Goal: Information Seeking & Learning: Check status

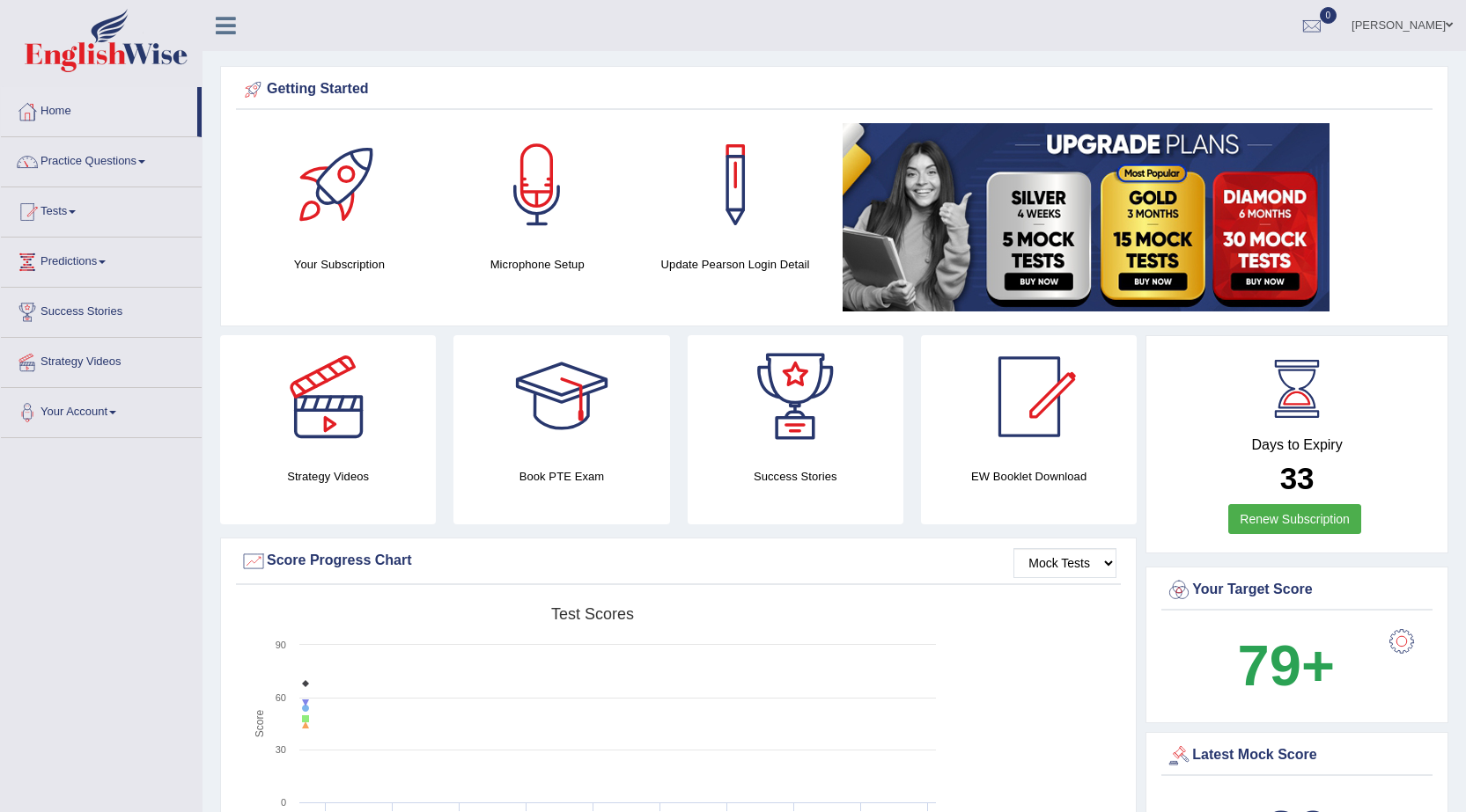
click at [69, 212] on link "Tests" at bounding box center [101, 209] width 201 height 44
click at [55, 308] on link "History" at bounding box center [115, 315] width 165 height 32
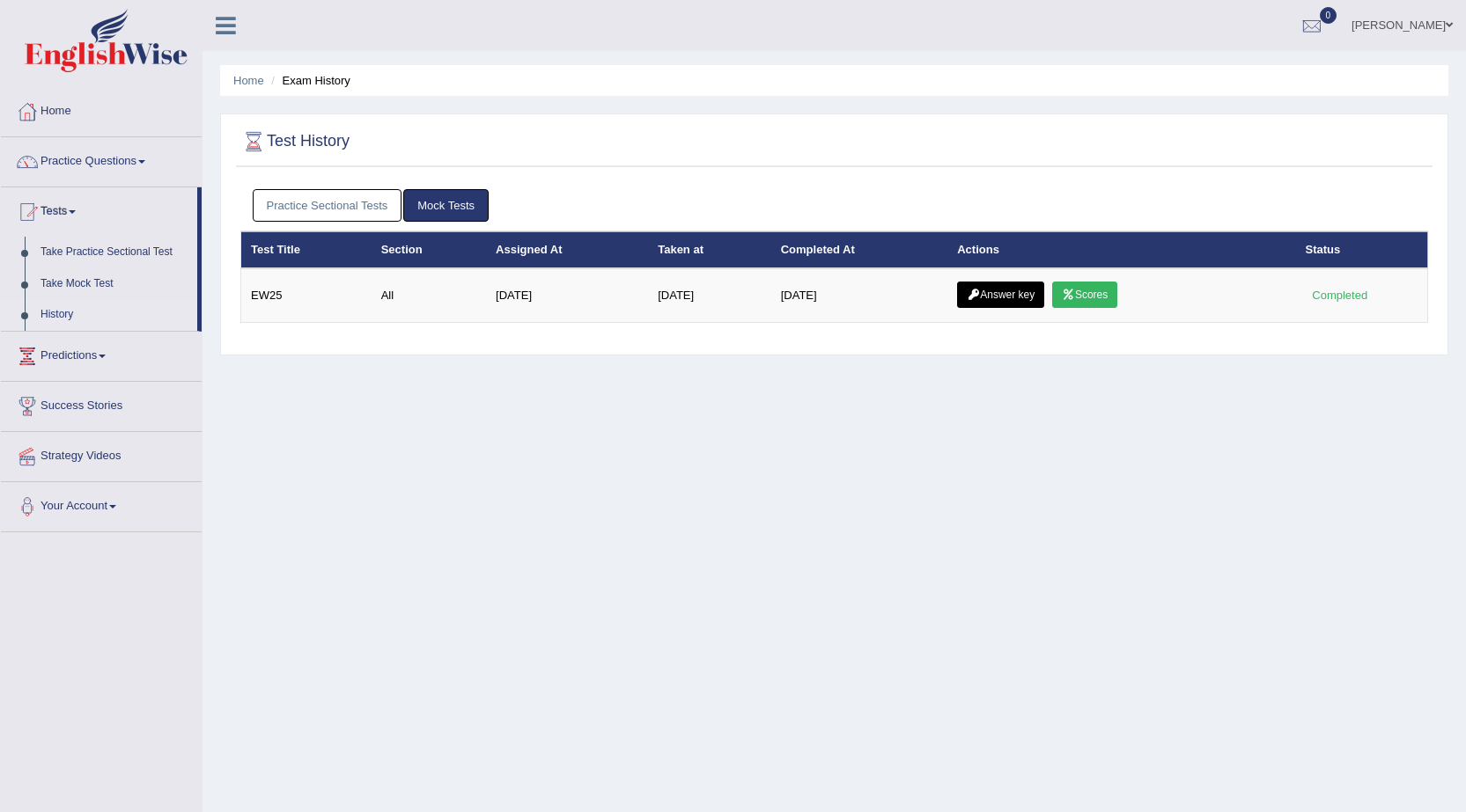
click at [340, 207] on link "Practice Sectional Tests" at bounding box center [327, 205] width 149 height 33
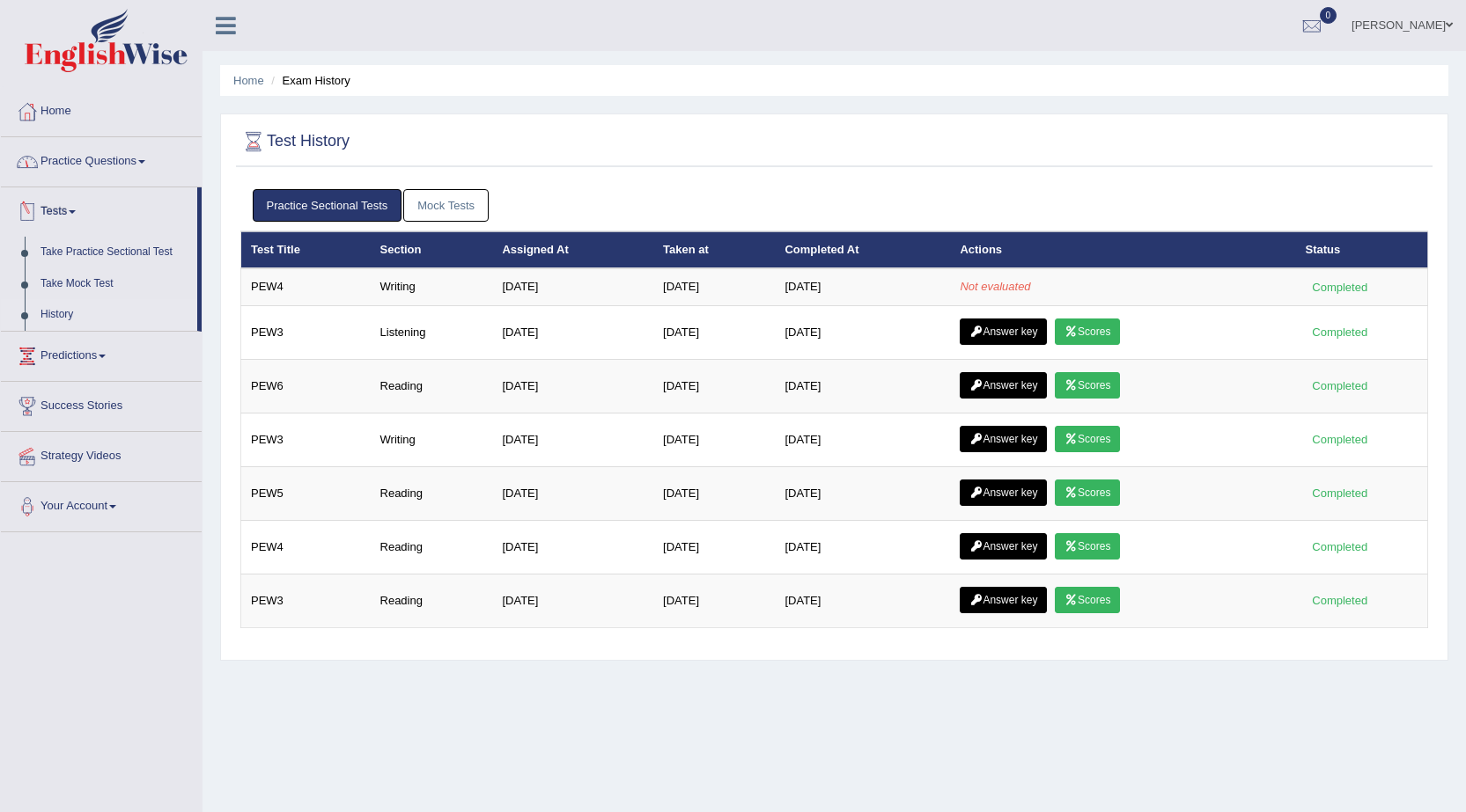
click at [68, 164] on link "Practice Questions" at bounding box center [101, 159] width 201 height 44
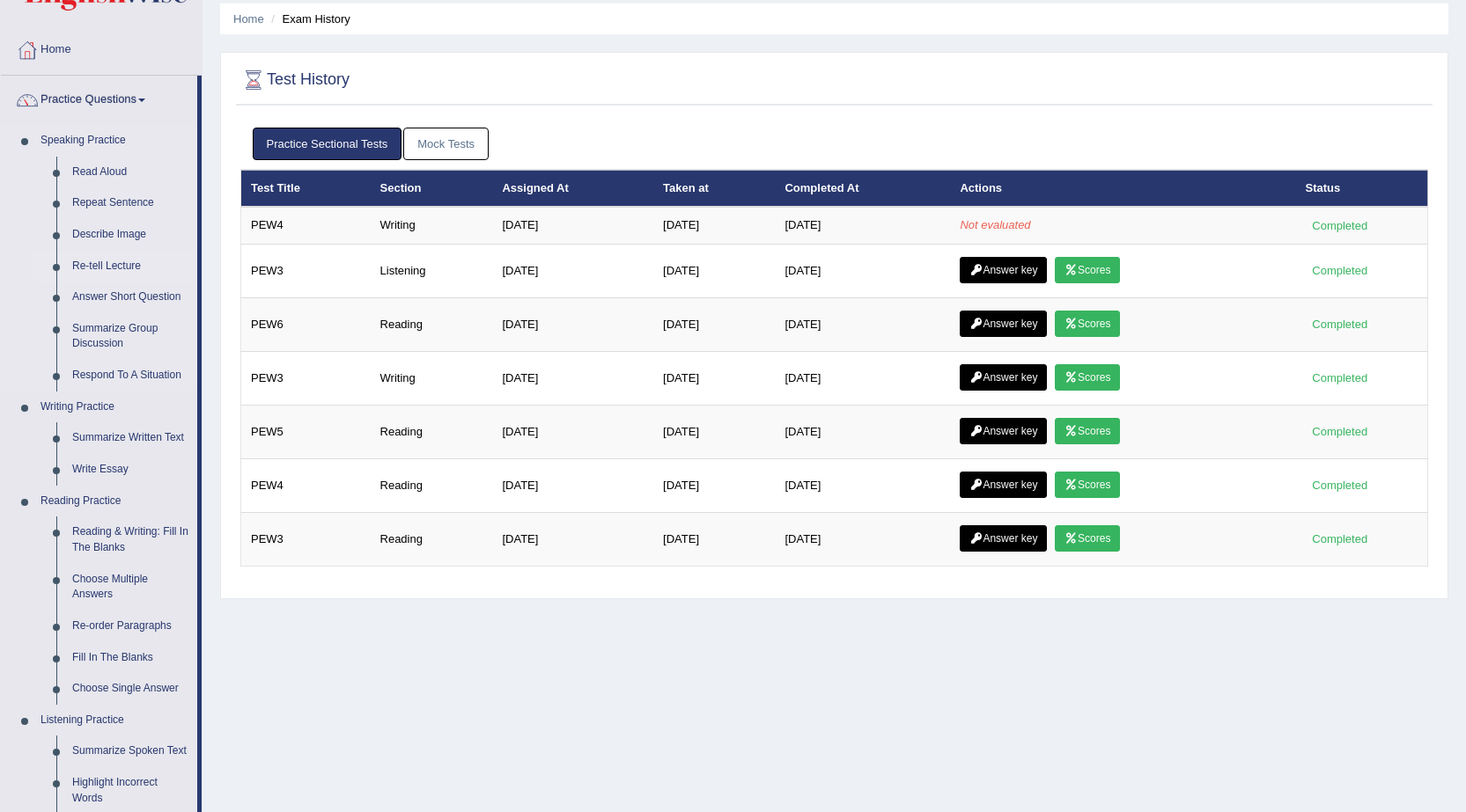
scroll to position [176, 0]
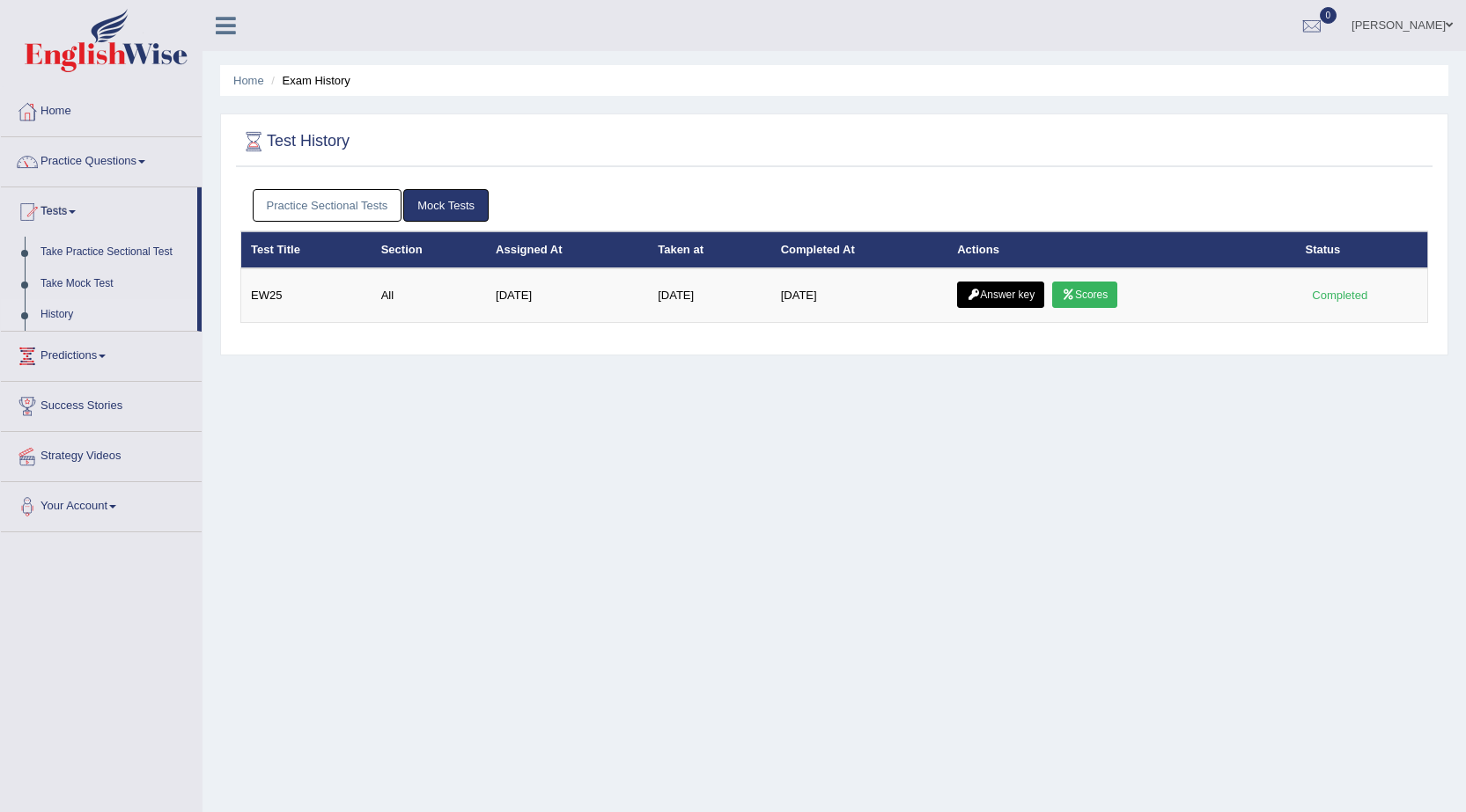
click at [315, 209] on link "Practice Sectional Tests" at bounding box center [327, 205] width 149 height 33
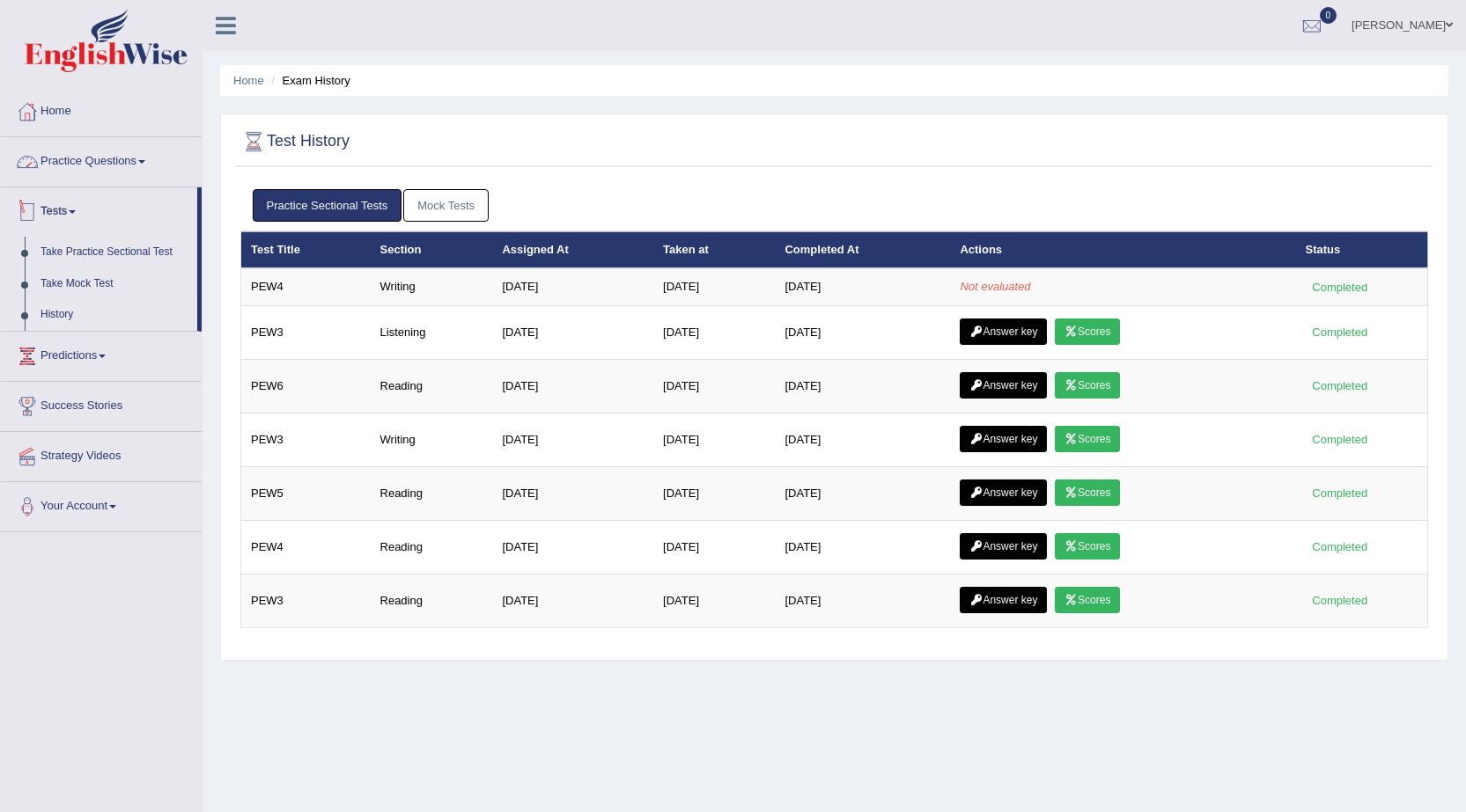
click at [73, 153] on link "Practice Questions" at bounding box center [101, 159] width 201 height 44
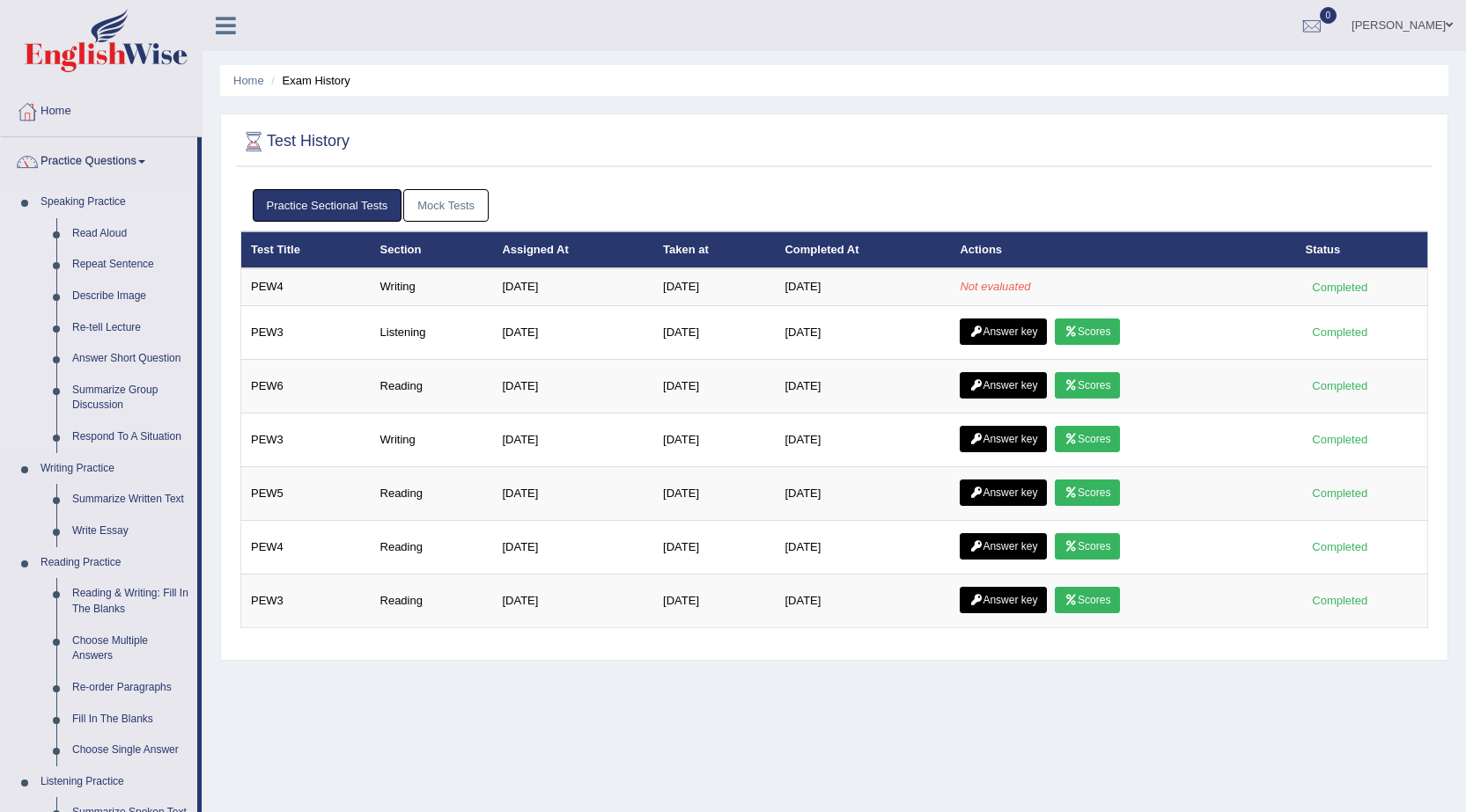
click at [106, 230] on link "Read Aloud" at bounding box center [130, 234] width 133 height 32
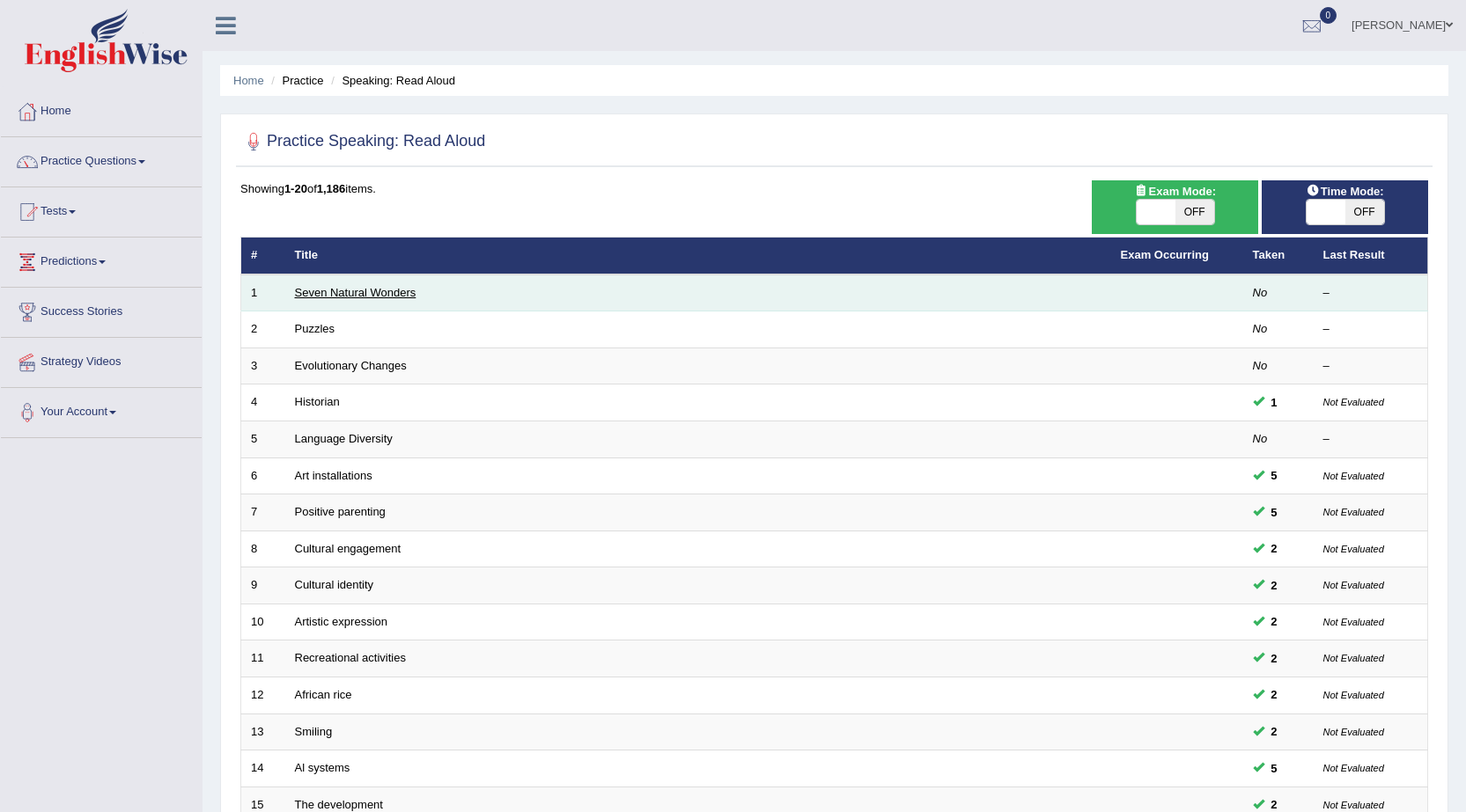
click at [353, 292] on link "Seven Natural Wonders" at bounding box center [356, 292] width 121 height 14
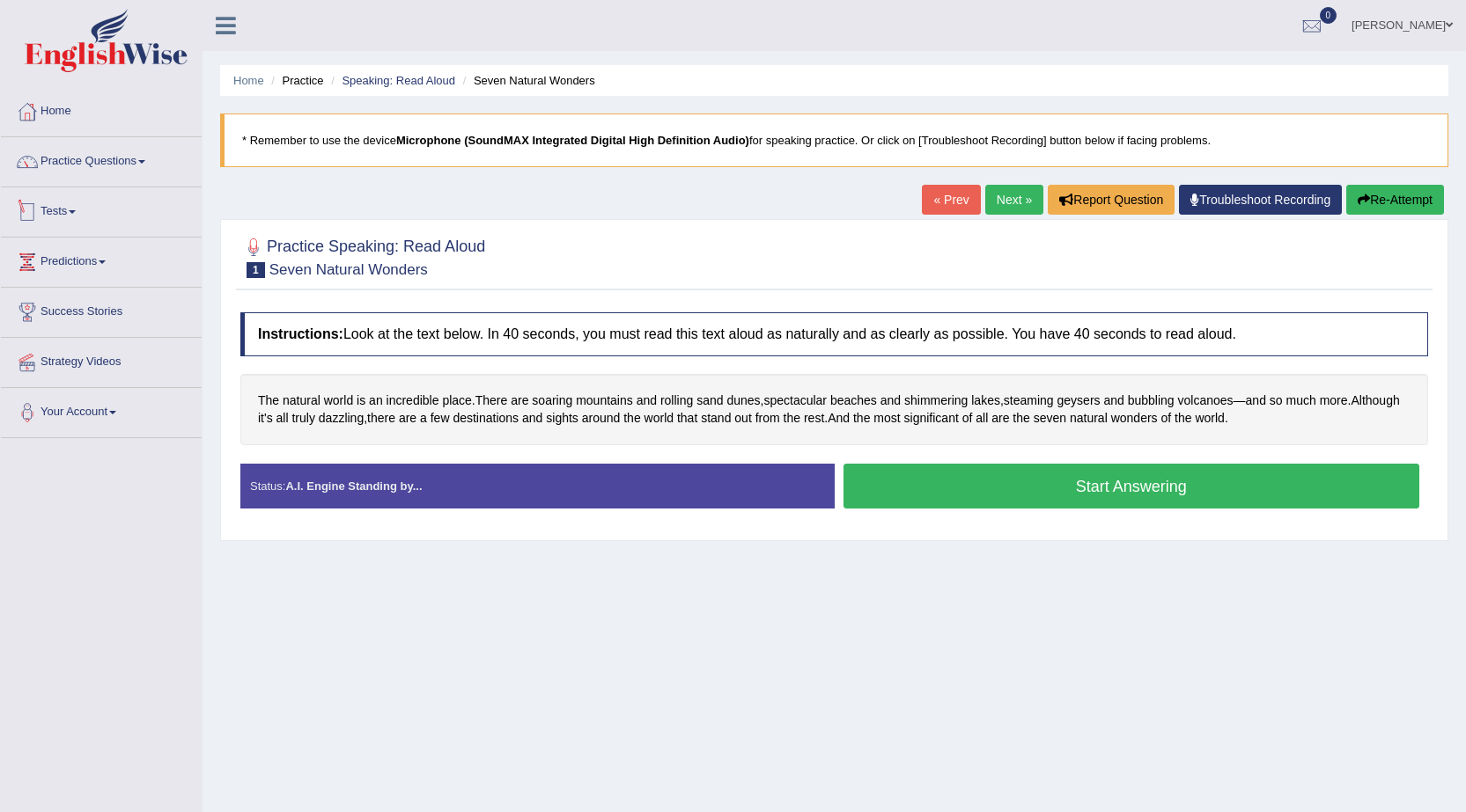
click at [63, 202] on link "Tests" at bounding box center [101, 209] width 201 height 44
click at [53, 318] on link "History" at bounding box center [115, 315] width 165 height 32
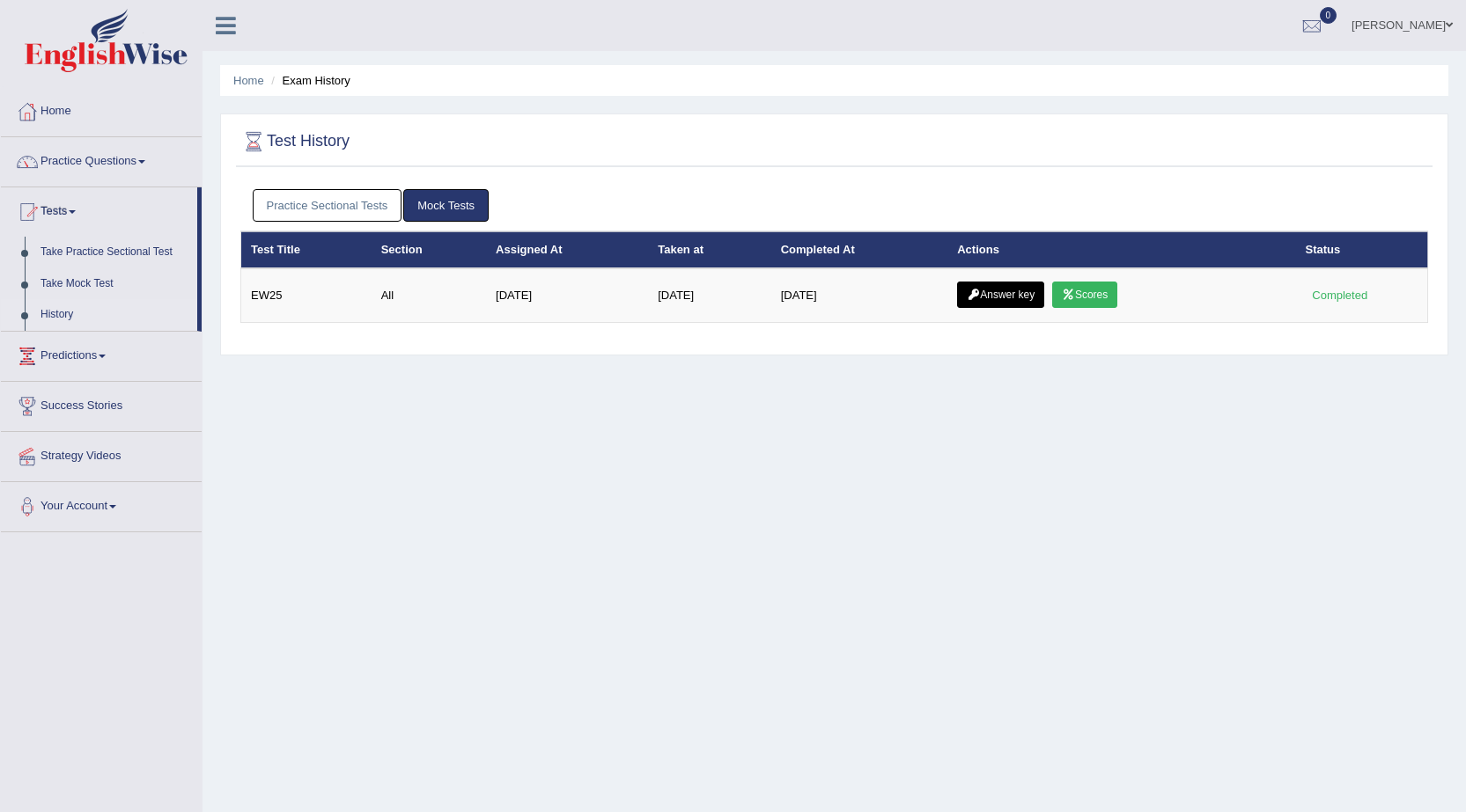
click at [345, 216] on link "Practice Sectional Tests" at bounding box center [327, 205] width 149 height 33
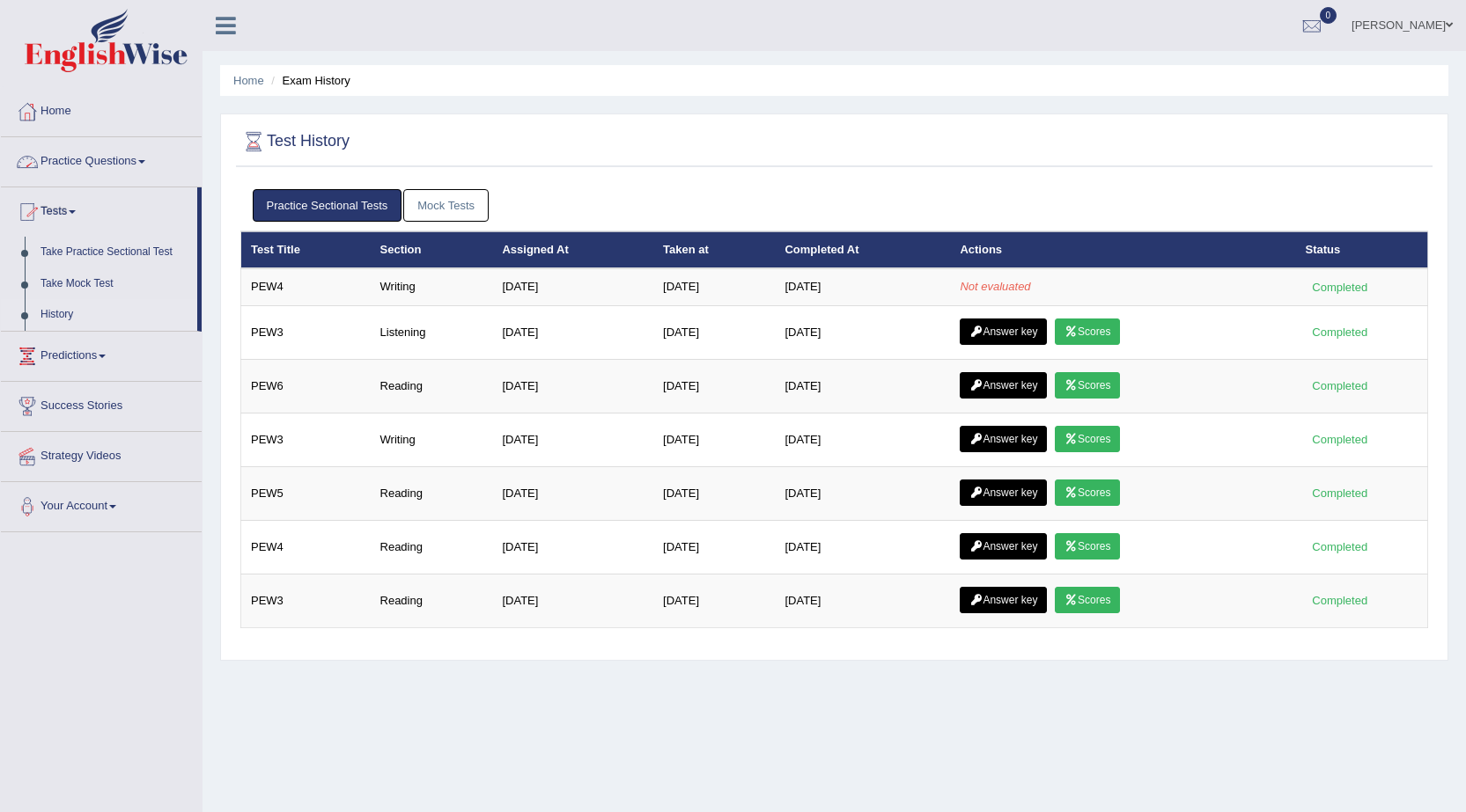
click at [64, 160] on link "Practice Questions" at bounding box center [101, 159] width 201 height 44
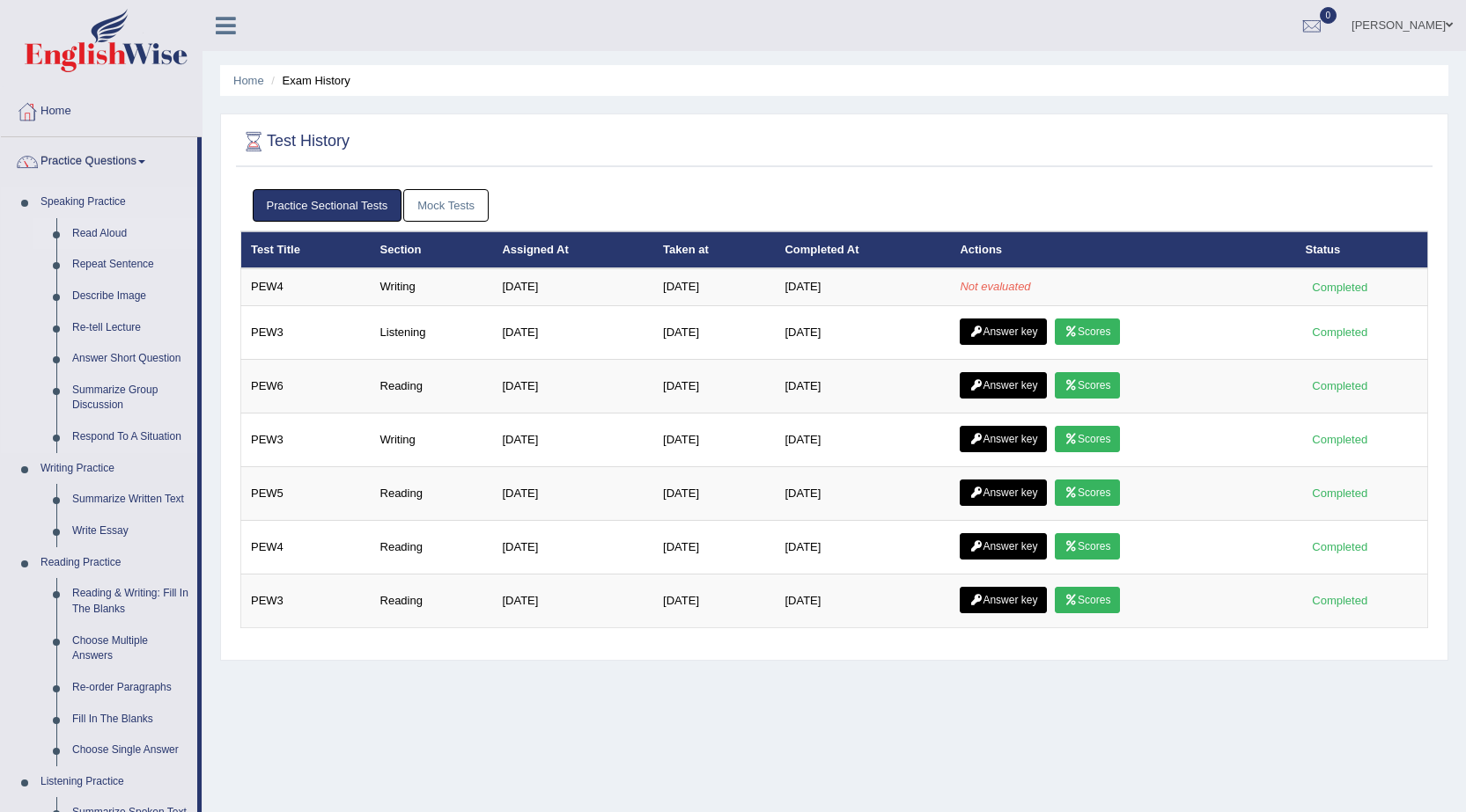
click at [80, 234] on link "Read Aloud" at bounding box center [130, 234] width 133 height 32
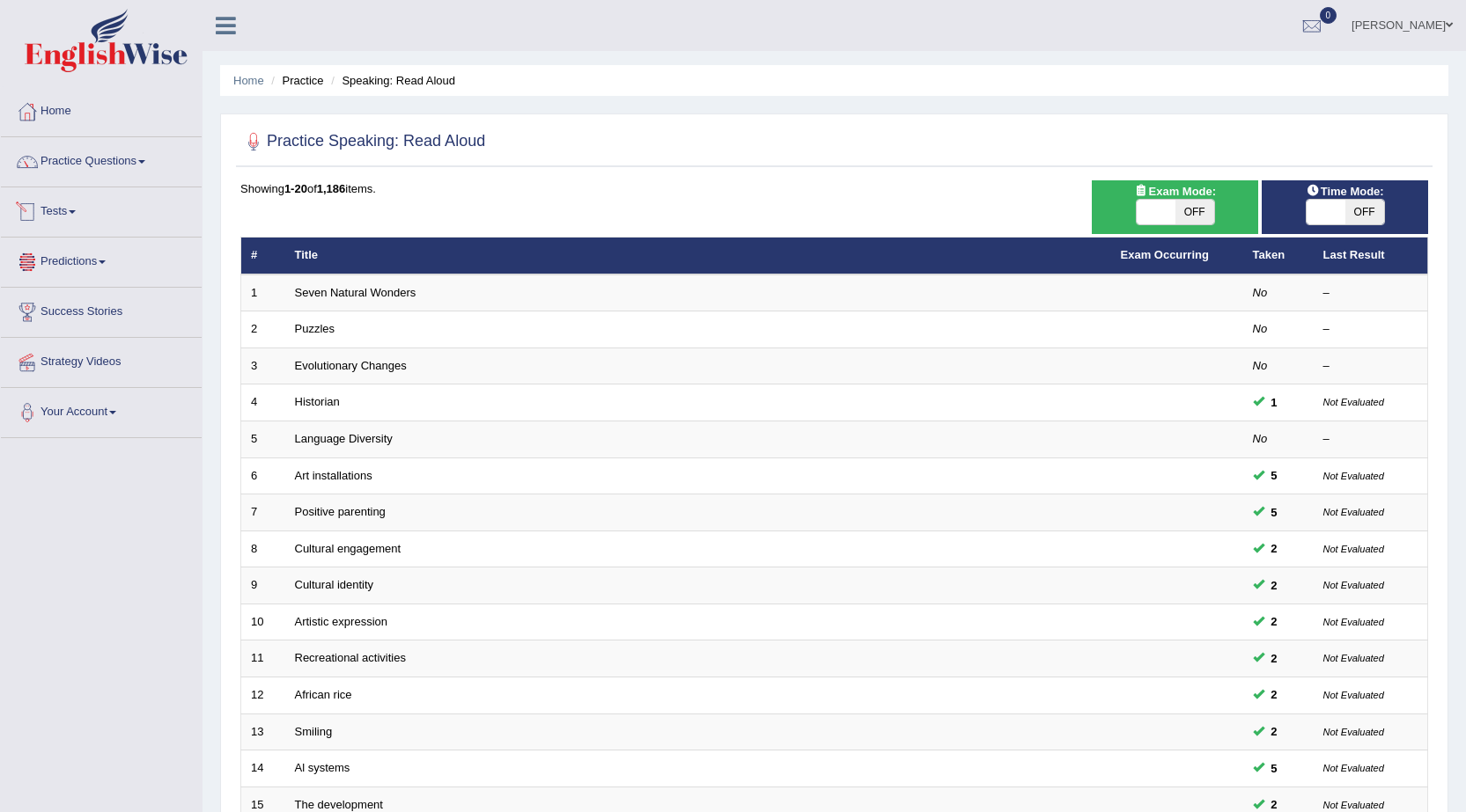
click at [63, 218] on link "Tests" at bounding box center [101, 209] width 201 height 44
click at [52, 320] on link "History" at bounding box center [115, 315] width 165 height 32
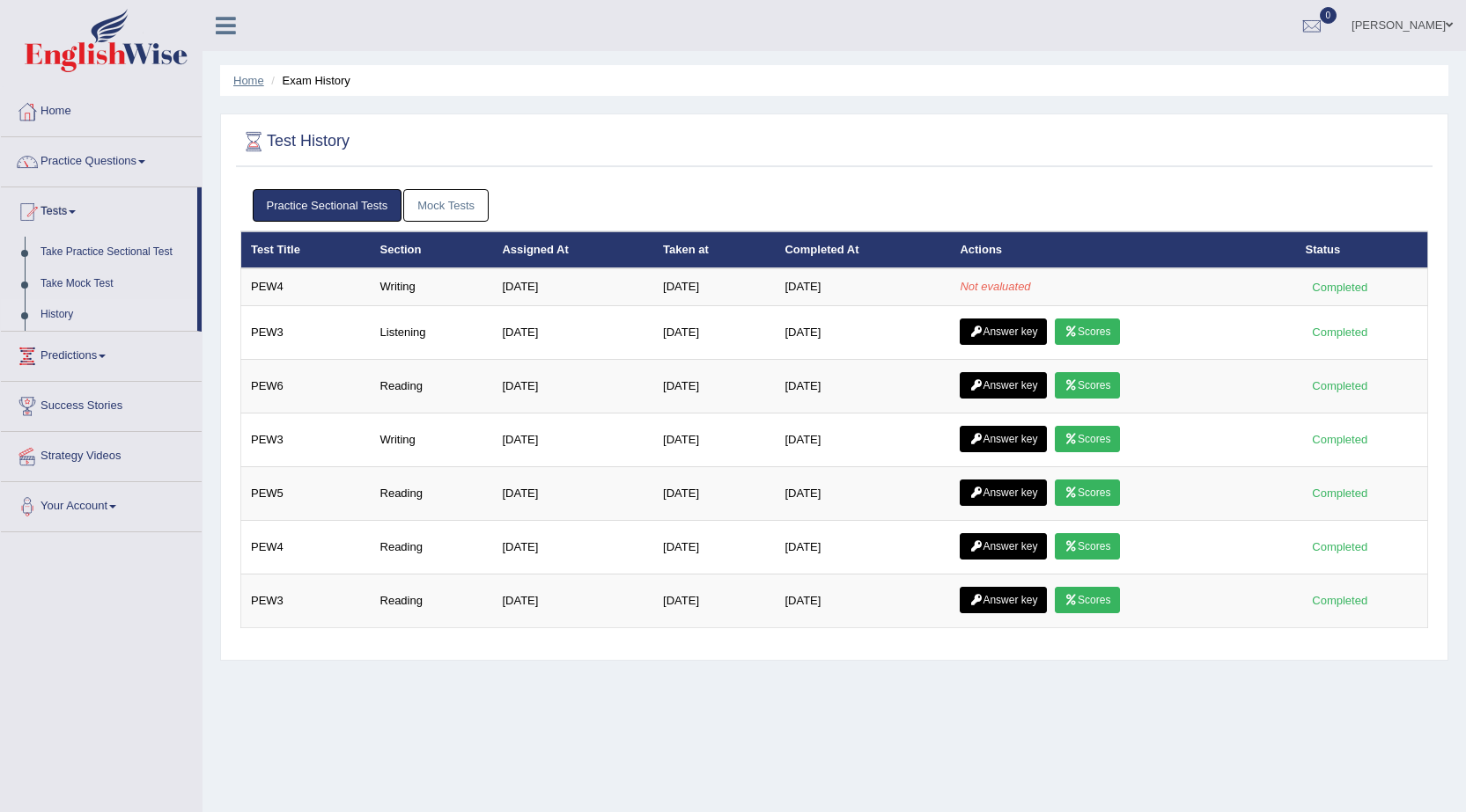
click at [246, 78] on link "Home" at bounding box center [249, 81] width 31 height 14
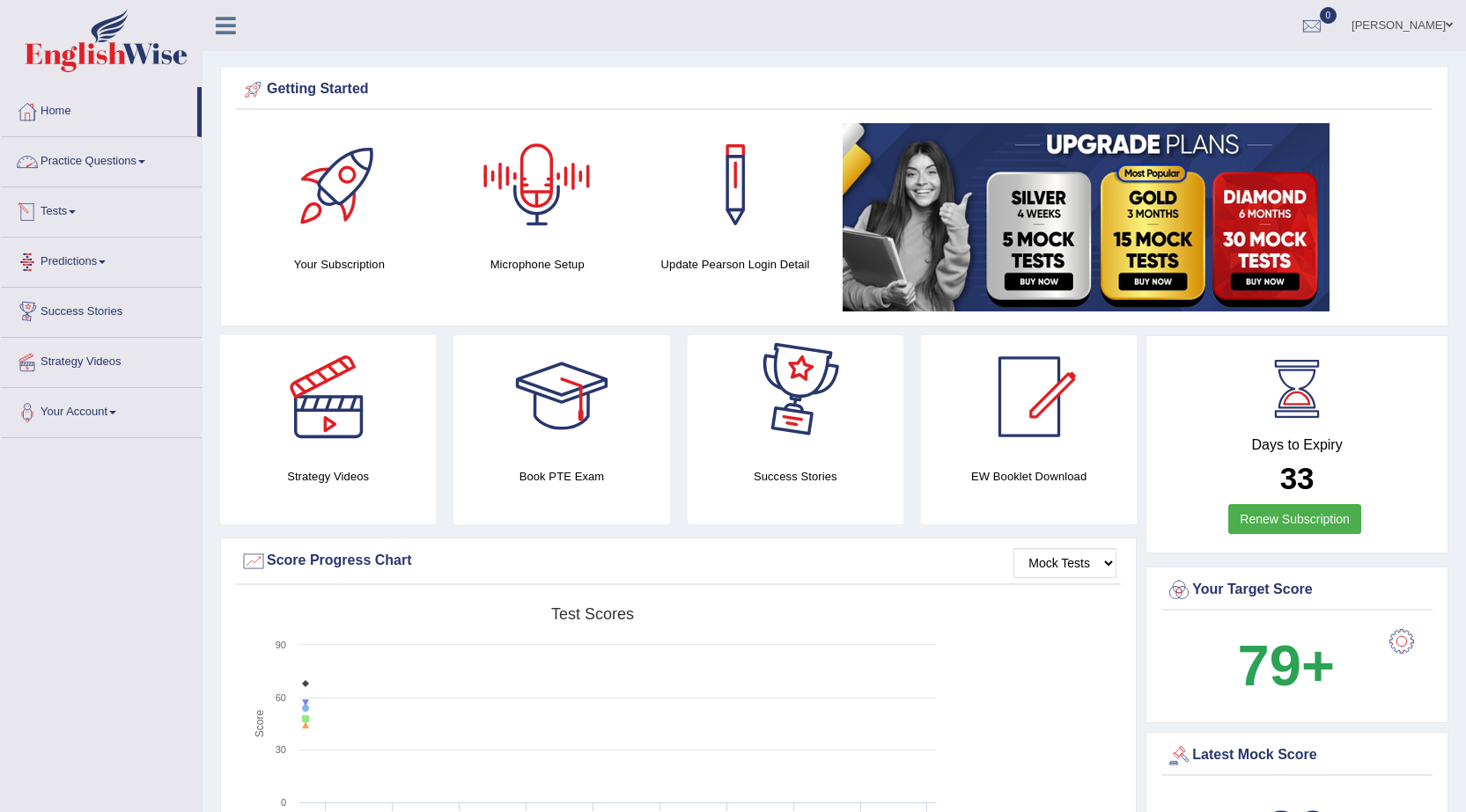
click at [64, 167] on link "Practice Questions" at bounding box center [101, 159] width 201 height 44
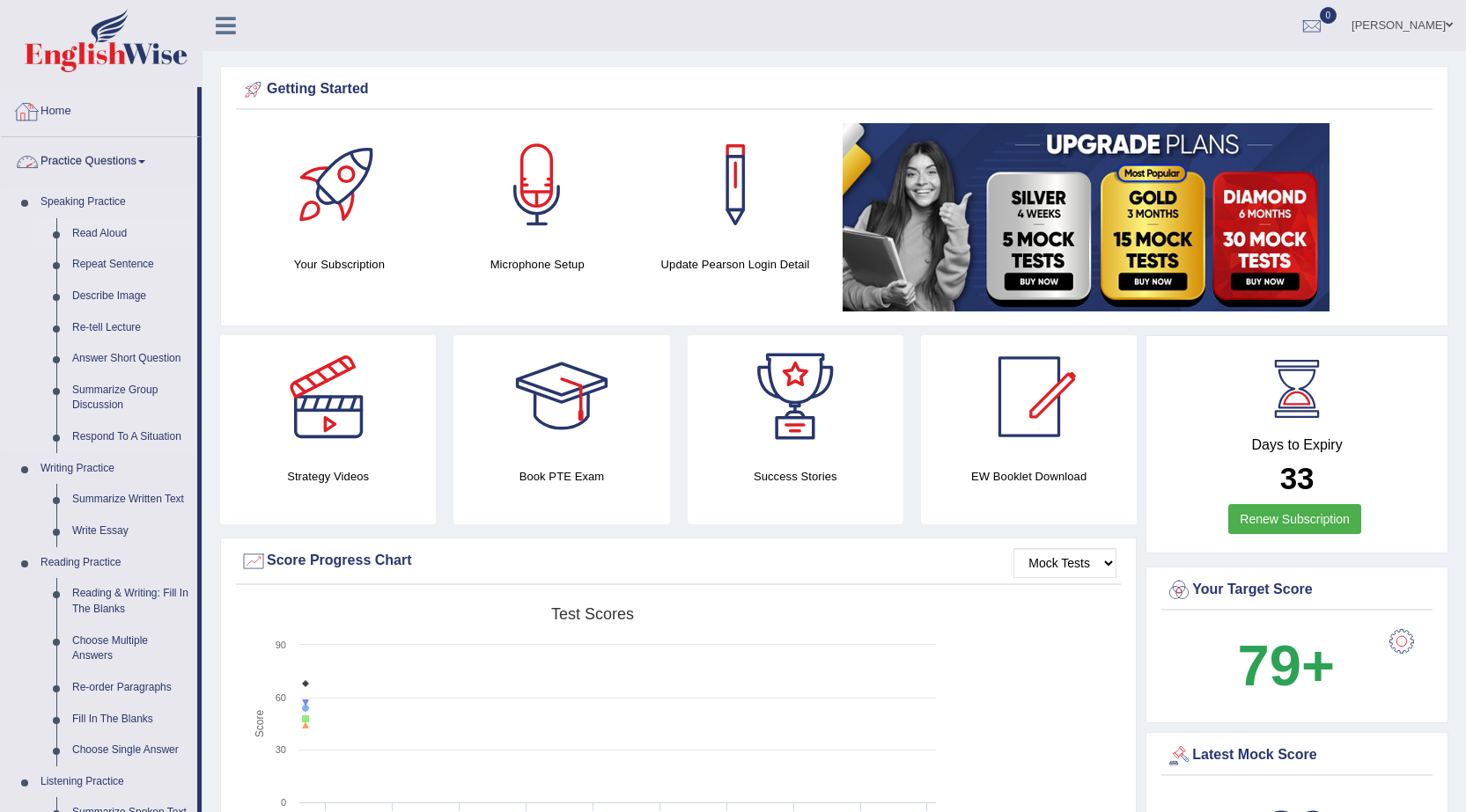
click at [82, 224] on link "Read Aloud" at bounding box center [130, 234] width 133 height 32
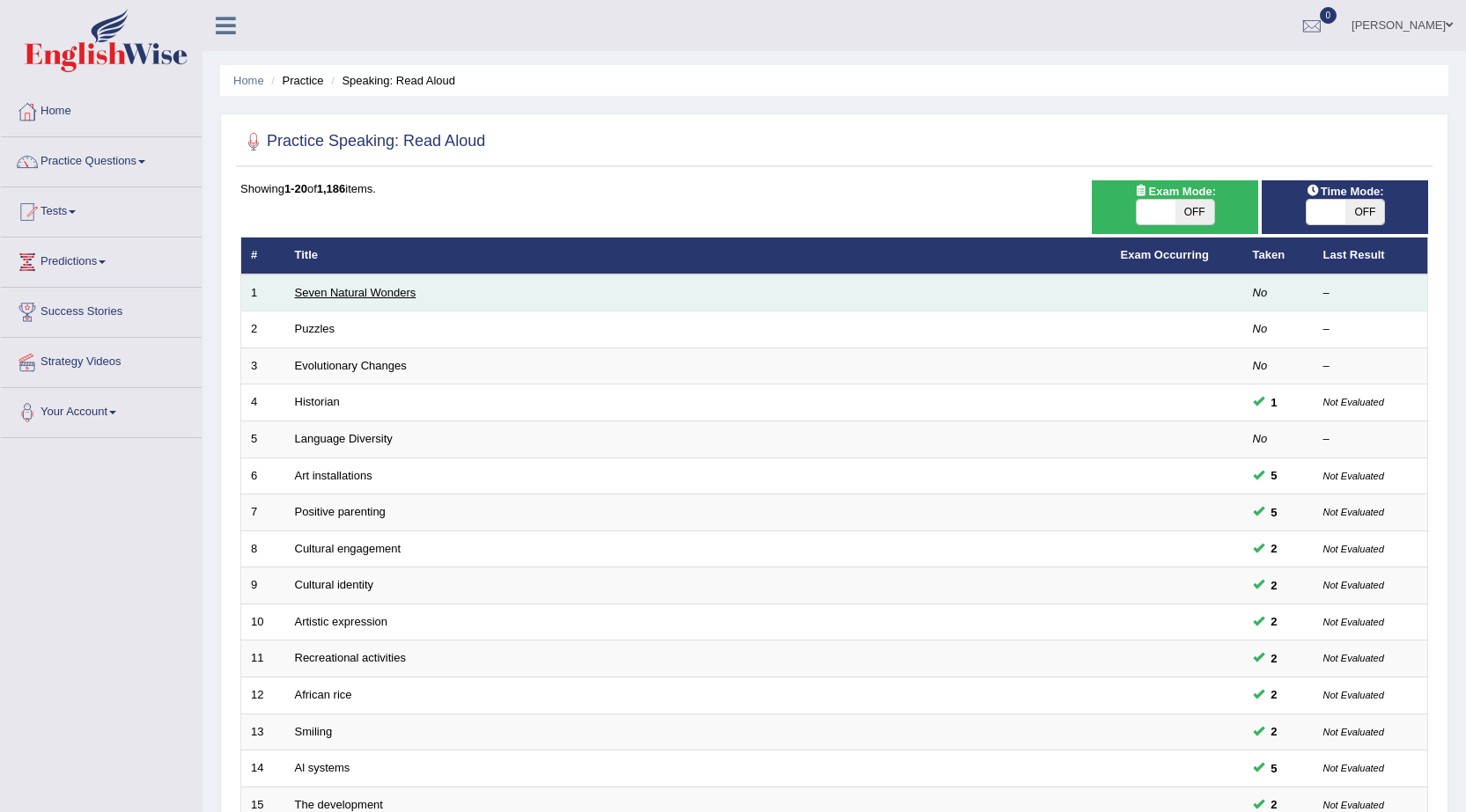
click at [329, 291] on link "Seven Natural Wonders" at bounding box center [356, 292] width 121 height 14
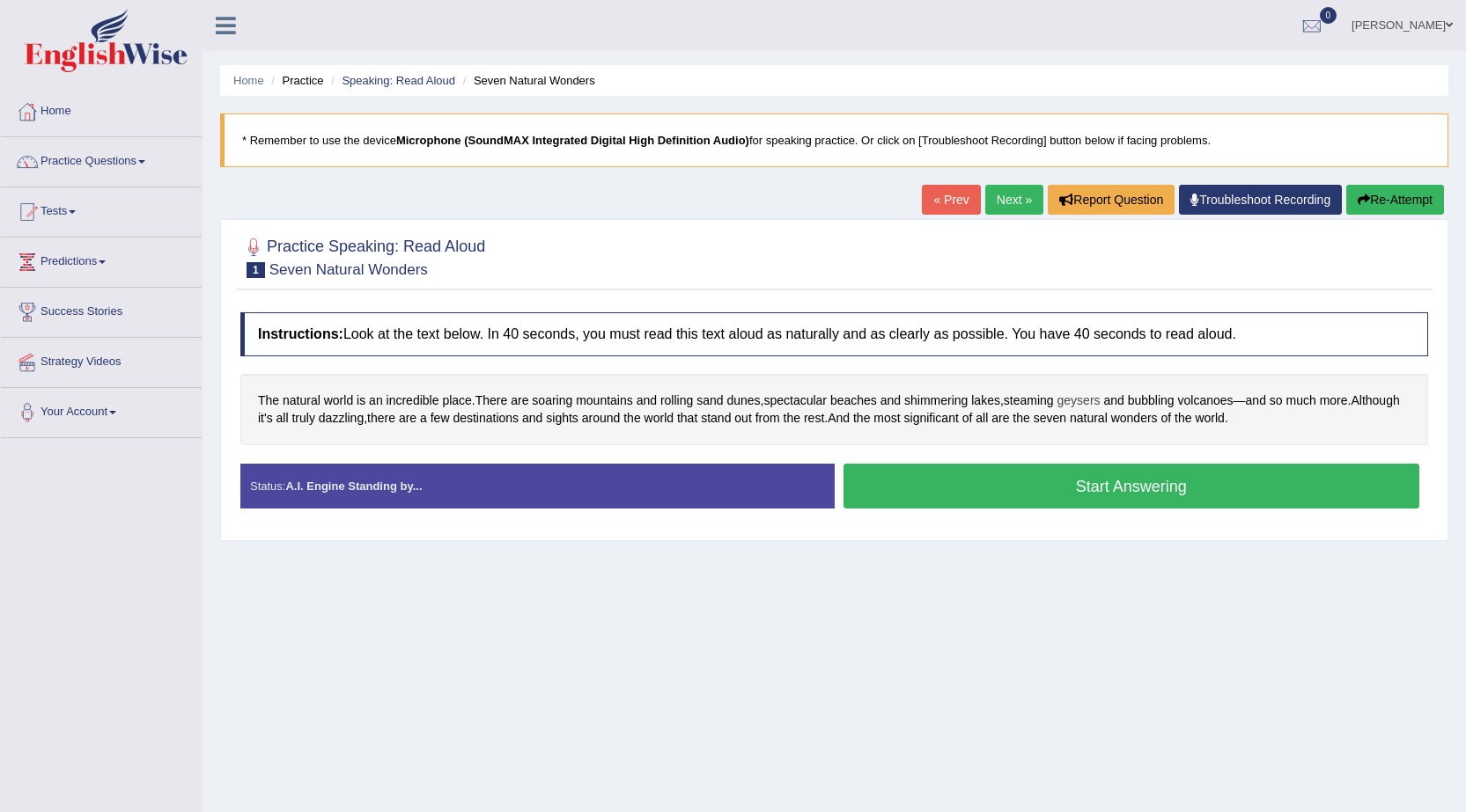
click at [1083, 398] on span "geysers" at bounding box center [1079, 401] width 43 height 18
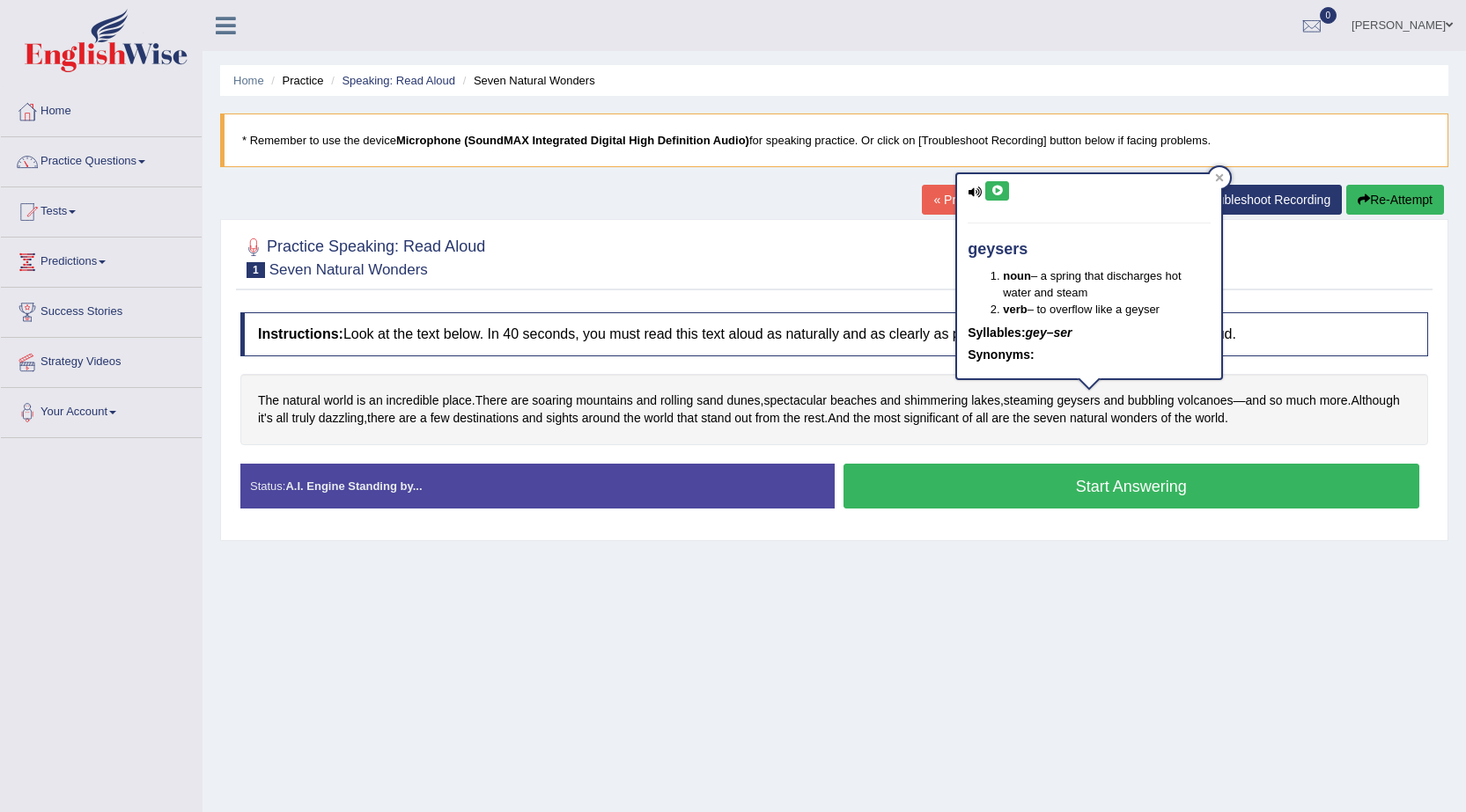
click at [994, 188] on icon at bounding box center [997, 191] width 14 height 11
click at [996, 193] on icon at bounding box center [997, 191] width 14 height 11
click at [998, 188] on icon at bounding box center [997, 191] width 14 height 11
click at [997, 191] on icon at bounding box center [997, 191] width 14 height 11
click at [1000, 190] on icon at bounding box center [997, 191] width 14 height 11
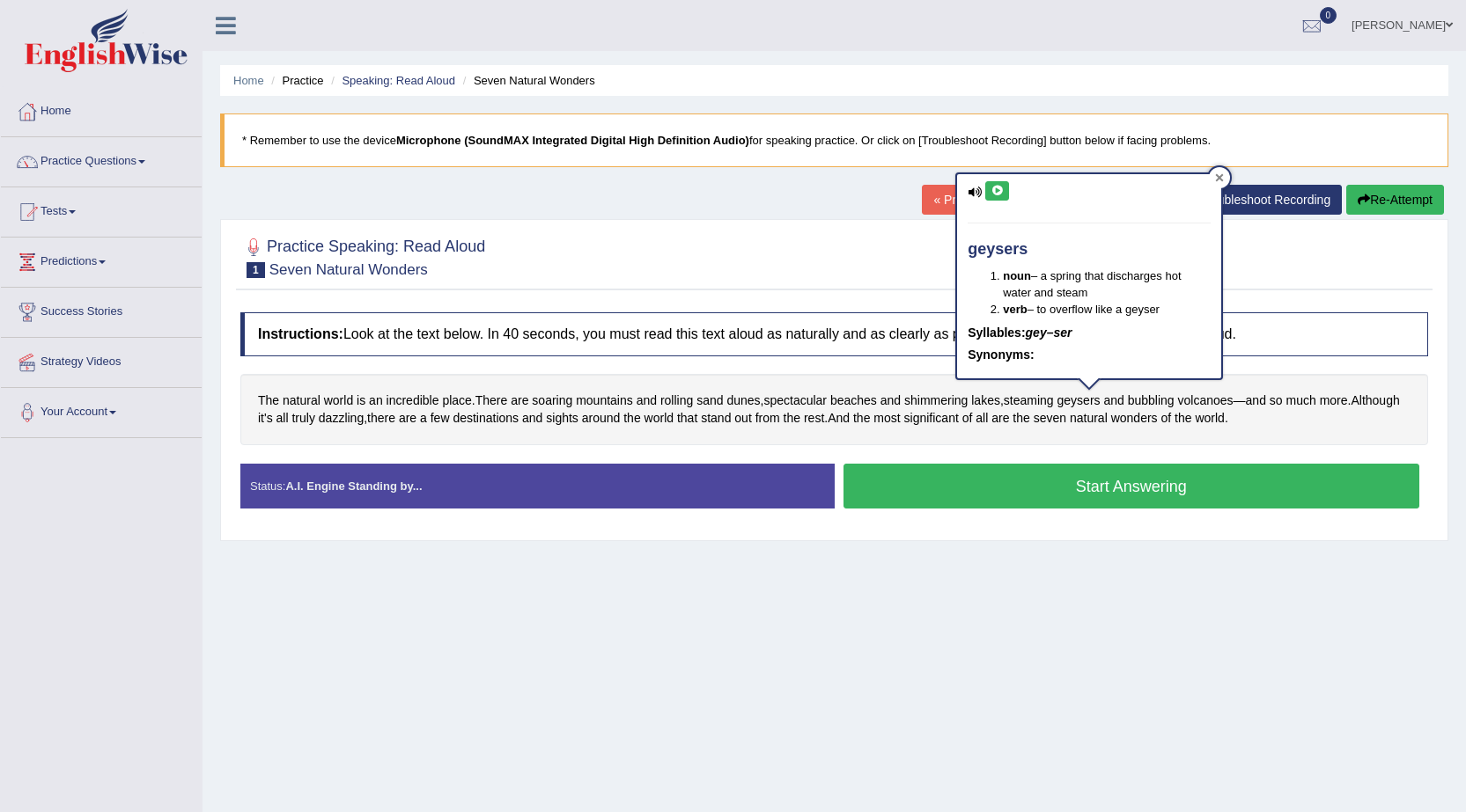
click at [1223, 177] on icon at bounding box center [1220, 178] width 9 height 9
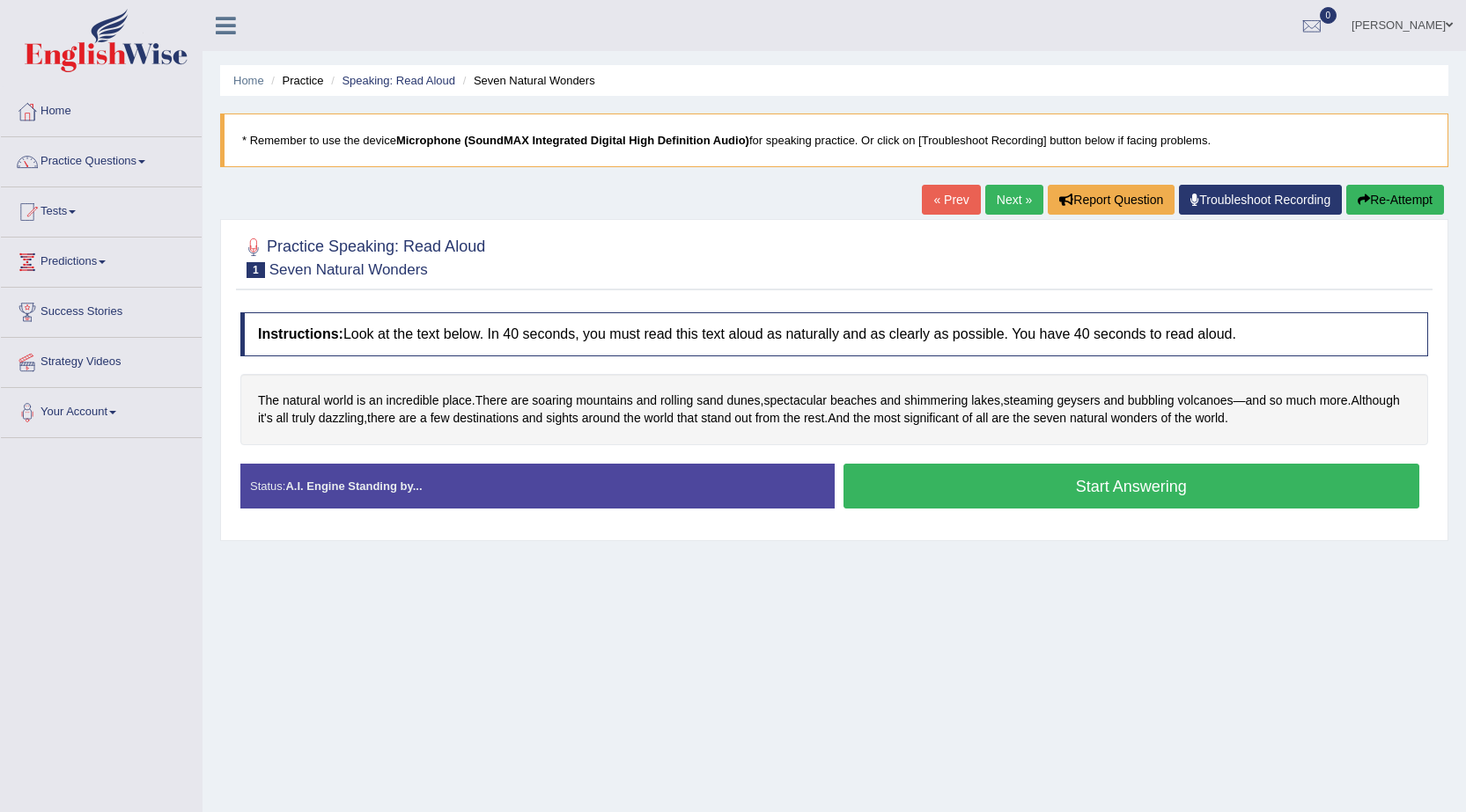
click at [1010, 487] on button "Start Answering" at bounding box center [1131, 486] width 577 height 45
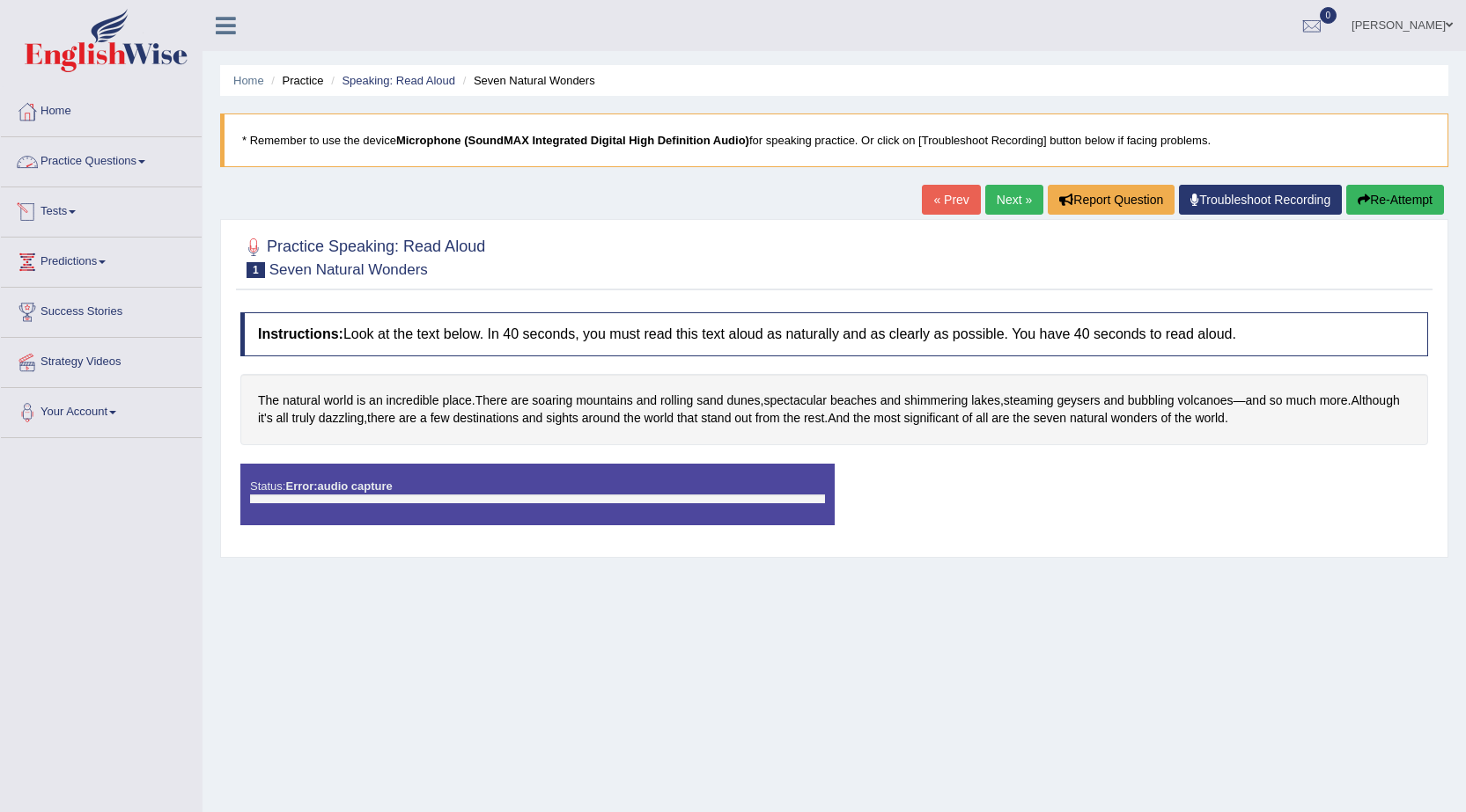
click at [65, 212] on link "Tests" at bounding box center [101, 209] width 201 height 44
click at [49, 313] on link "History" at bounding box center [115, 315] width 165 height 32
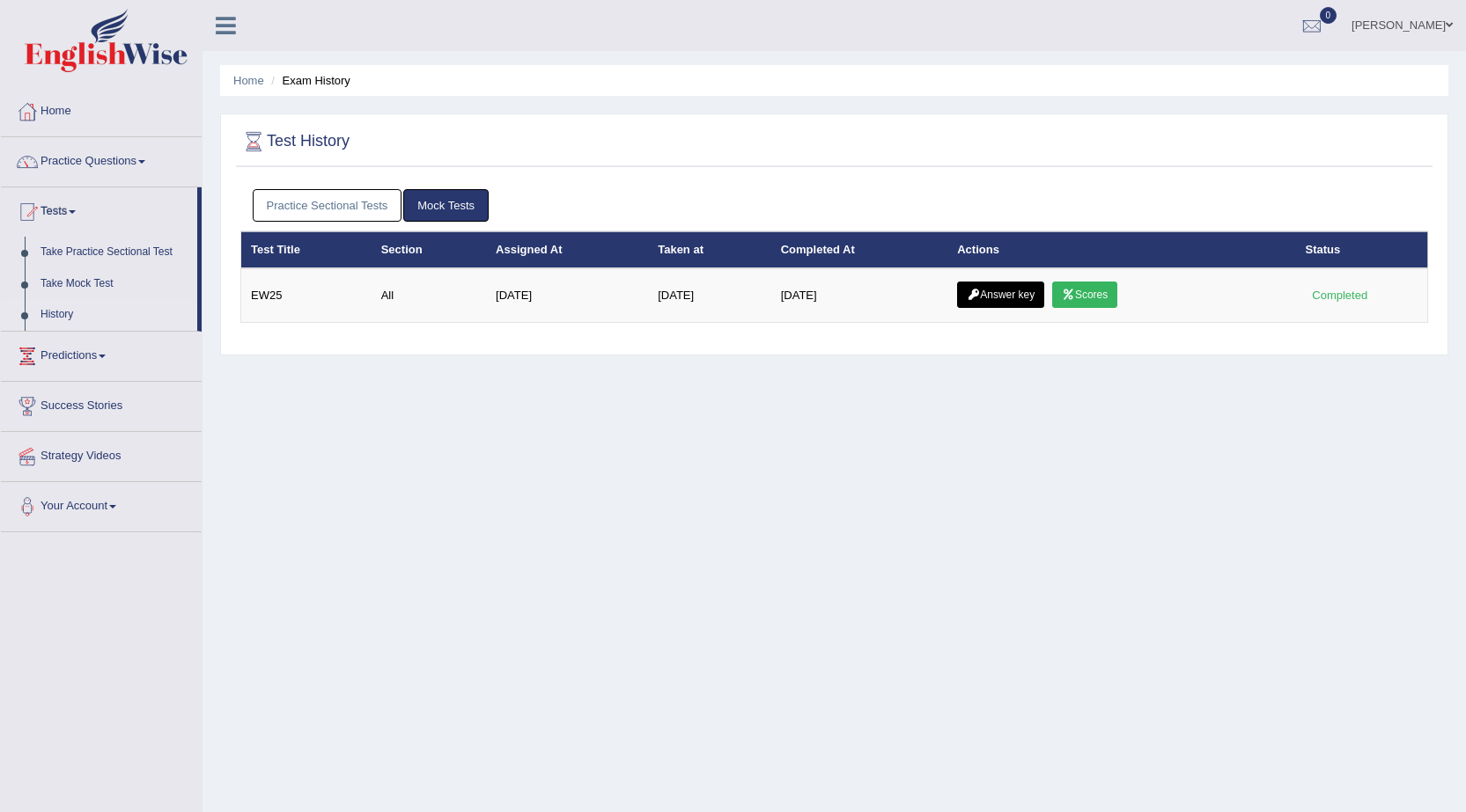
click at [331, 195] on link "Practice Sectional Tests" at bounding box center [327, 205] width 149 height 33
click at [355, 205] on link "Practice Sectional Tests" at bounding box center [327, 205] width 149 height 33
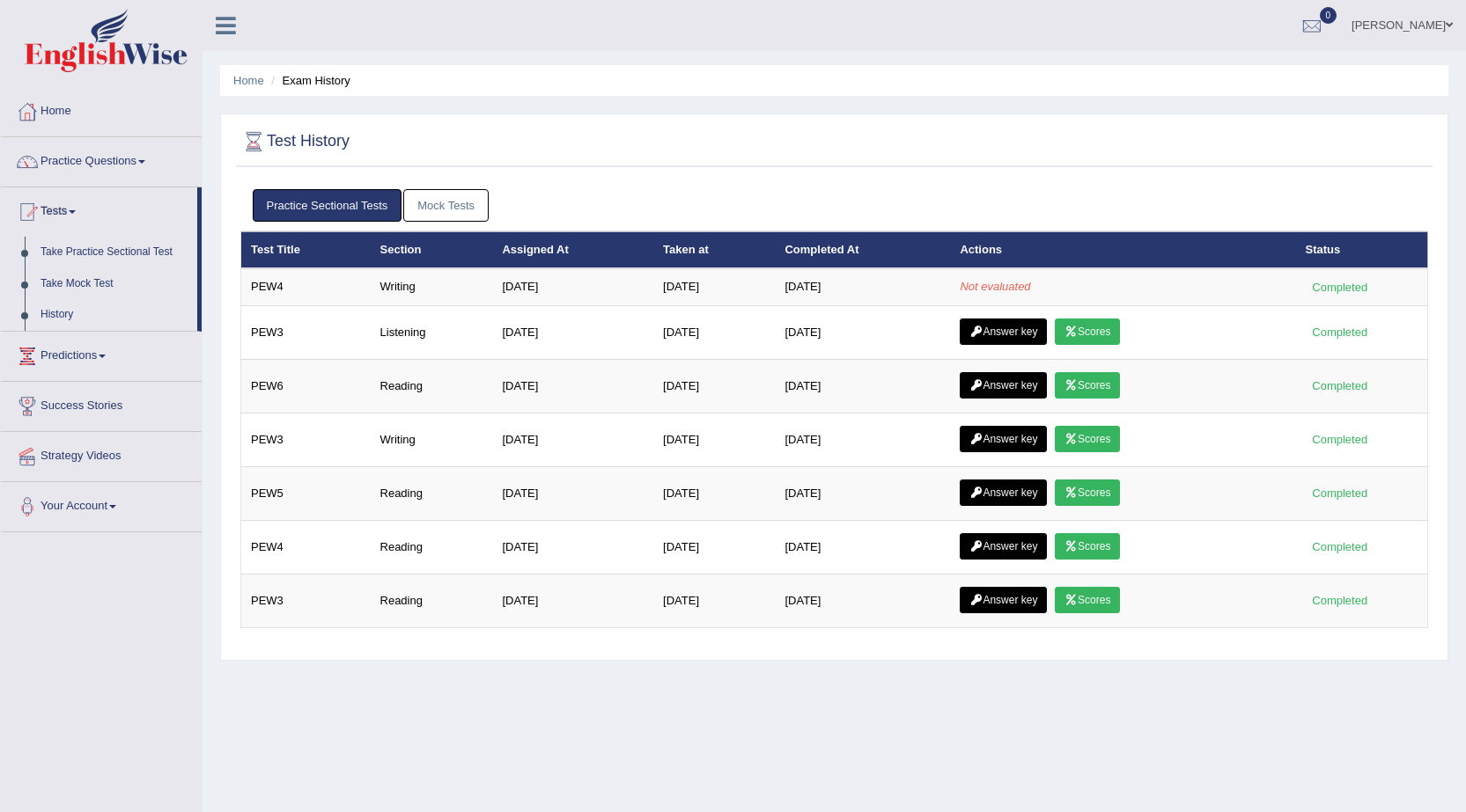
click at [290, 202] on link "Practice Sectional Tests" at bounding box center [327, 205] width 149 height 33
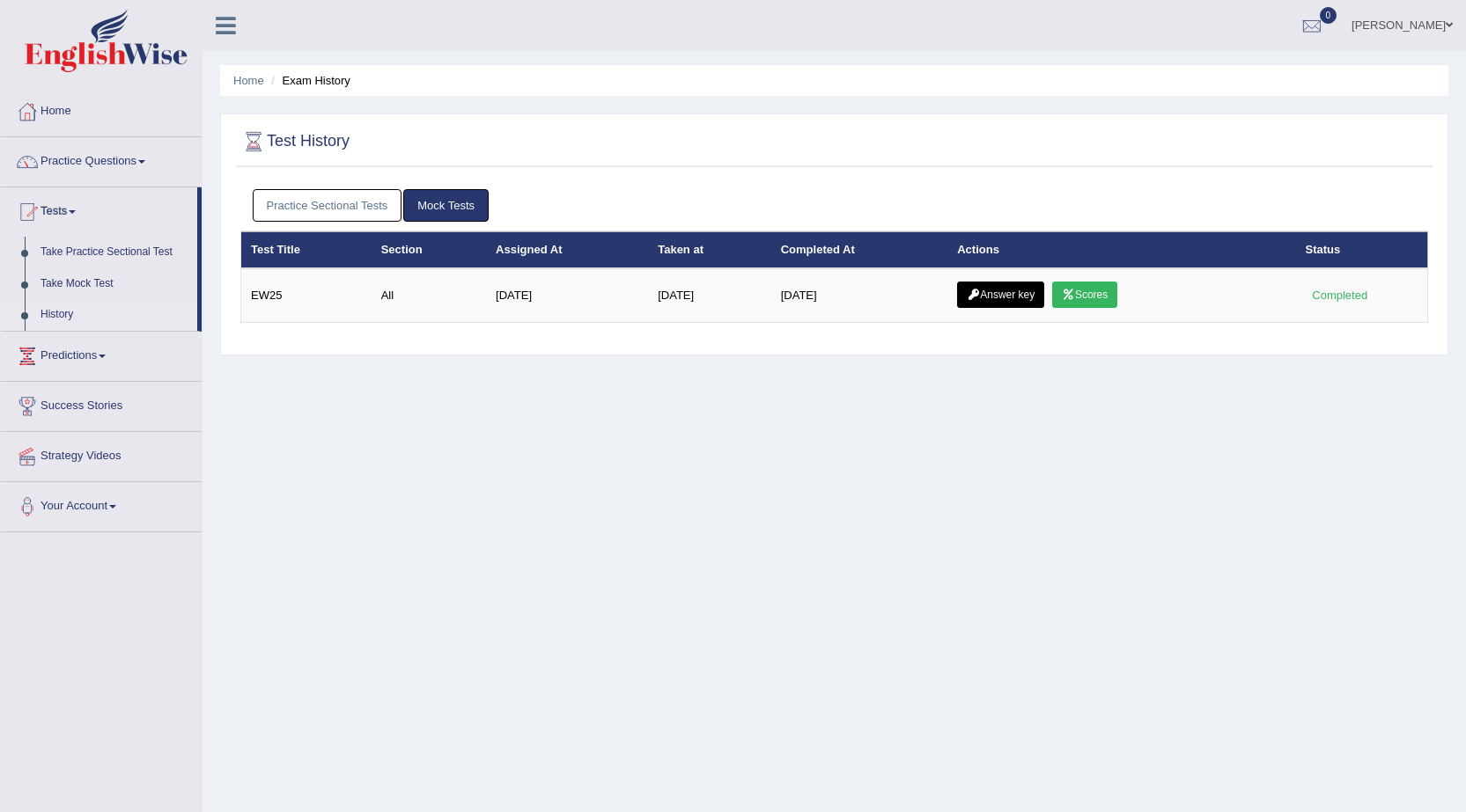
click at [305, 217] on link "Practice Sectional Tests" at bounding box center [327, 205] width 149 height 33
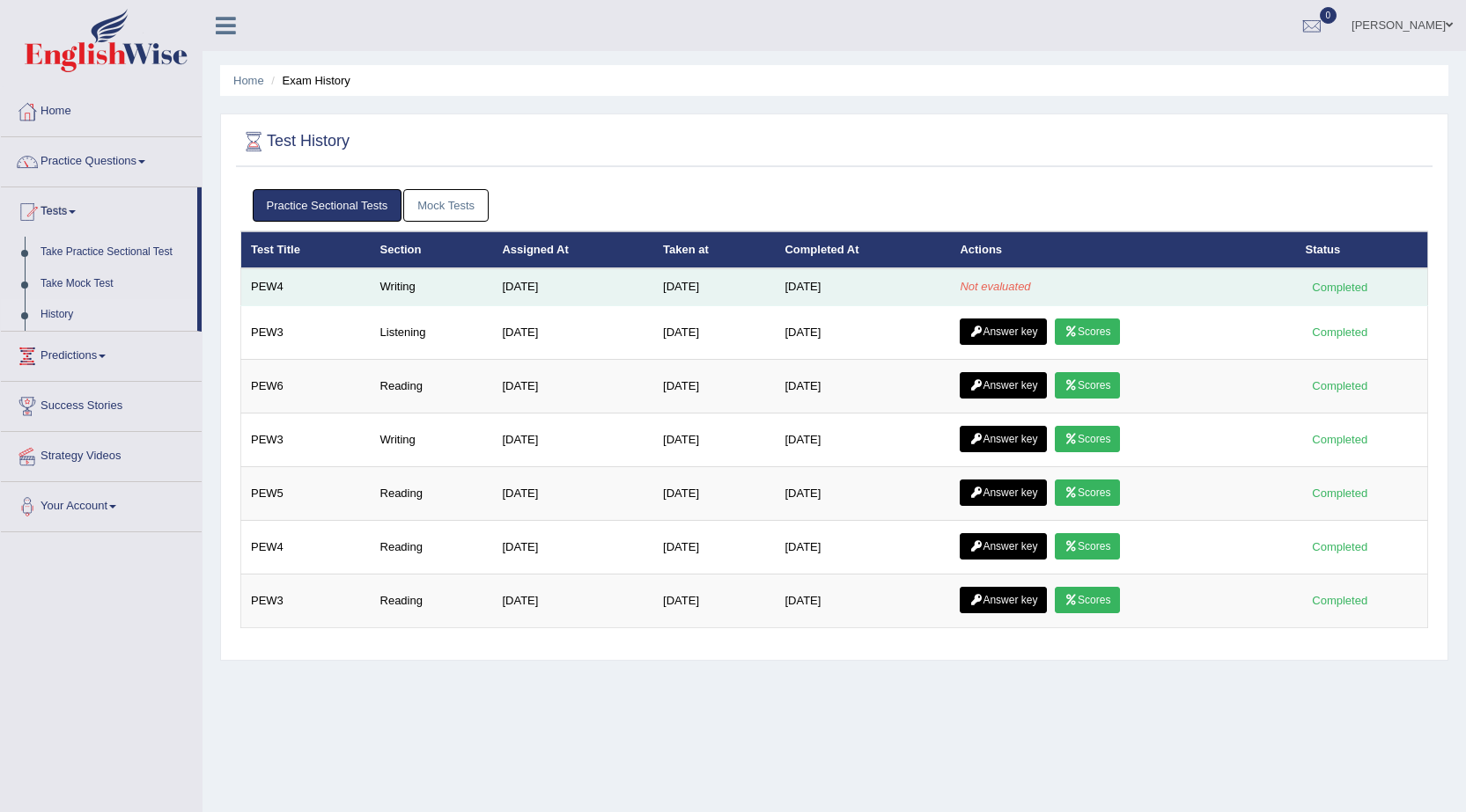
click at [1051, 289] on td "Not evaluated" at bounding box center [1122, 287] width 345 height 37
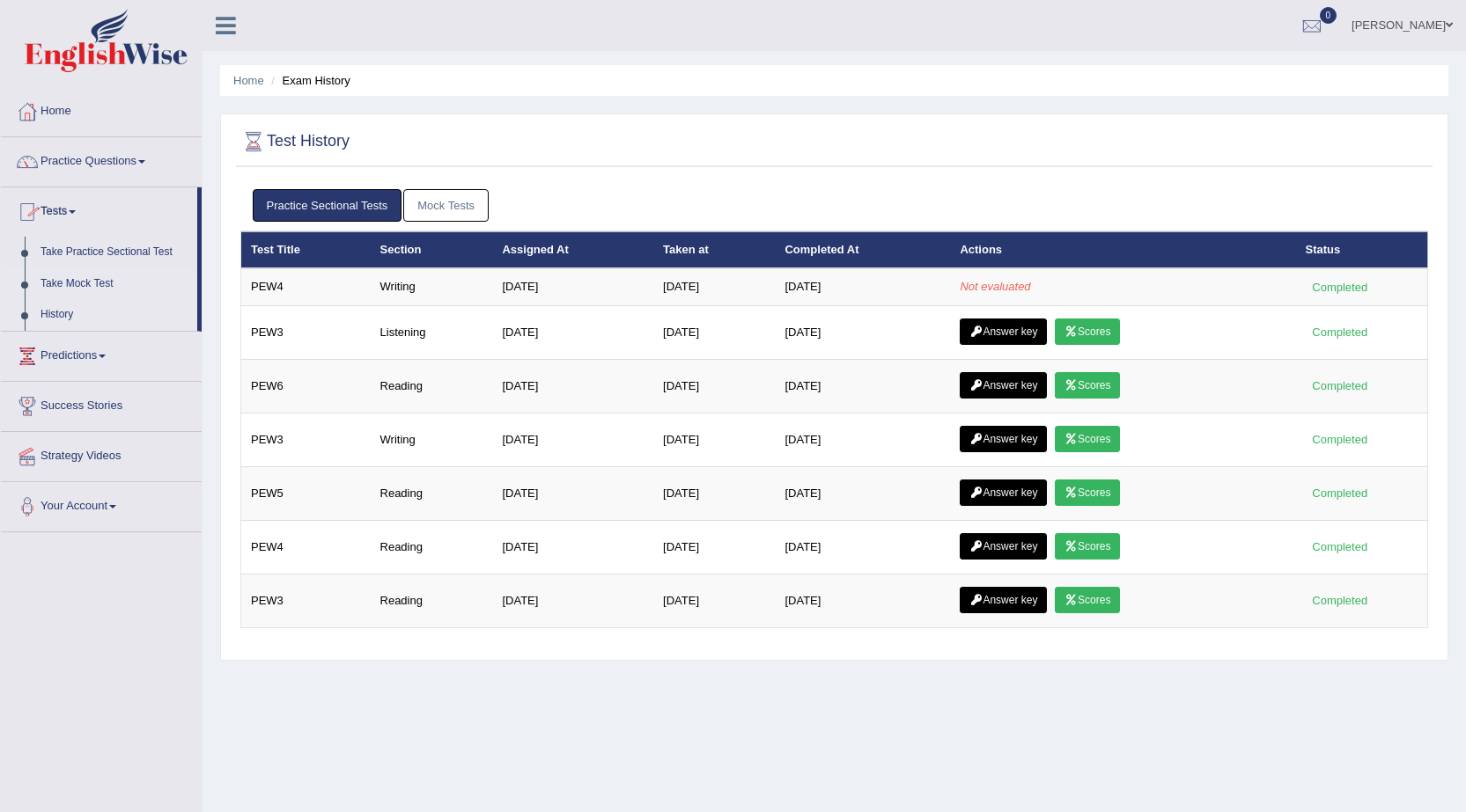
click at [70, 285] on link "Take Mock Test" at bounding box center [115, 284] width 165 height 32
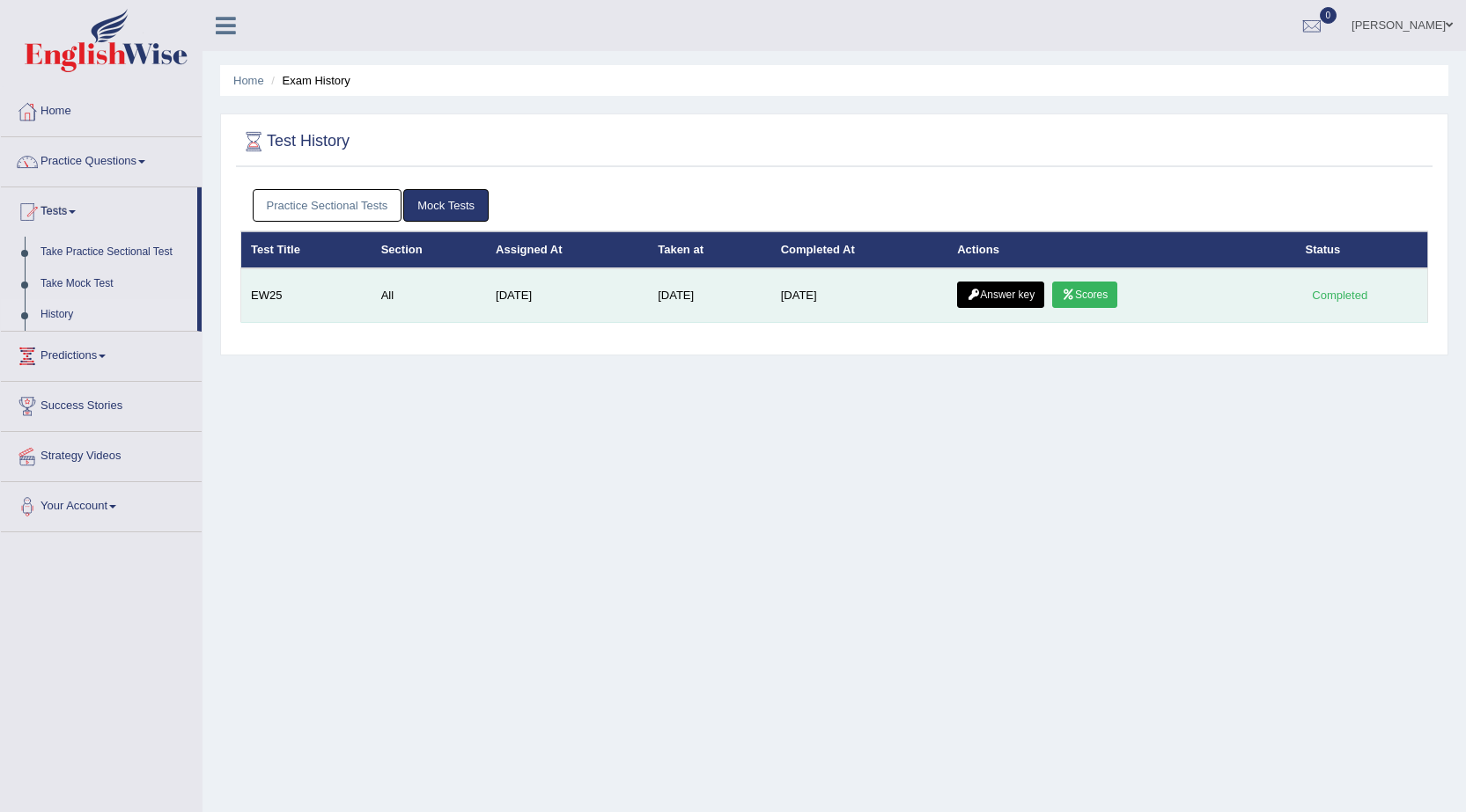
click at [1085, 297] on link "Scores" at bounding box center [1085, 294] width 65 height 26
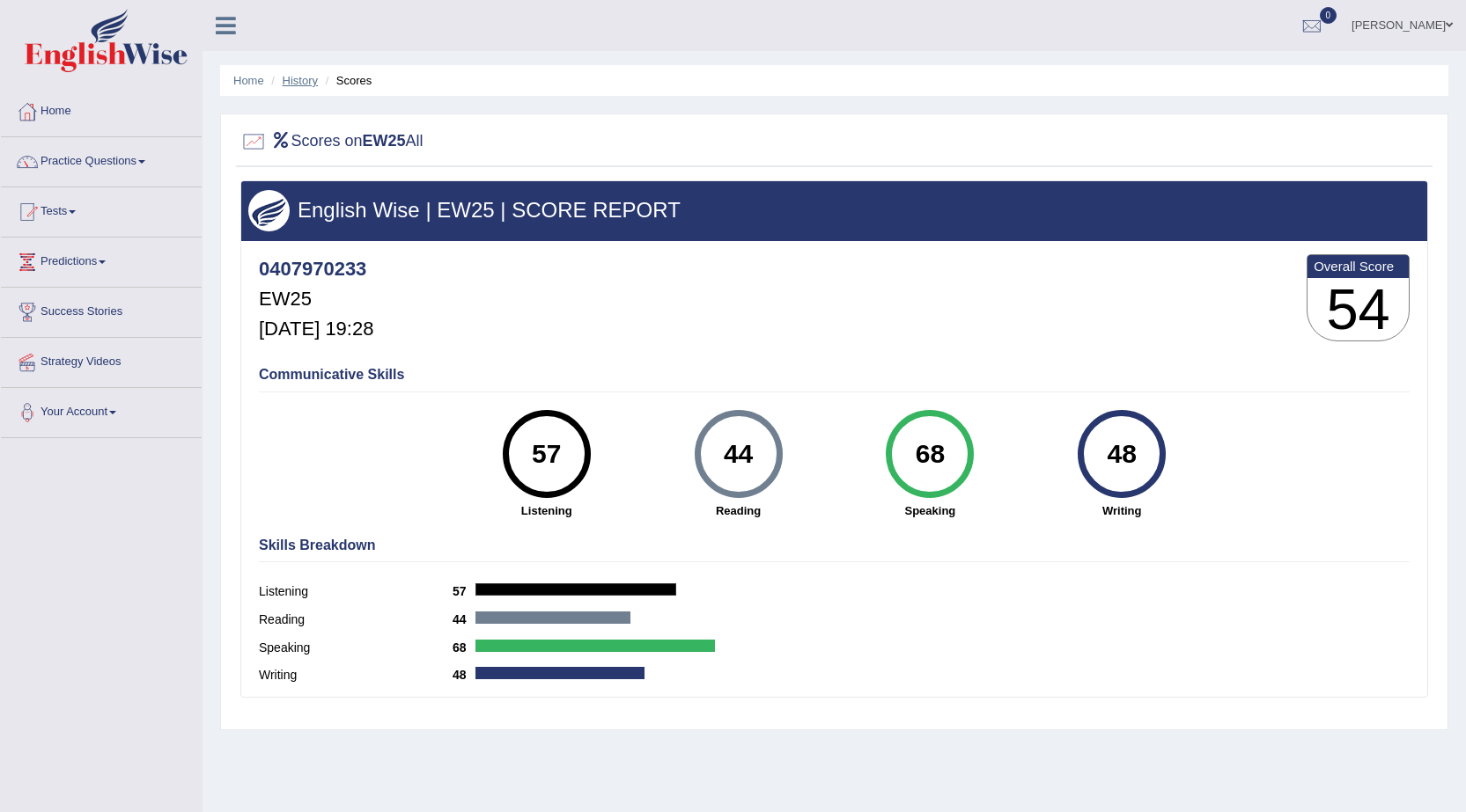
click at [295, 80] on link "History" at bounding box center [300, 81] width 35 height 14
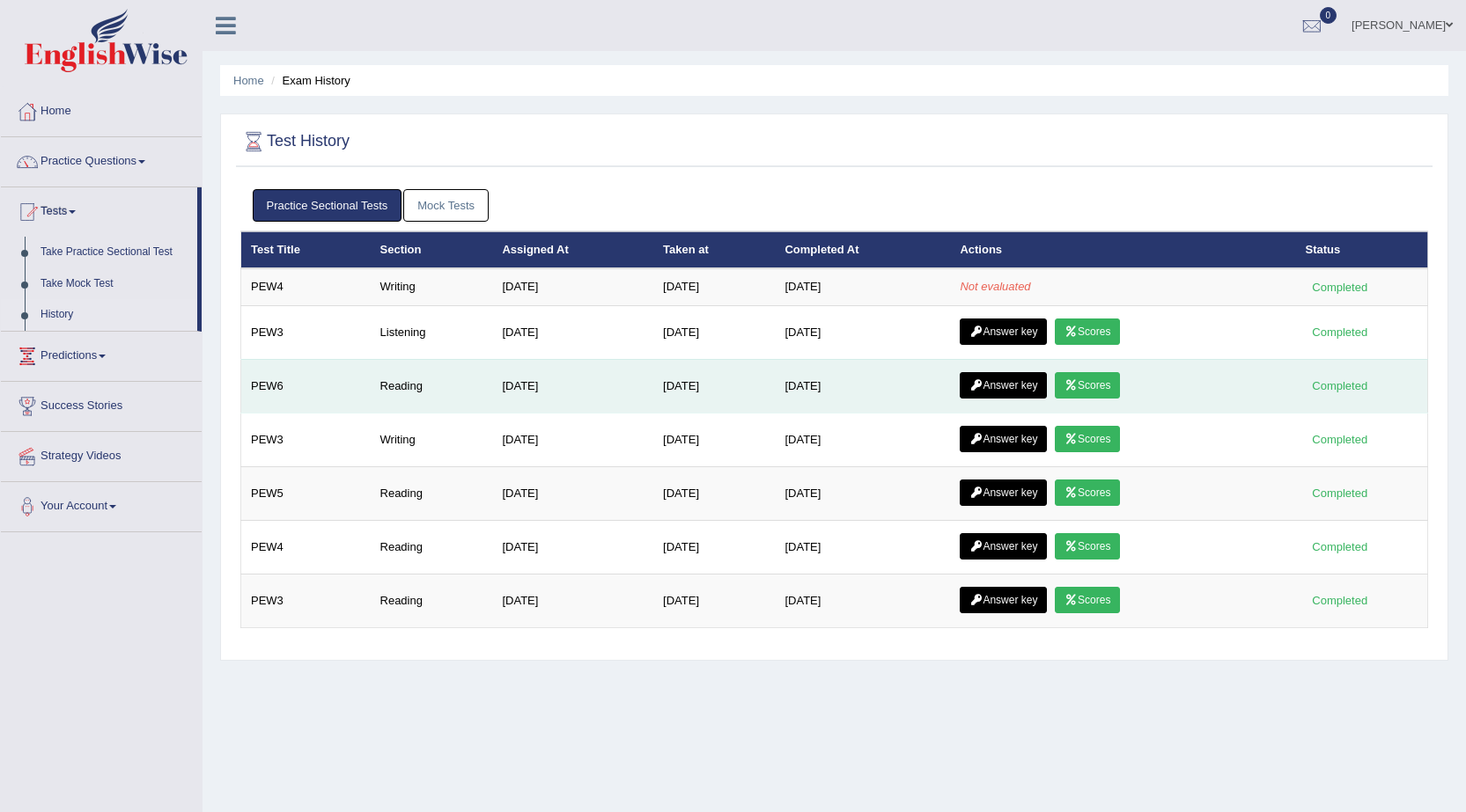
click at [1102, 378] on link "Scores" at bounding box center [1088, 385] width 65 height 26
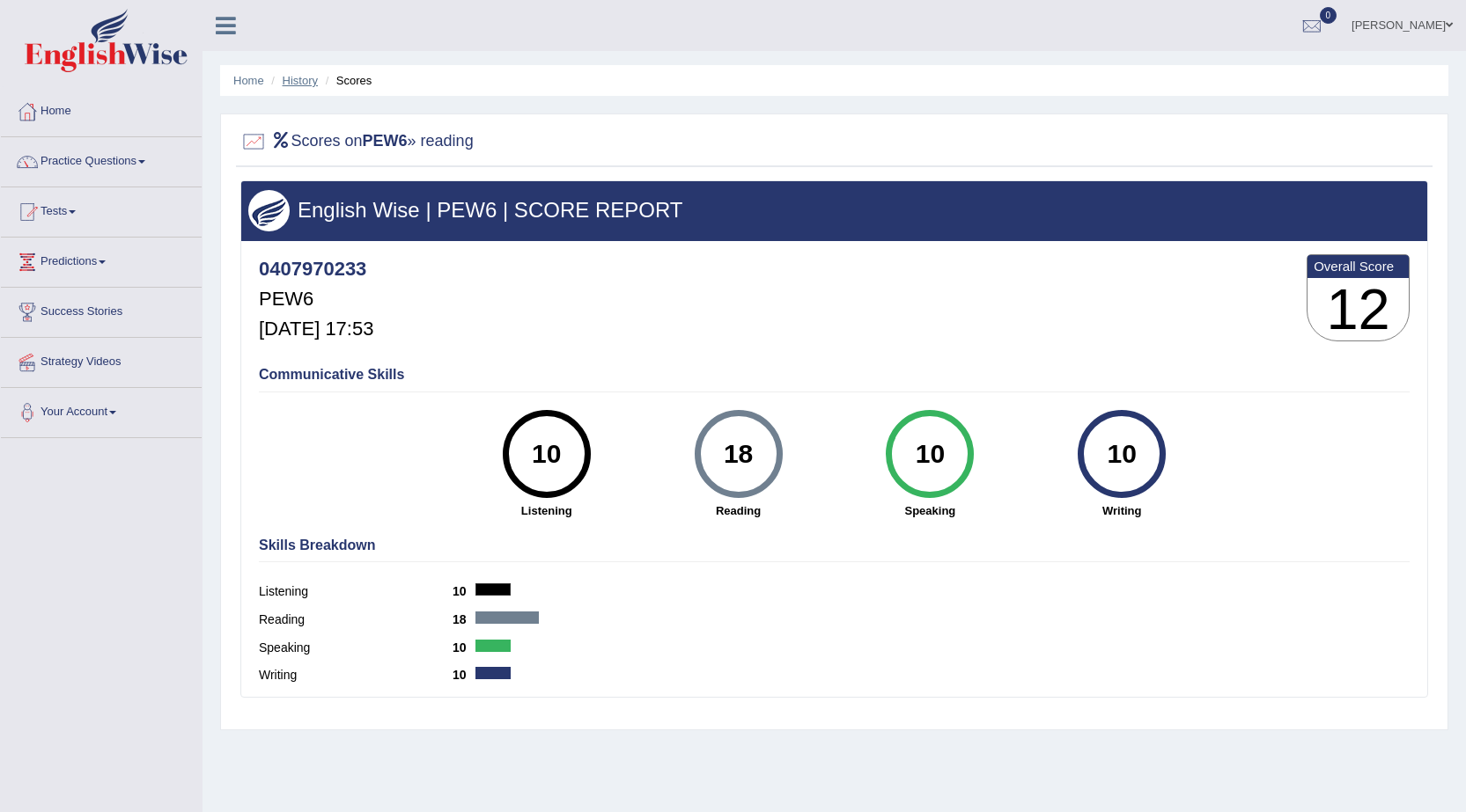
click at [308, 78] on link "History" at bounding box center [300, 81] width 35 height 14
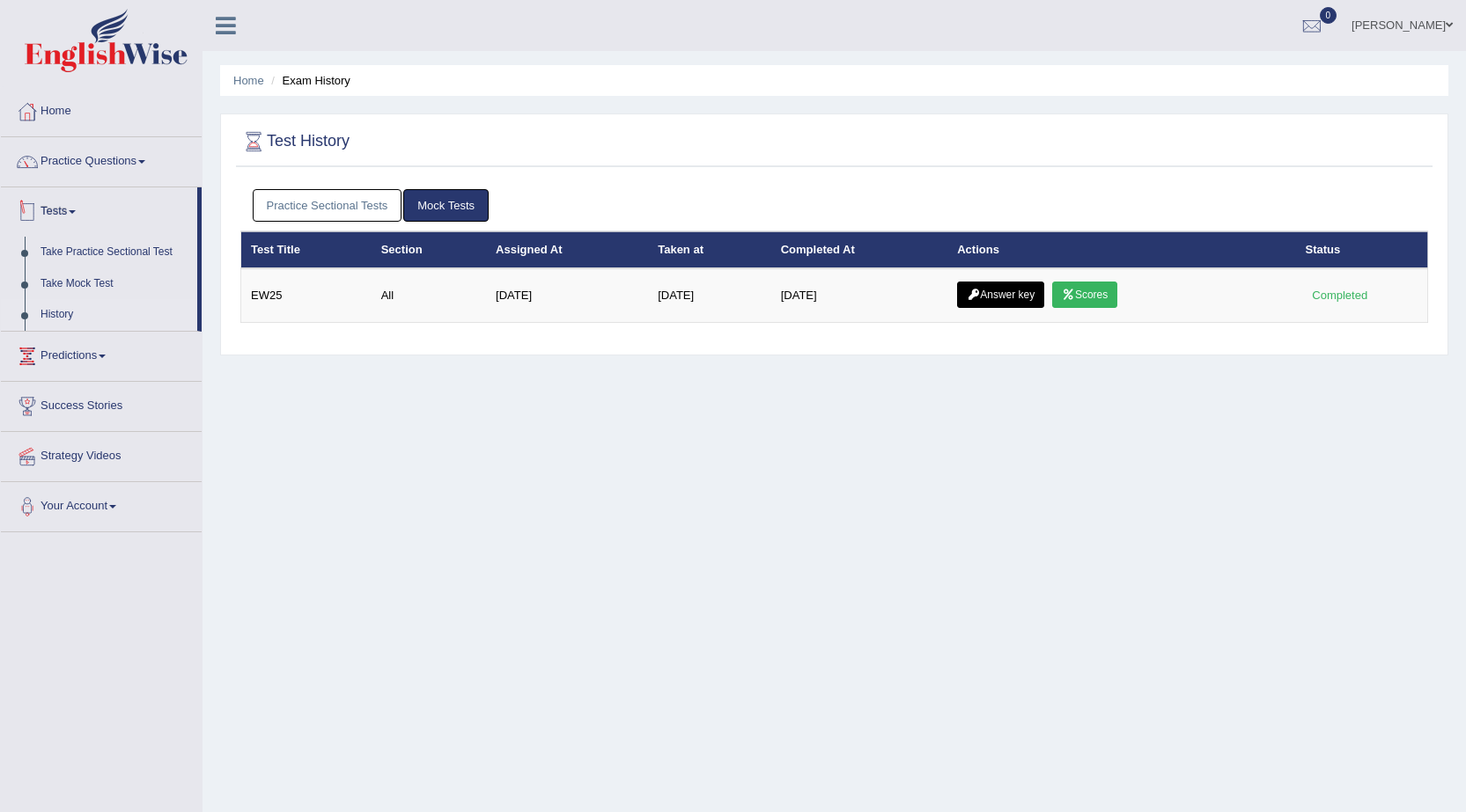
click at [289, 198] on link "Practice Sectional Tests" at bounding box center [327, 205] width 149 height 33
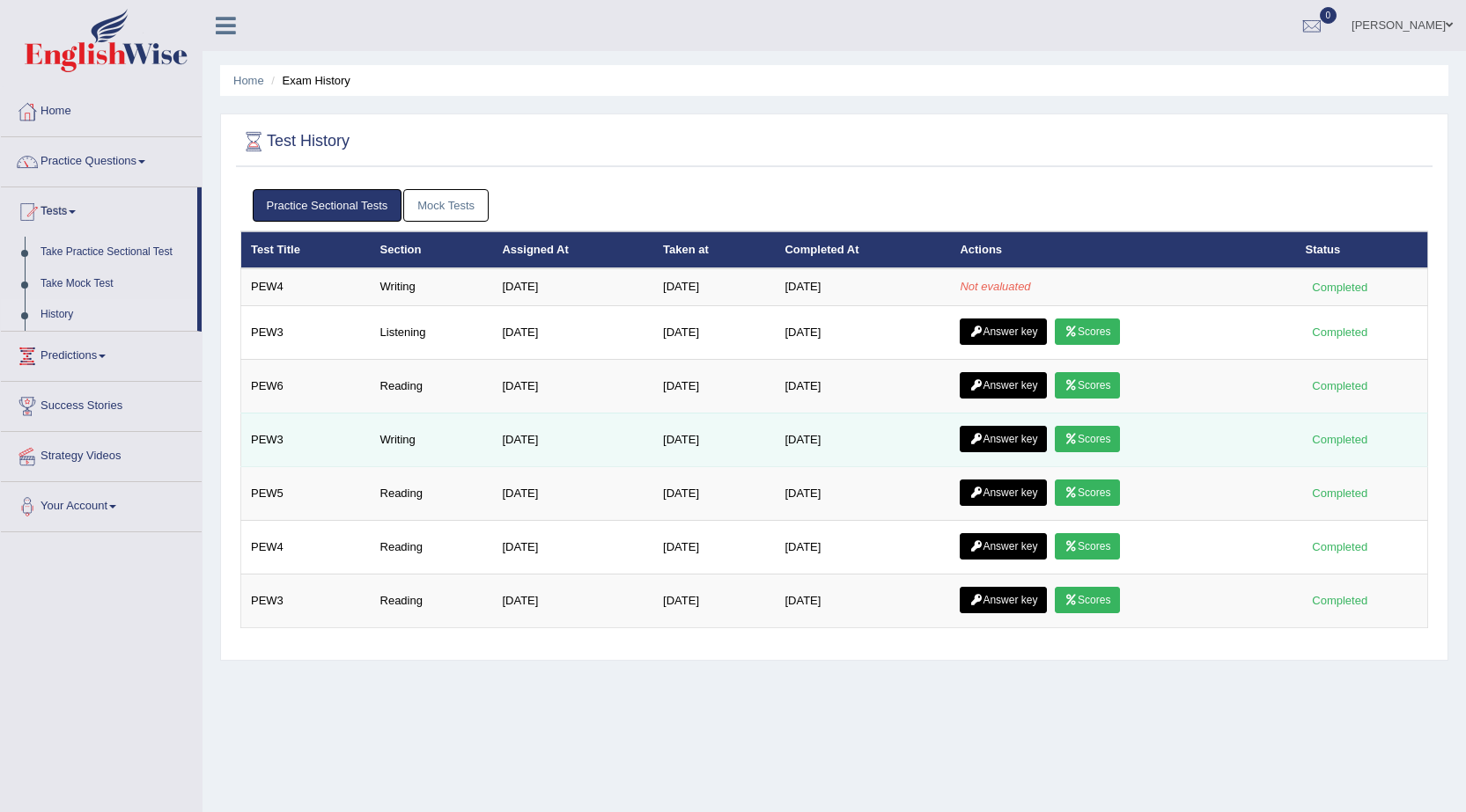
click at [995, 435] on link "Answer key" at bounding box center [1003, 439] width 87 height 26
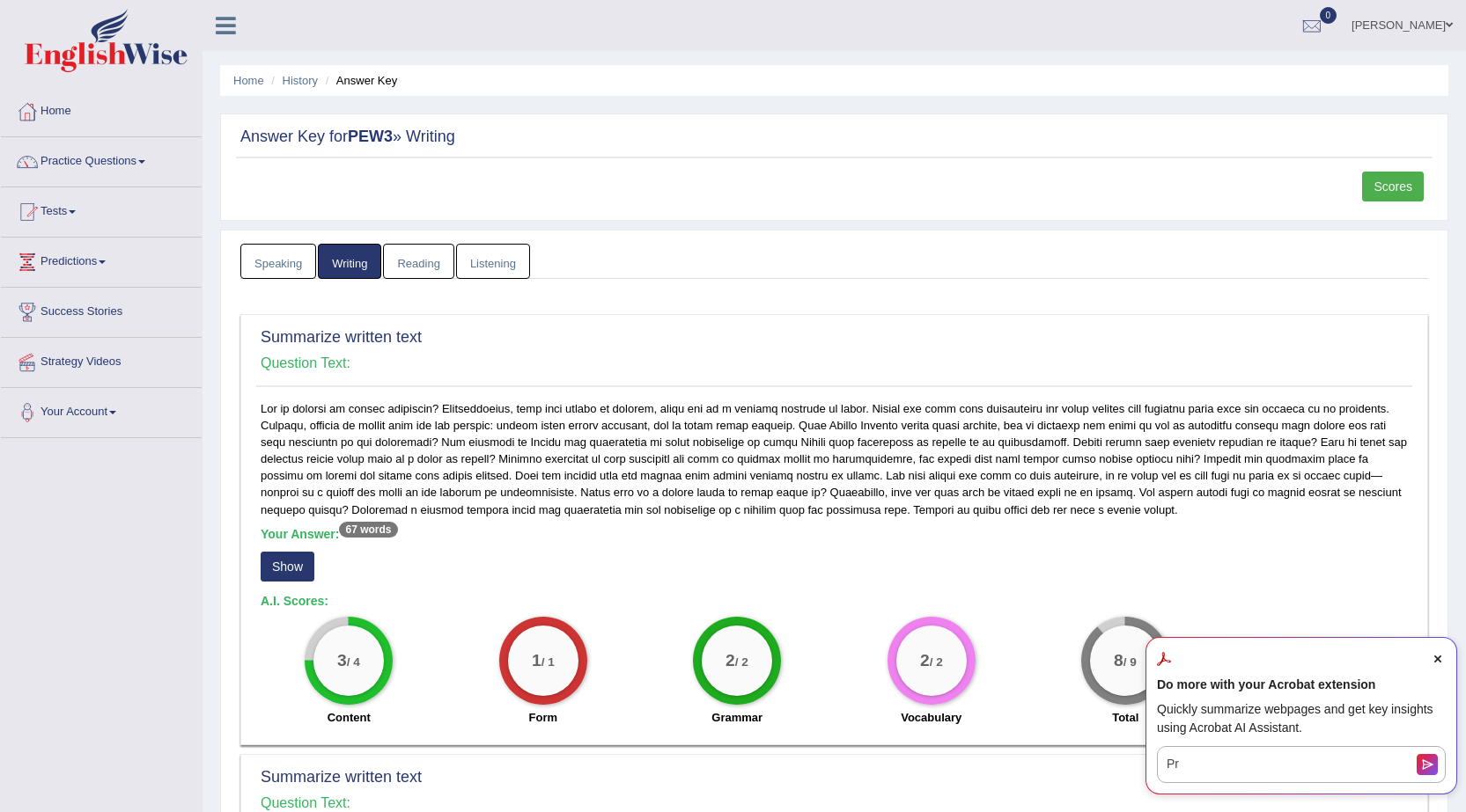
click at [1440, 653] on span "Close Acrobat AI Assistant Dialog" at bounding box center [1438, 660] width 16 height 16
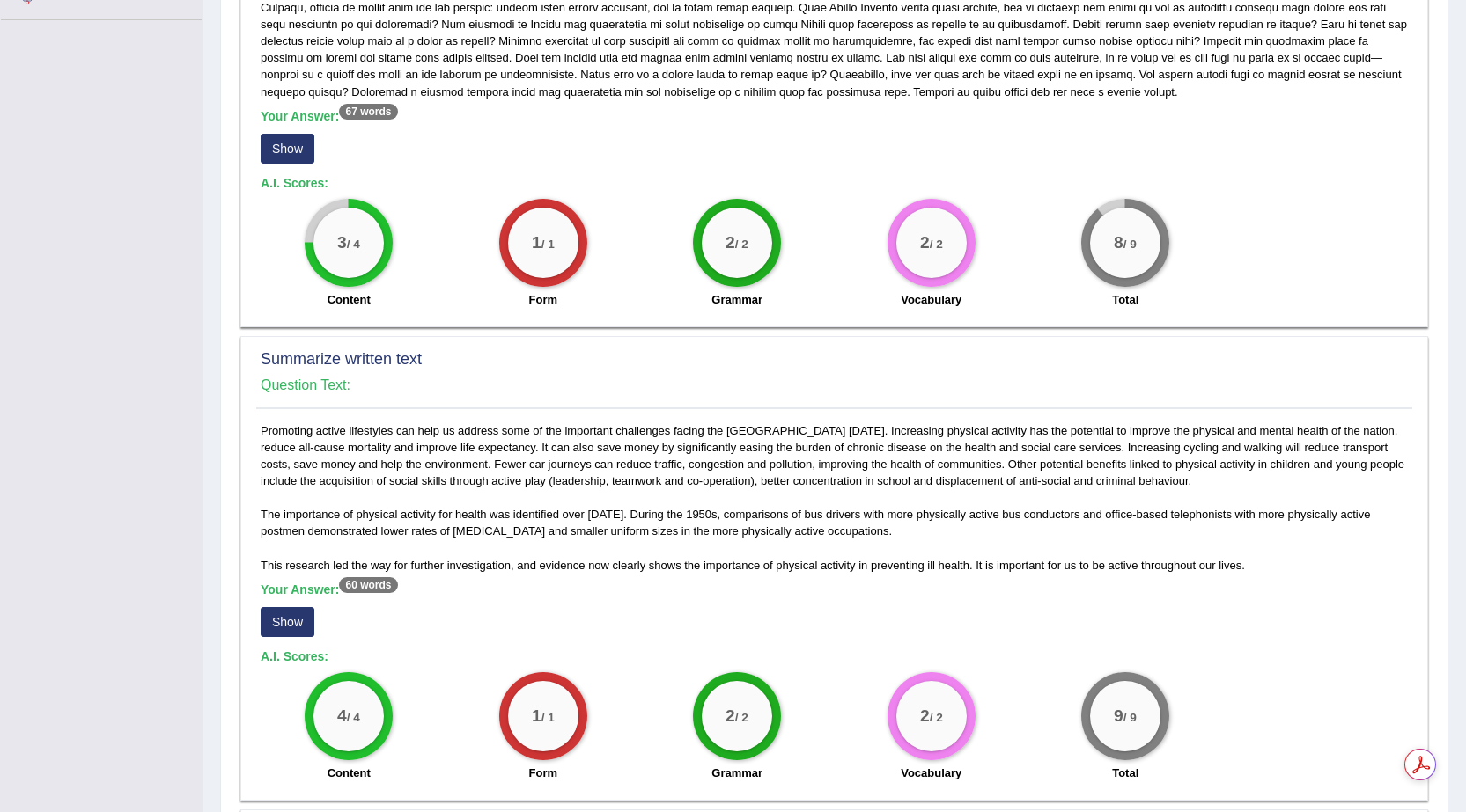
scroll to position [528, 0]
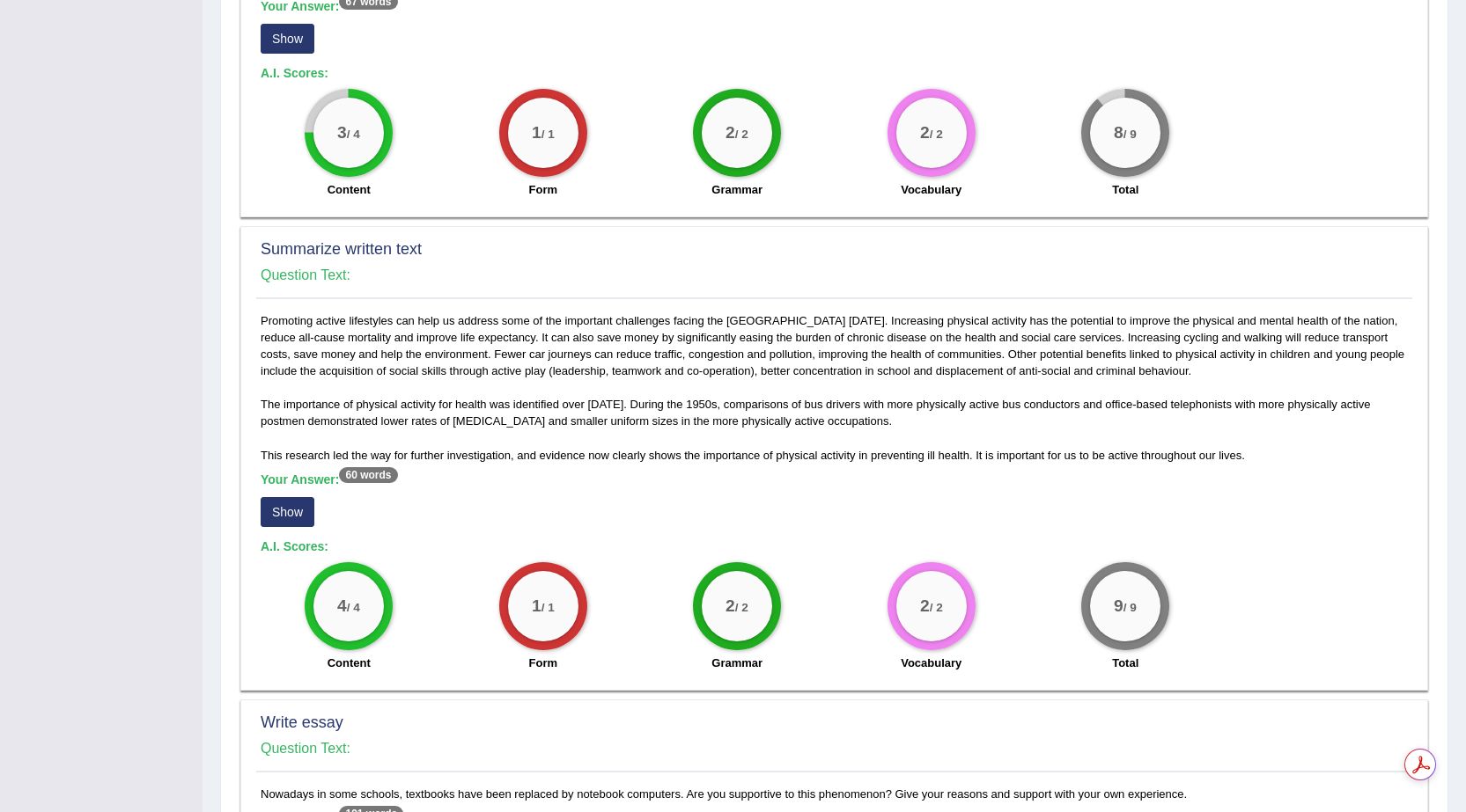
click at [296, 514] on button "Show" at bounding box center [287, 511] width 53 height 30
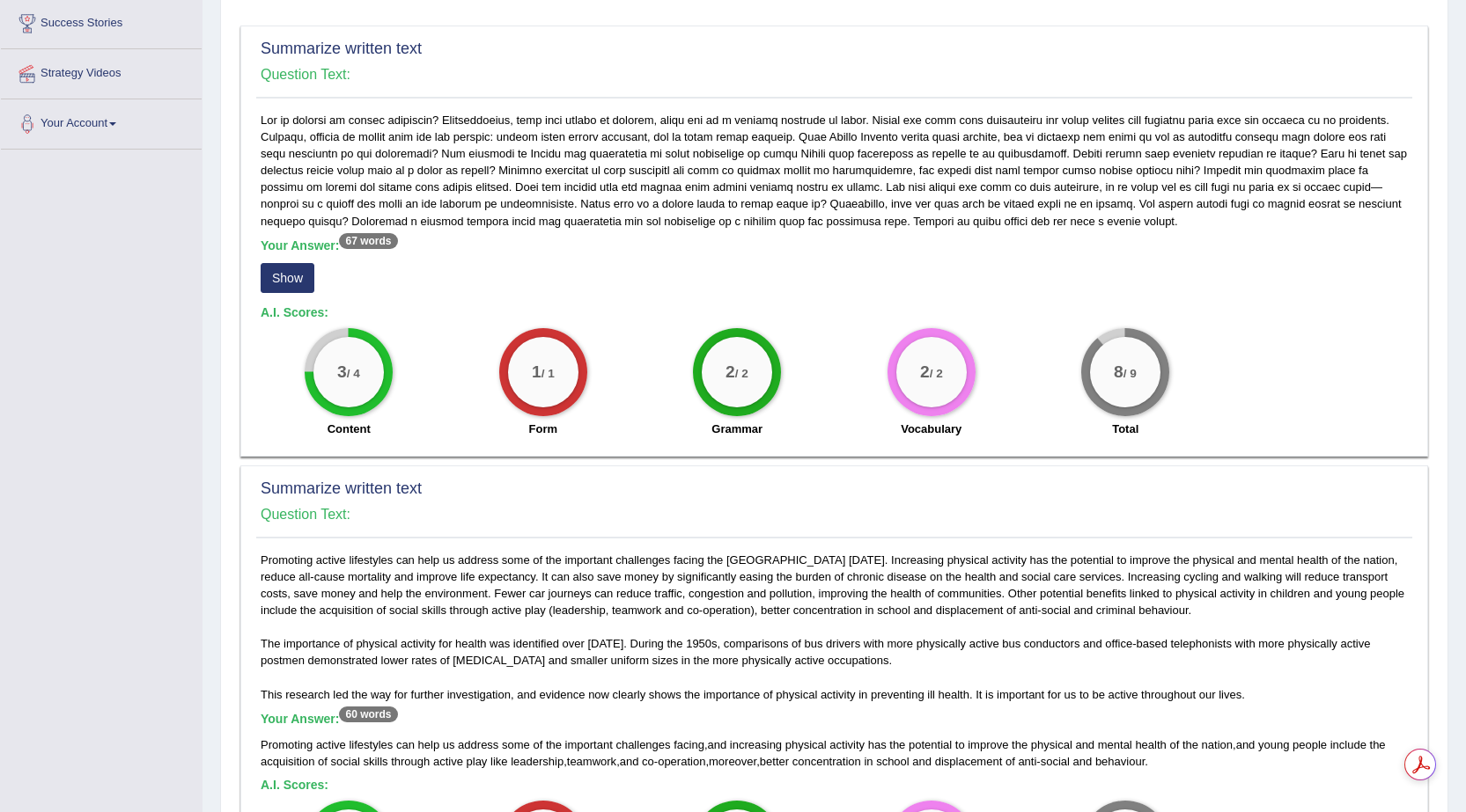
scroll to position [264, 0]
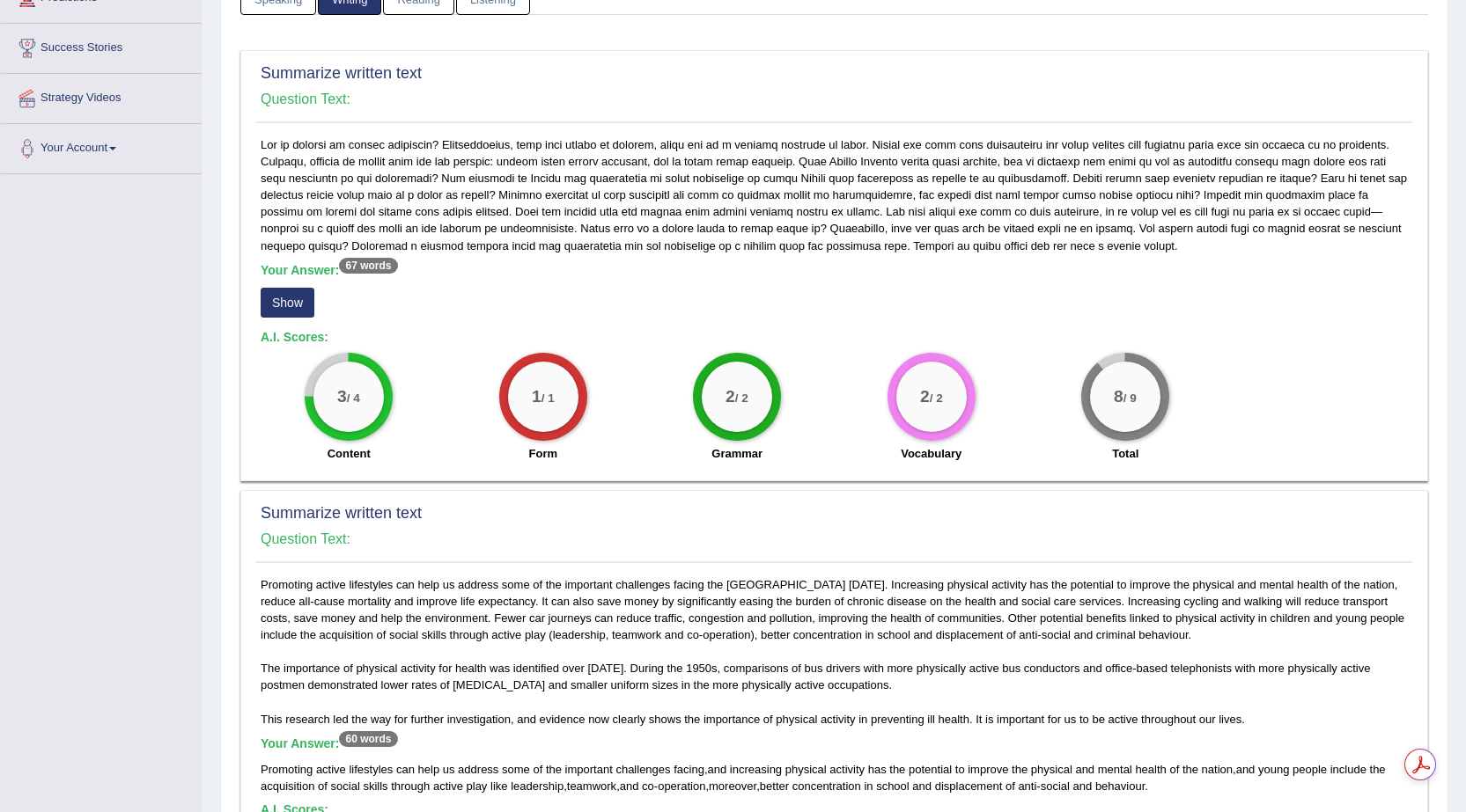
click at [302, 301] on button "Show" at bounding box center [287, 302] width 53 height 30
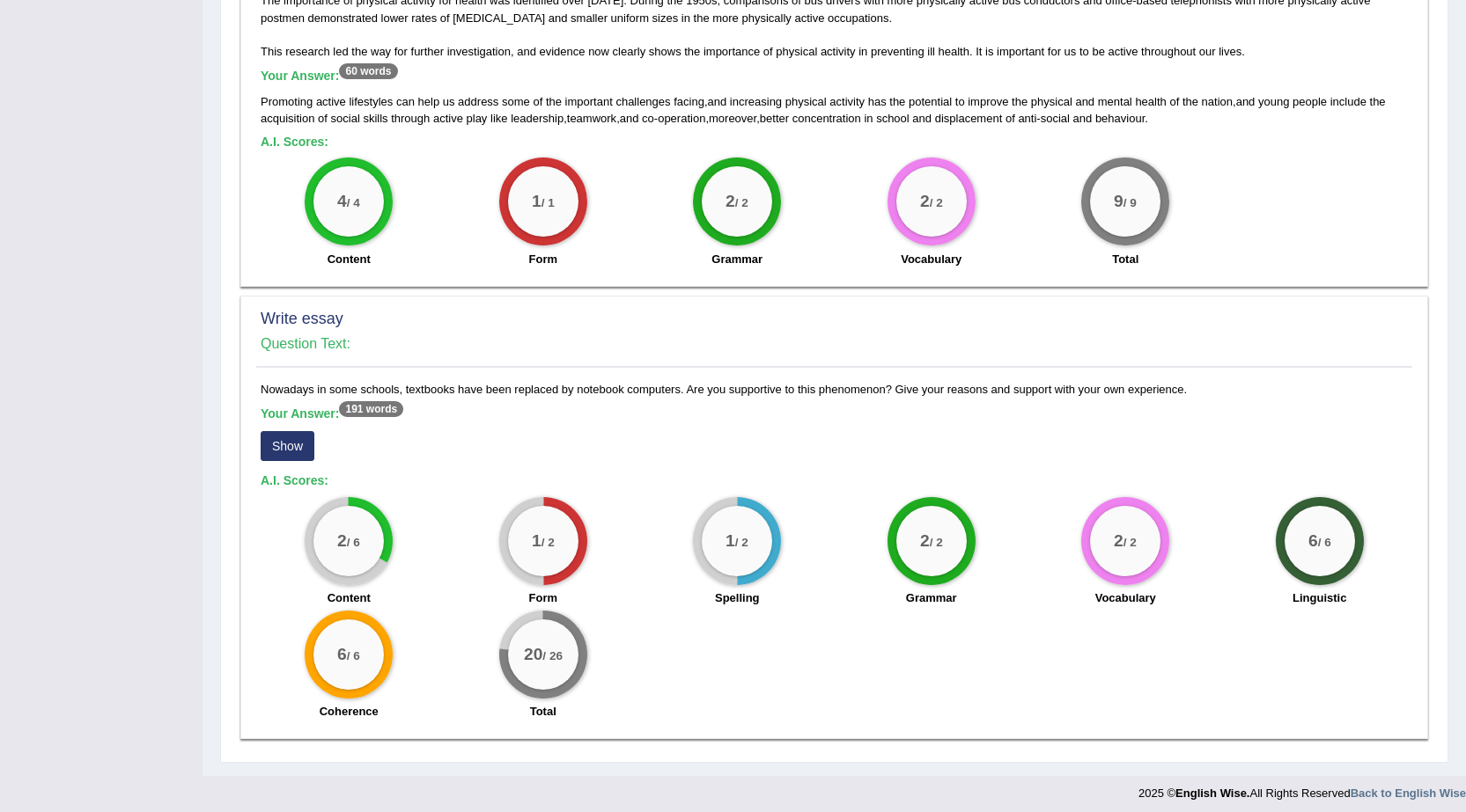
scroll to position [939, 0]
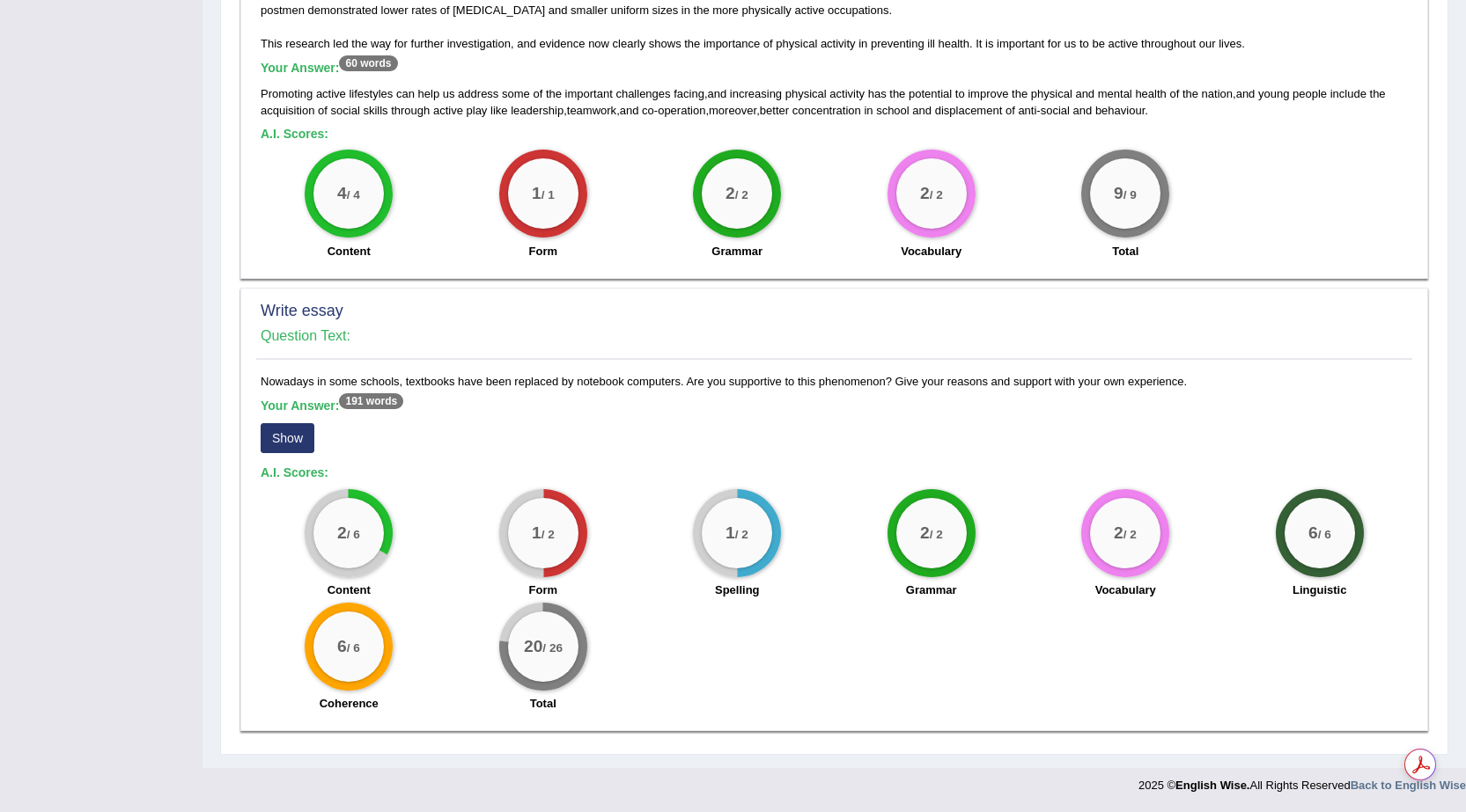
click at [292, 440] on button "Show" at bounding box center [287, 438] width 53 height 30
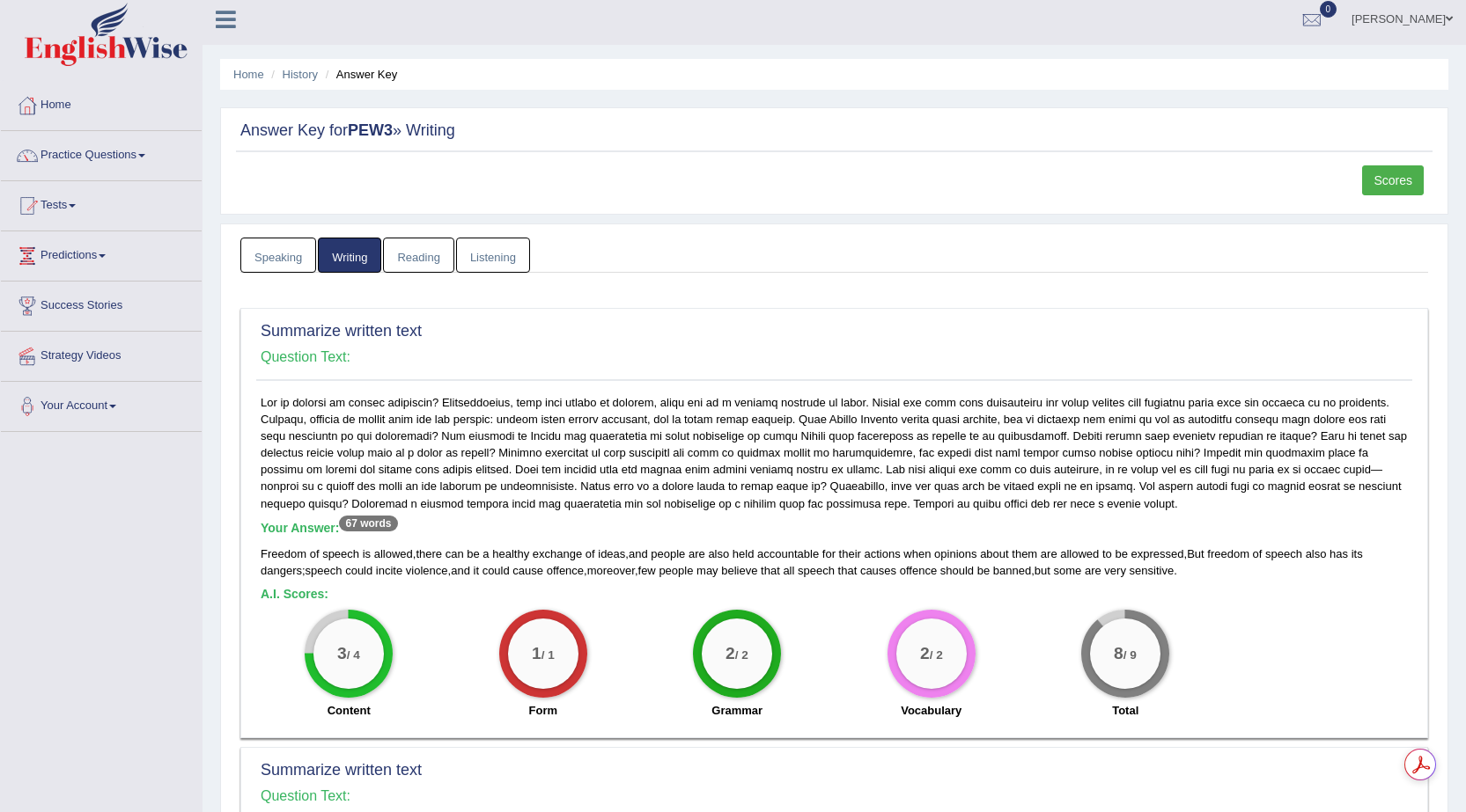
scroll to position [0, 0]
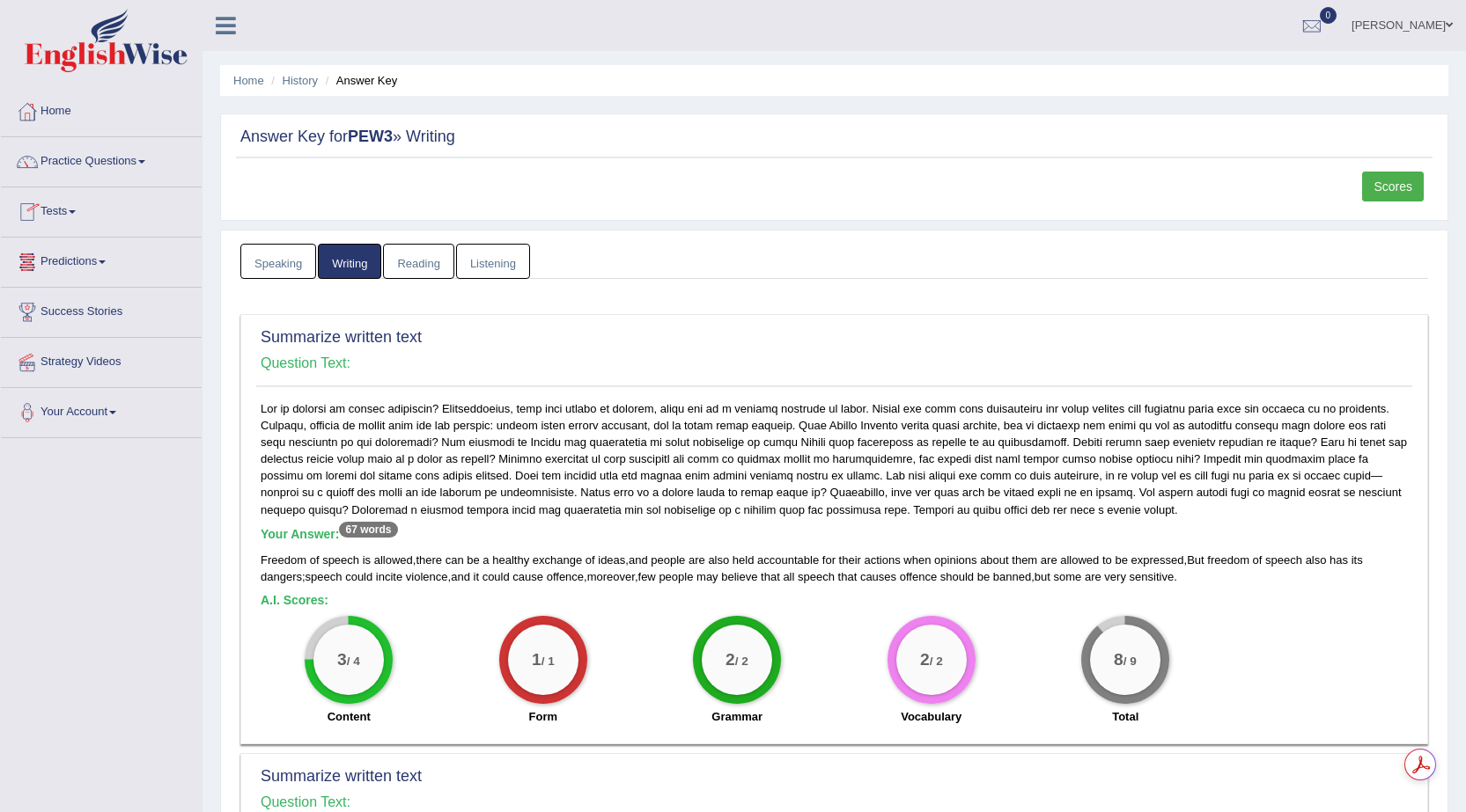
click at [56, 215] on link "Tests" at bounding box center [101, 209] width 201 height 44
click at [62, 314] on link "History" at bounding box center [115, 315] width 165 height 32
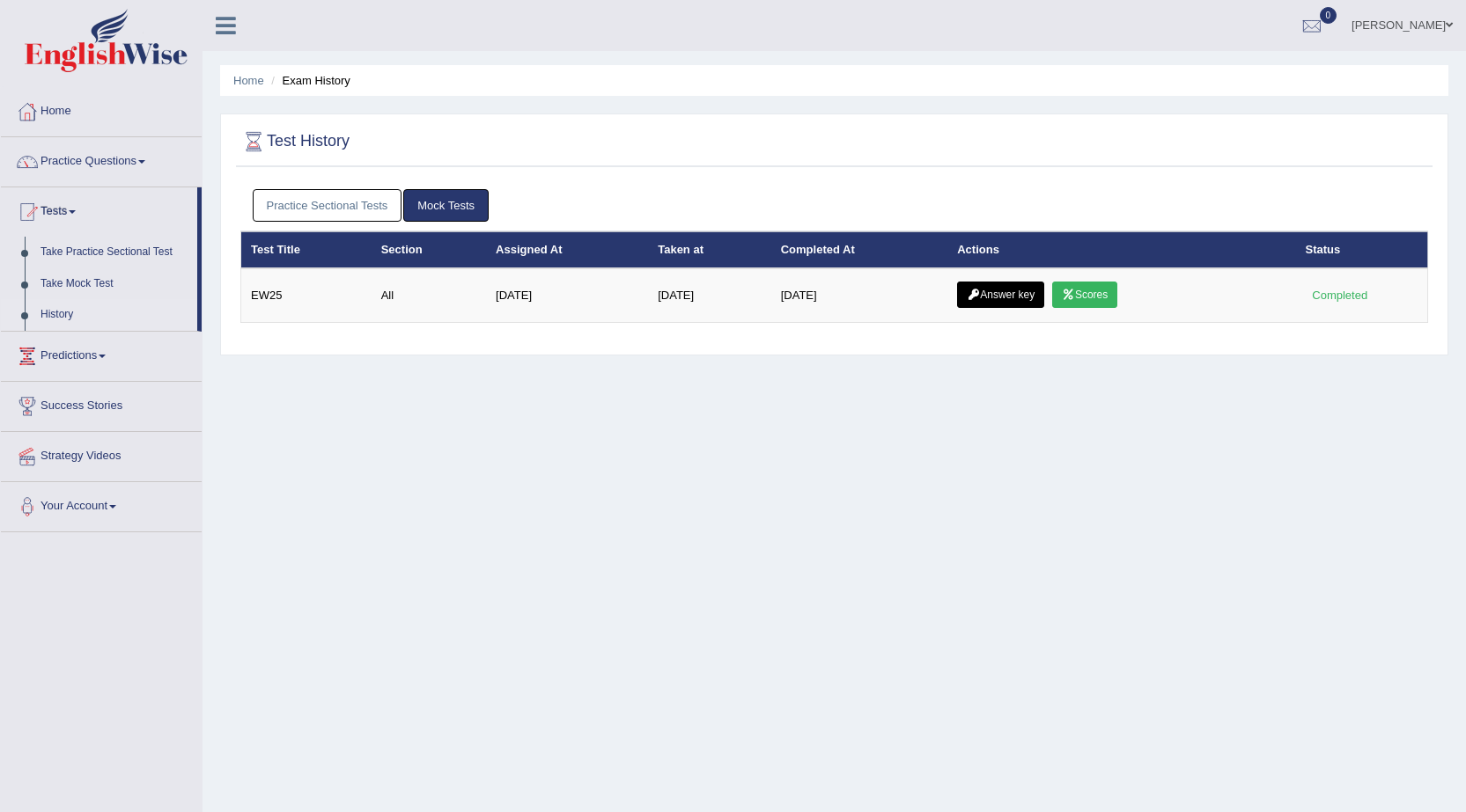
click at [314, 197] on link "Practice Sectional Tests" at bounding box center [327, 205] width 149 height 33
click at [317, 208] on link "Practice Sectional Tests" at bounding box center [327, 205] width 149 height 33
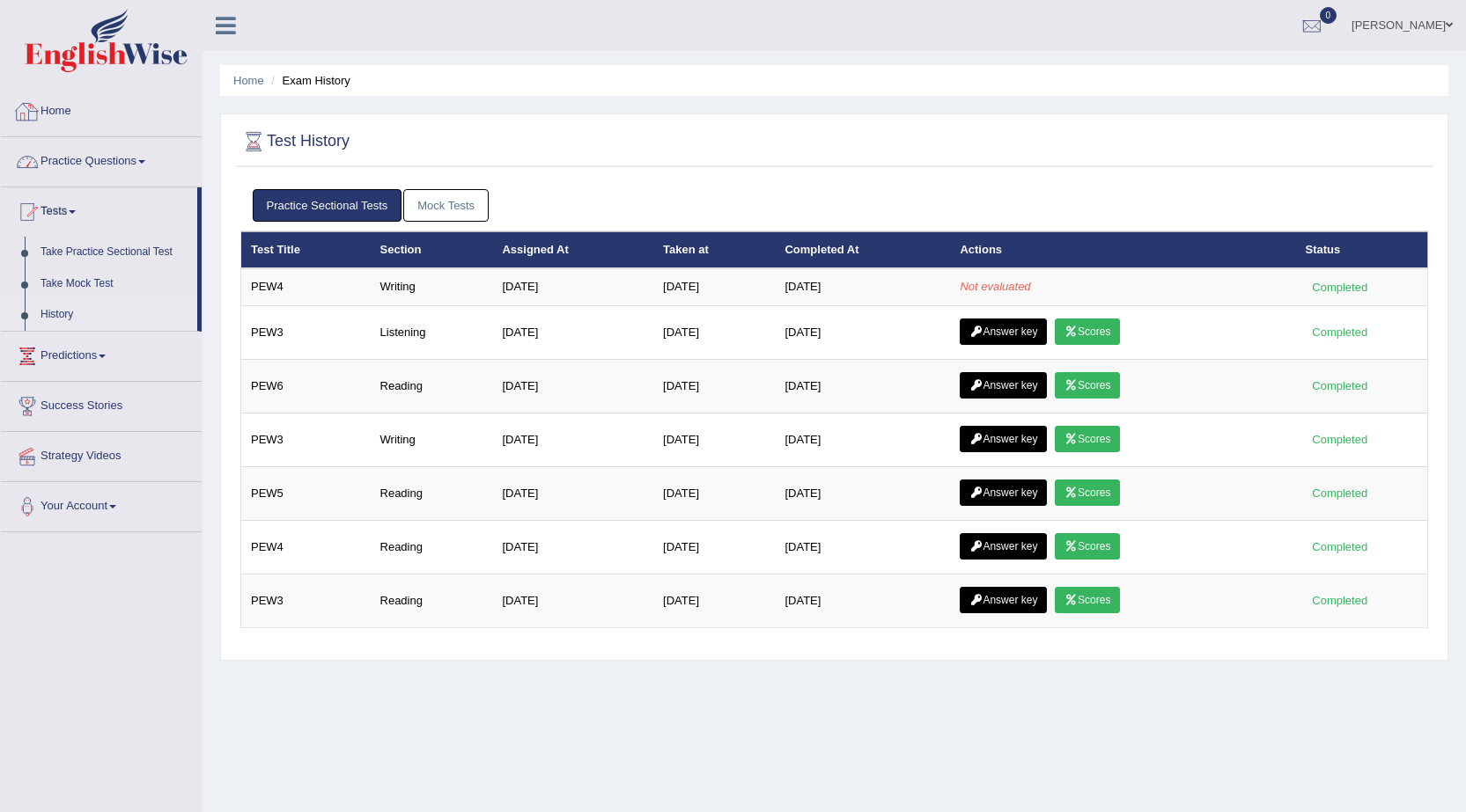
click at [121, 158] on link "Practice Questions" at bounding box center [101, 159] width 201 height 44
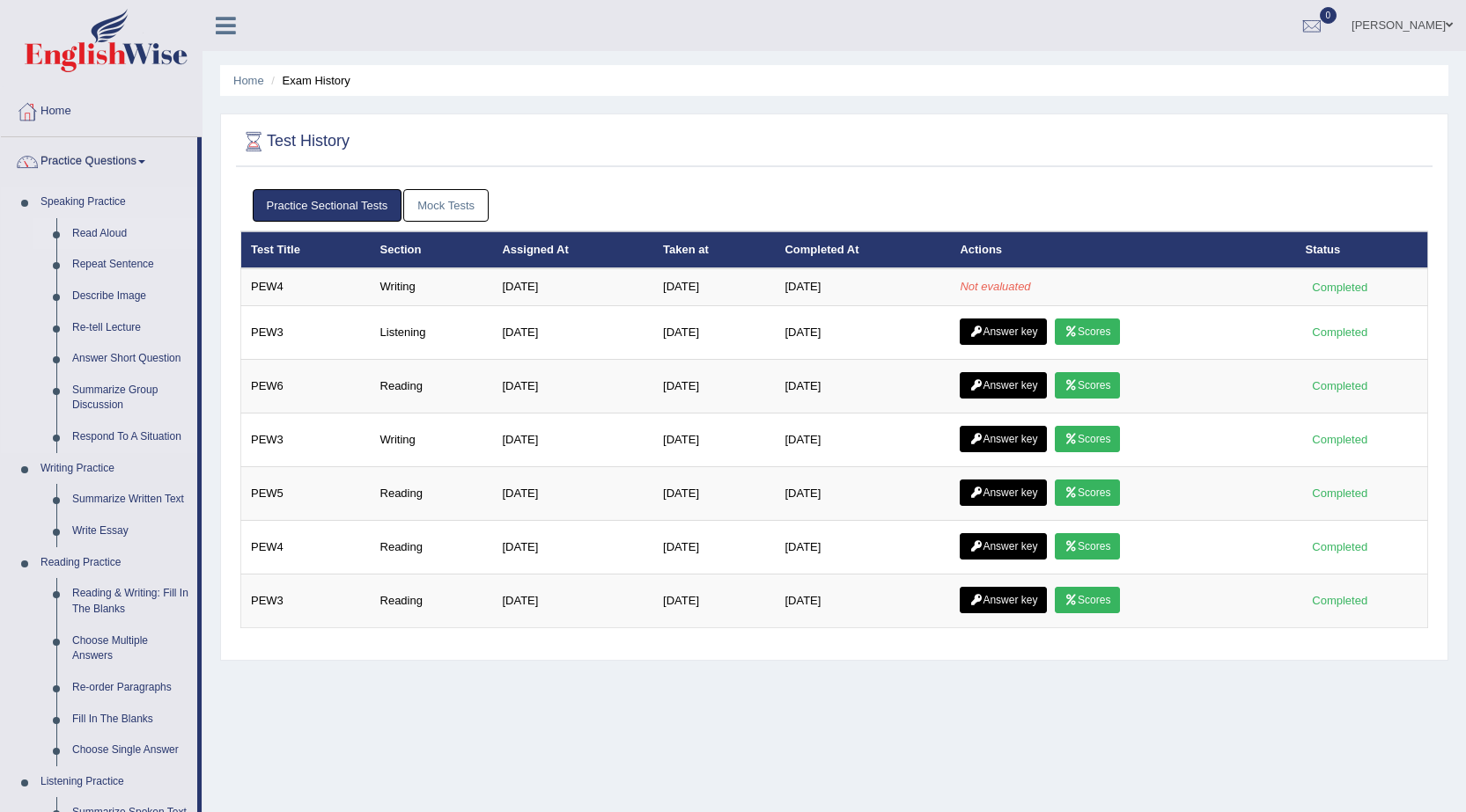
click at [107, 227] on link "Read Aloud" at bounding box center [130, 234] width 133 height 32
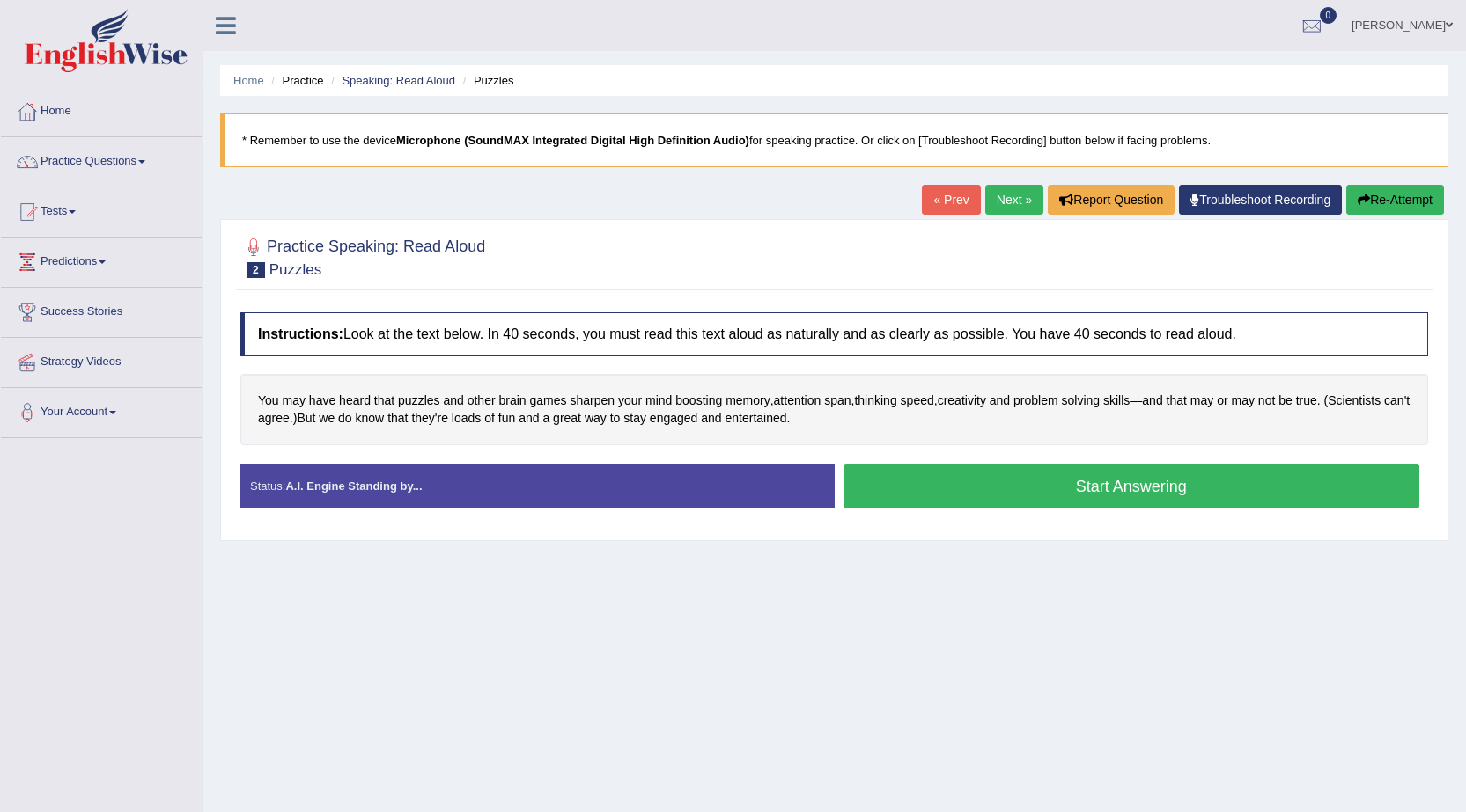
click at [1006, 209] on link "Next »" at bounding box center [1014, 199] width 58 height 30
click at [990, 205] on link "Next »" at bounding box center [1014, 199] width 58 height 30
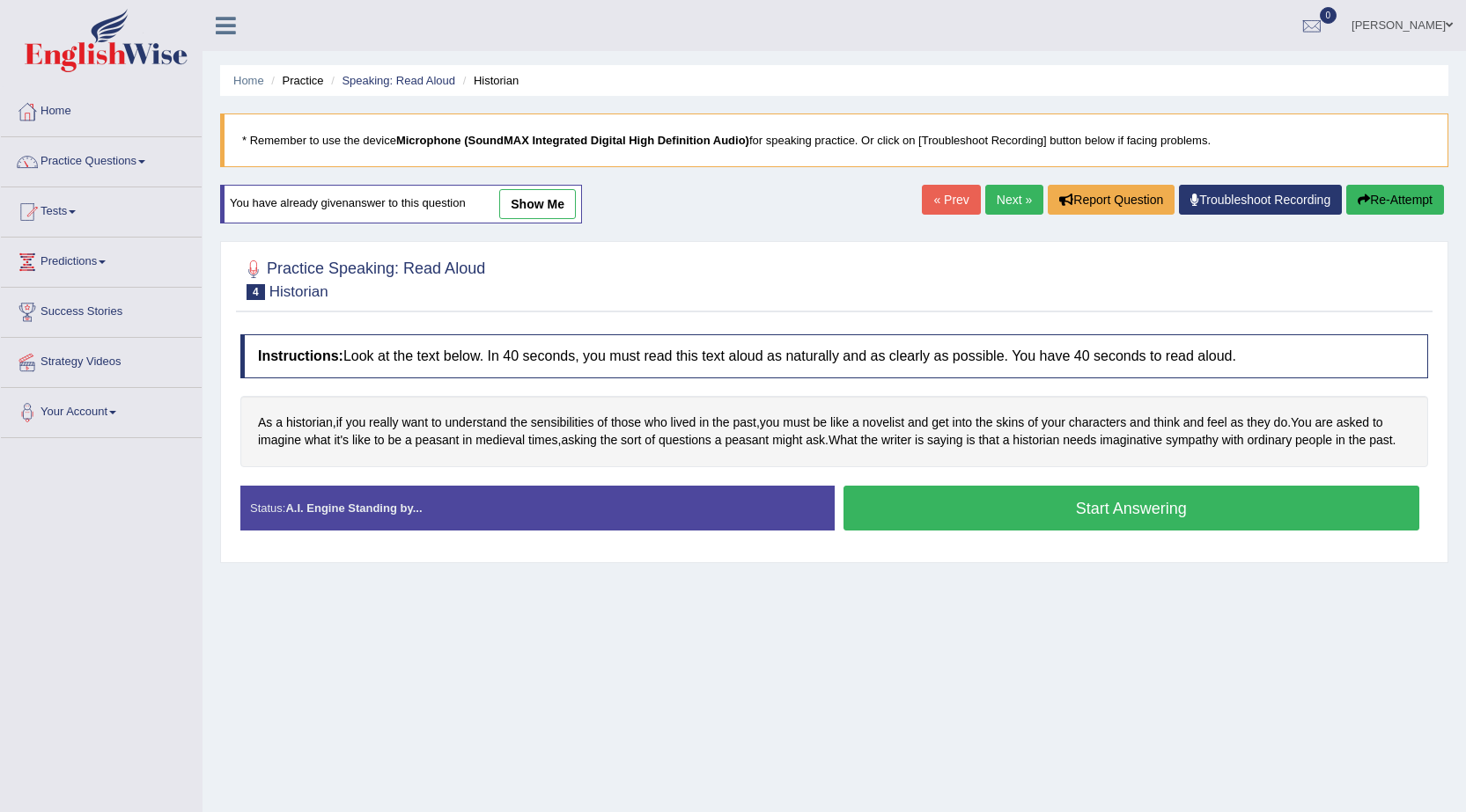
click at [1001, 199] on link "Next »" at bounding box center [1014, 199] width 58 height 30
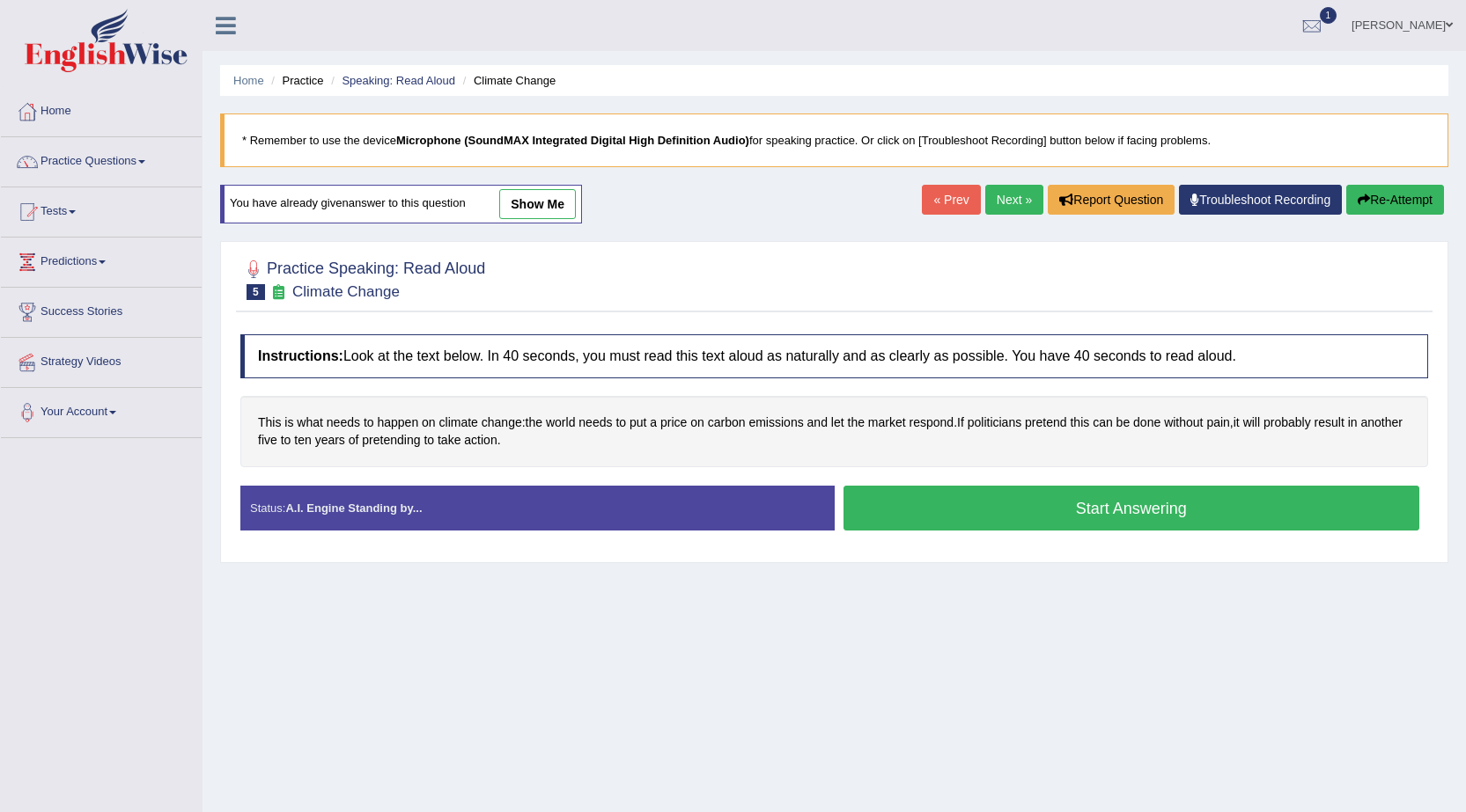
click at [991, 199] on link "Next »" at bounding box center [1014, 199] width 58 height 30
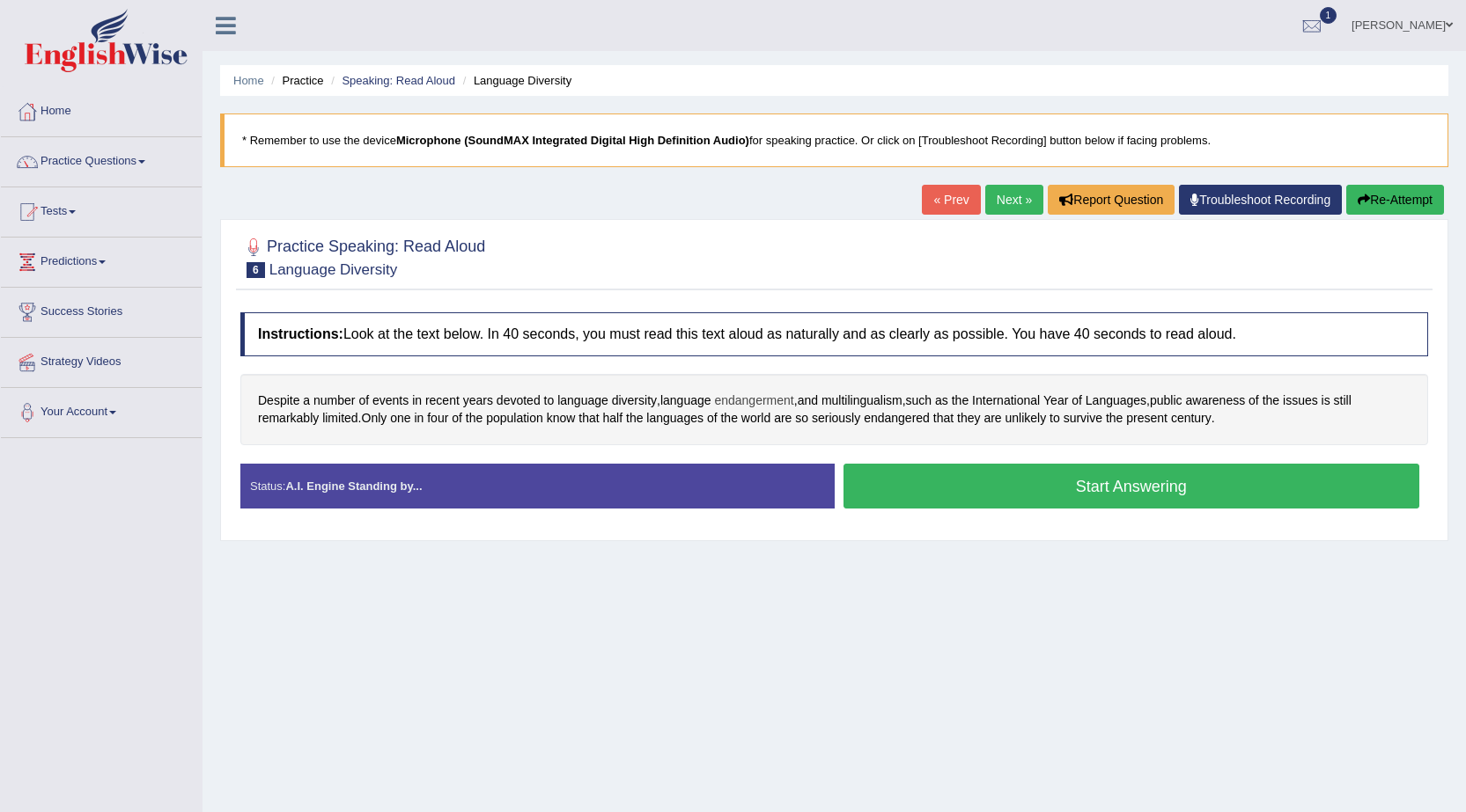
click at [766, 401] on span "endangerment" at bounding box center [754, 401] width 80 height 18
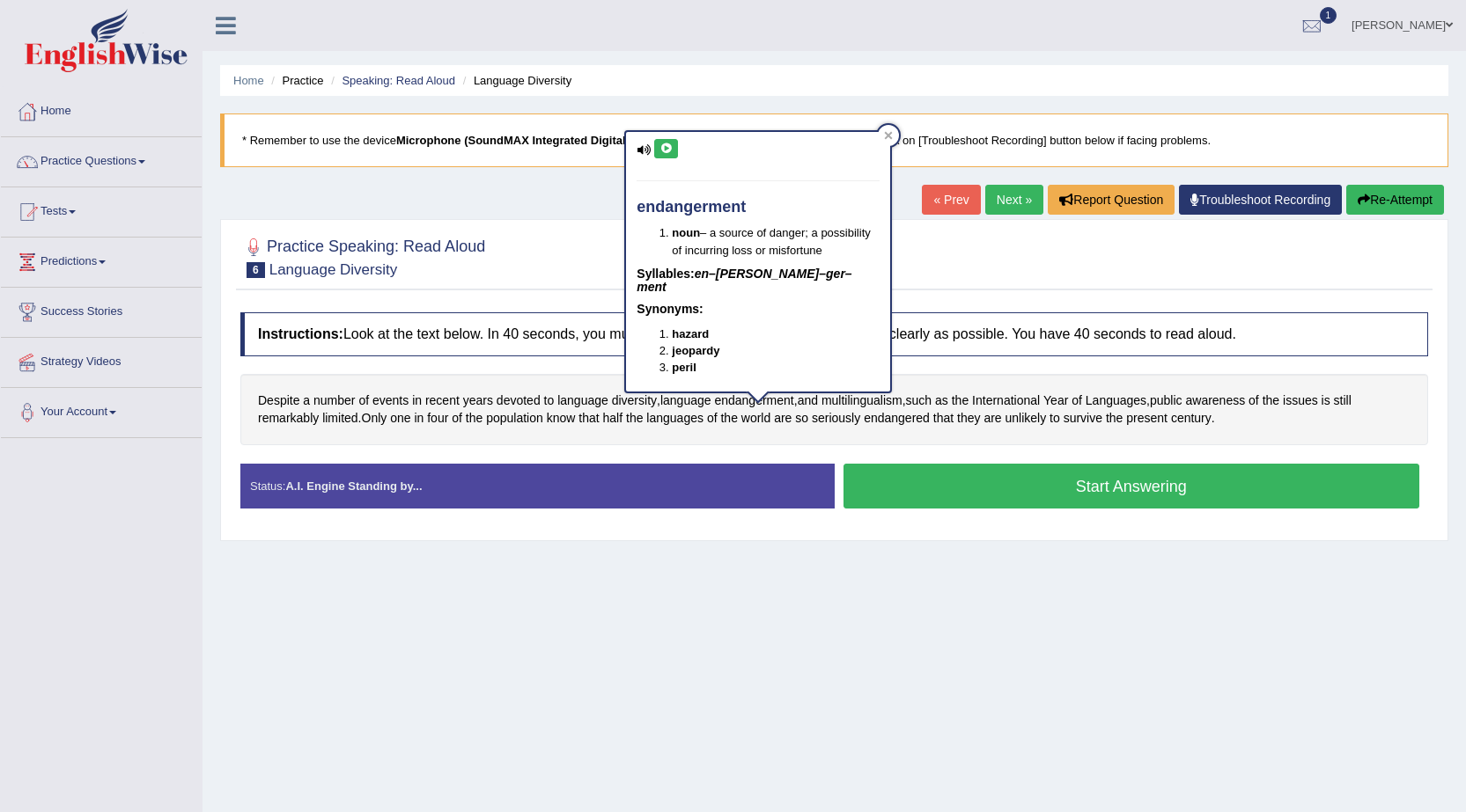
click at [665, 147] on icon at bounding box center [666, 148] width 14 height 11
click at [666, 145] on icon at bounding box center [666, 148] width 14 height 11
click at [667, 150] on icon at bounding box center [666, 148] width 14 height 11
click at [666, 149] on icon at bounding box center [666, 148] width 14 height 11
click at [665, 149] on icon at bounding box center [666, 148] width 14 height 11
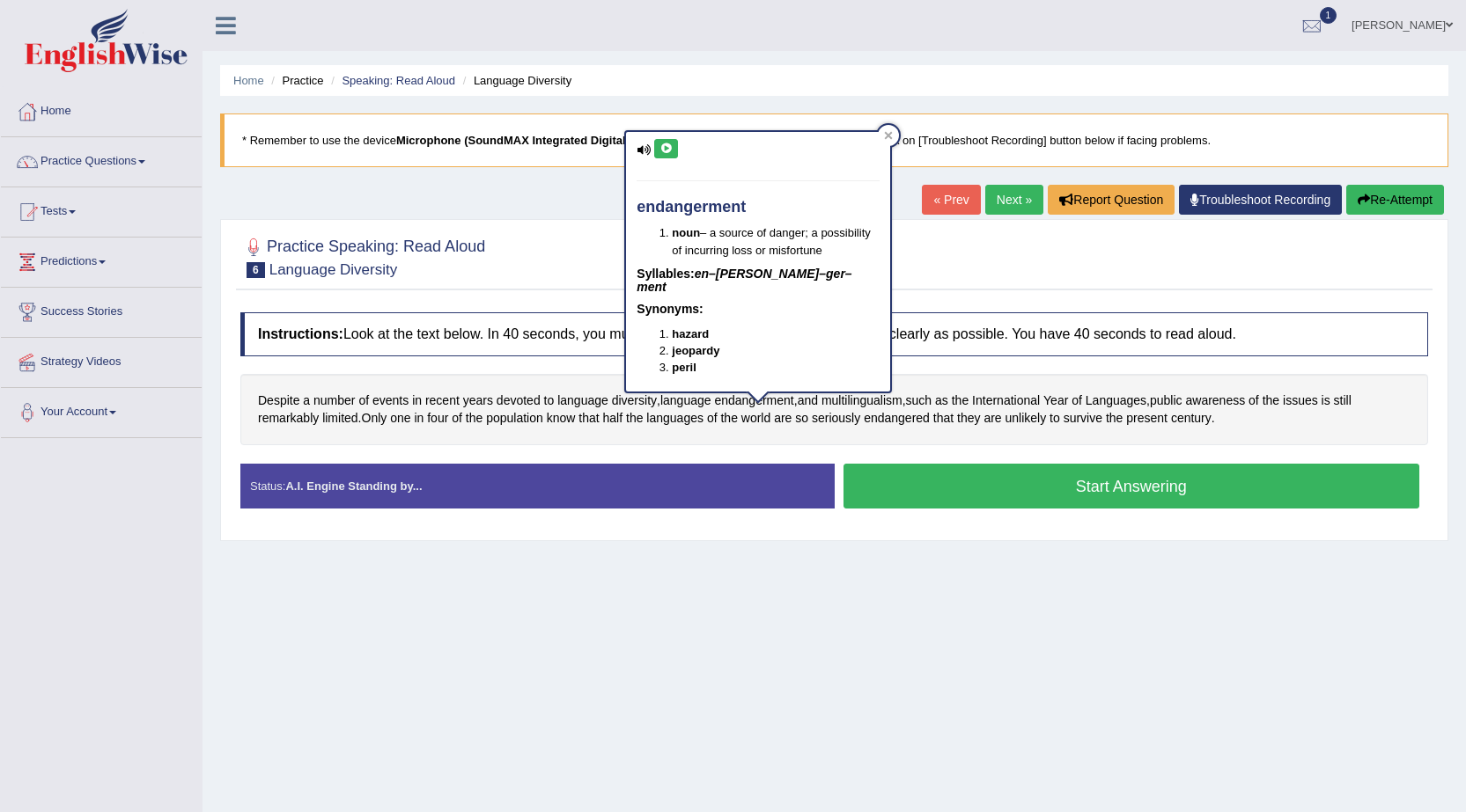
click at [665, 149] on icon at bounding box center [666, 148] width 14 height 11
click at [664, 146] on icon at bounding box center [666, 148] width 14 height 11
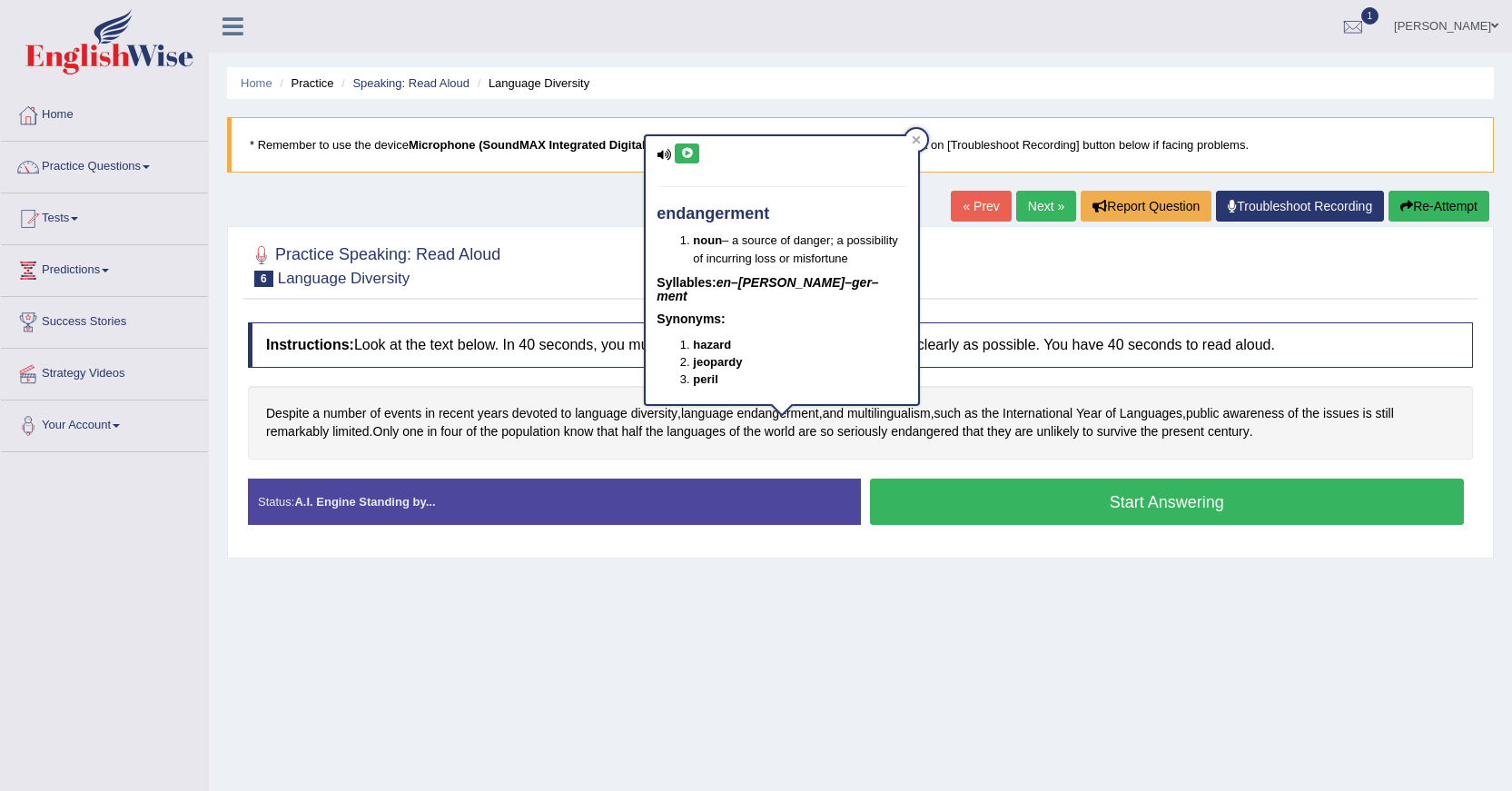
click at [681, 106] on div "Home Practice Speaking: Read Aloud Language Diversity * Remember to use the dev…" at bounding box center [860, 454] width 1303 height 908
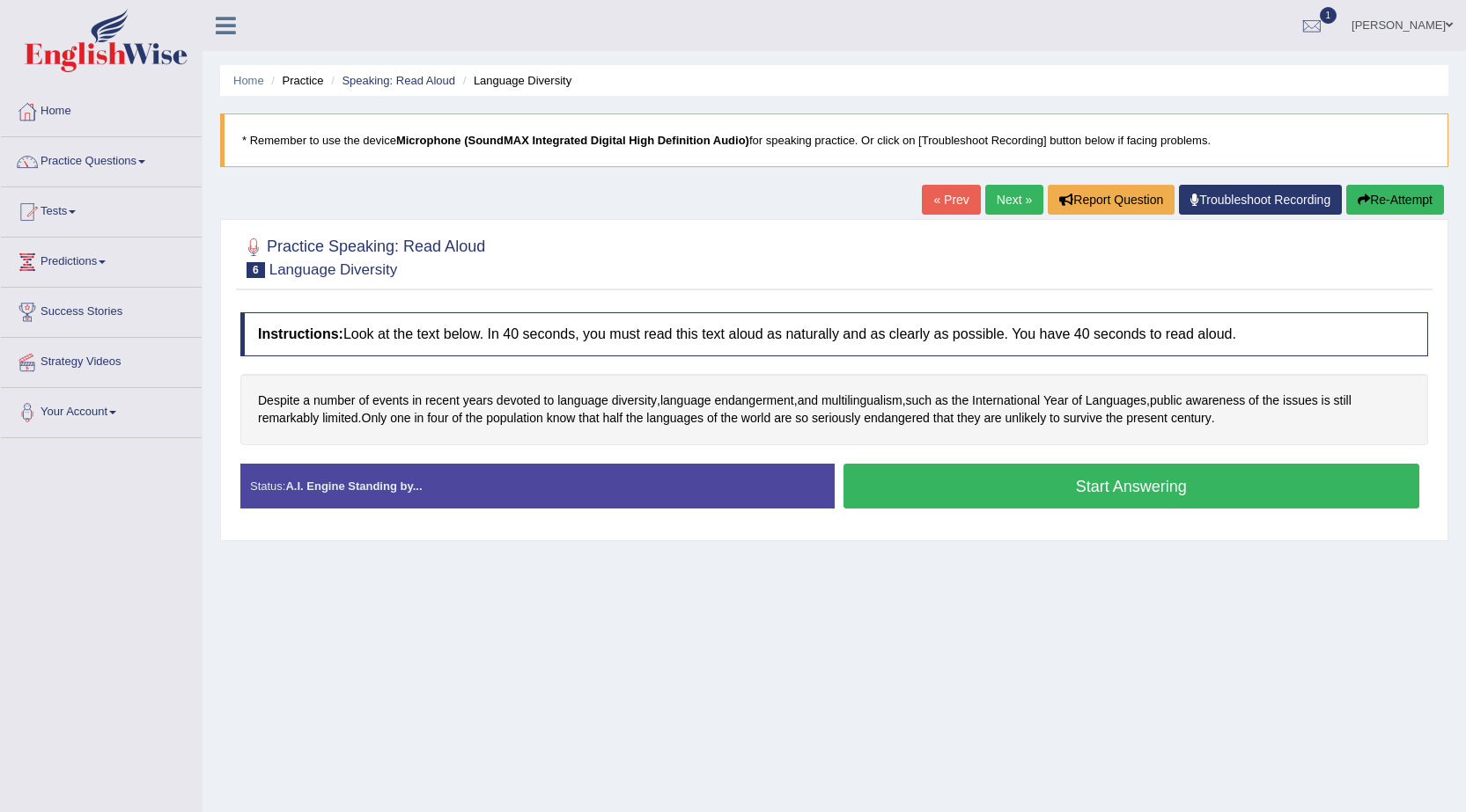
click at [1054, 489] on button "Start Answering" at bounding box center [1131, 486] width 577 height 45
click at [1097, 492] on button "Start Answering" at bounding box center [1131, 486] width 577 height 45
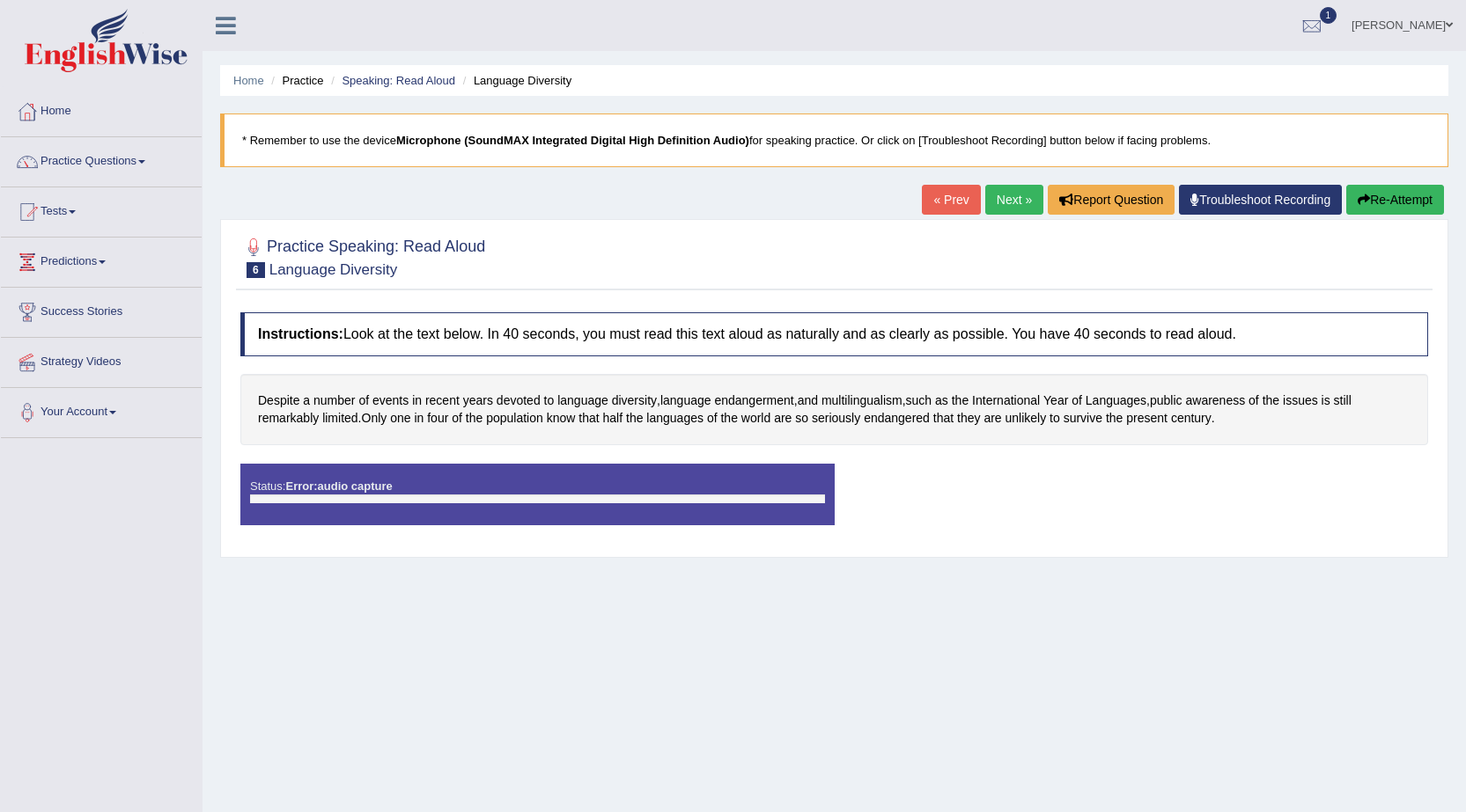
click at [993, 200] on link "Next »" at bounding box center [1014, 199] width 58 height 30
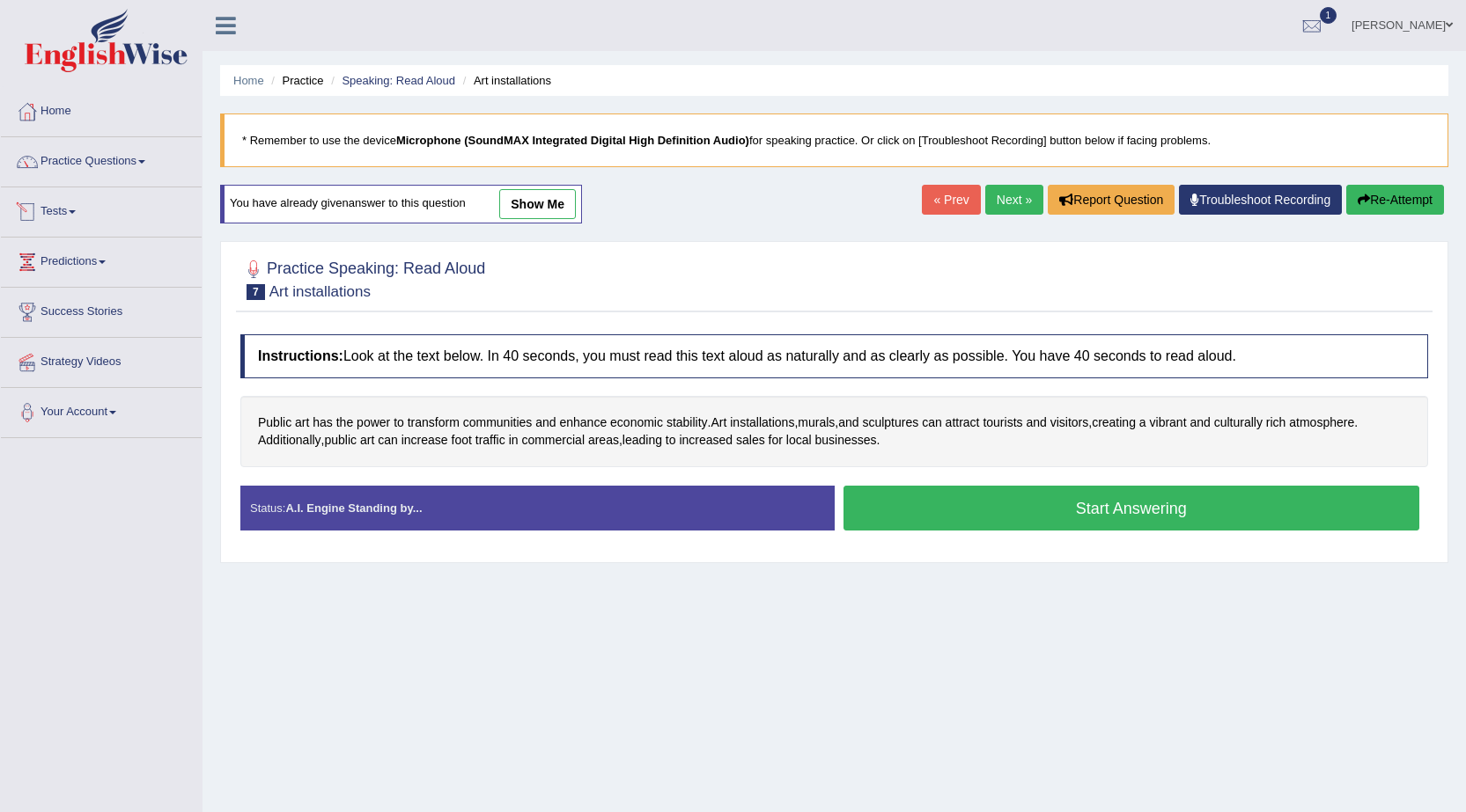
click at [70, 201] on link "Tests" at bounding box center [101, 209] width 201 height 44
click at [53, 312] on link "History" at bounding box center [115, 315] width 165 height 32
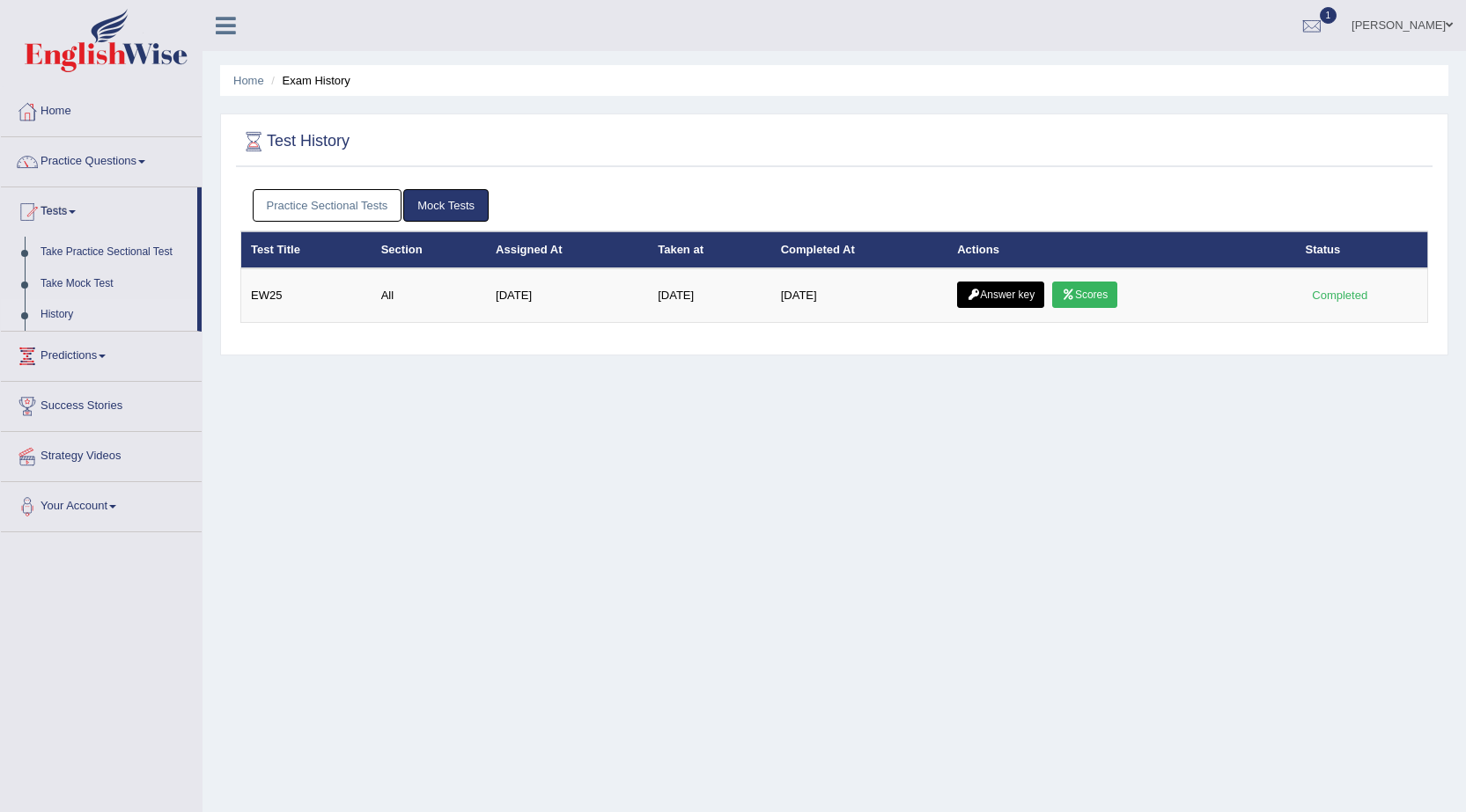
click at [343, 202] on link "Practice Sectional Tests" at bounding box center [327, 205] width 149 height 33
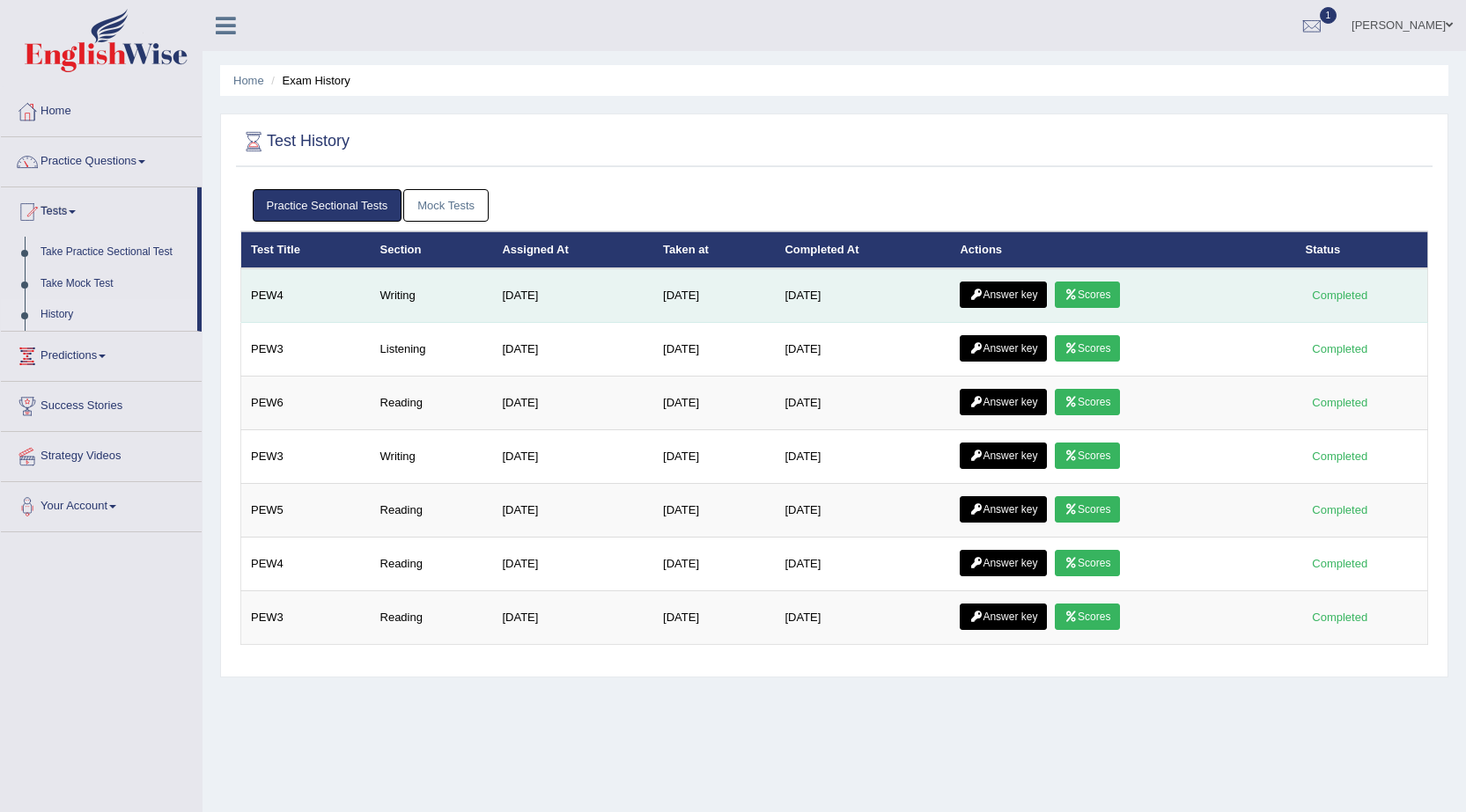
click at [1011, 295] on link "Answer key" at bounding box center [1003, 294] width 87 height 26
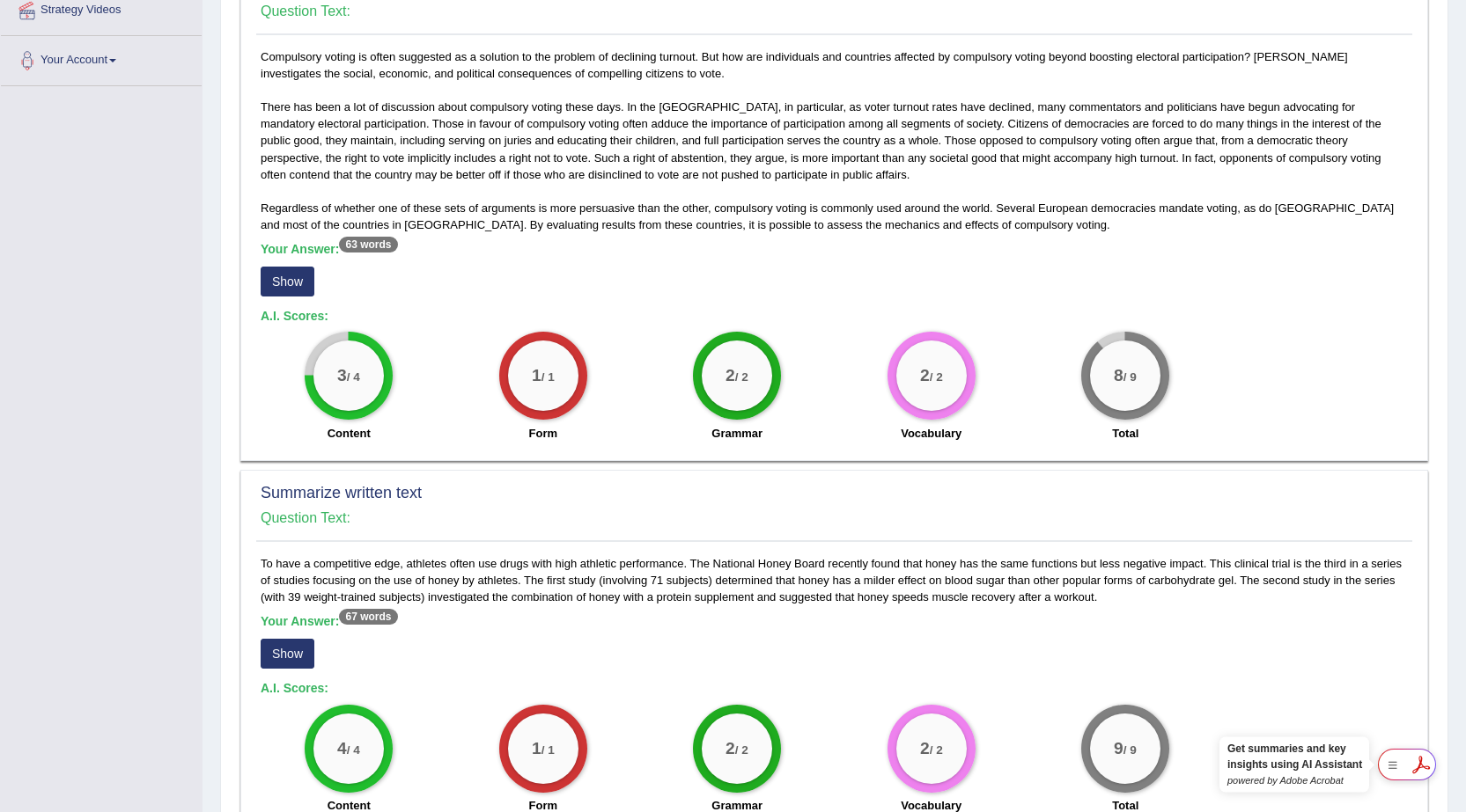
click at [277, 280] on button "Show" at bounding box center [287, 282] width 53 height 30
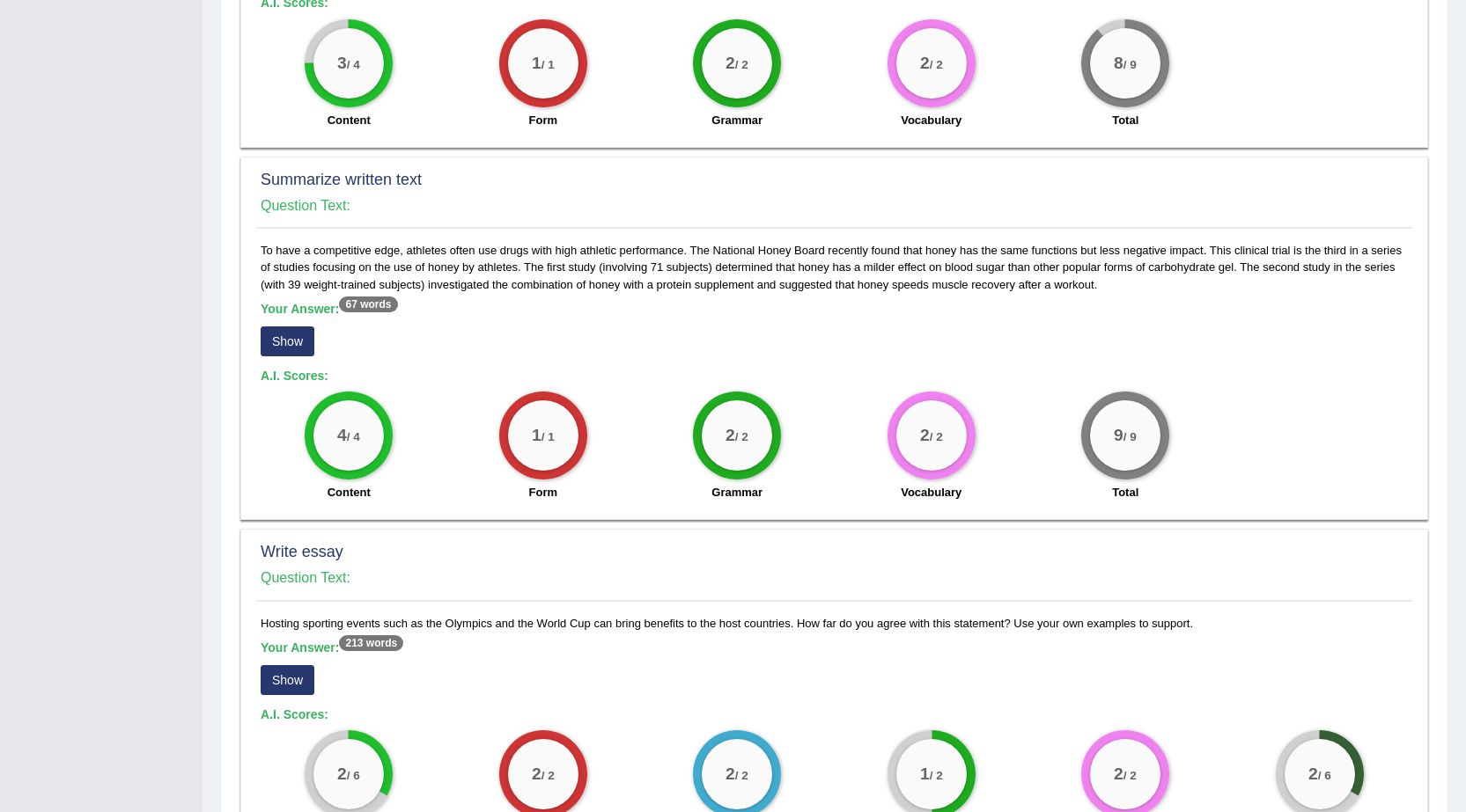
scroll to position [792, 0]
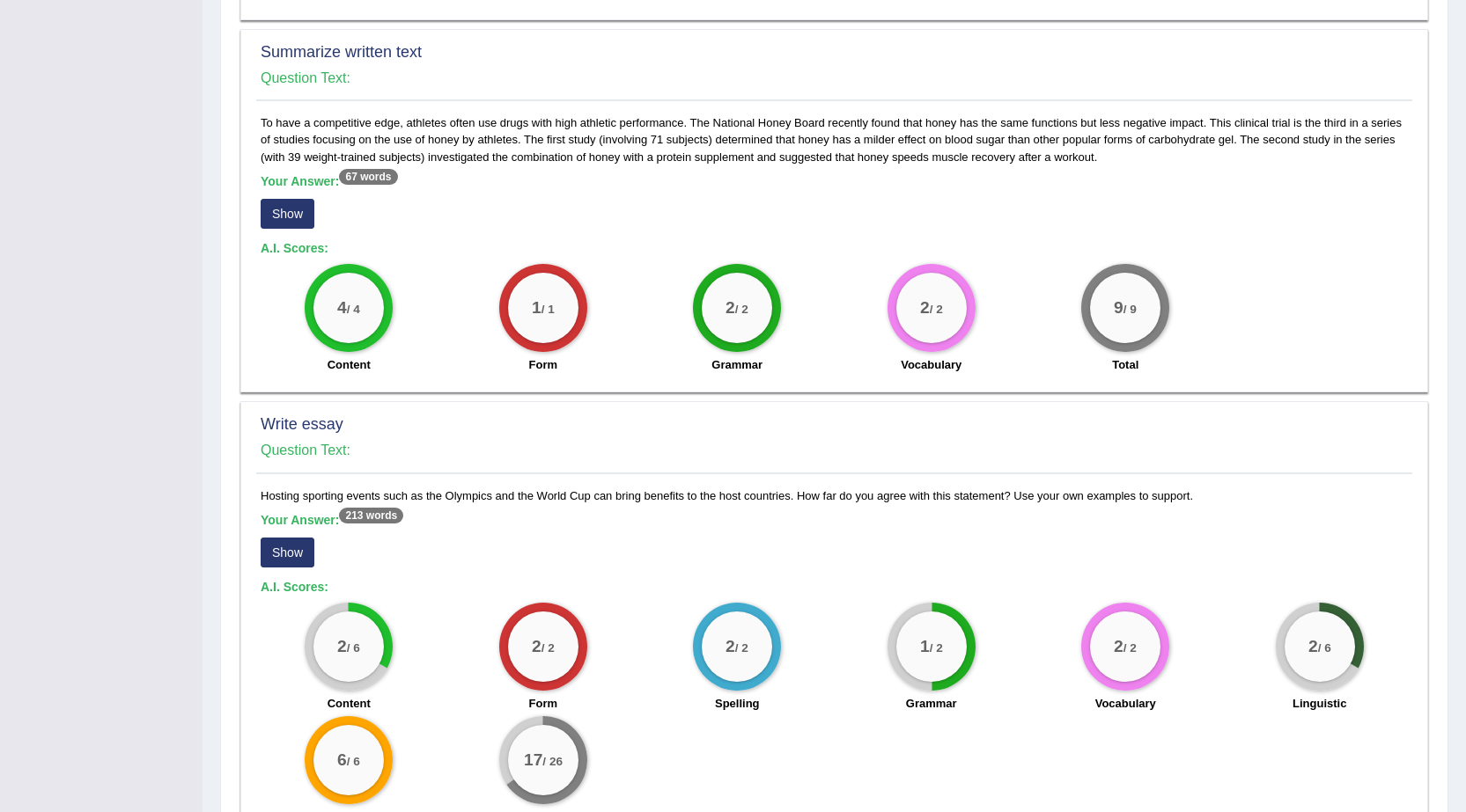
click at [304, 219] on button "Show" at bounding box center [287, 214] width 53 height 30
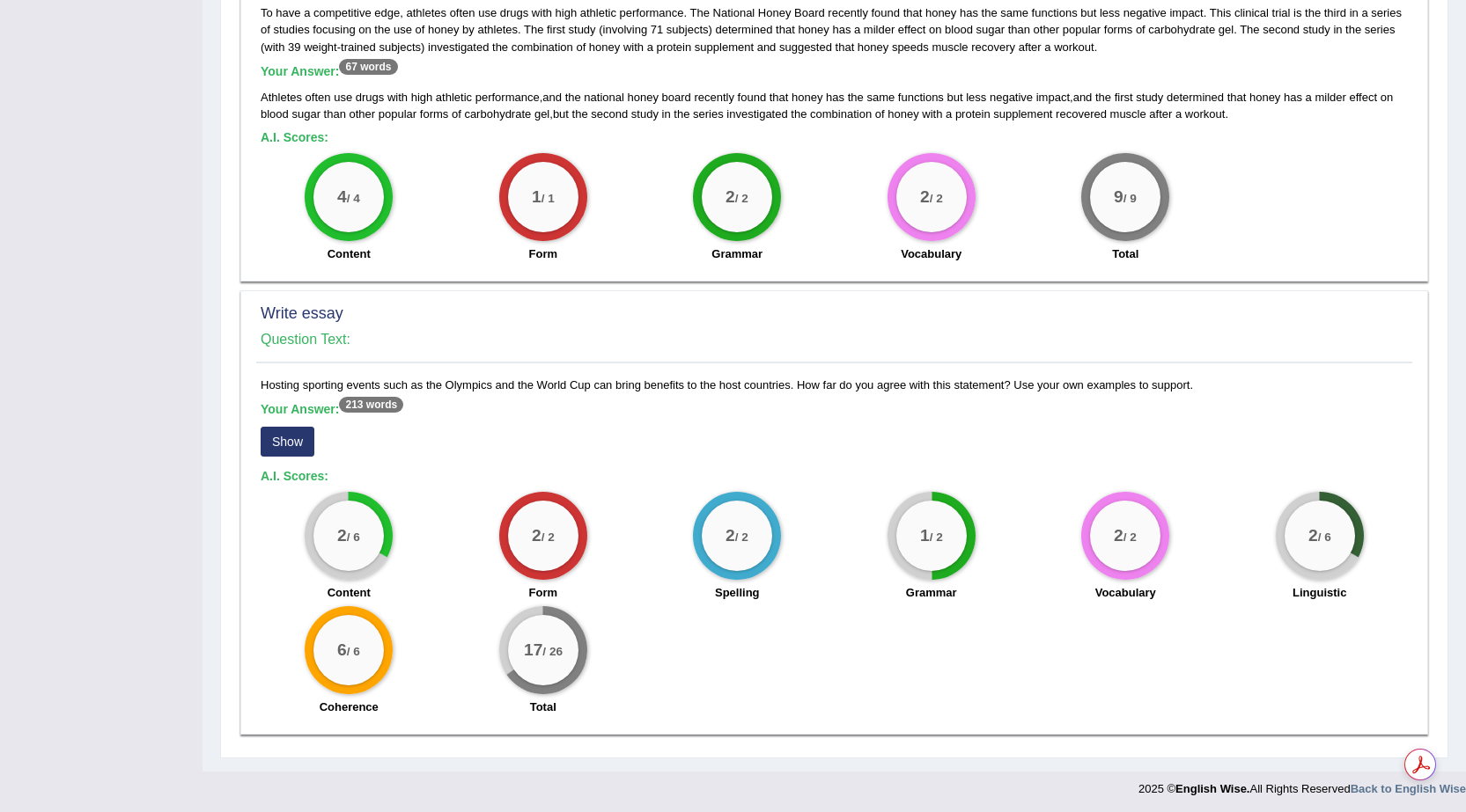
scroll to position [906, 0]
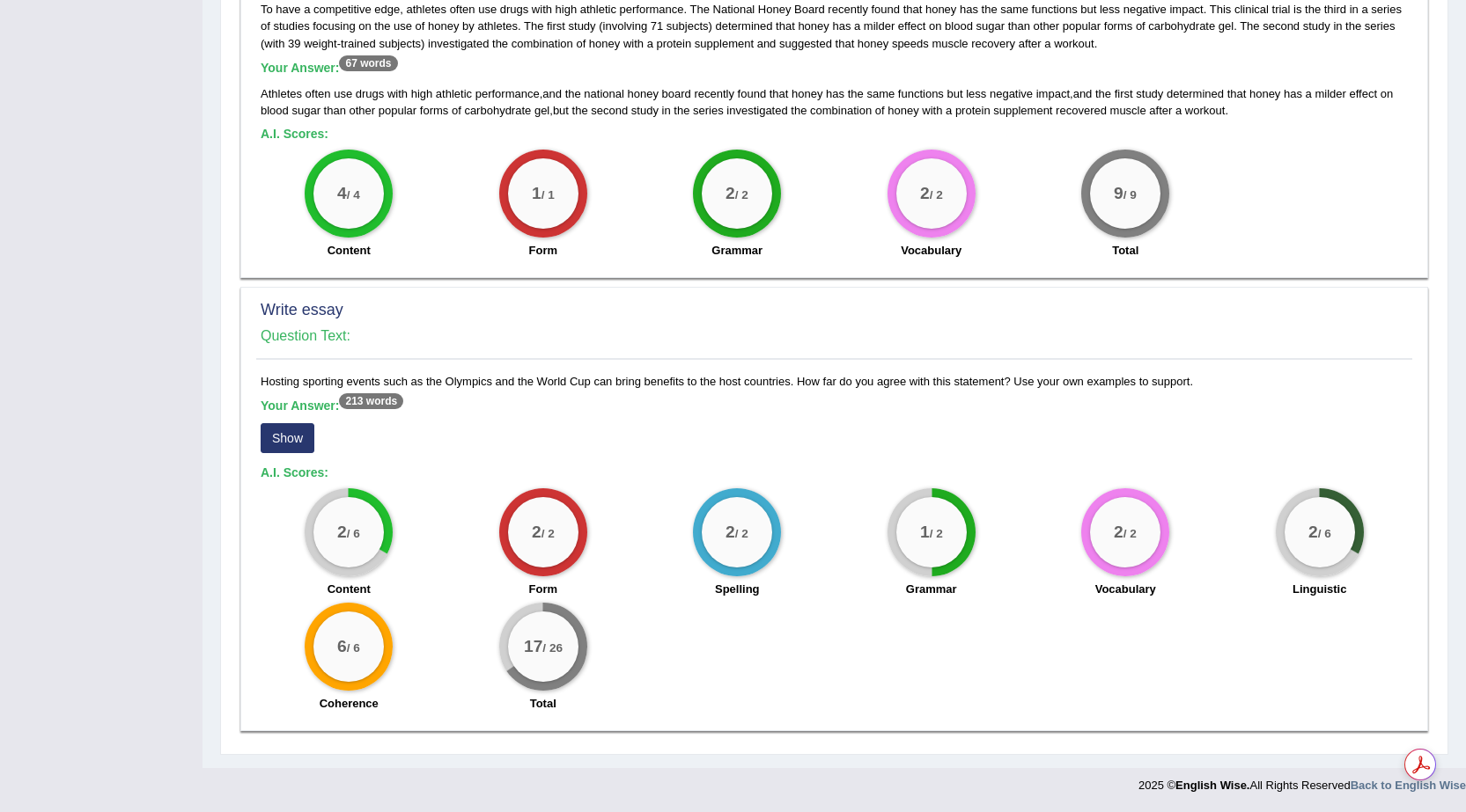
click at [303, 446] on button "Show" at bounding box center [287, 438] width 53 height 30
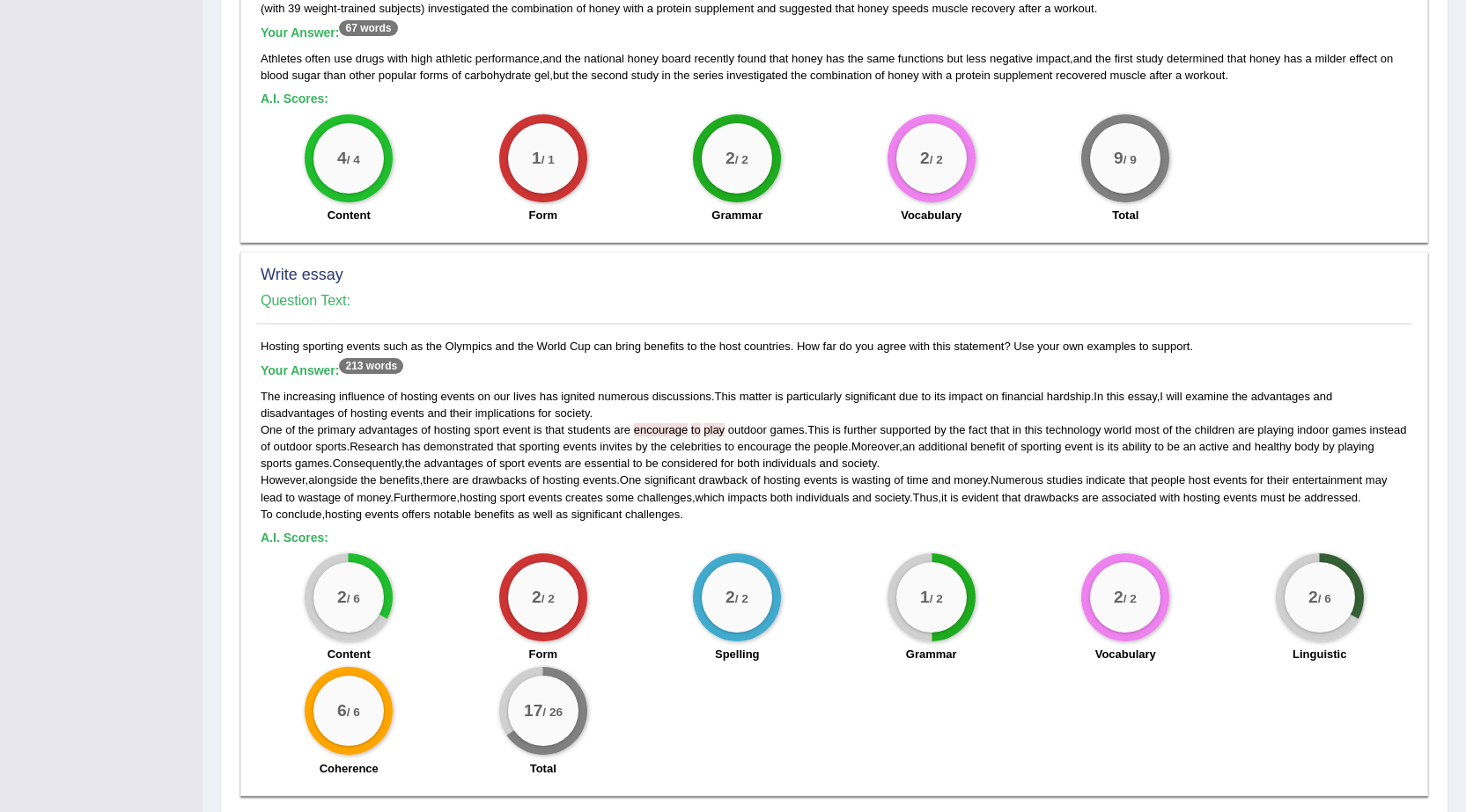
scroll to position [1006, 0]
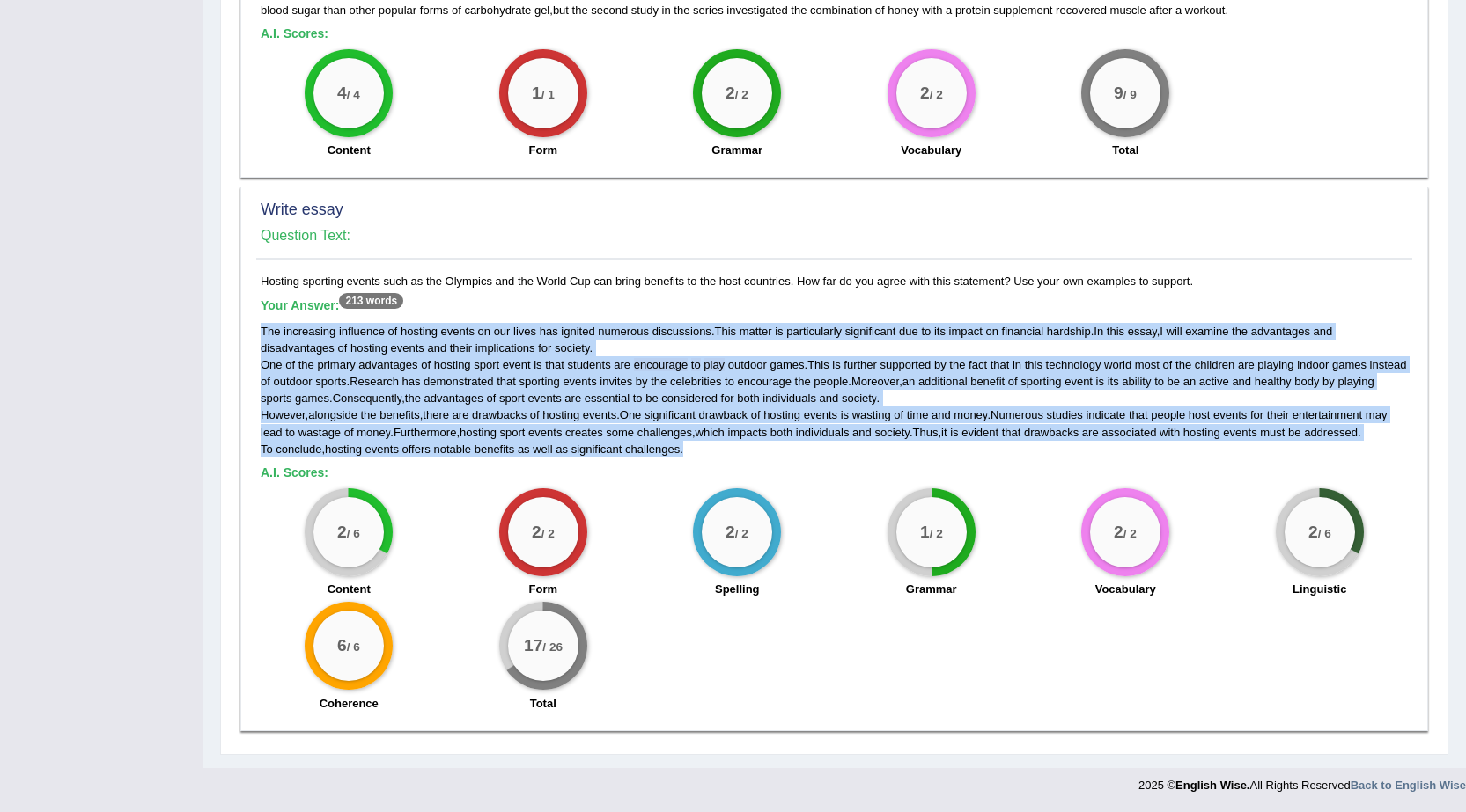
drag, startPoint x: 703, startPoint y: 451, endPoint x: 262, endPoint y: 331, distance: 457.0
click at [262, 331] on div "The increasing influence of hosting events on our lives has ignited numerous di…" at bounding box center [834, 390] width 1147 height 135
copy div "The increasing influence of hosting events on our lives has ignited numerous di…"
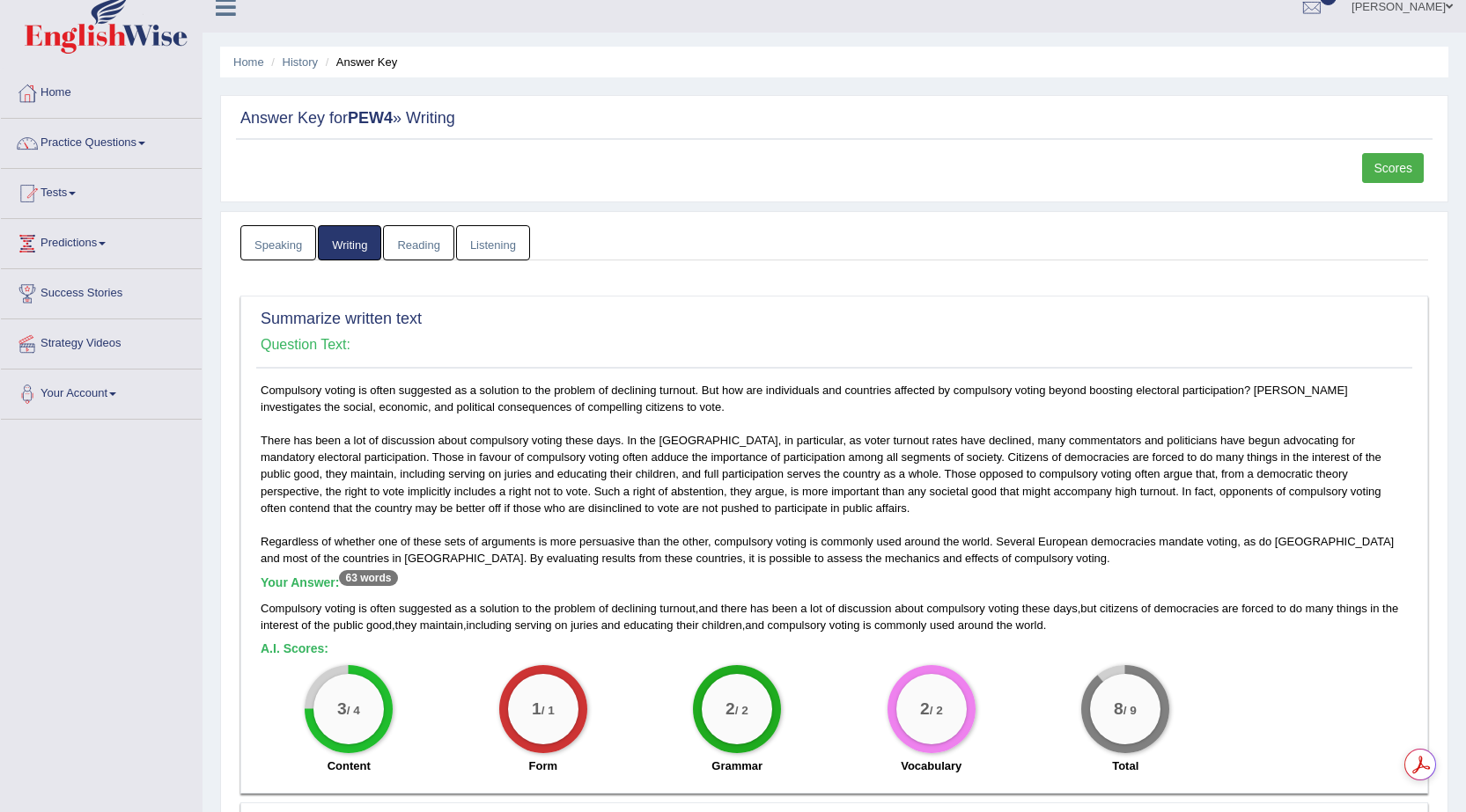
scroll to position [0, 0]
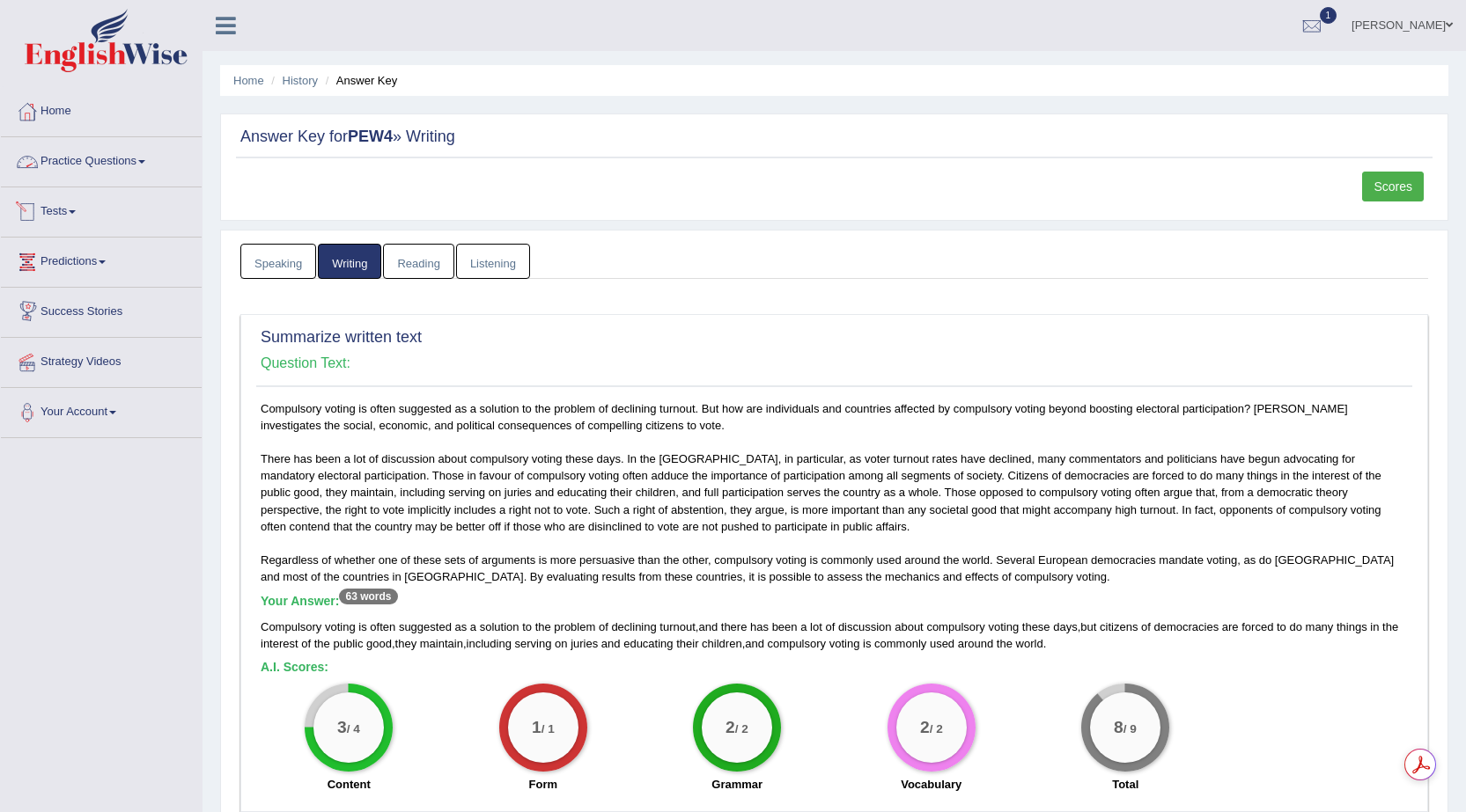
click at [97, 156] on link "Practice Questions" at bounding box center [101, 159] width 201 height 44
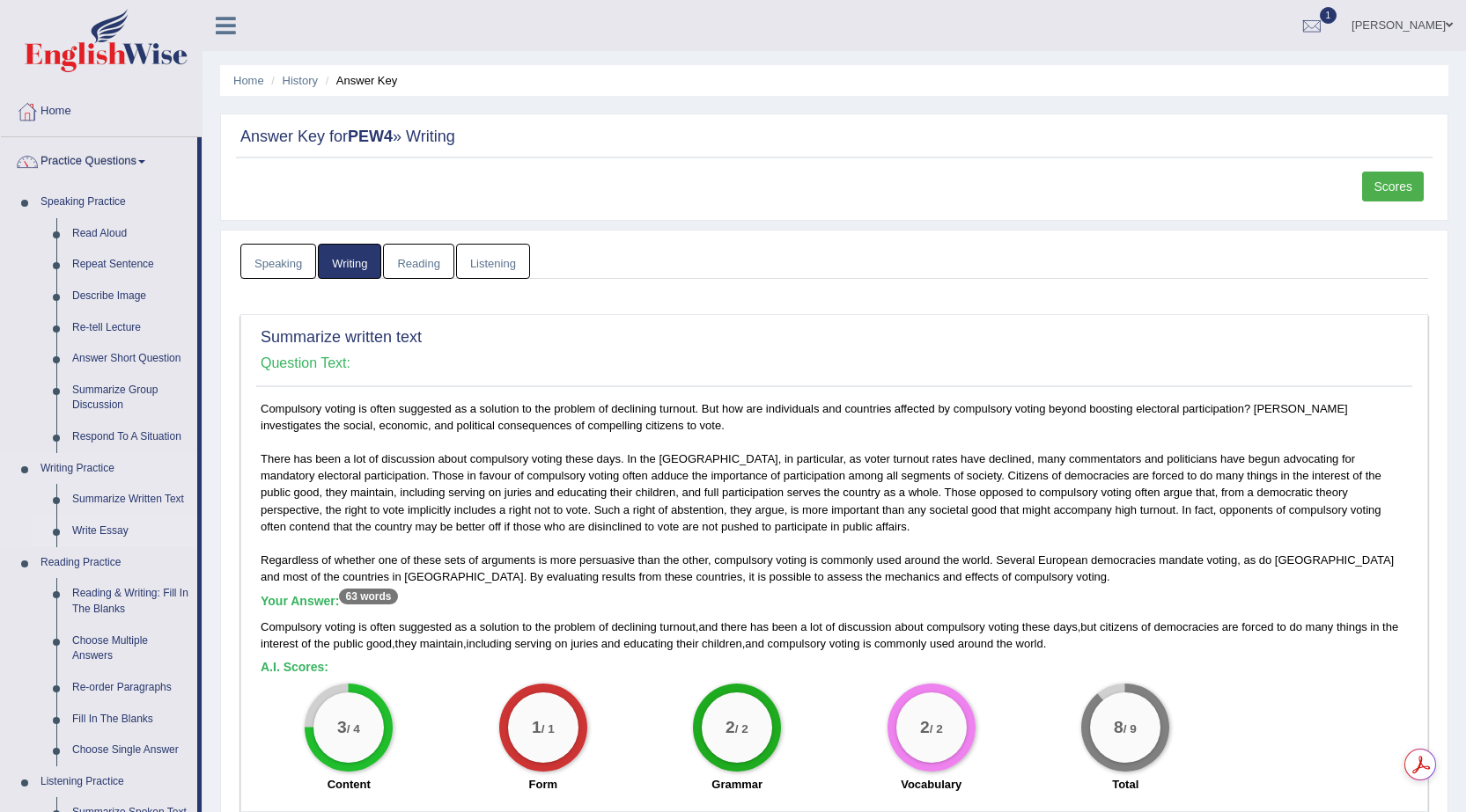
click at [102, 527] on link "Write Essay" at bounding box center [130, 531] width 133 height 32
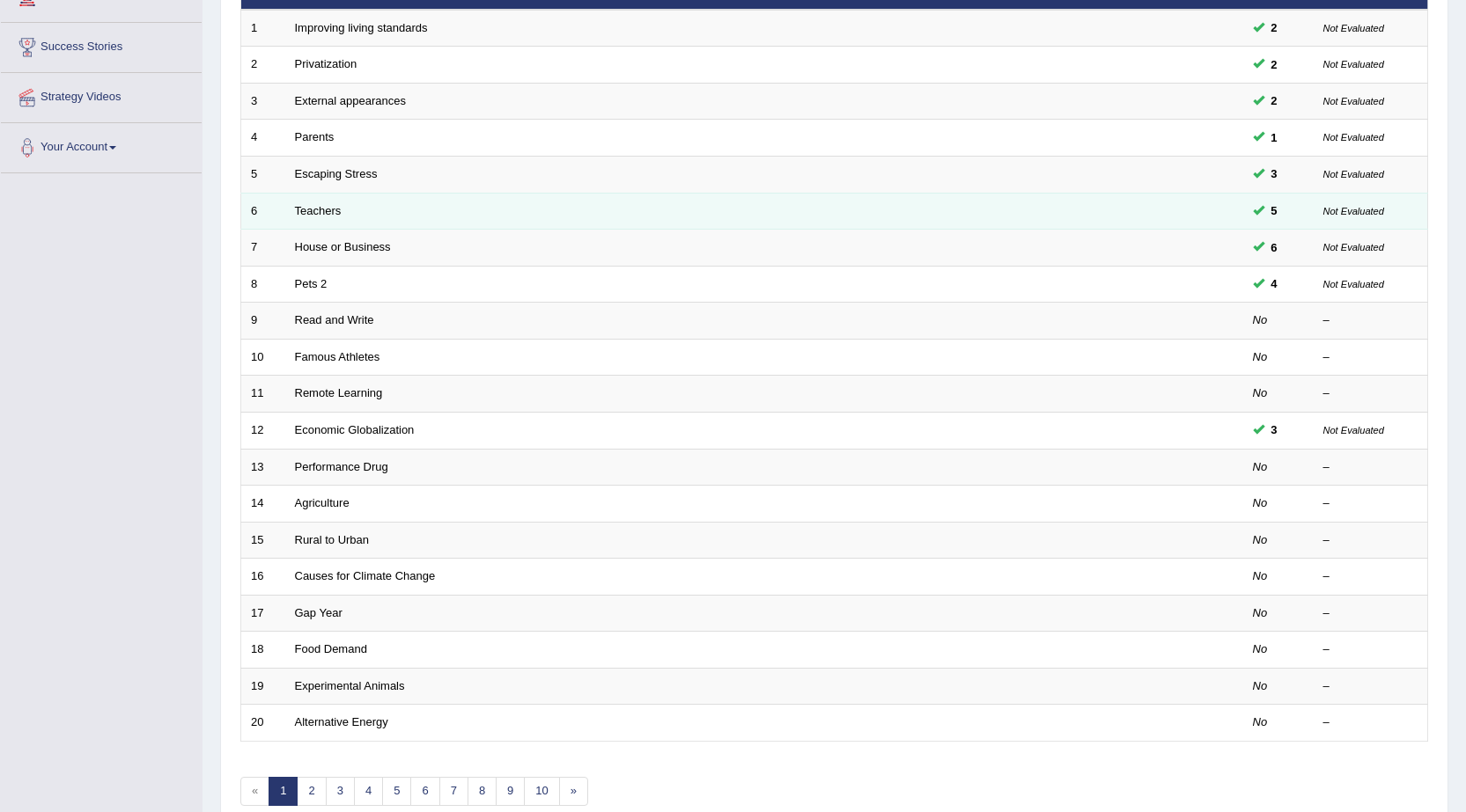
scroll to position [352, 0]
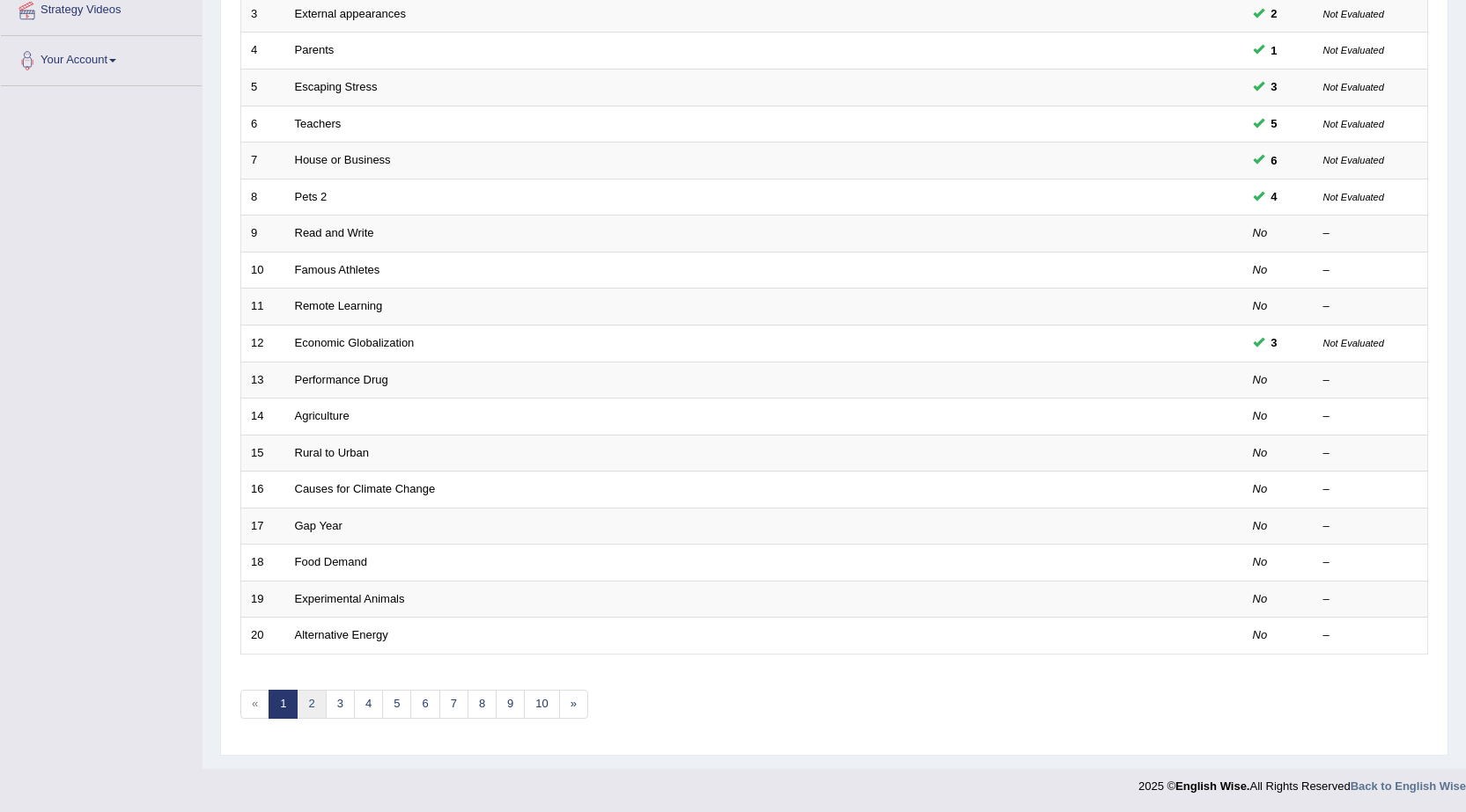
click at [310, 705] on link "2" at bounding box center [311, 704] width 29 height 29
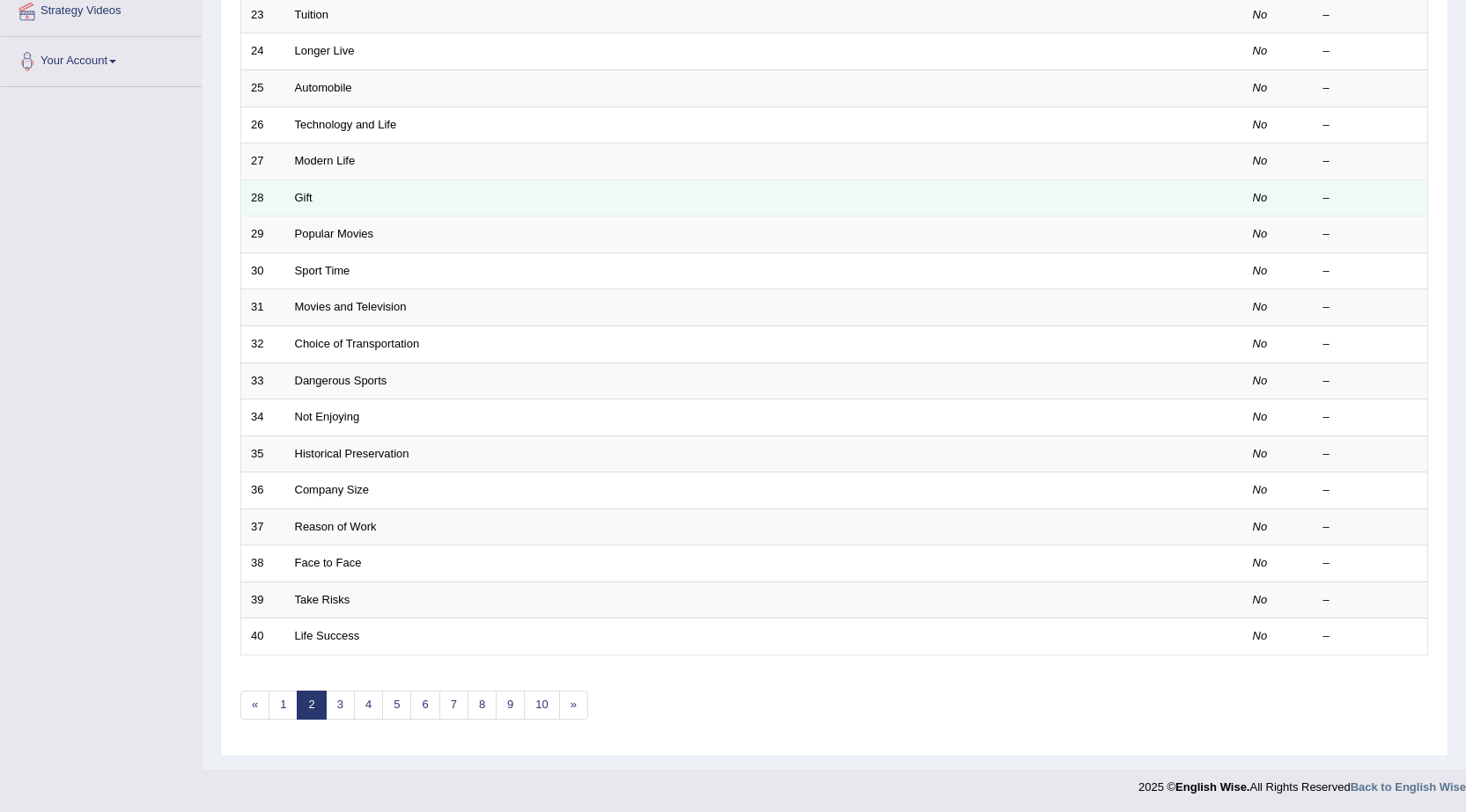
scroll to position [352, 0]
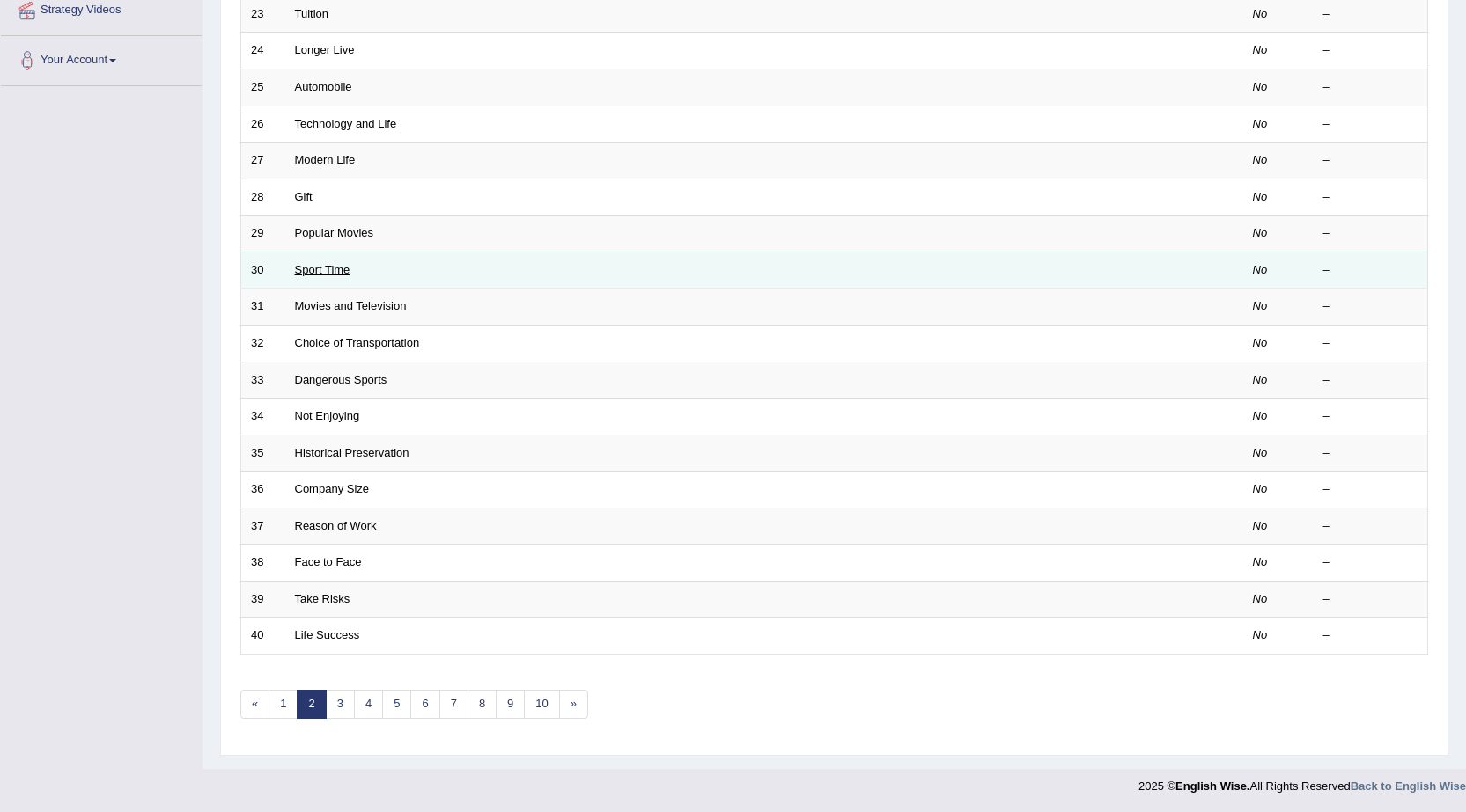
click at [322, 270] on link "Sport Time" at bounding box center [322, 270] width 55 height 14
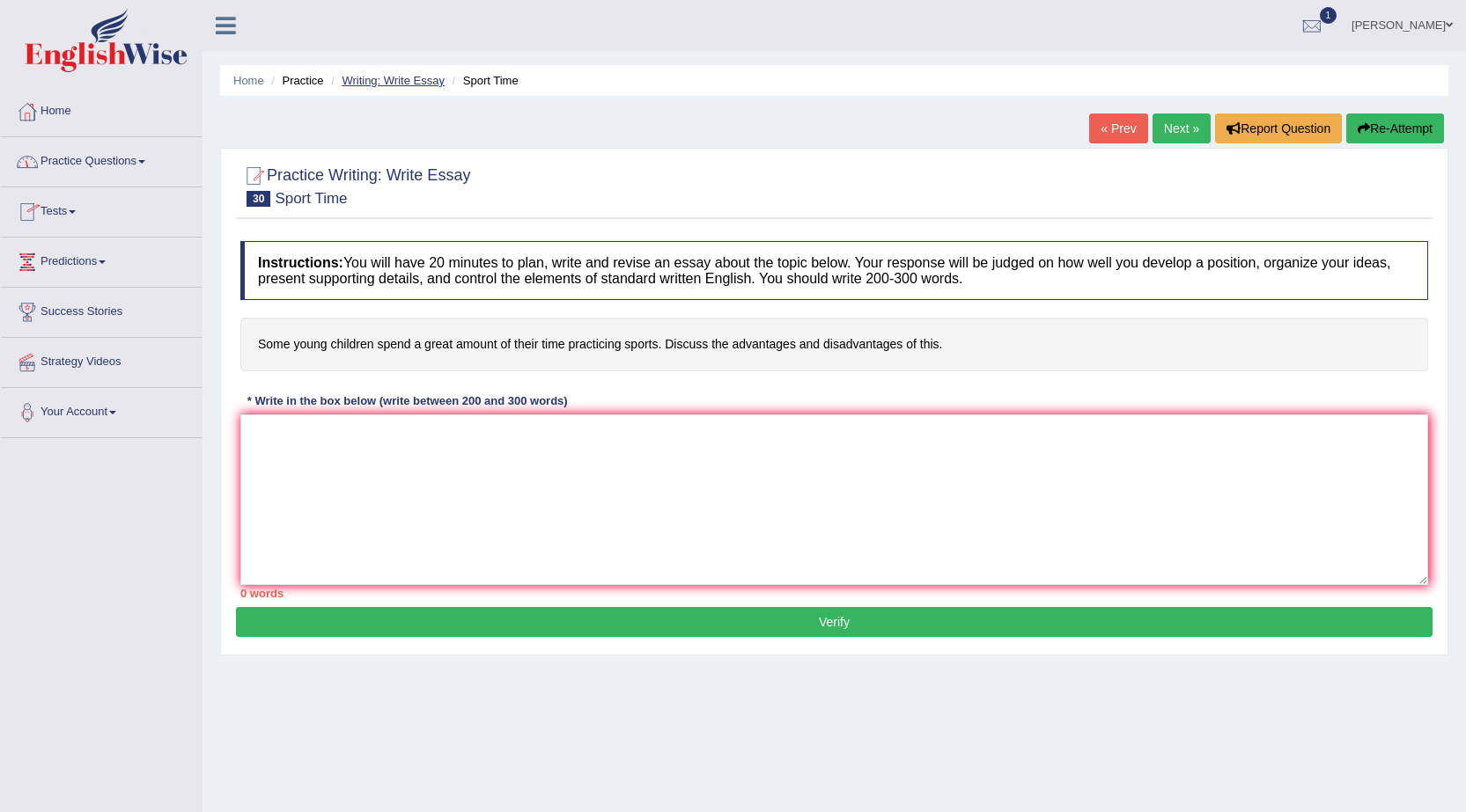
click at [396, 81] on link "Writing: Write Essay" at bounding box center [393, 81] width 103 height 14
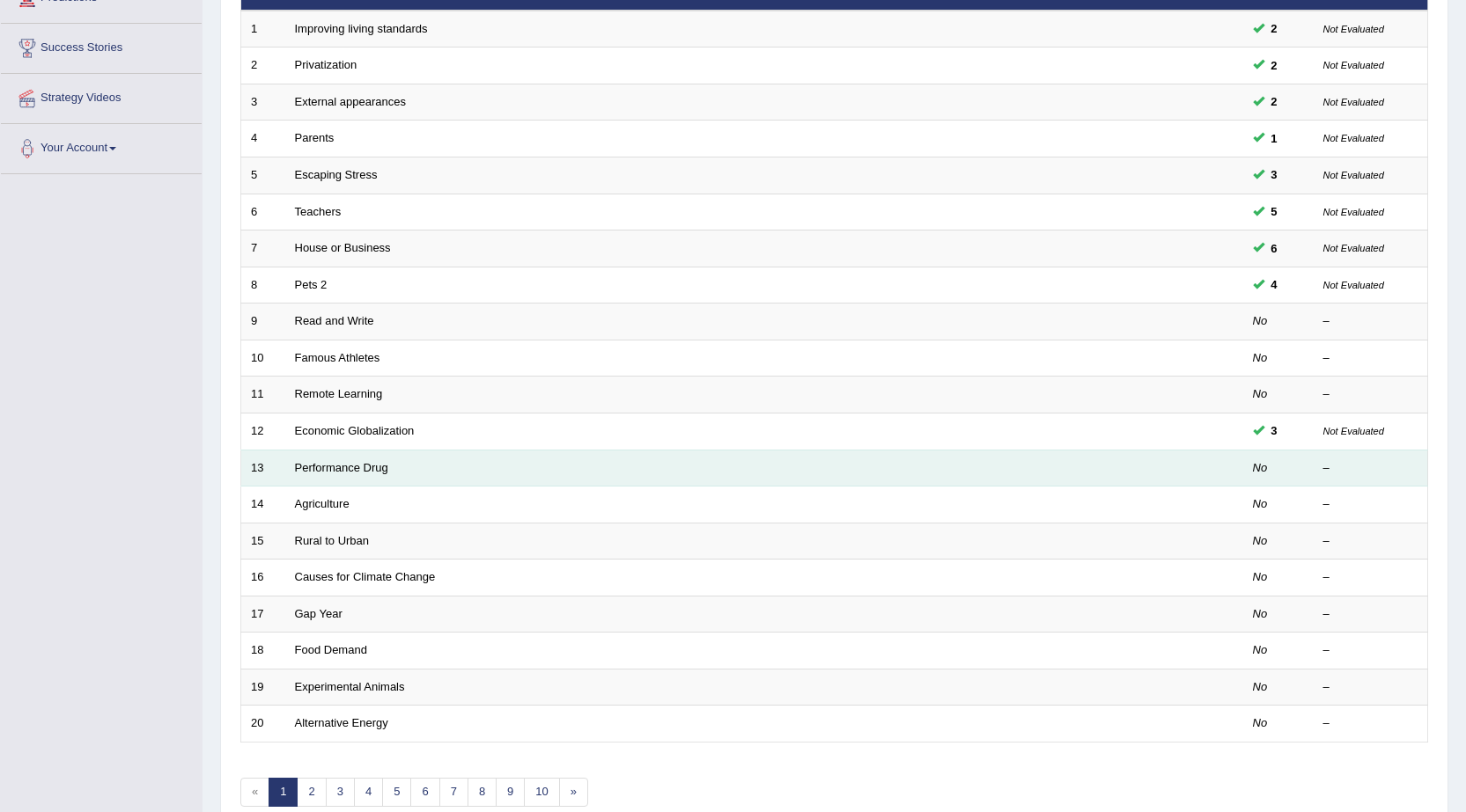
scroll to position [352, 0]
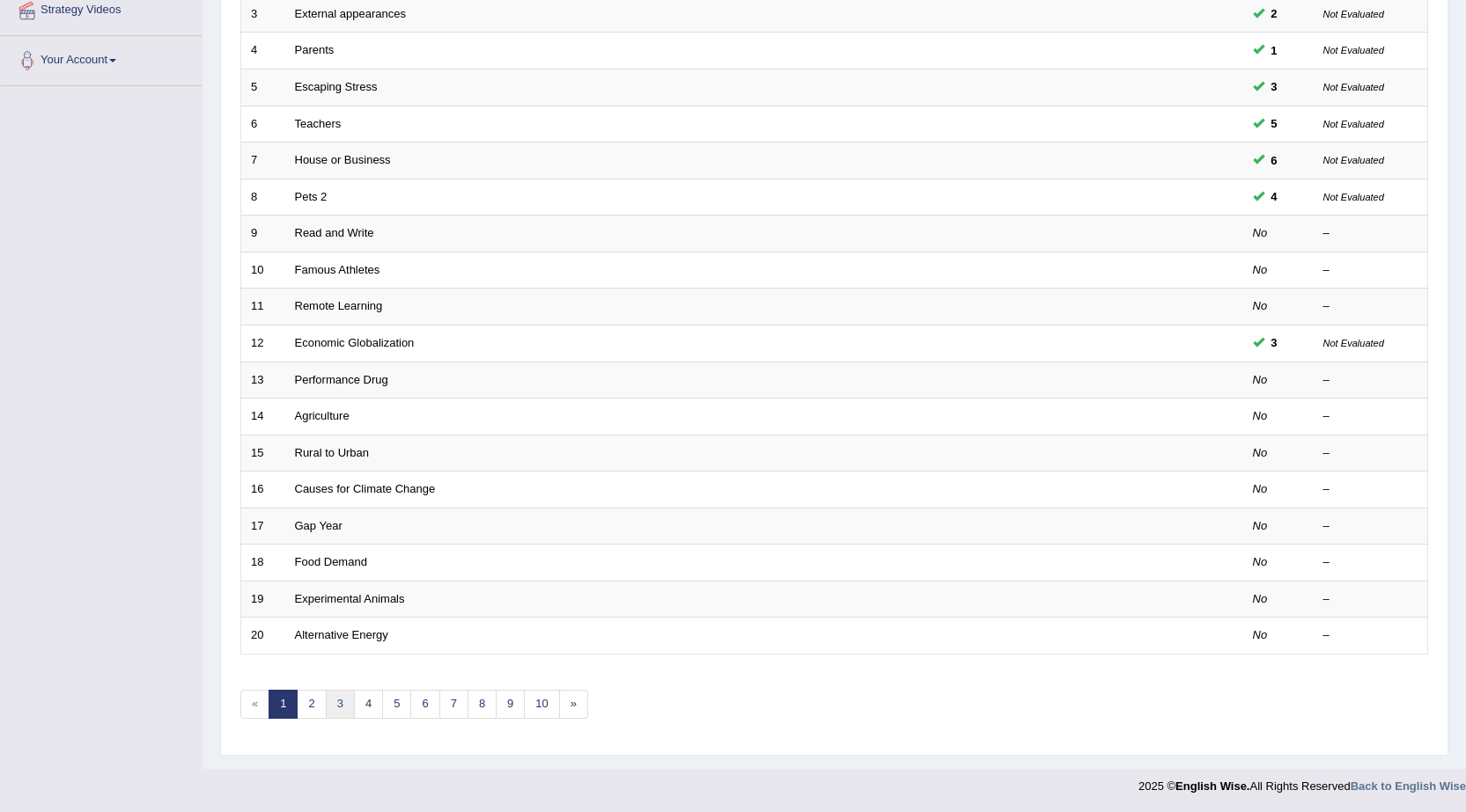
click at [340, 707] on link "3" at bounding box center [340, 704] width 29 height 29
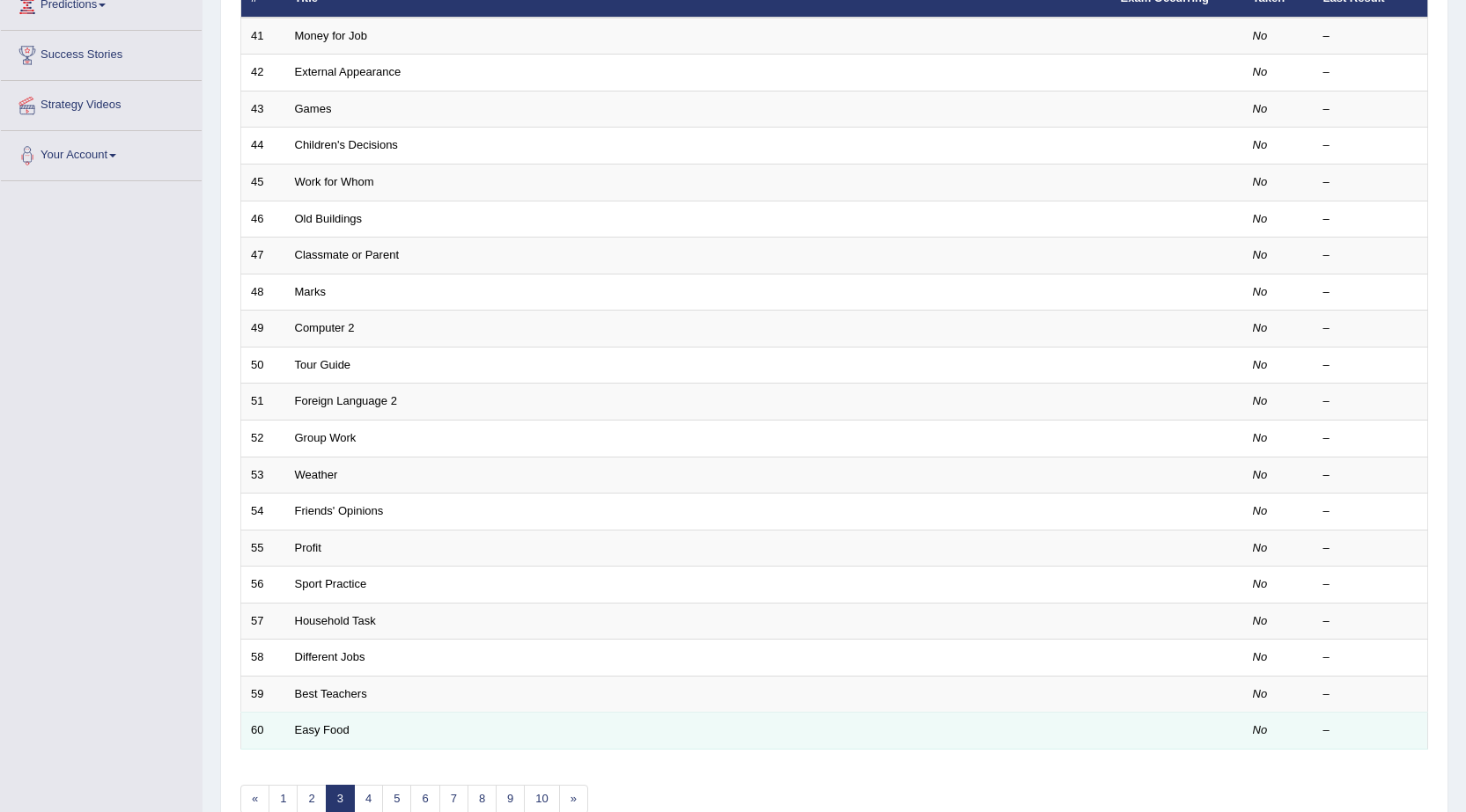
scroll to position [265, 0]
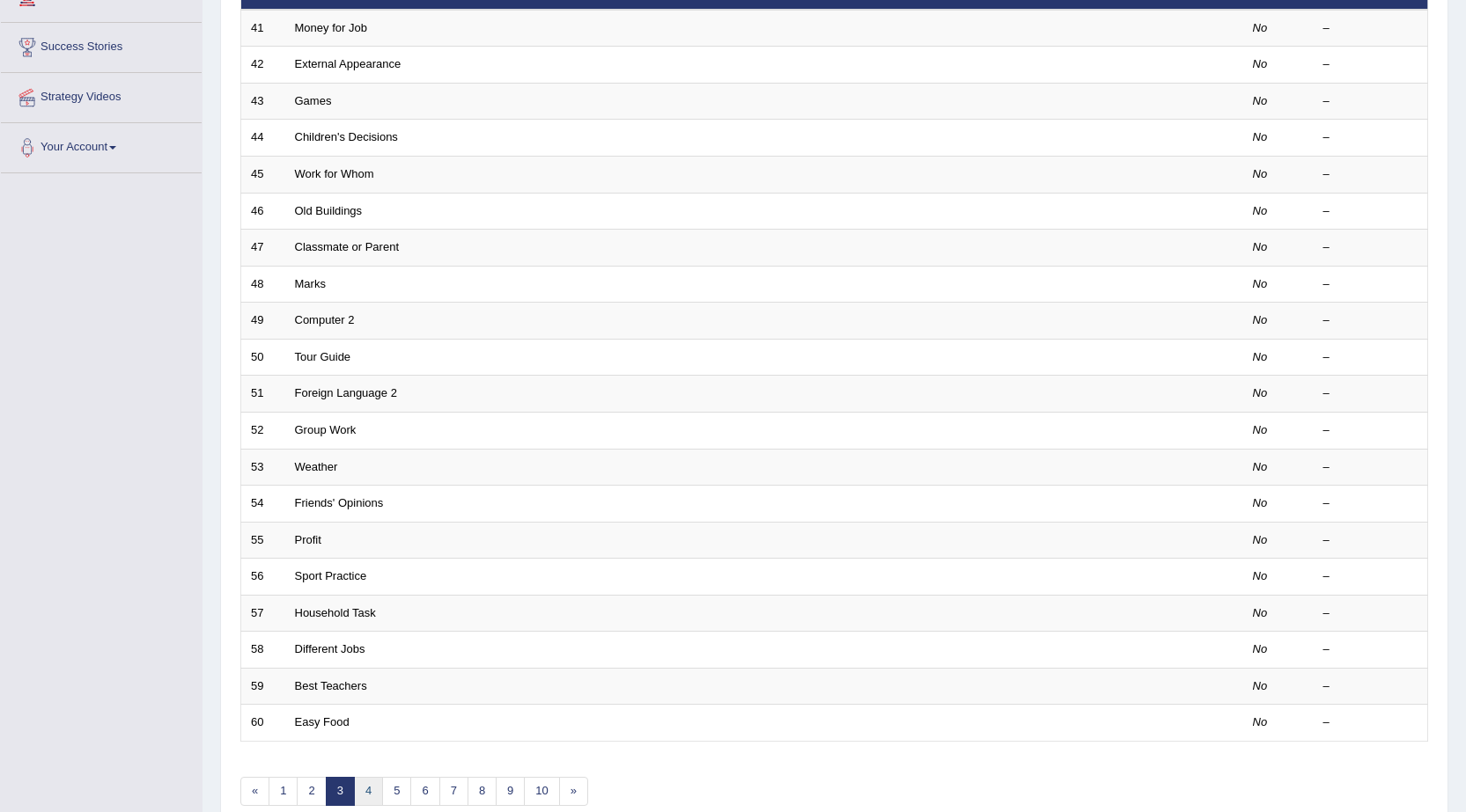
click at [369, 790] on link "4" at bounding box center [369, 792] width 29 height 29
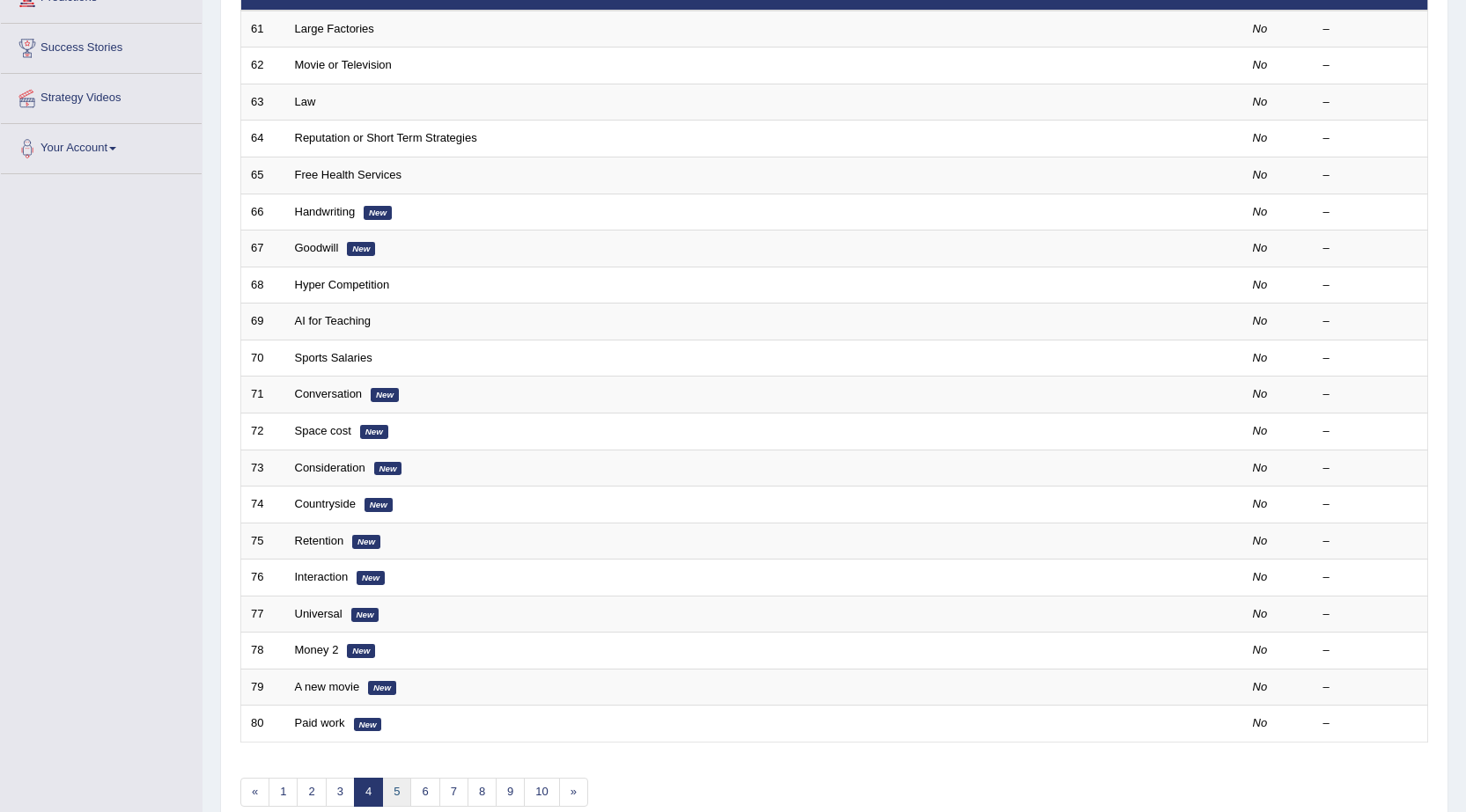
click at [394, 789] on link "5" at bounding box center [397, 793] width 29 height 29
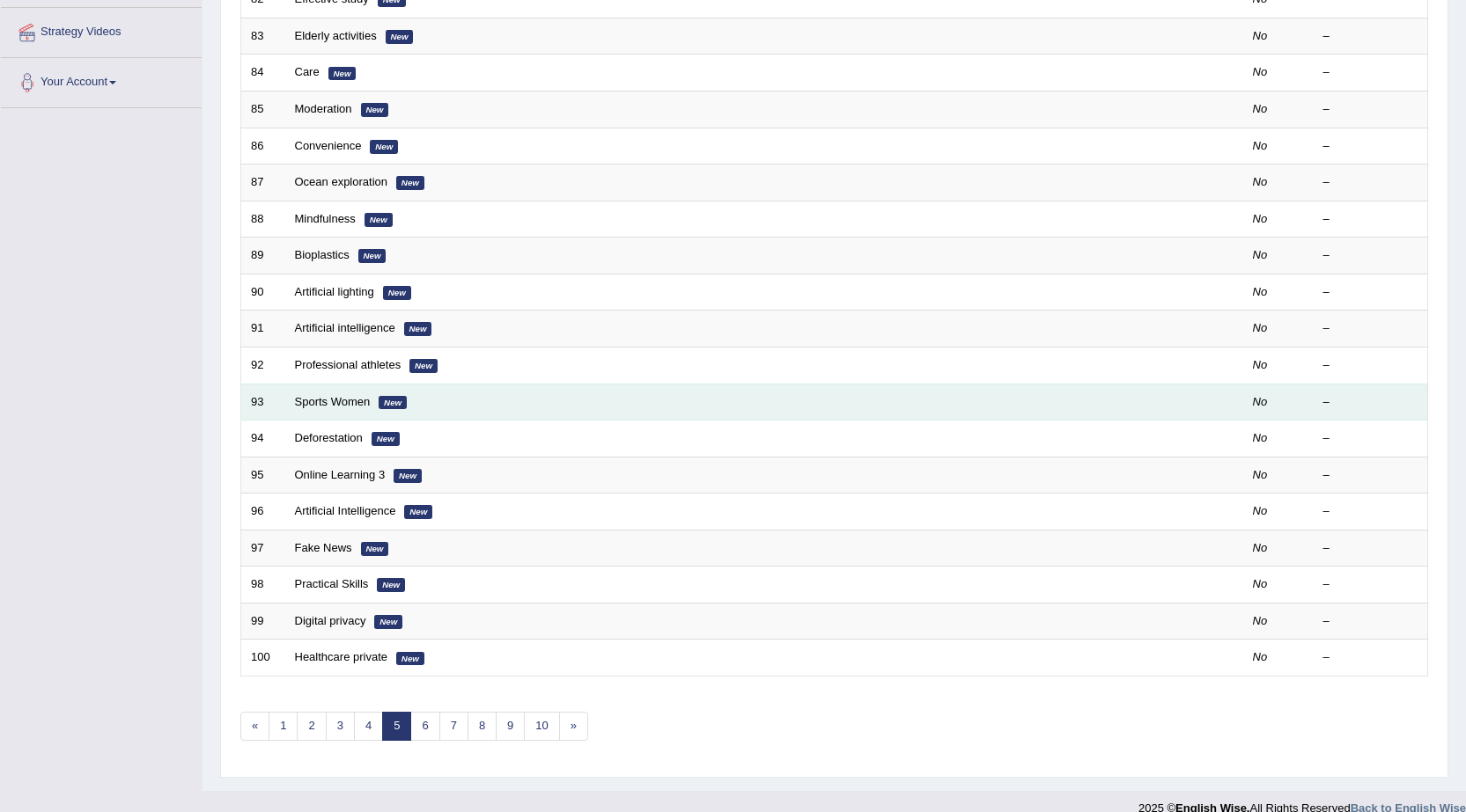
scroll to position [353, 0]
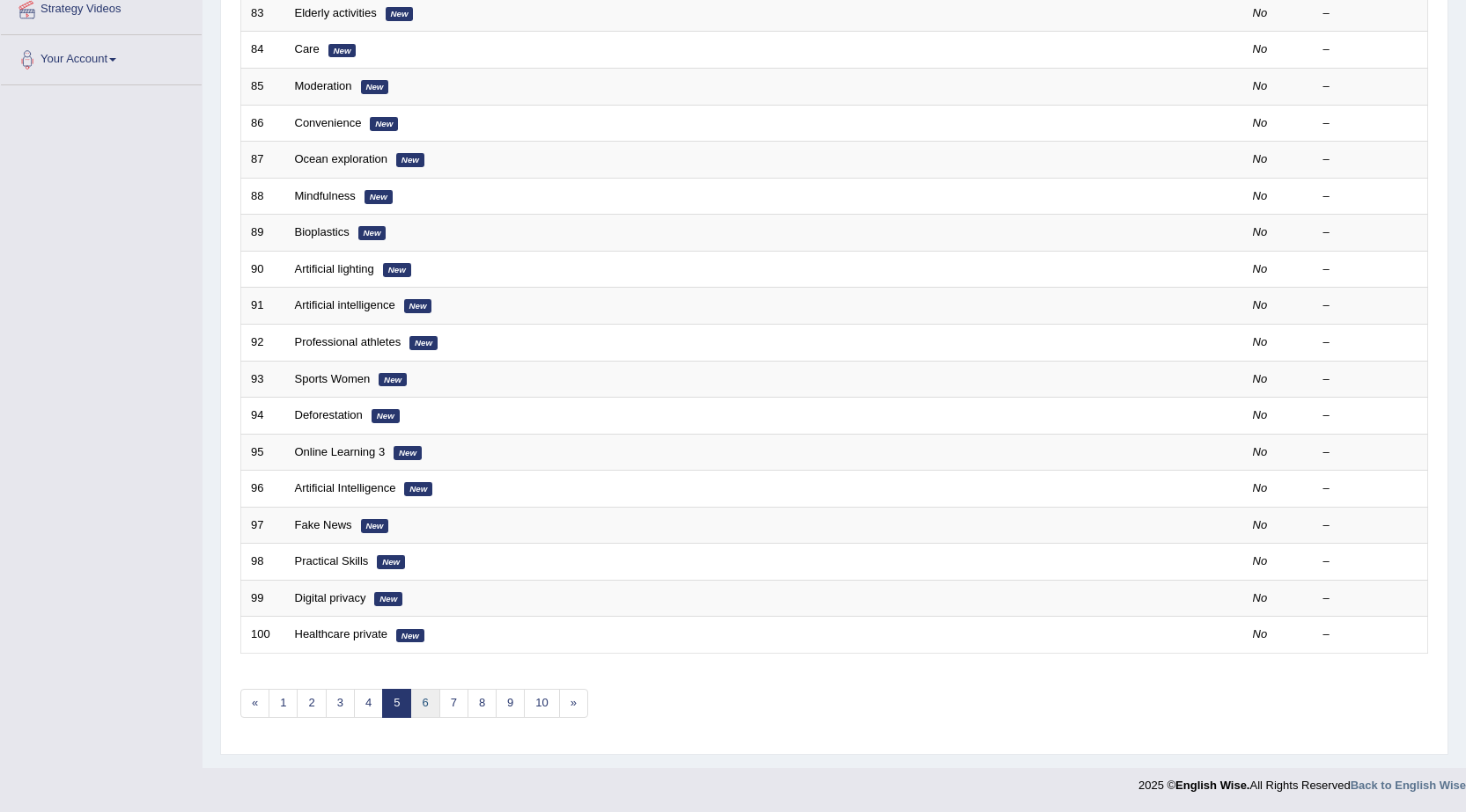
click at [427, 712] on link "6" at bounding box center [425, 703] width 29 height 29
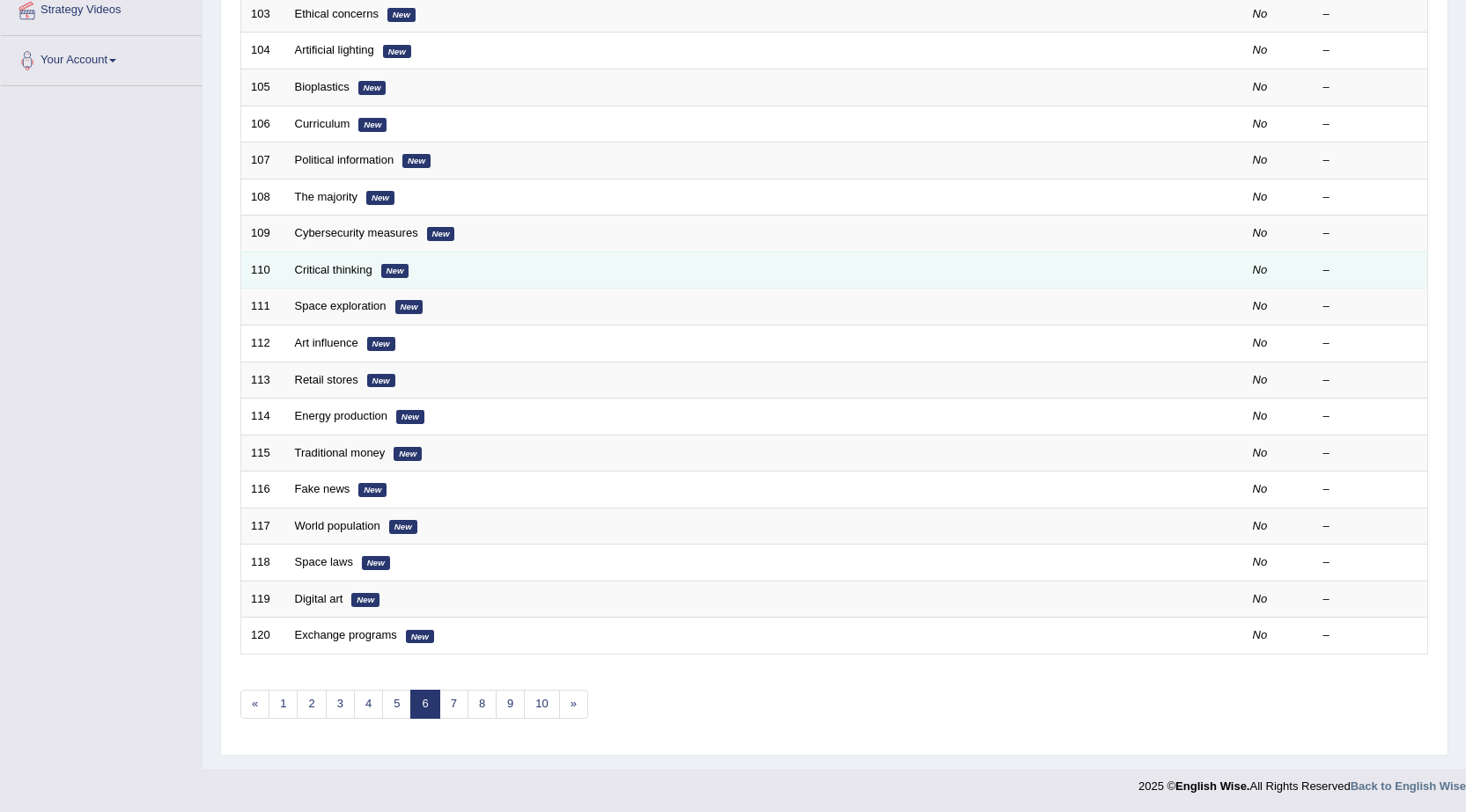
scroll to position [353, 0]
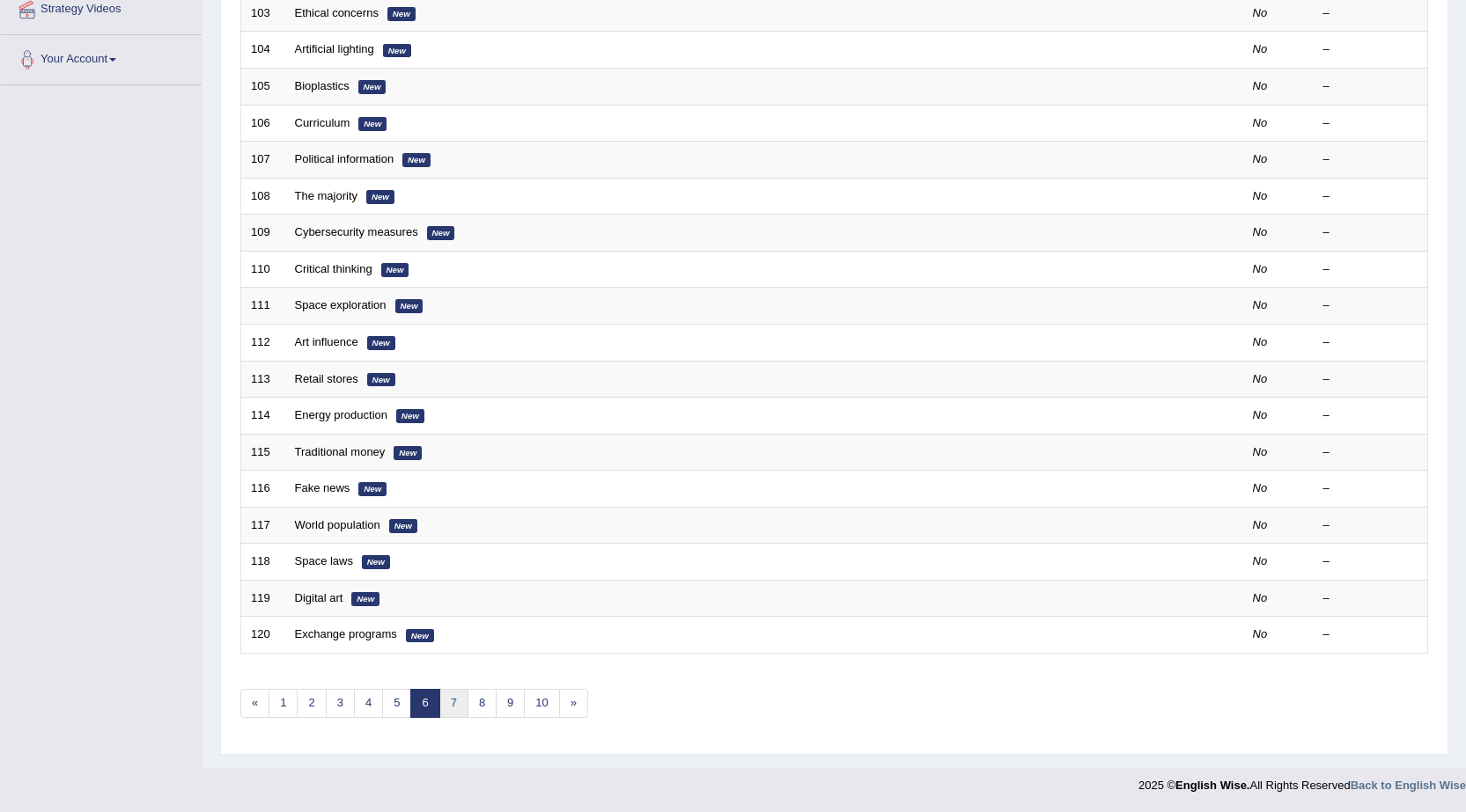
click at [455, 708] on link "7" at bounding box center [454, 703] width 29 height 29
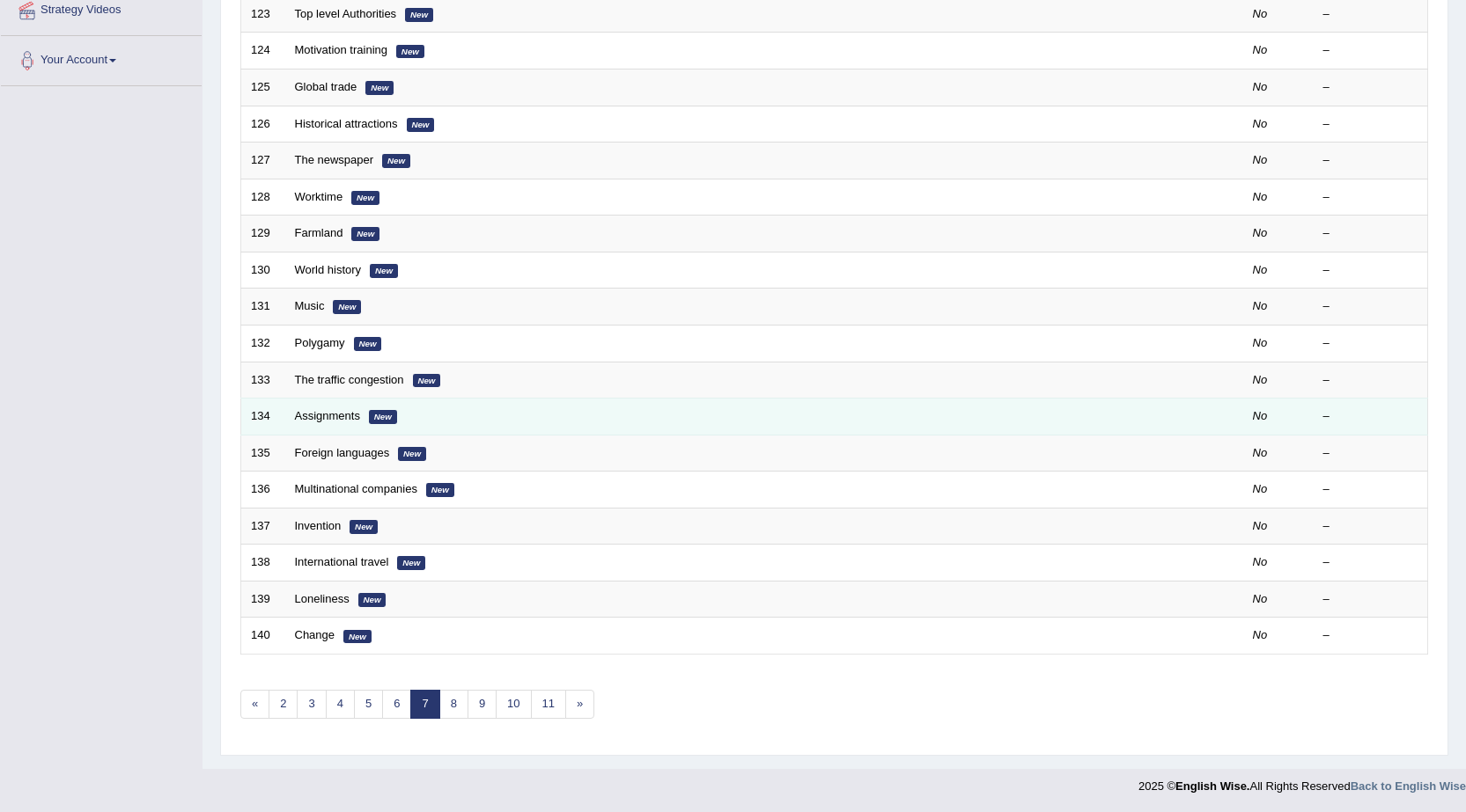
scroll to position [353, 0]
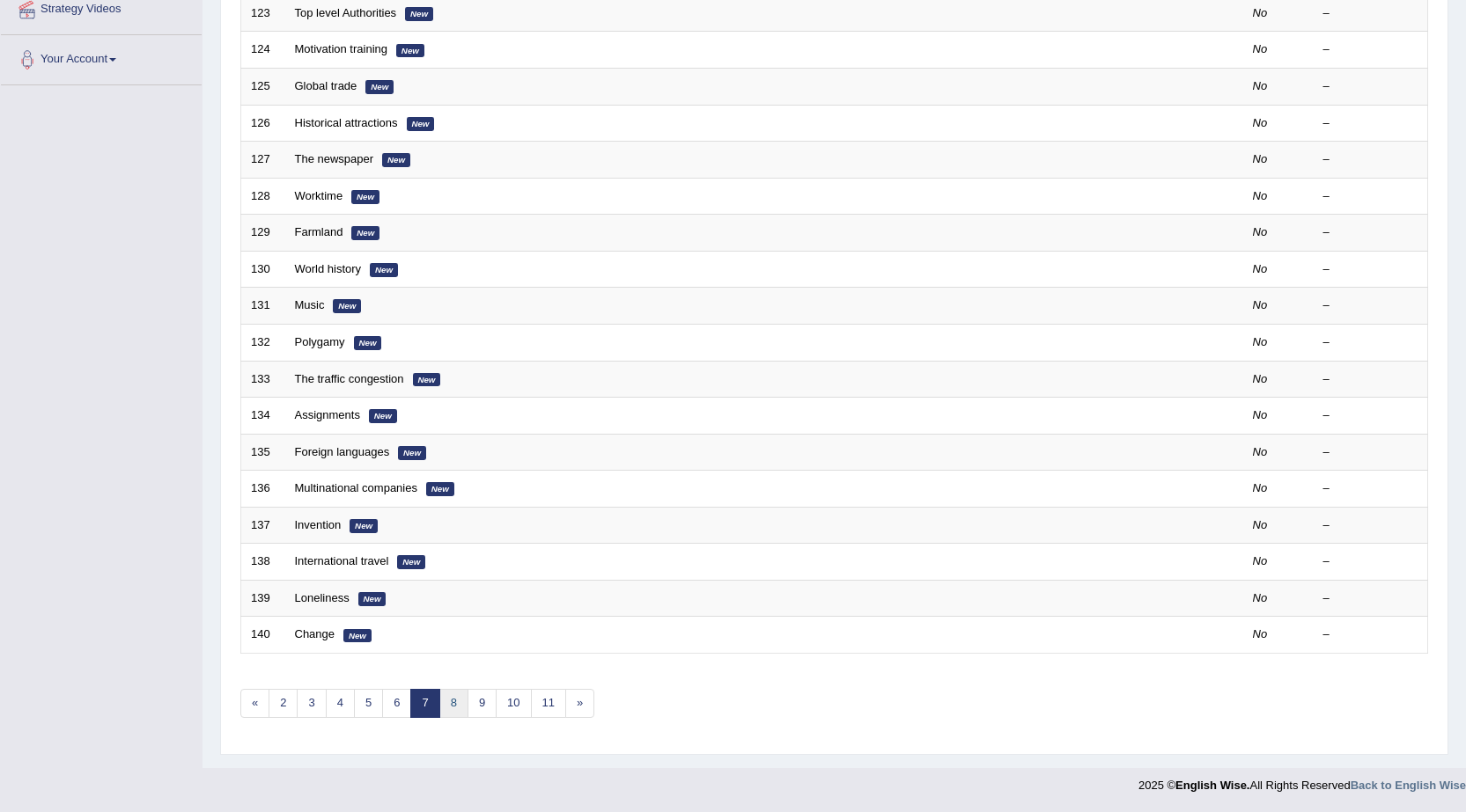
click at [453, 708] on link "8" at bounding box center [454, 703] width 29 height 29
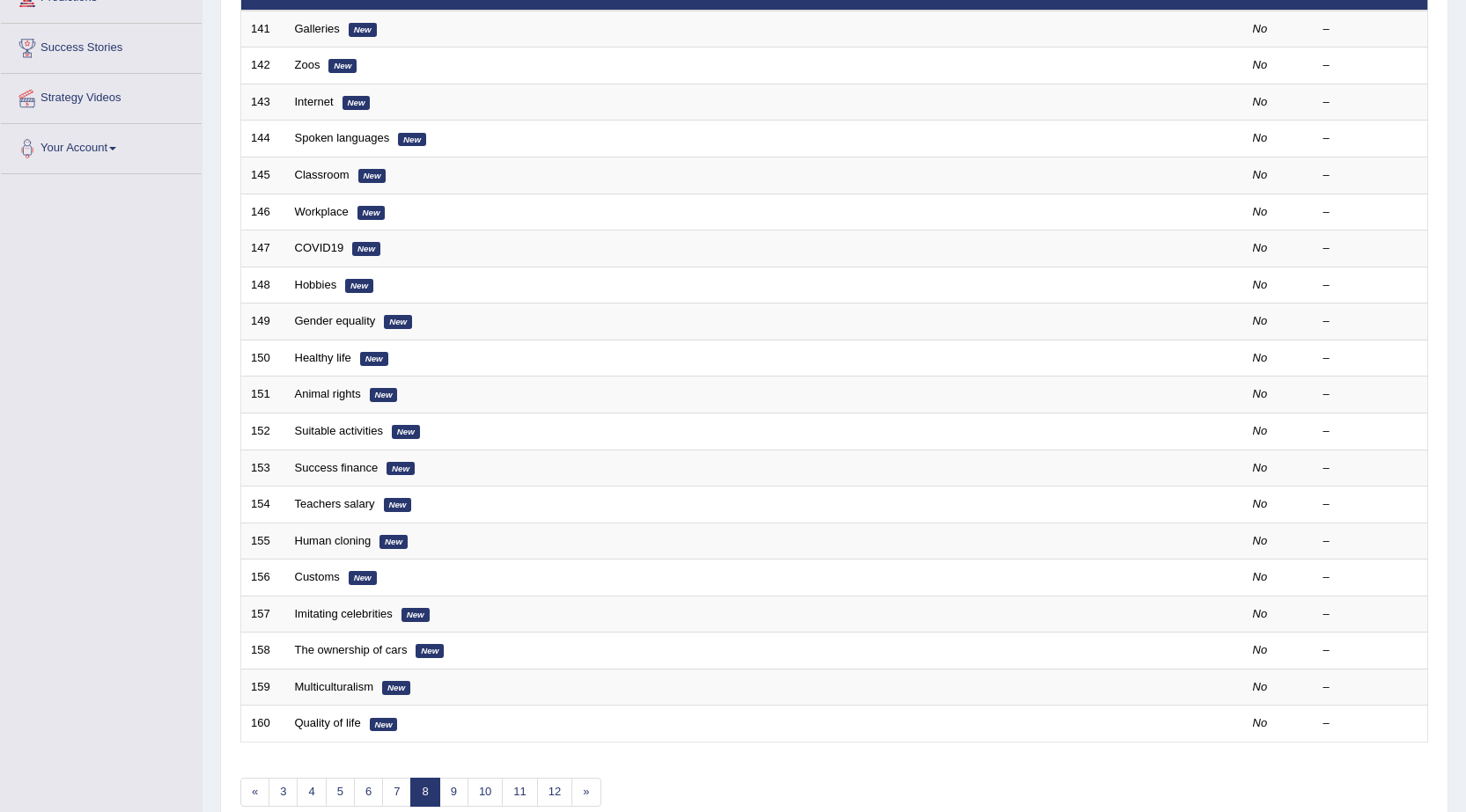
scroll to position [352, 0]
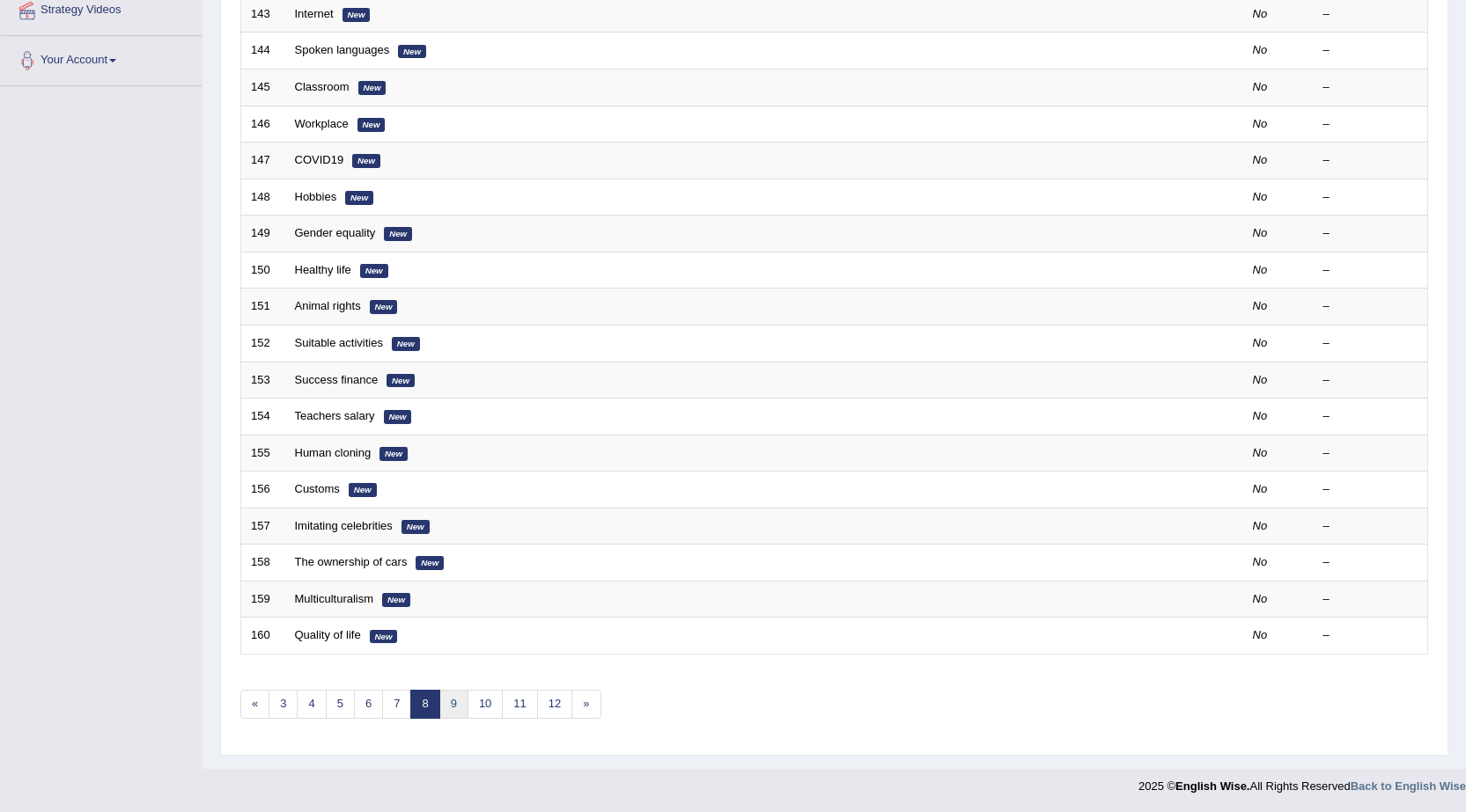
click at [454, 699] on link "9" at bounding box center [454, 704] width 29 height 29
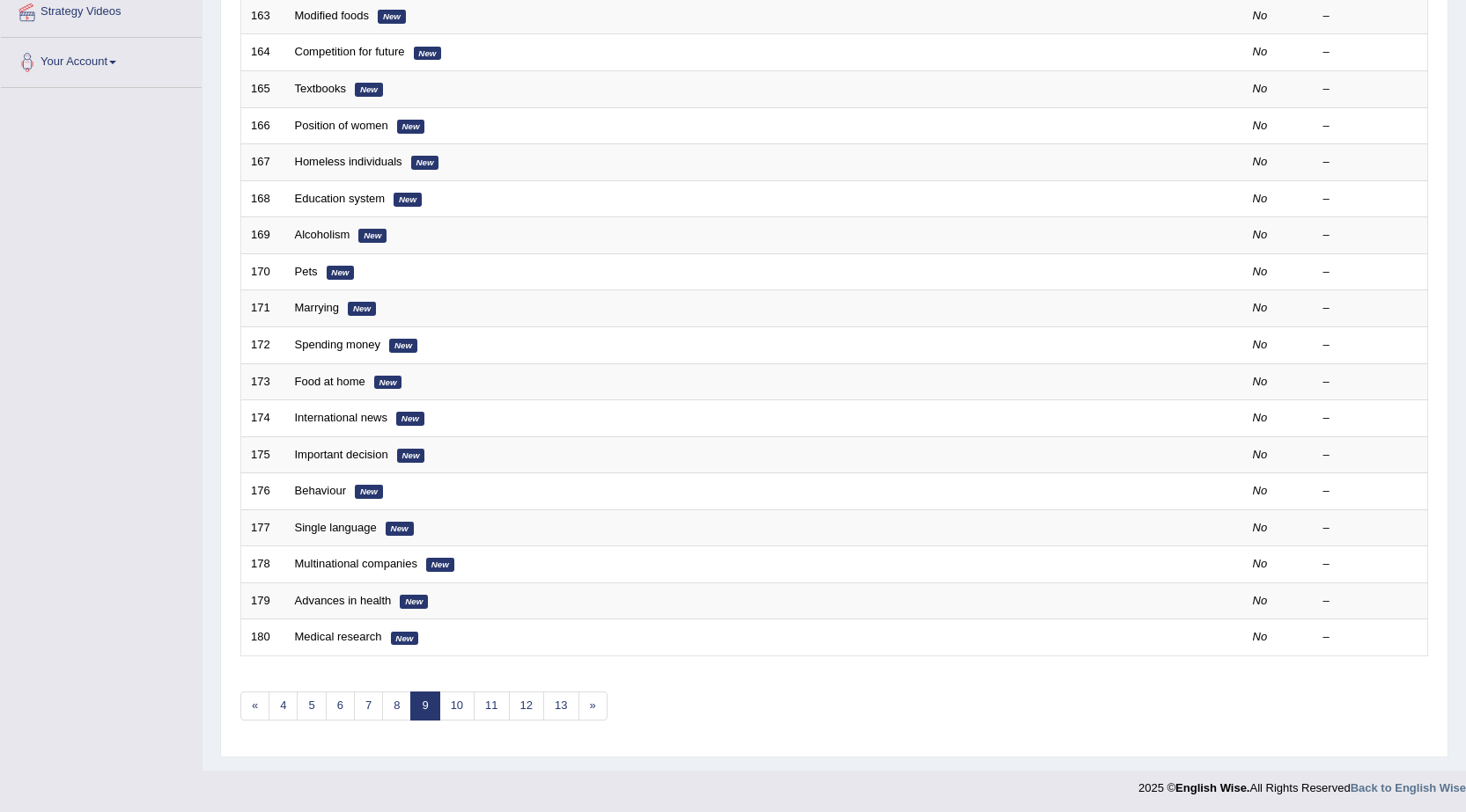
scroll to position [353, 0]
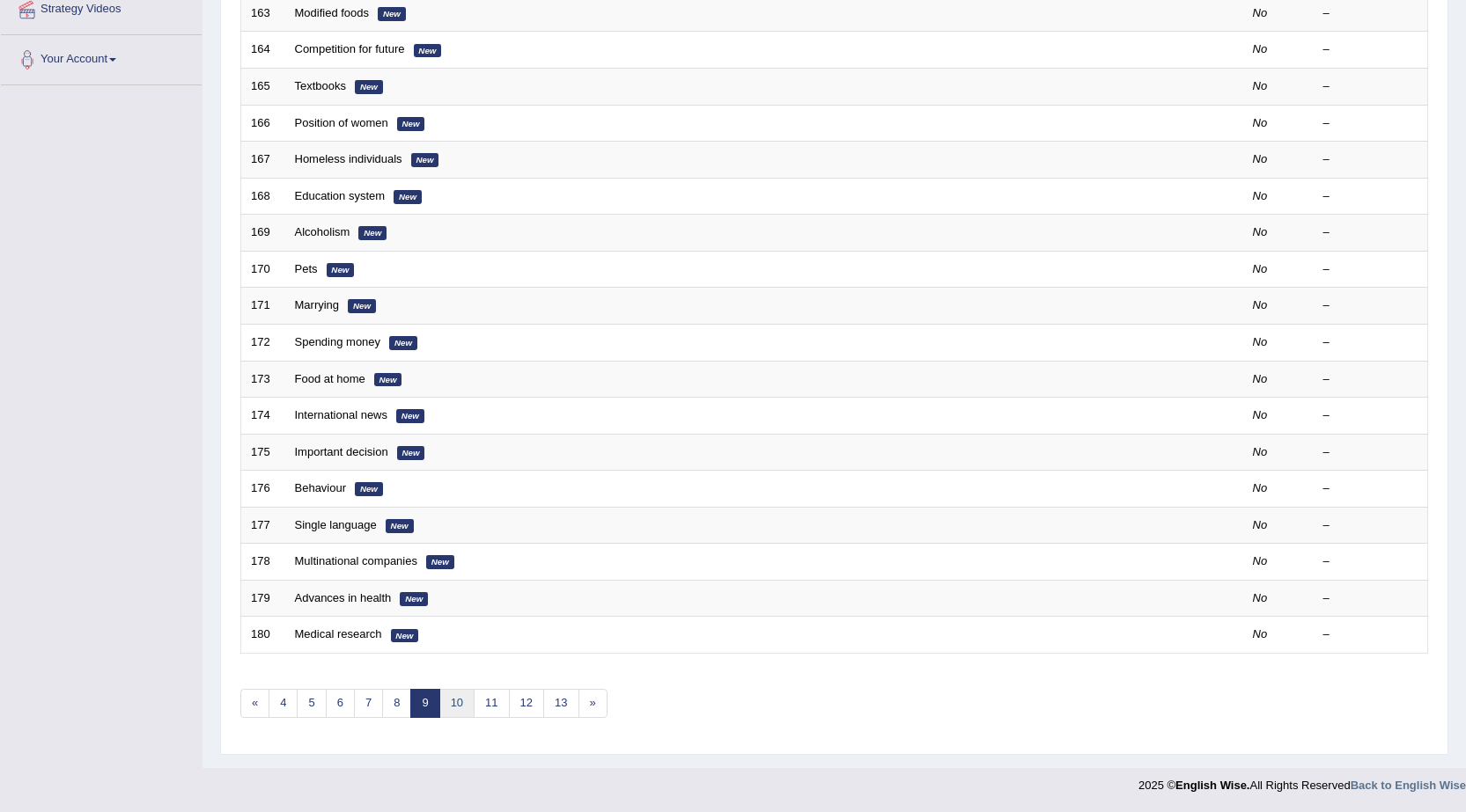
click at [463, 705] on link "10" at bounding box center [456, 703] width 35 height 29
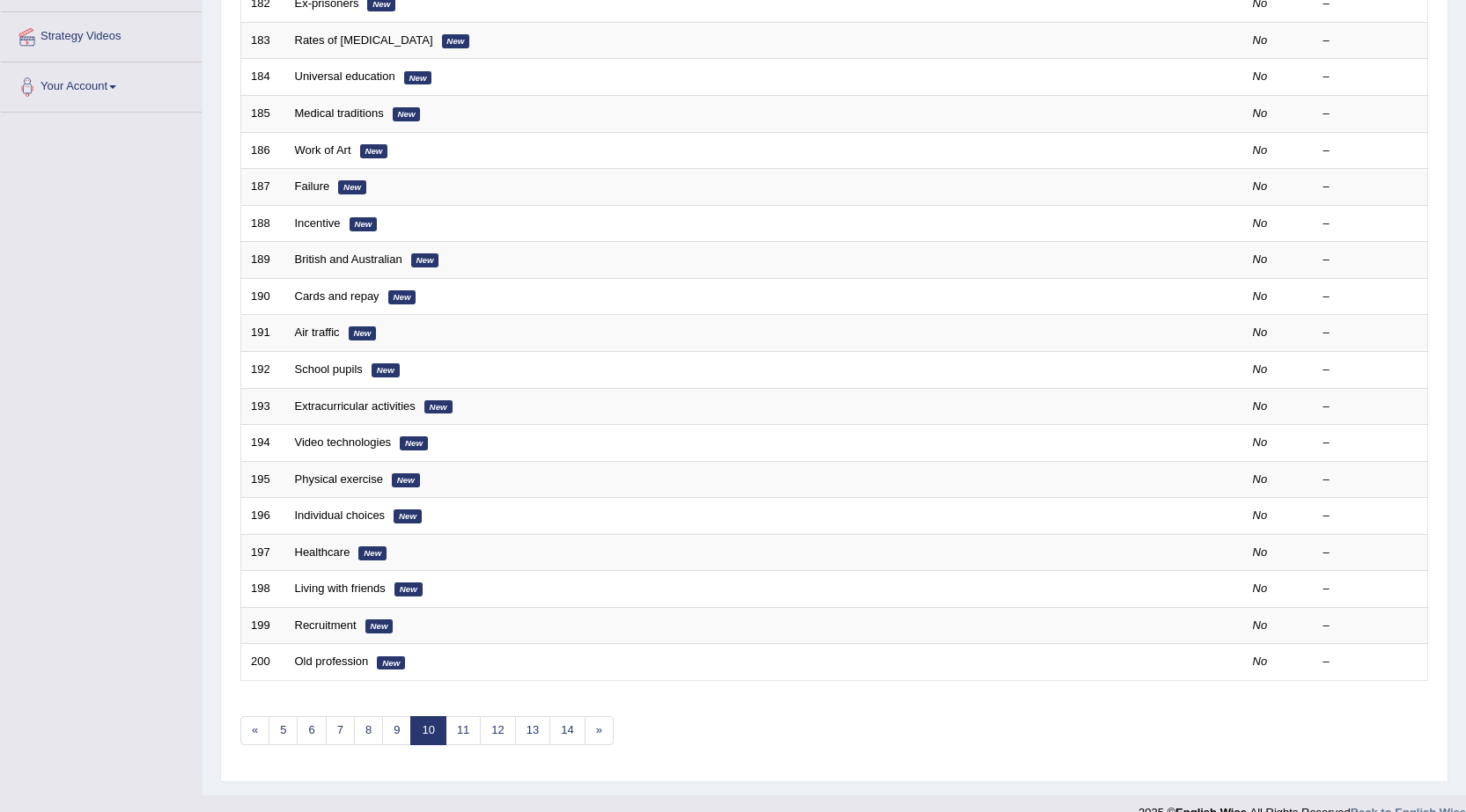
scroll to position [352, 0]
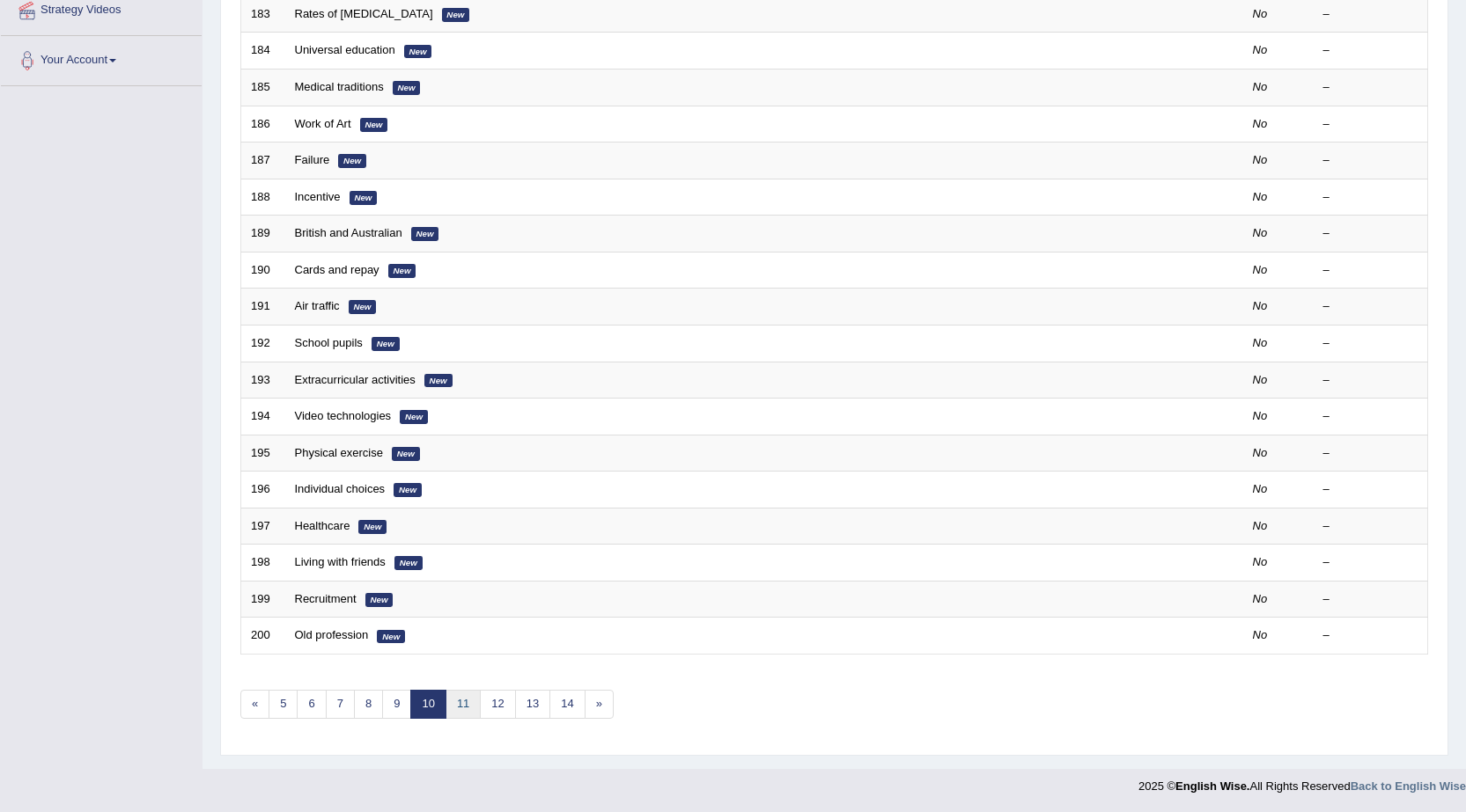
click at [458, 707] on link "11" at bounding box center [463, 704] width 35 height 29
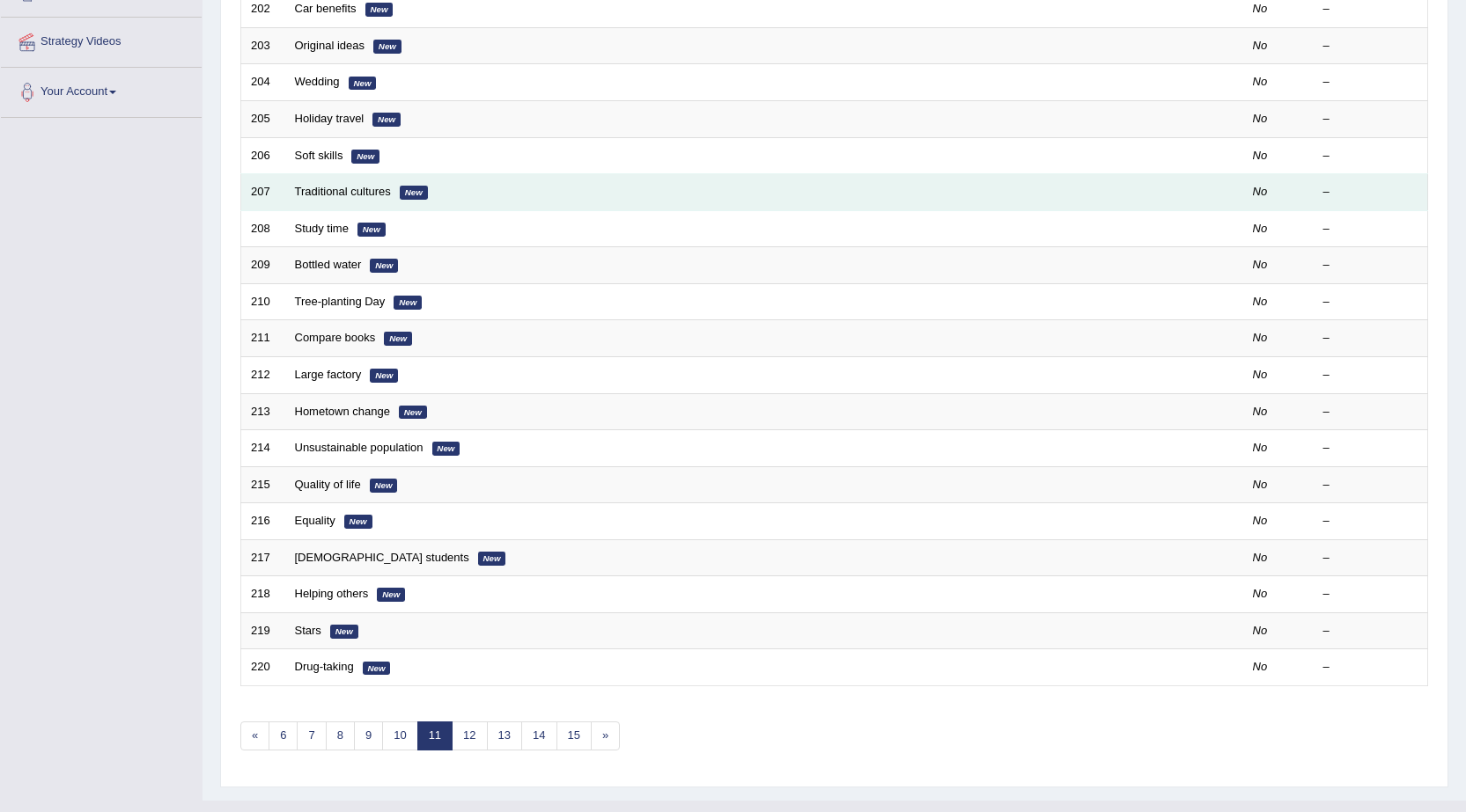
scroll to position [353, 0]
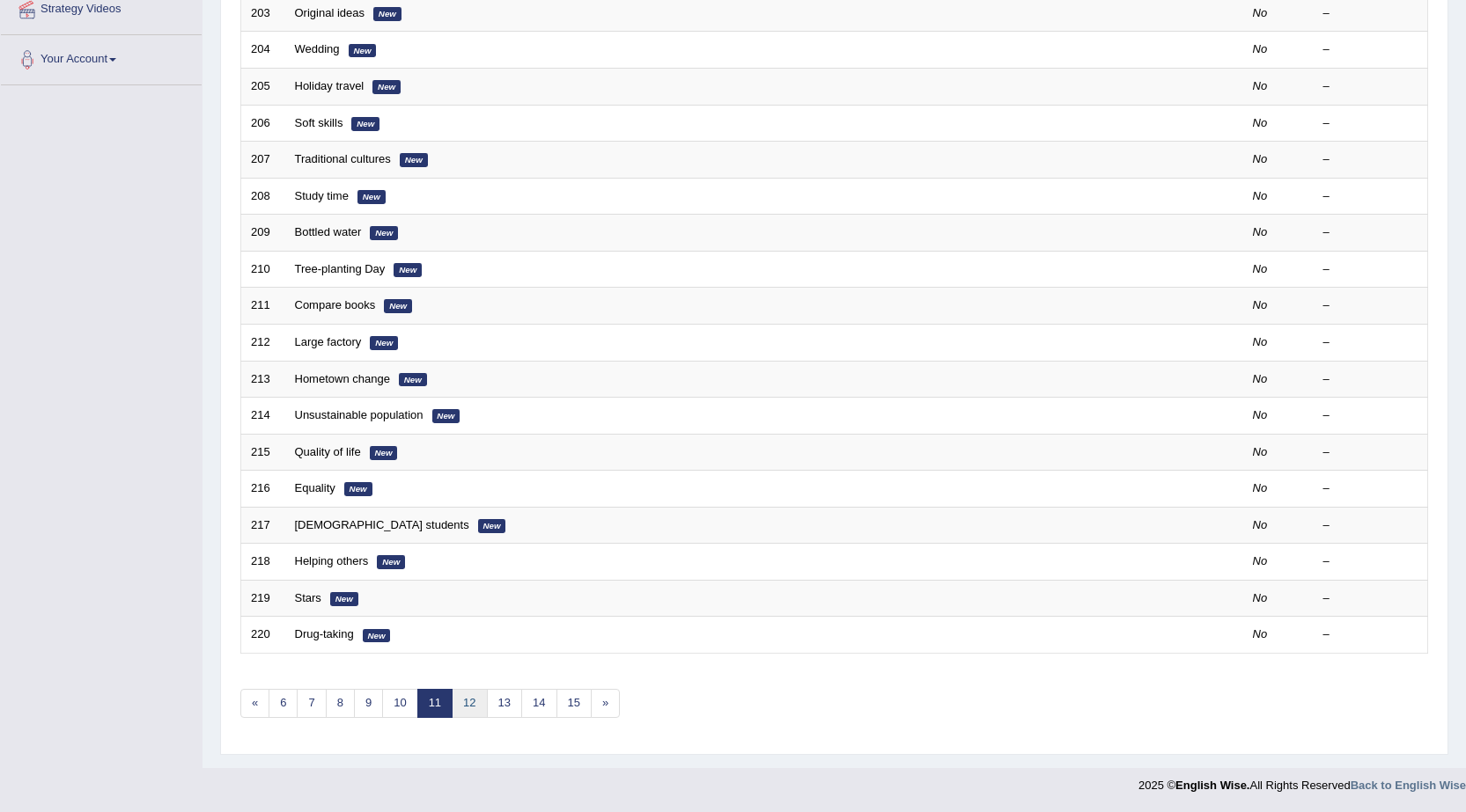
click at [473, 704] on link "12" at bounding box center [469, 703] width 35 height 29
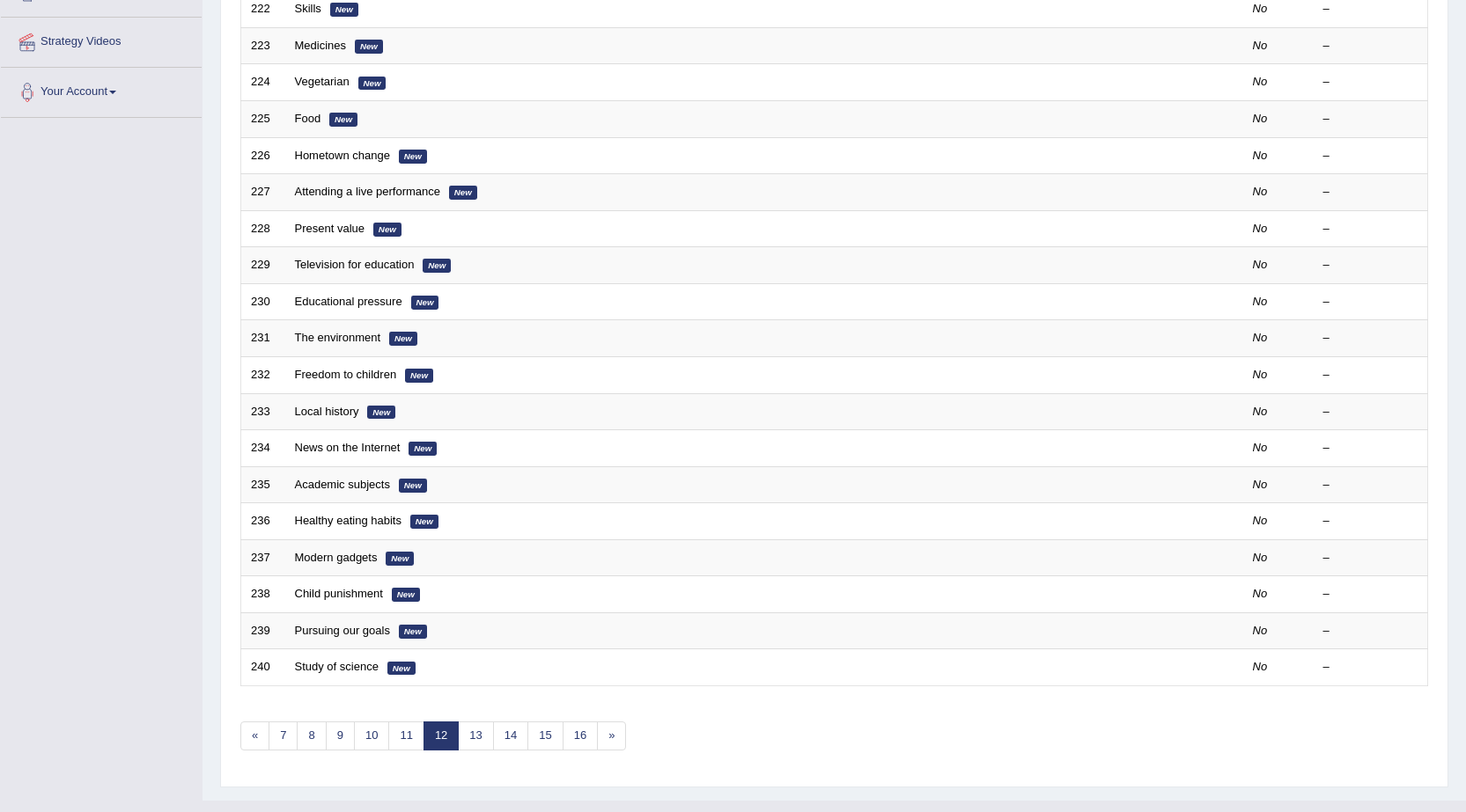
scroll to position [352, 0]
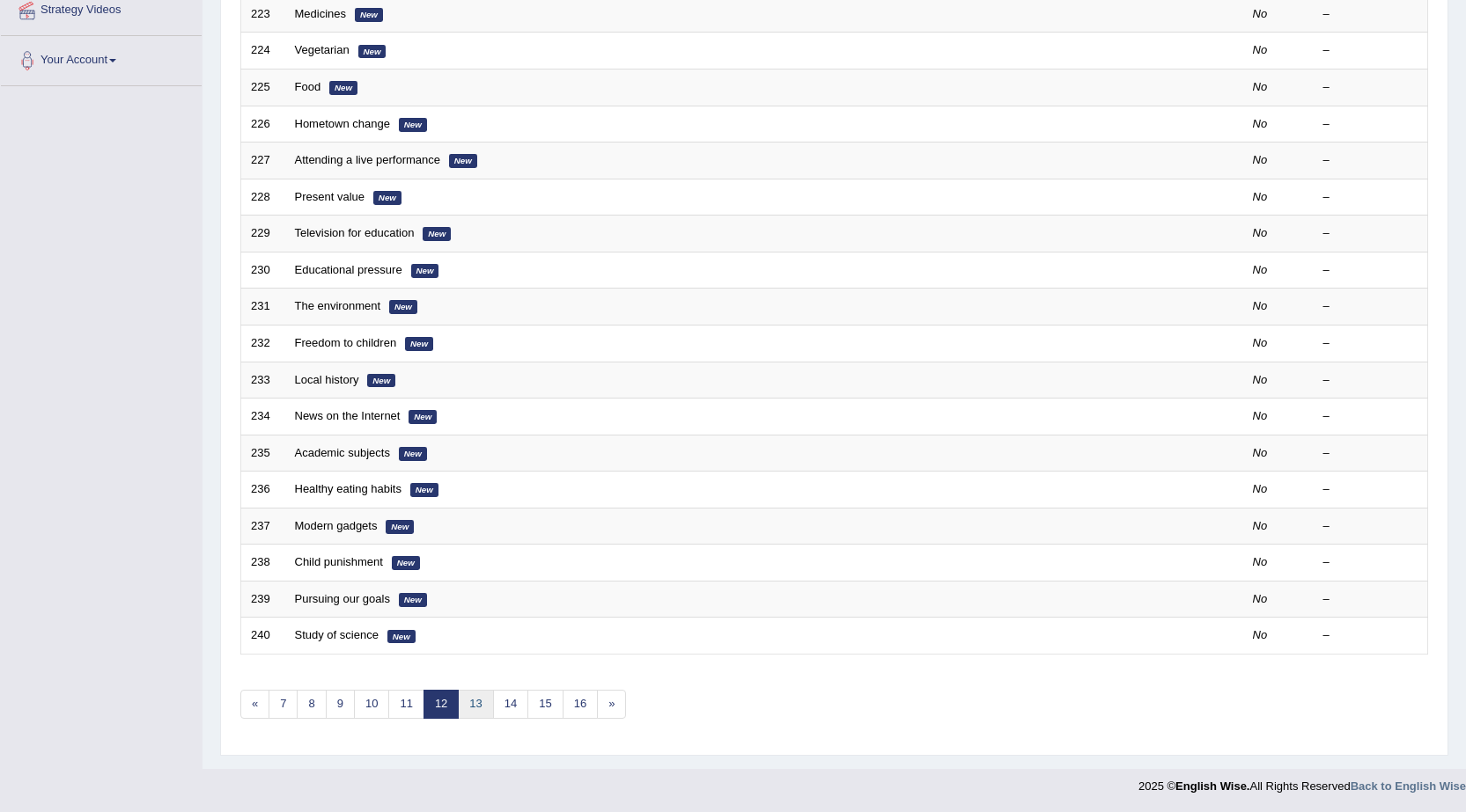
click at [486, 698] on link "13" at bounding box center [475, 704] width 35 height 29
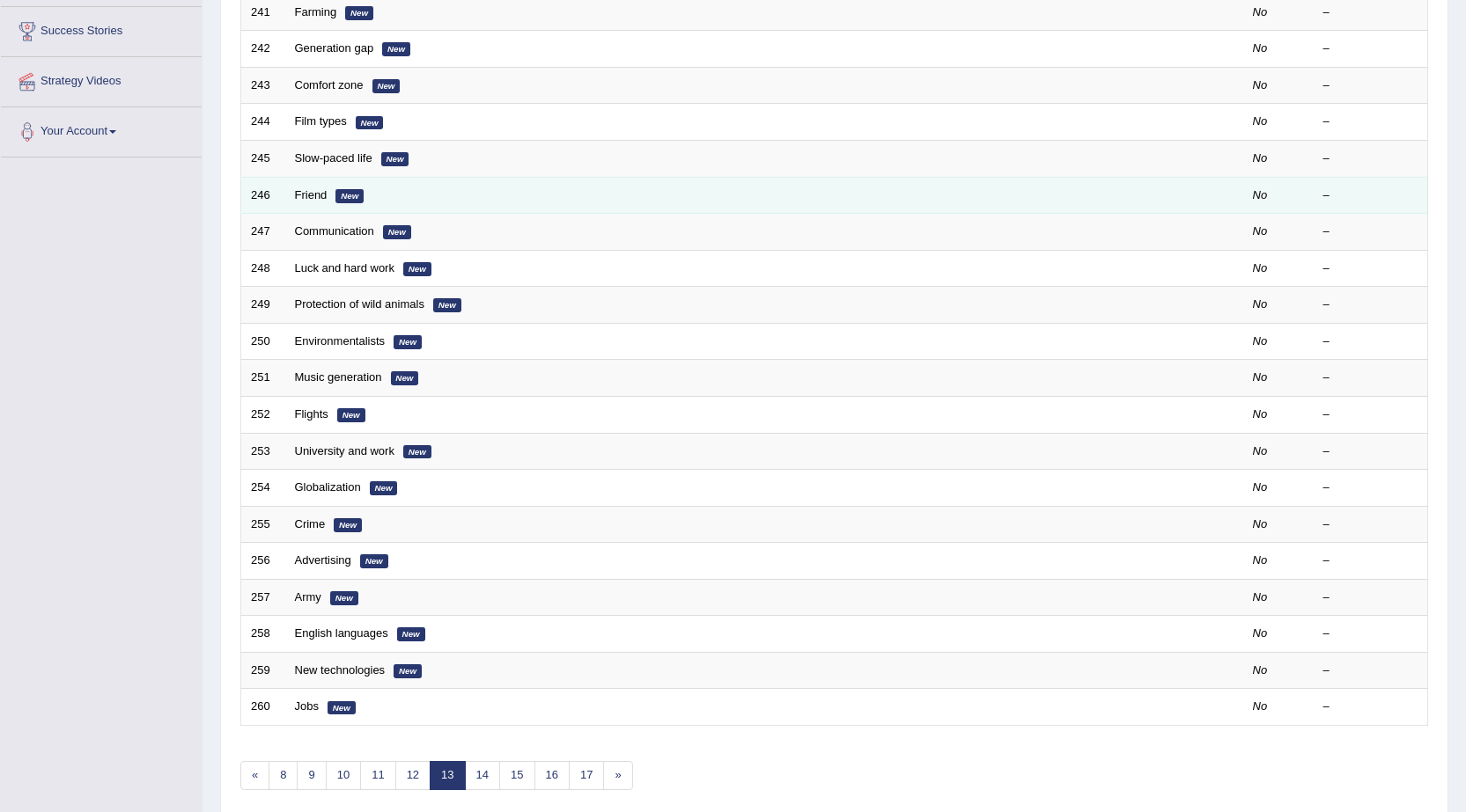
scroll to position [352, 0]
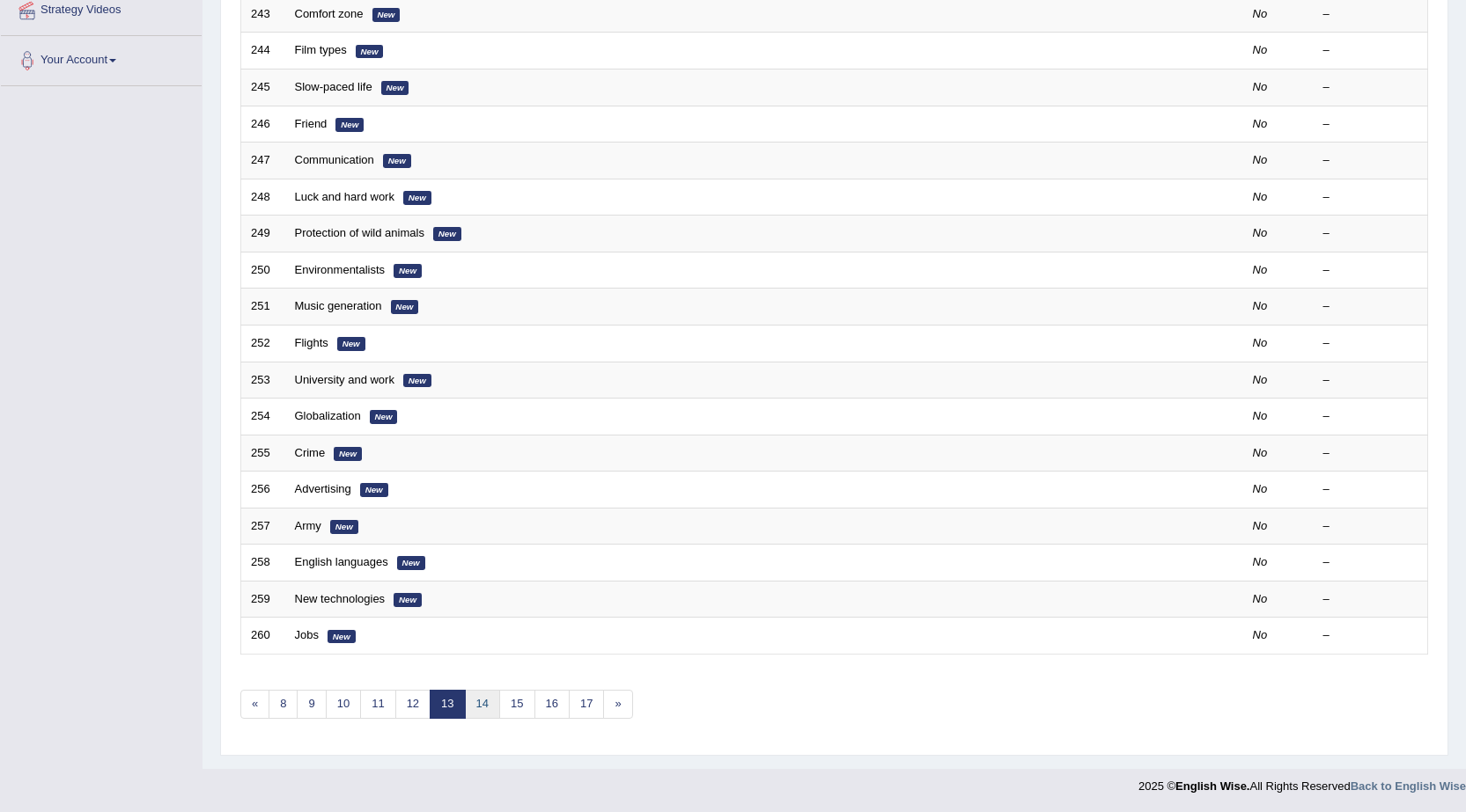
click at [486, 699] on link "14" at bounding box center [482, 704] width 35 height 29
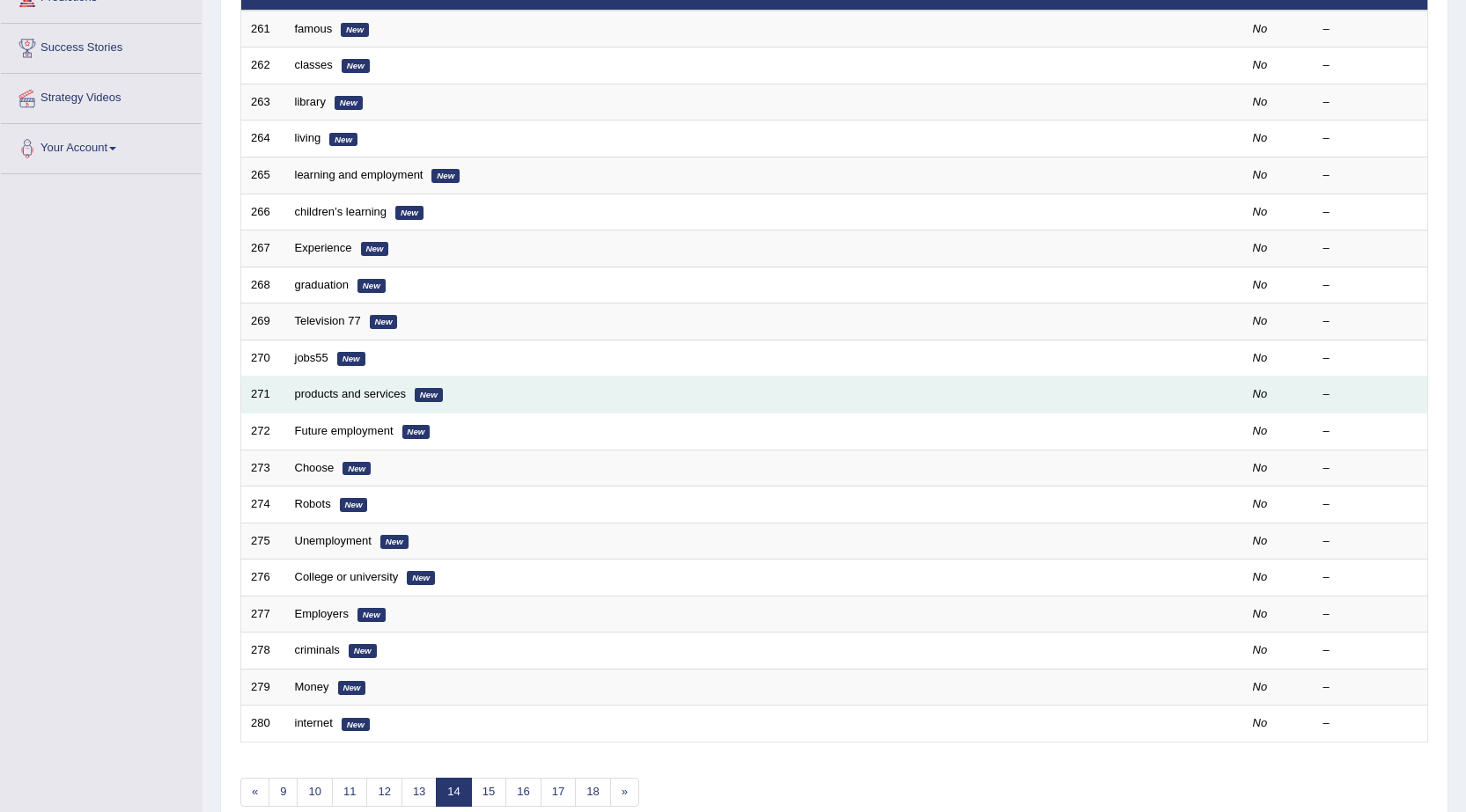
scroll to position [352, 0]
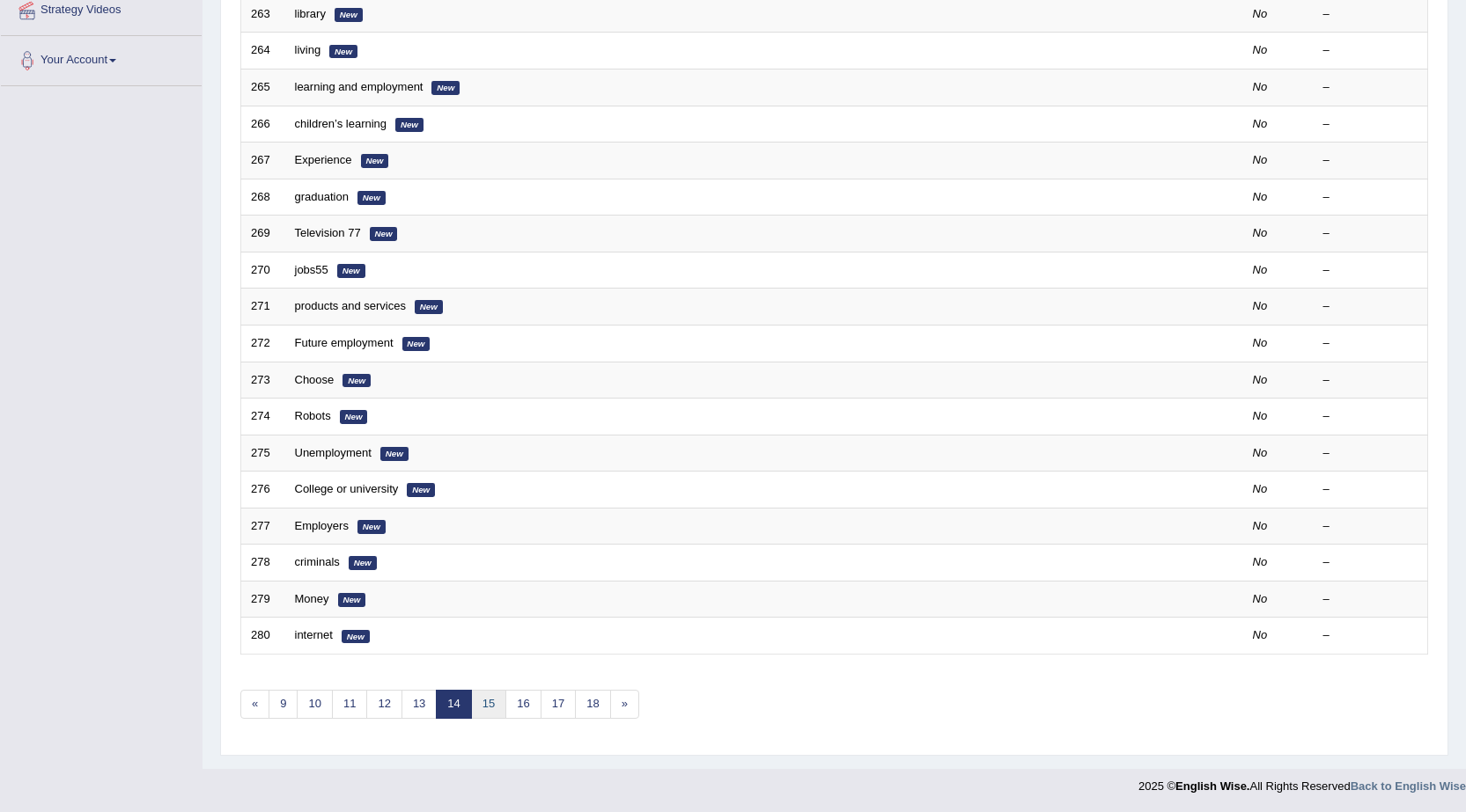
click at [493, 704] on link "15" at bounding box center [488, 704] width 35 height 29
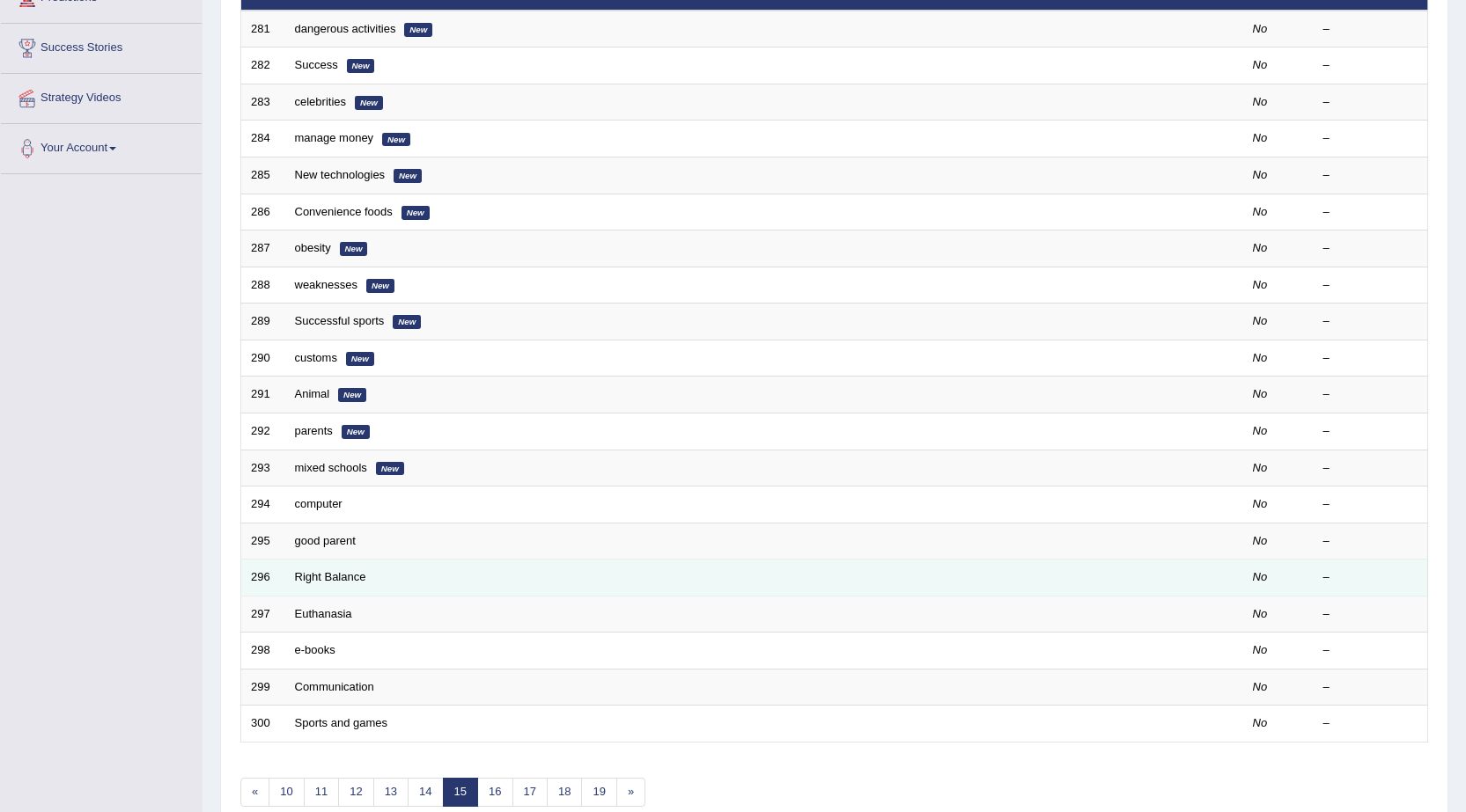
scroll to position [353, 0]
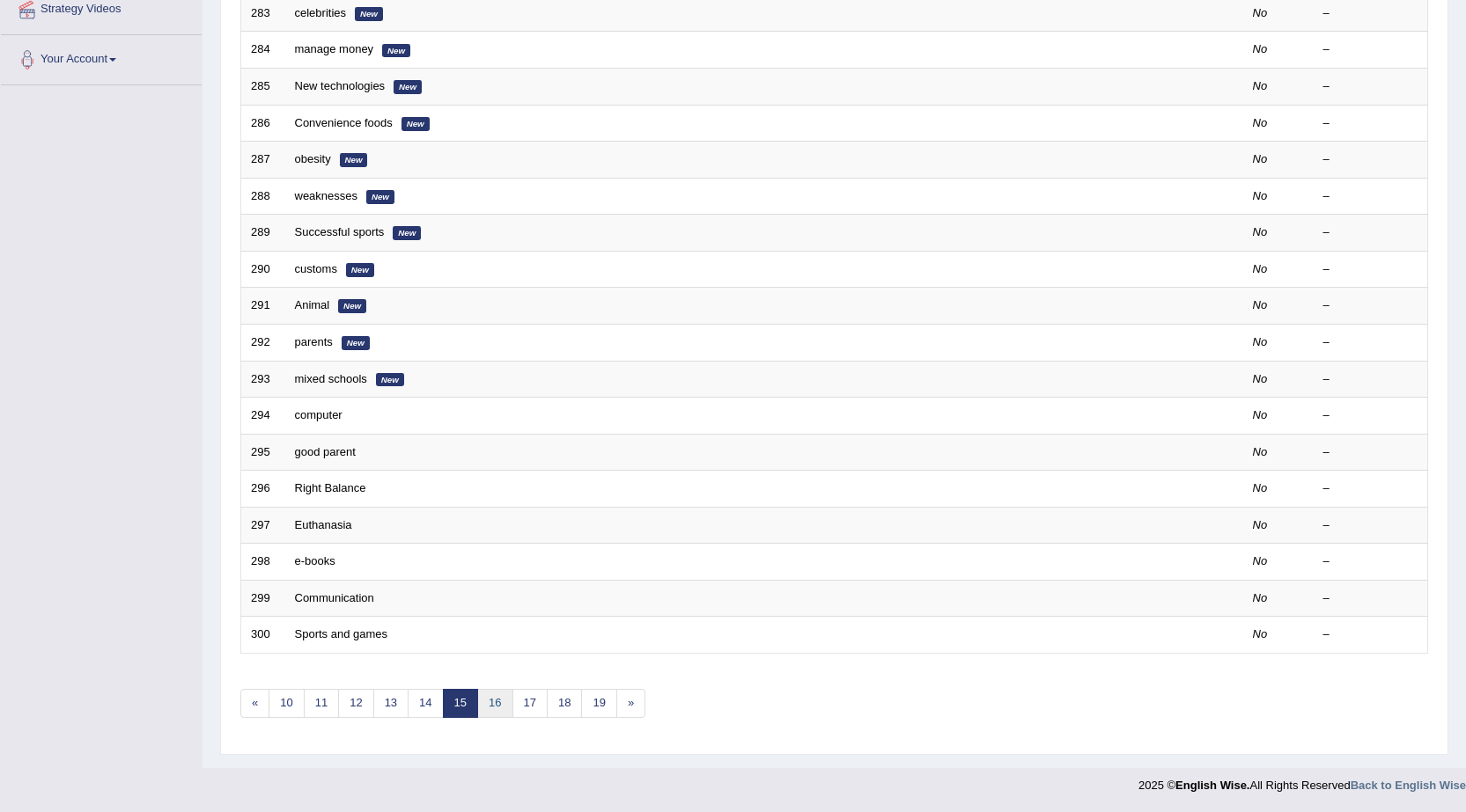
click at [493, 704] on link "16" at bounding box center [494, 703] width 35 height 29
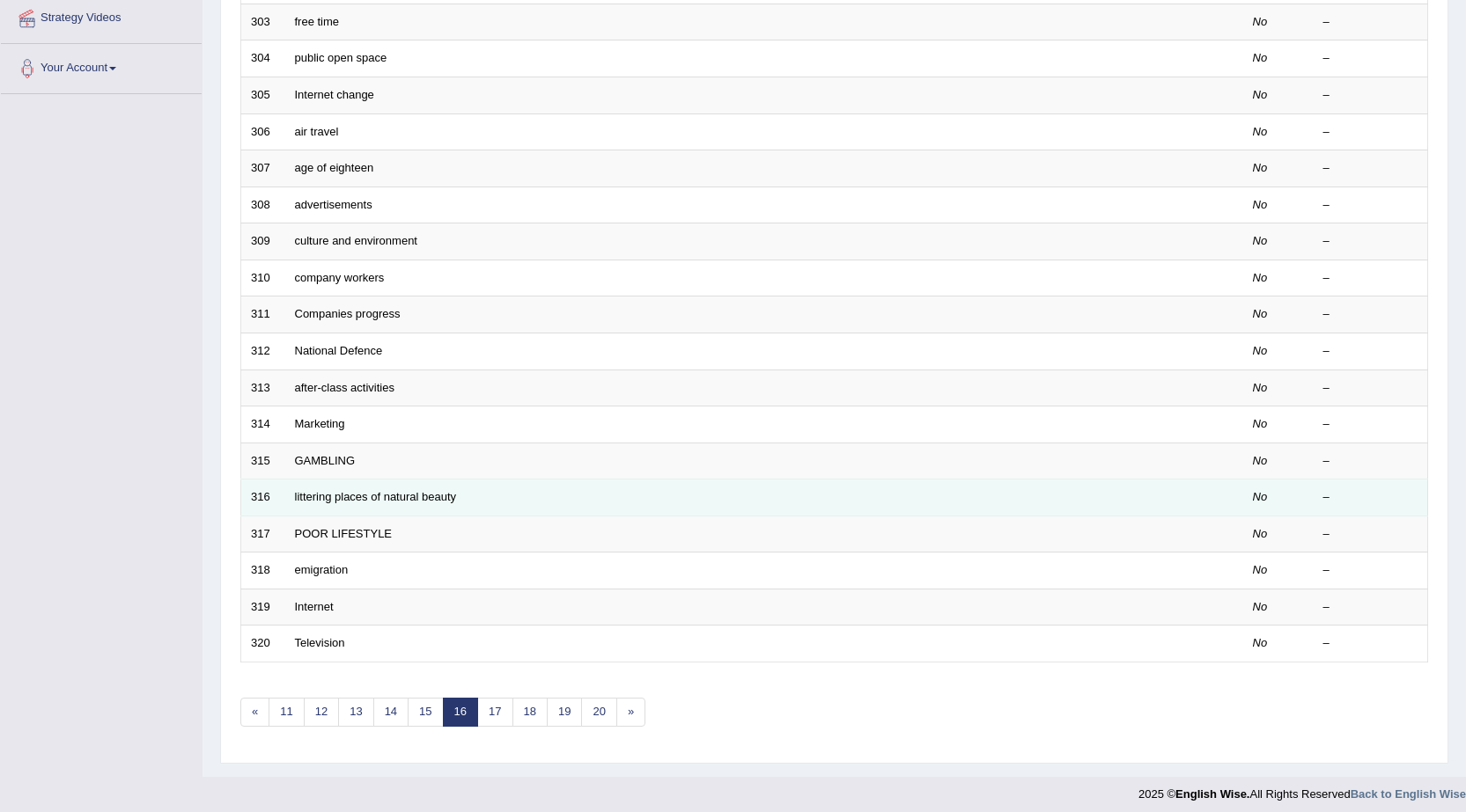
scroll to position [352, 0]
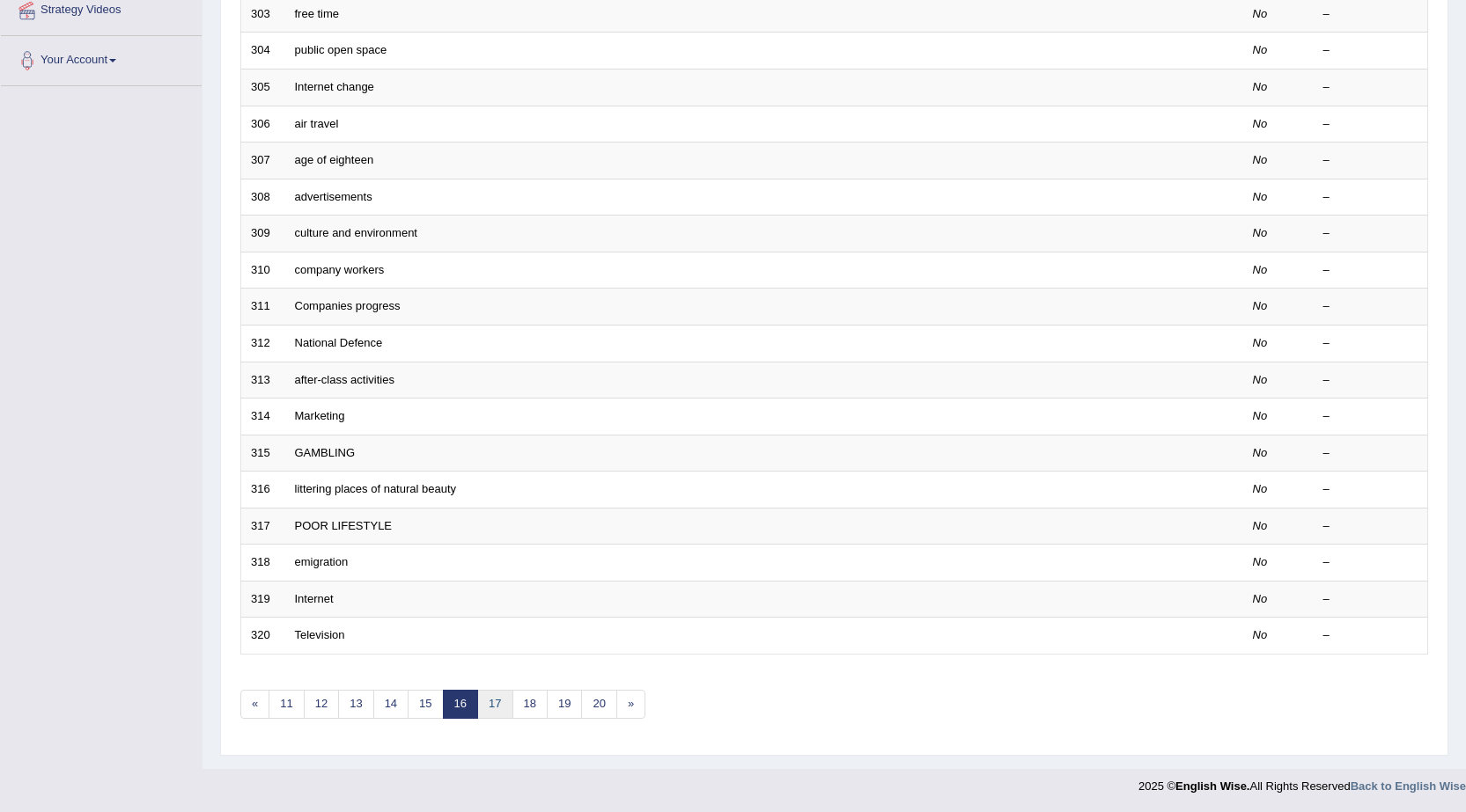
click at [502, 712] on link "17" at bounding box center [494, 704] width 35 height 29
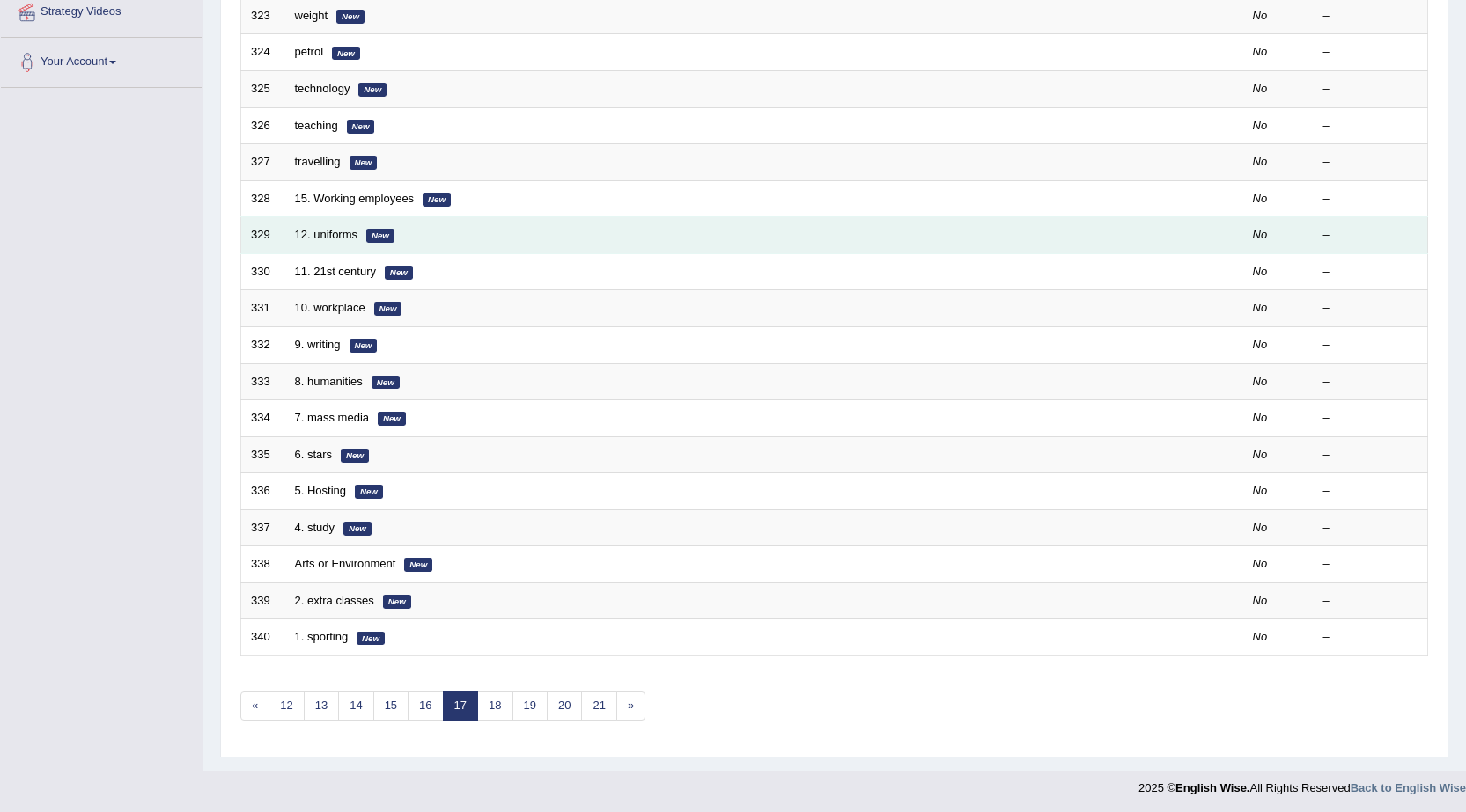
scroll to position [352, 0]
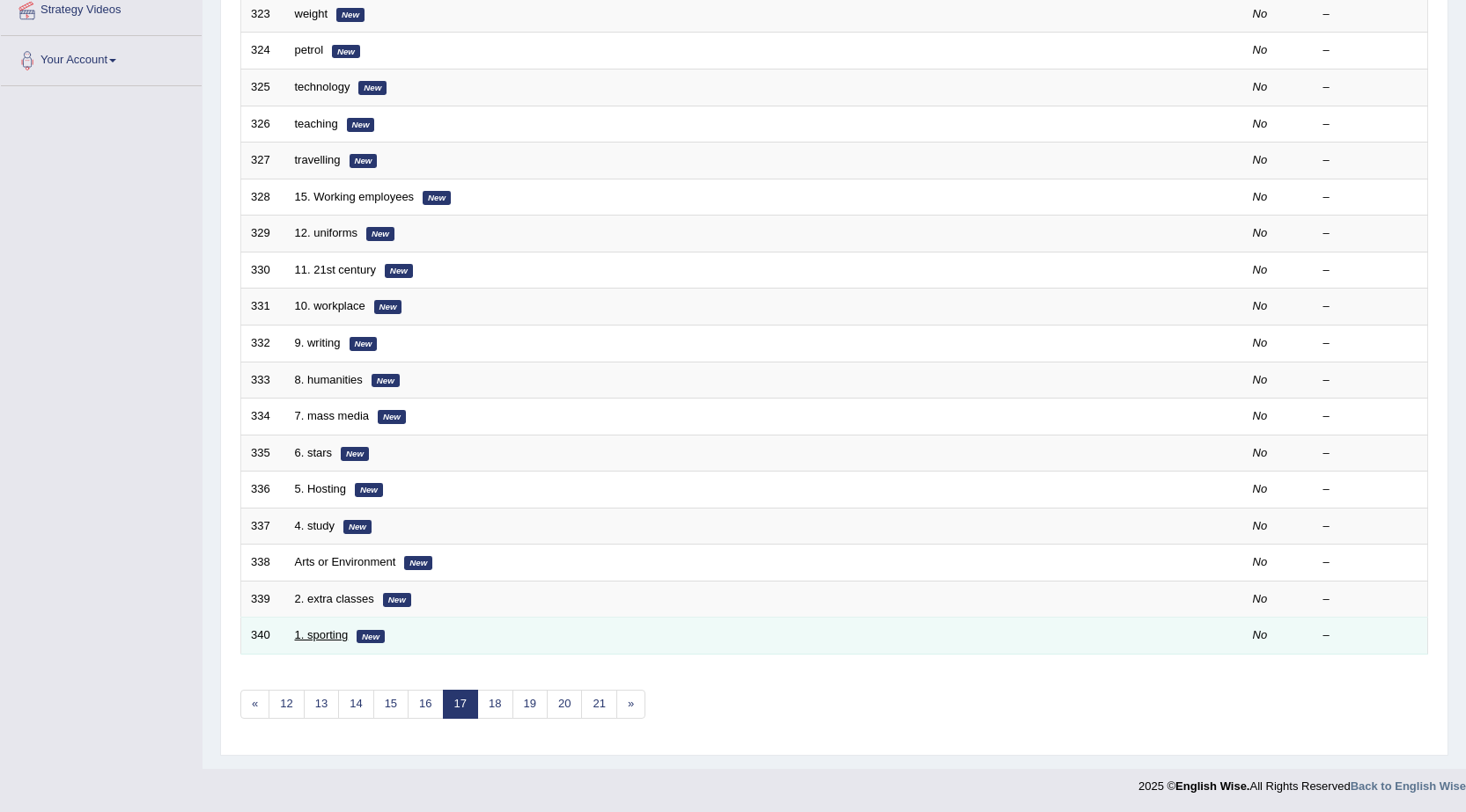
click at [333, 636] on link "1. sporting" at bounding box center [321, 635] width 53 height 14
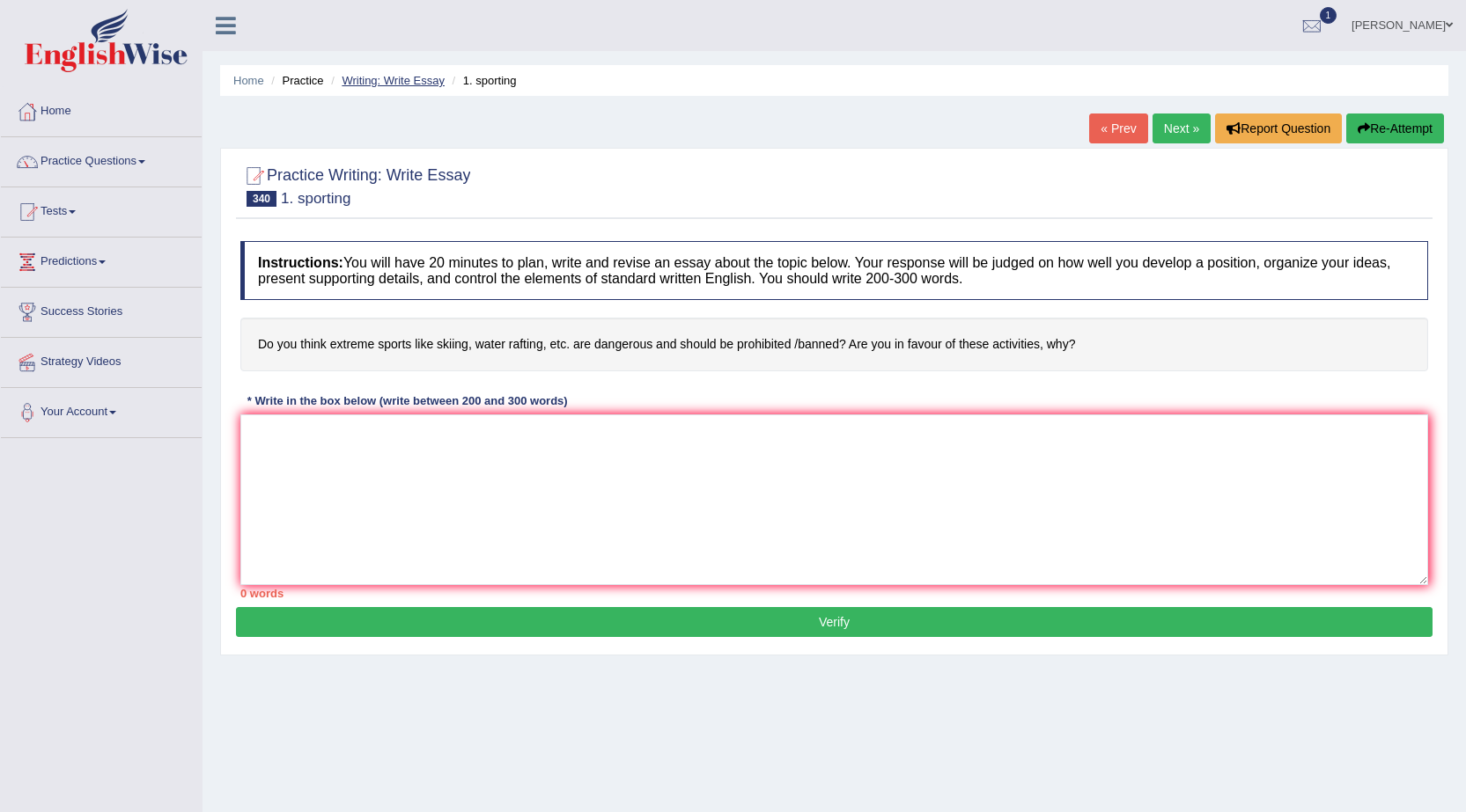
click at [391, 84] on link "Writing: Write Essay" at bounding box center [393, 81] width 103 height 14
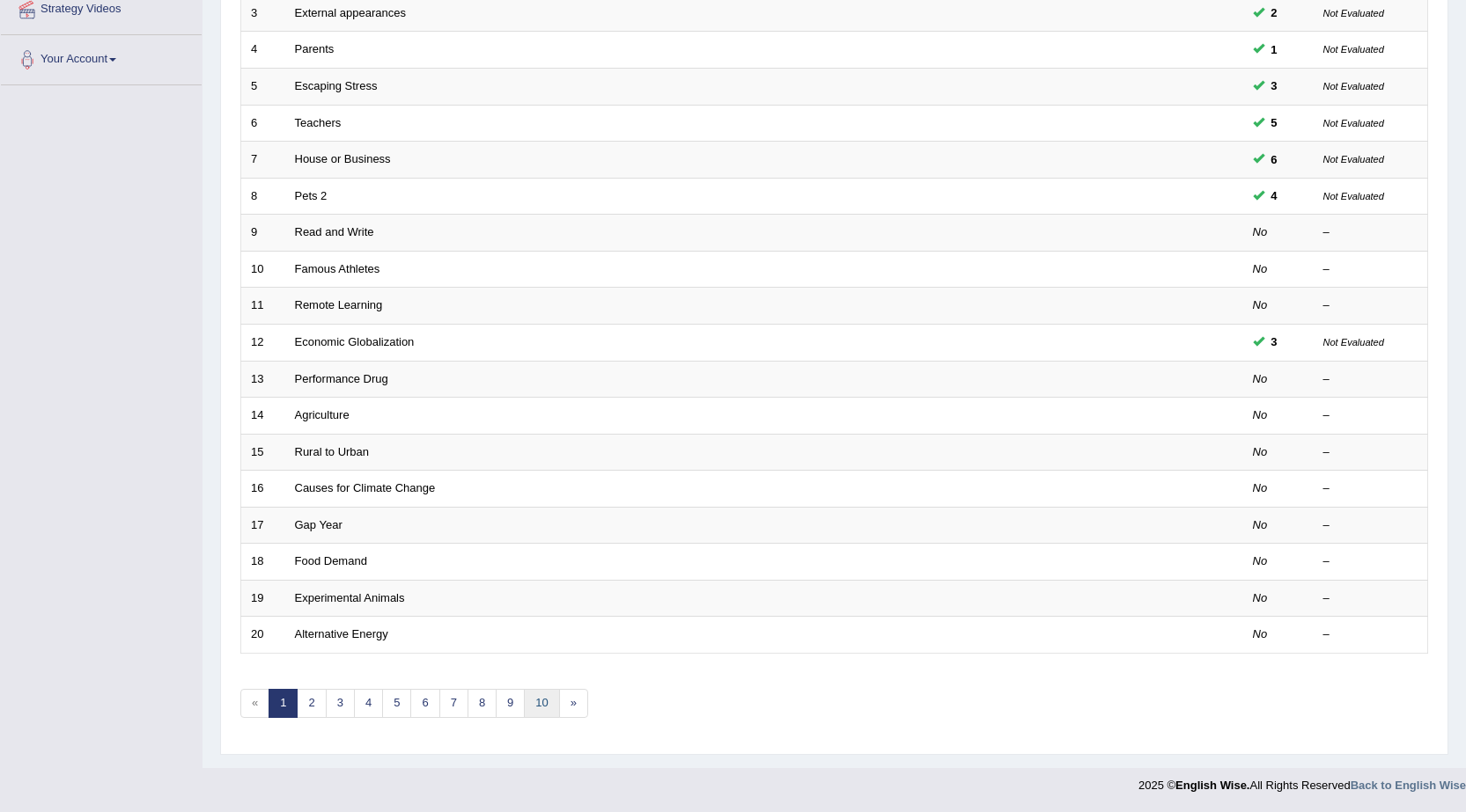
click at [544, 701] on link "10" at bounding box center [541, 703] width 35 height 29
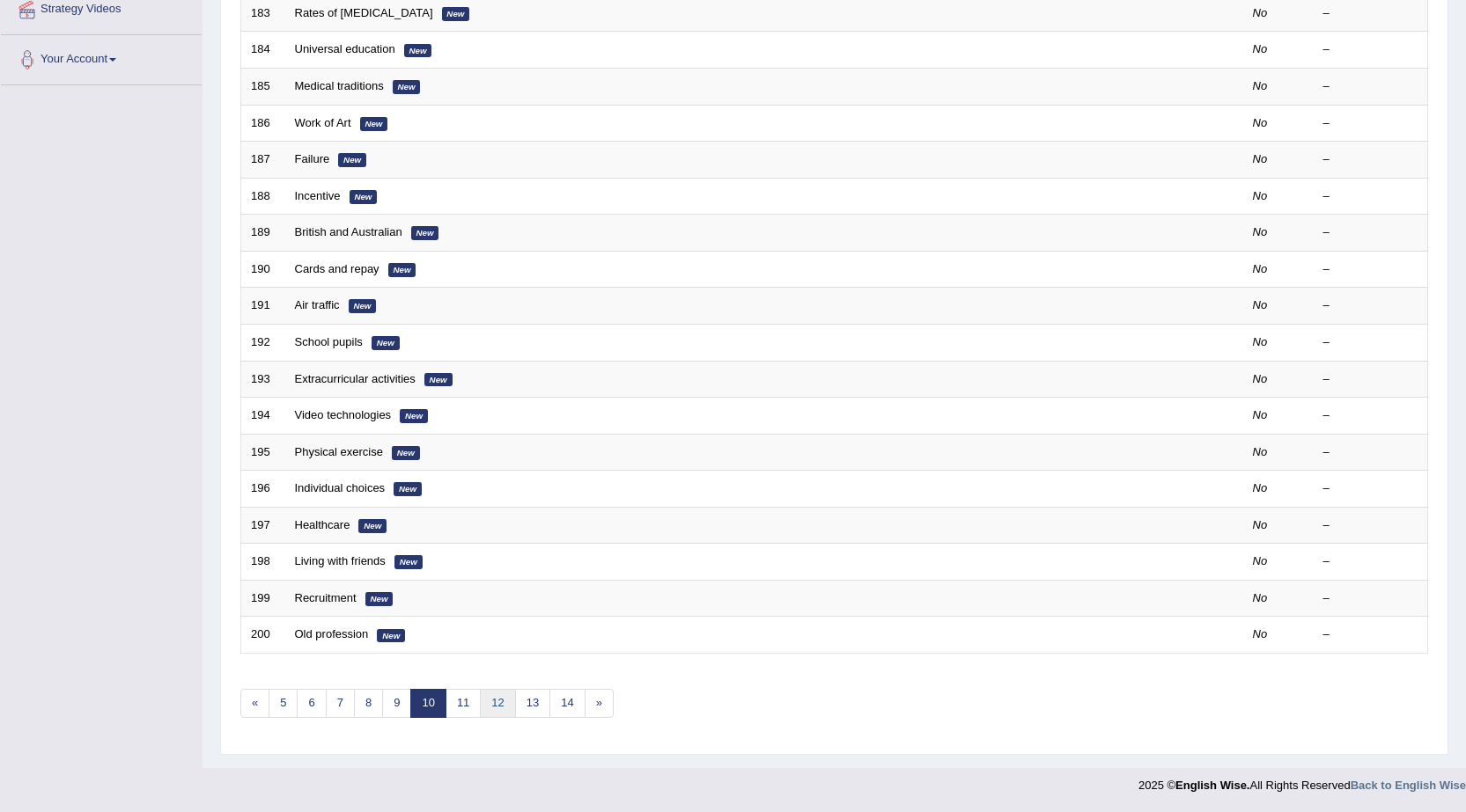
click at [493, 710] on link "12" at bounding box center [497, 703] width 35 height 29
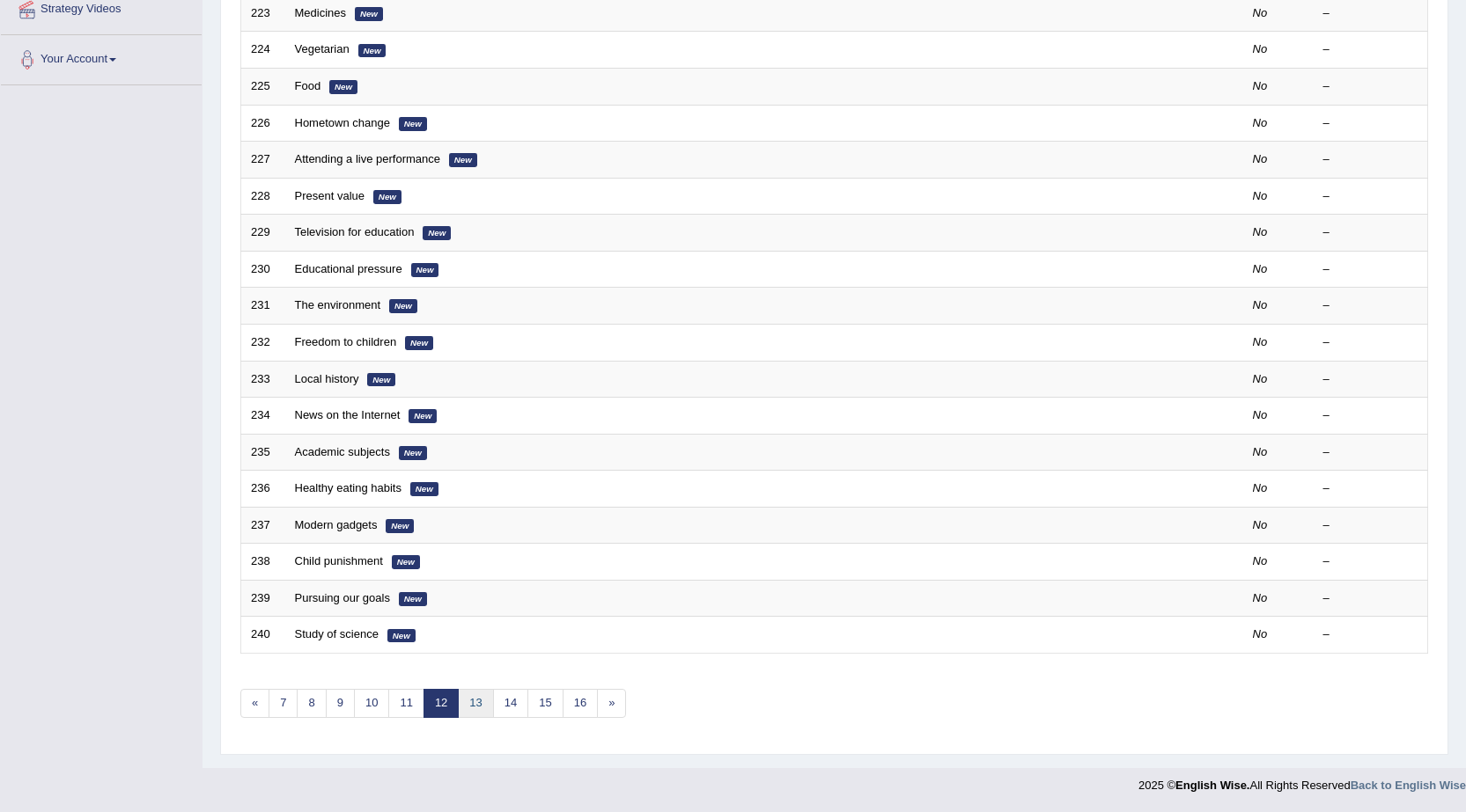
click at [480, 706] on link "13" at bounding box center [475, 703] width 35 height 29
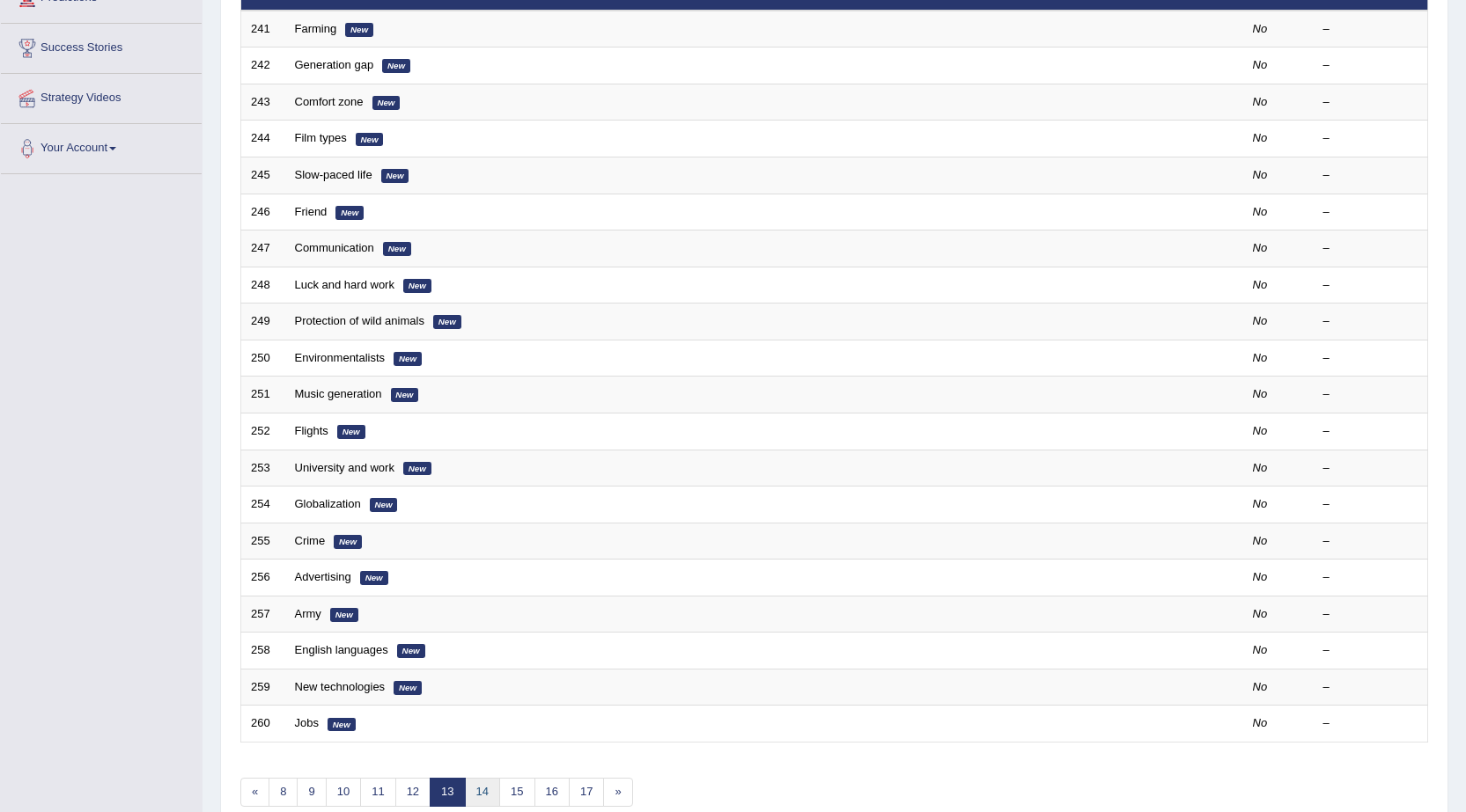
click at [481, 796] on link "14" at bounding box center [482, 793] width 35 height 29
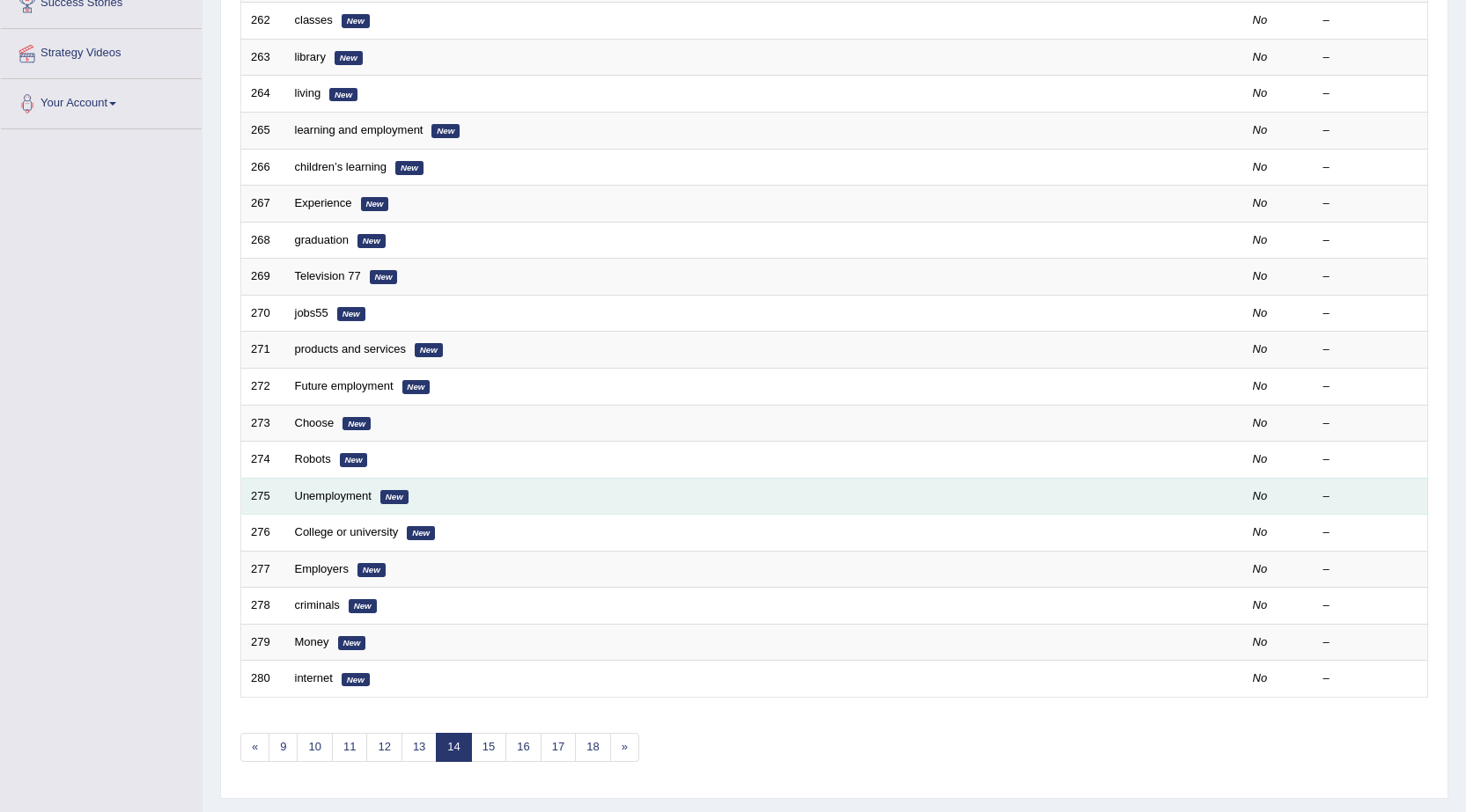
scroll to position [352, 0]
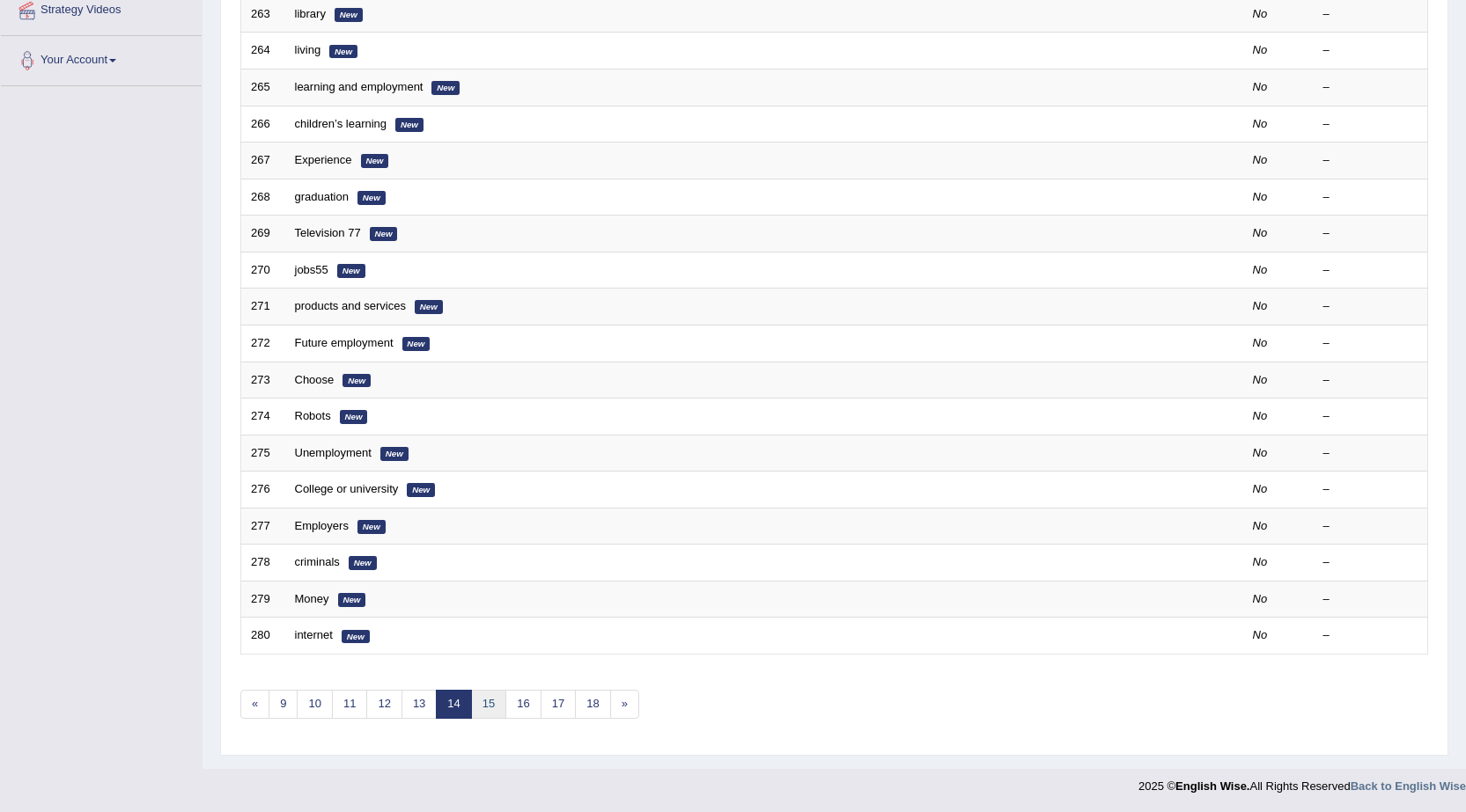
click at [495, 712] on link "15" at bounding box center [488, 704] width 35 height 29
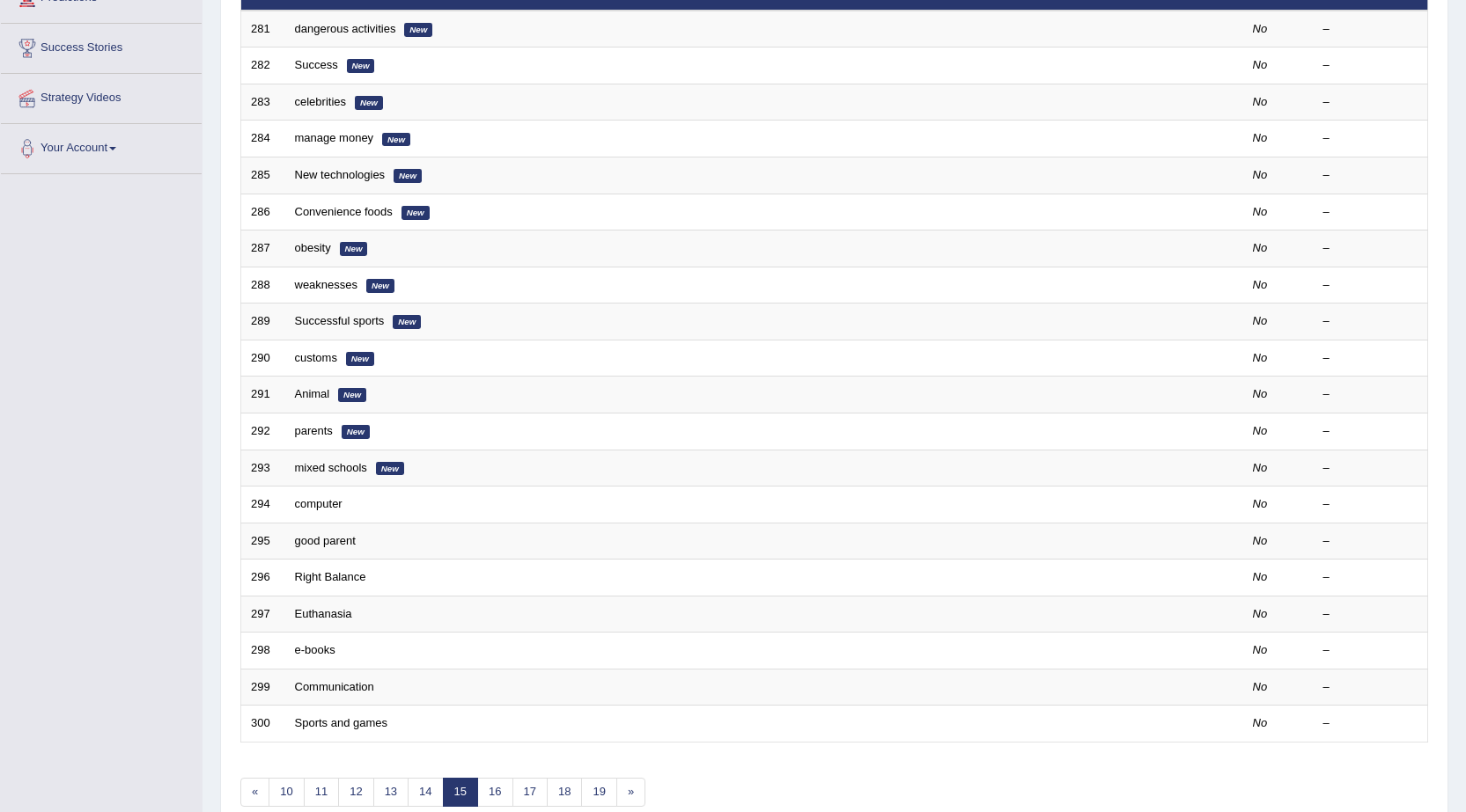
scroll to position [353, 0]
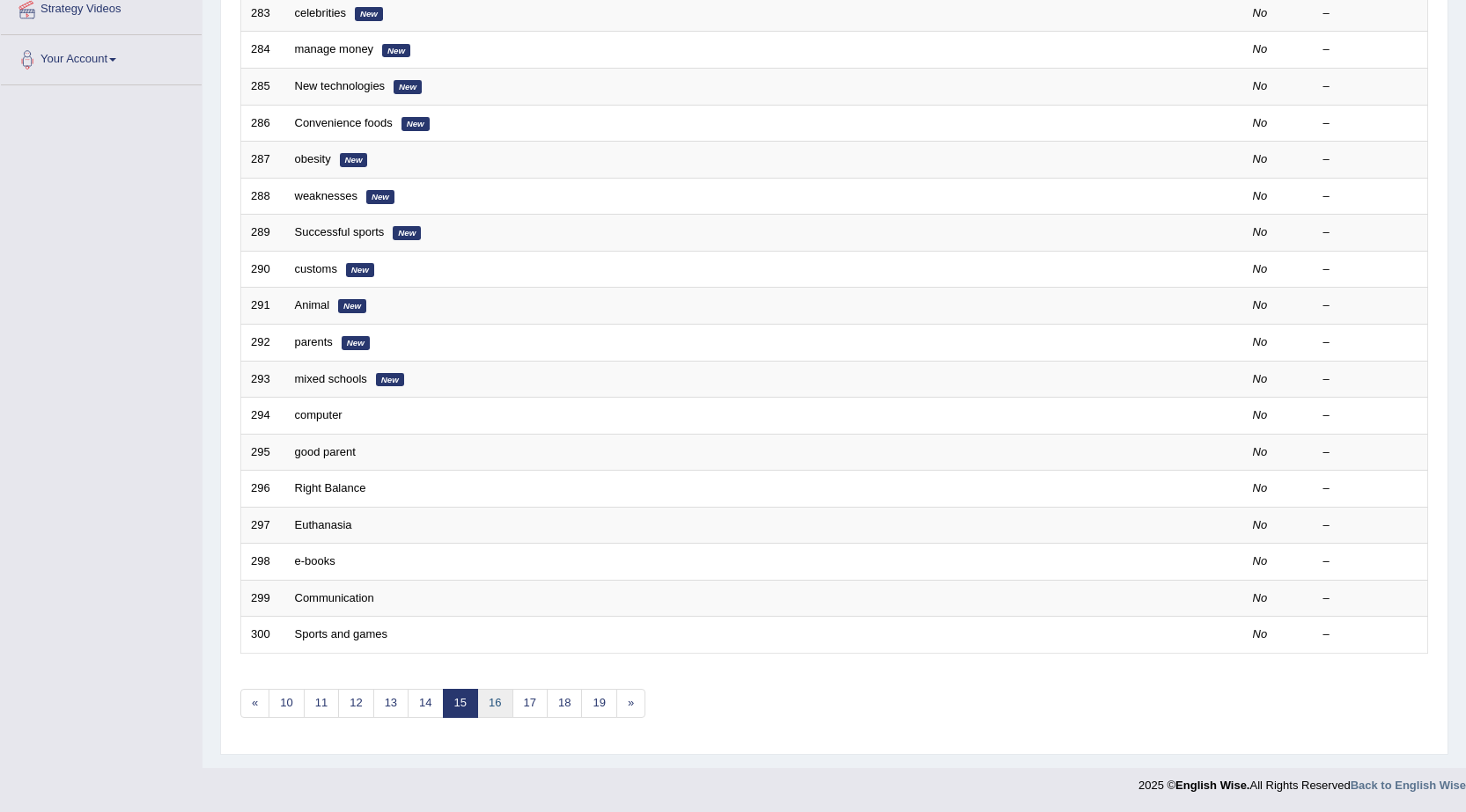
click at [497, 697] on link "16" at bounding box center [494, 703] width 35 height 29
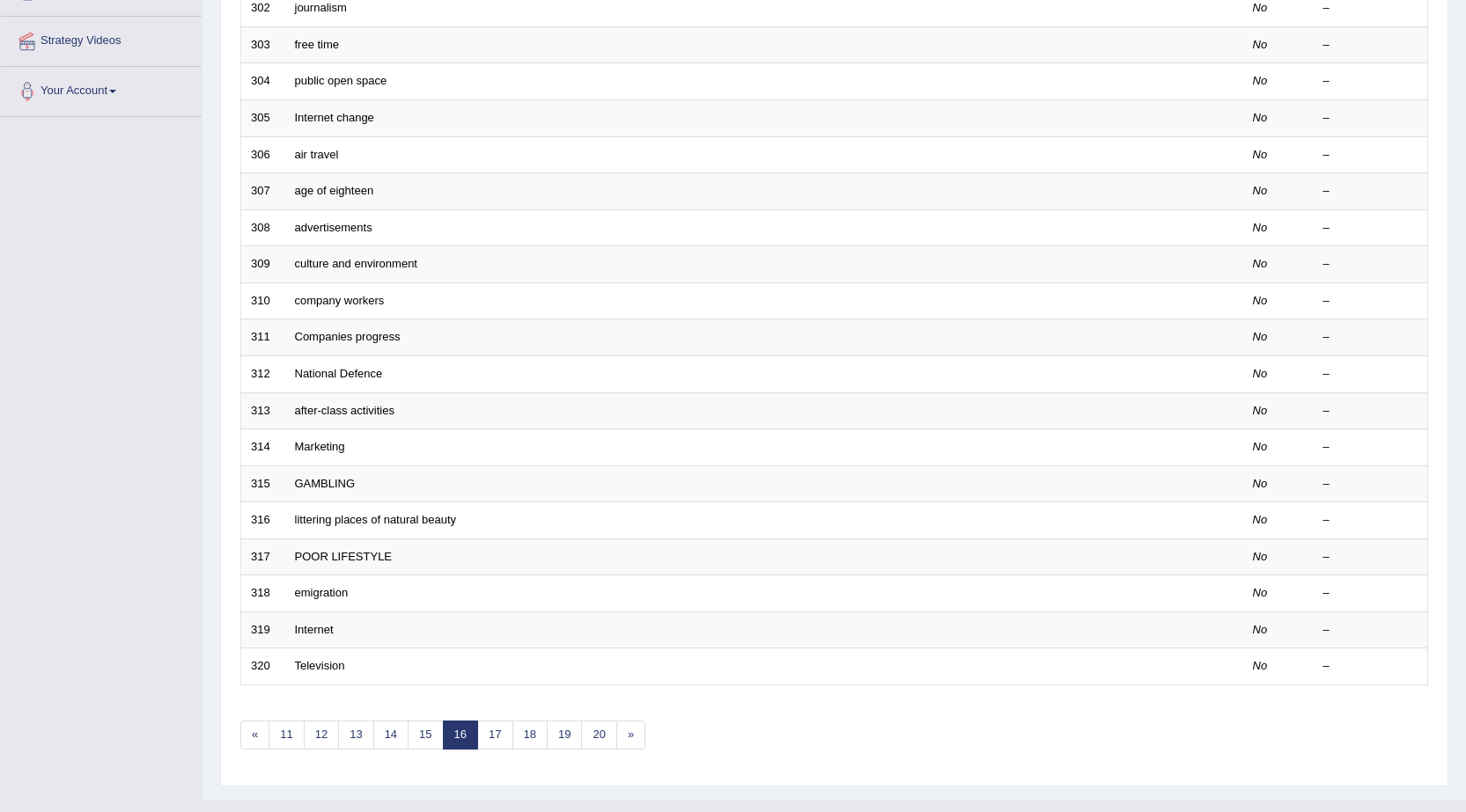
scroll to position [353, 0]
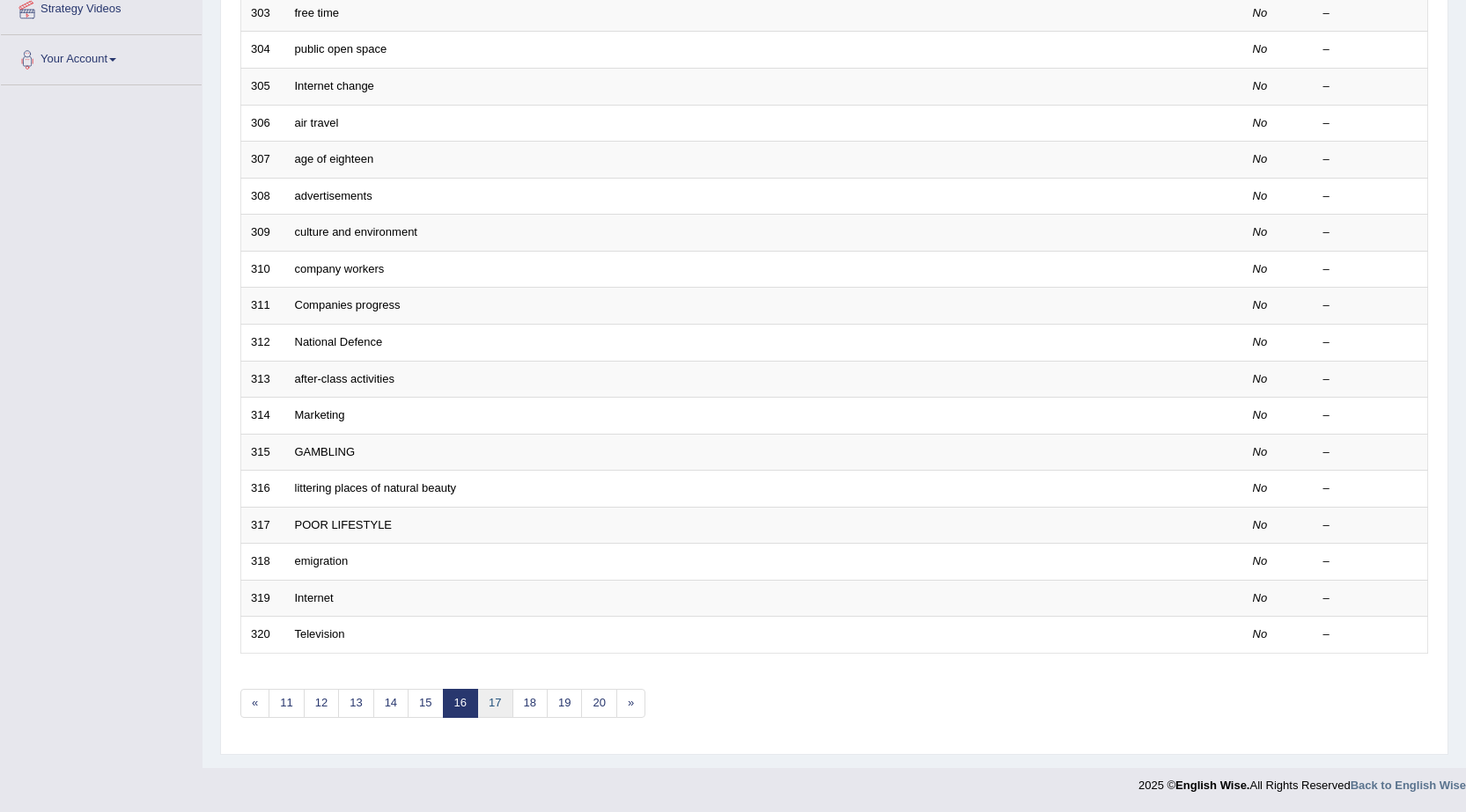
click at [502, 701] on link "17" at bounding box center [494, 703] width 35 height 29
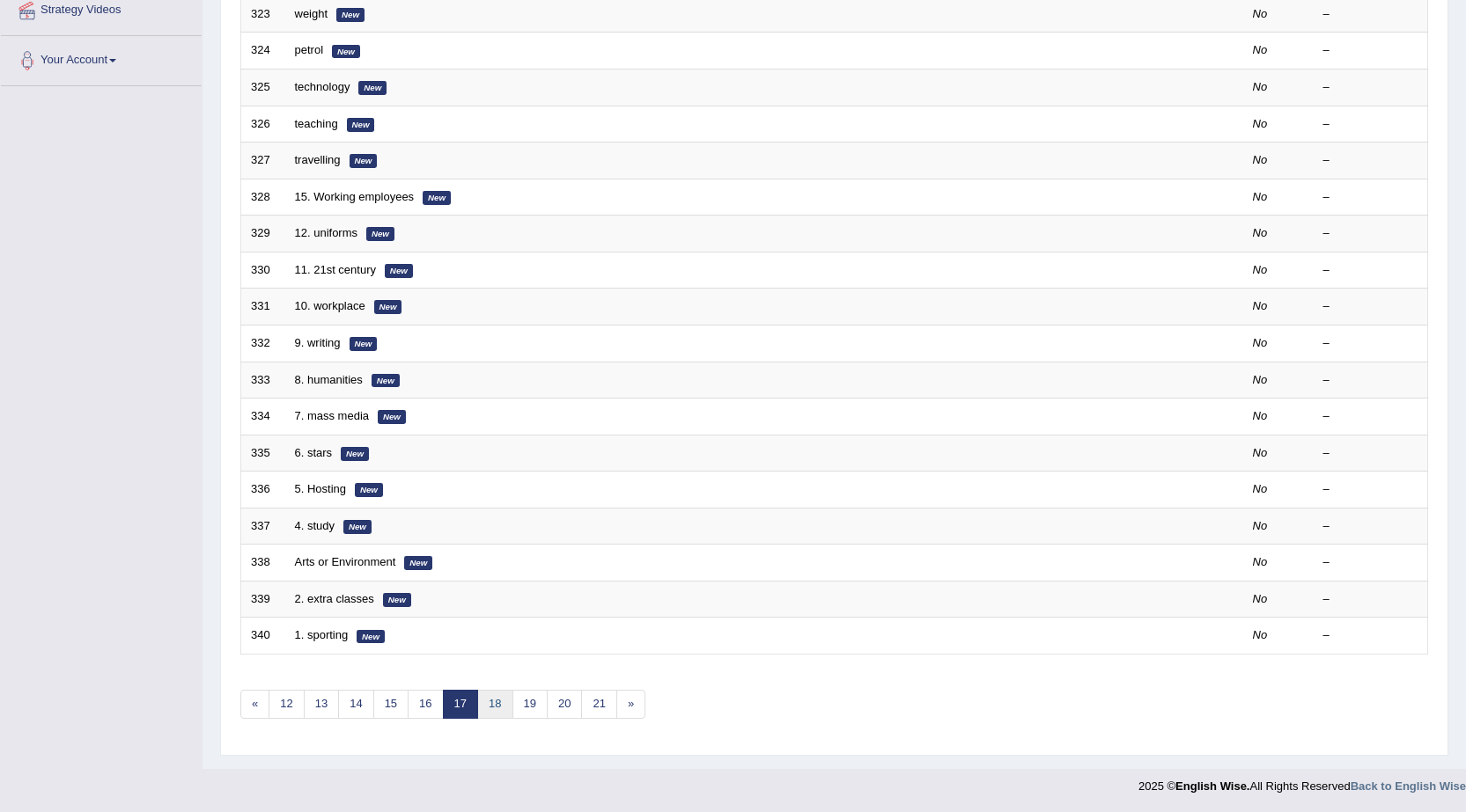
click at [497, 705] on link "18" at bounding box center [494, 704] width 35 height 29
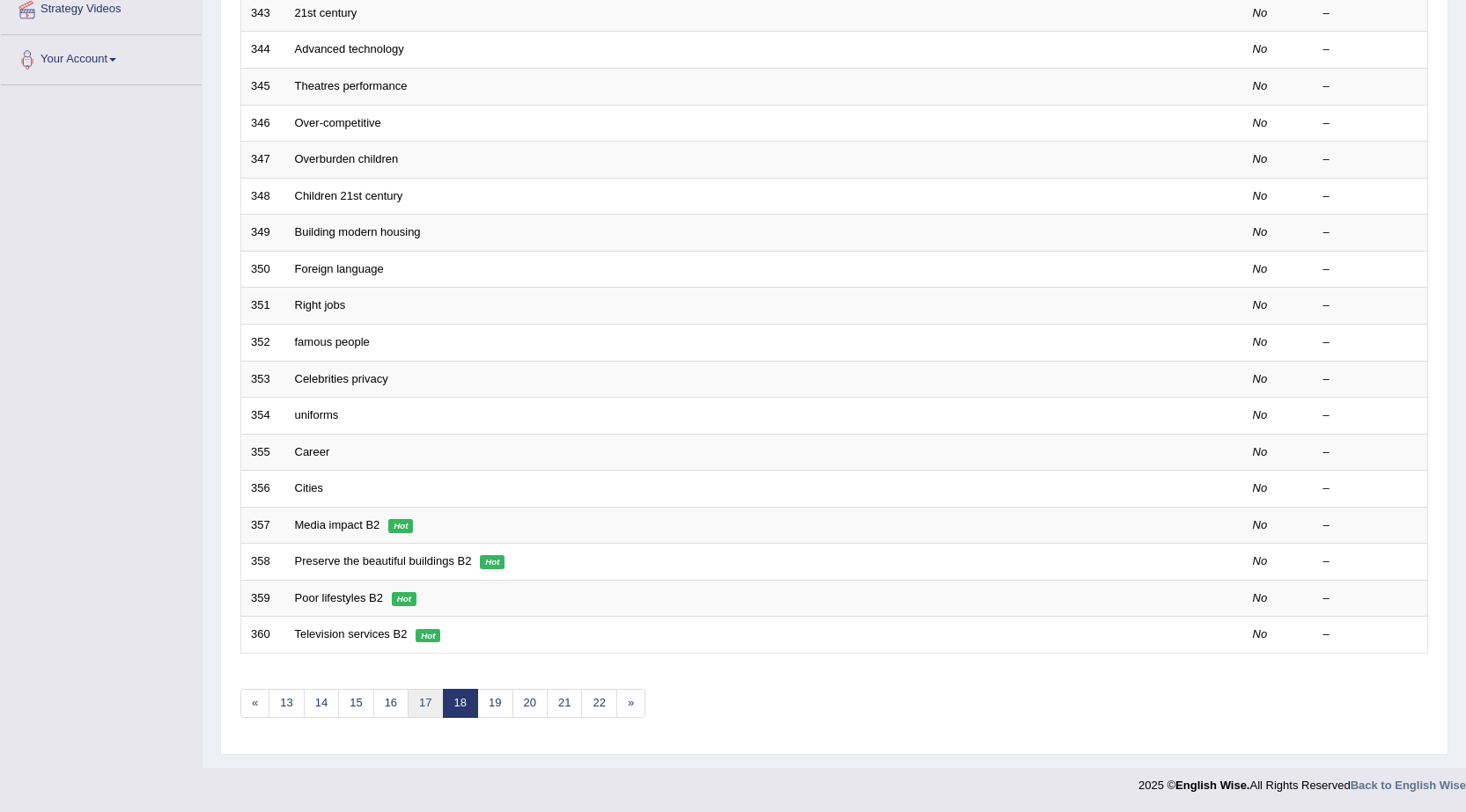
click at [433, 712] on link "17" at bounding box center [425, 703] width 35 height 29
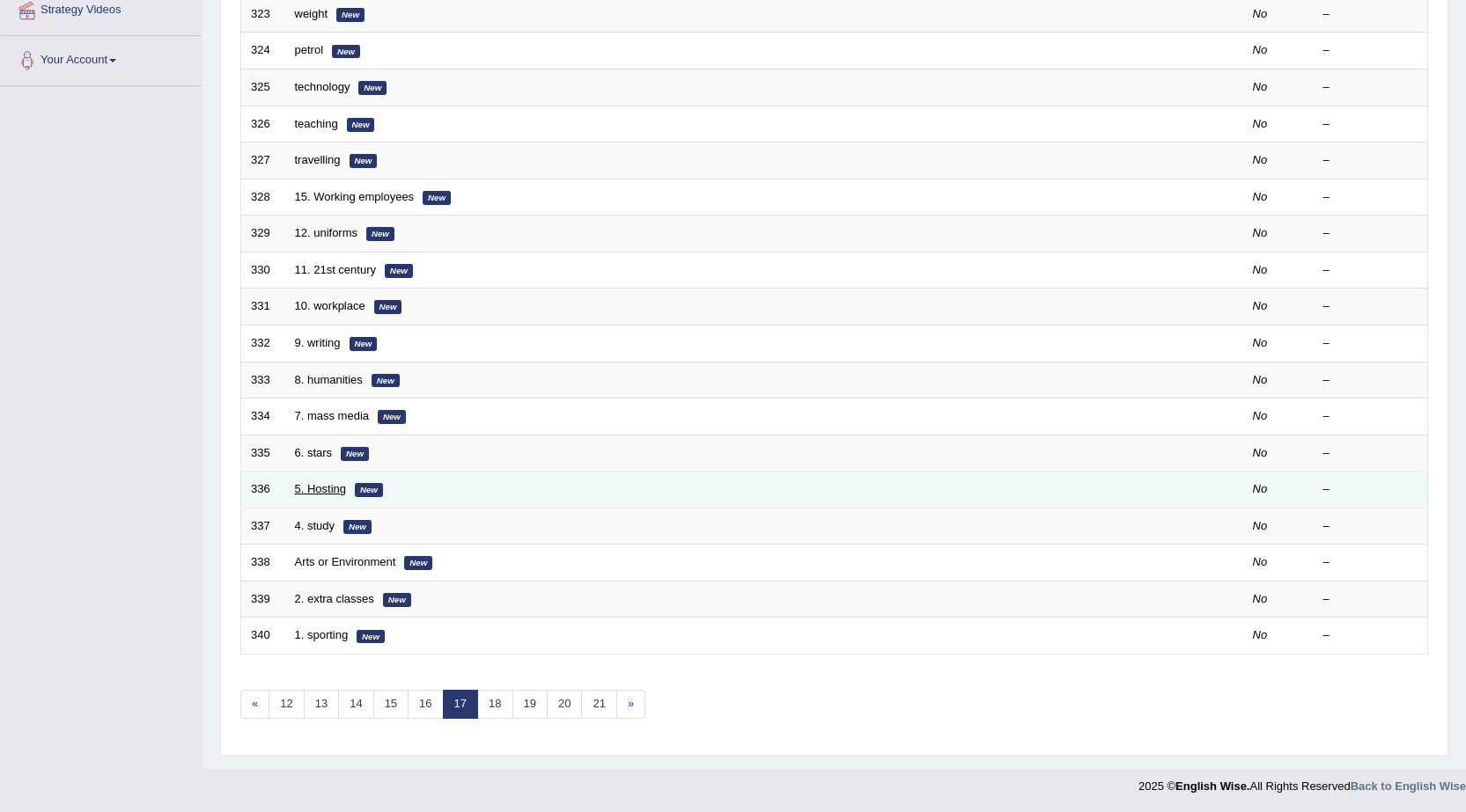
click at [338, 489] on link "5. Hosting" at bounding box center [321, 489] width 52 height 14
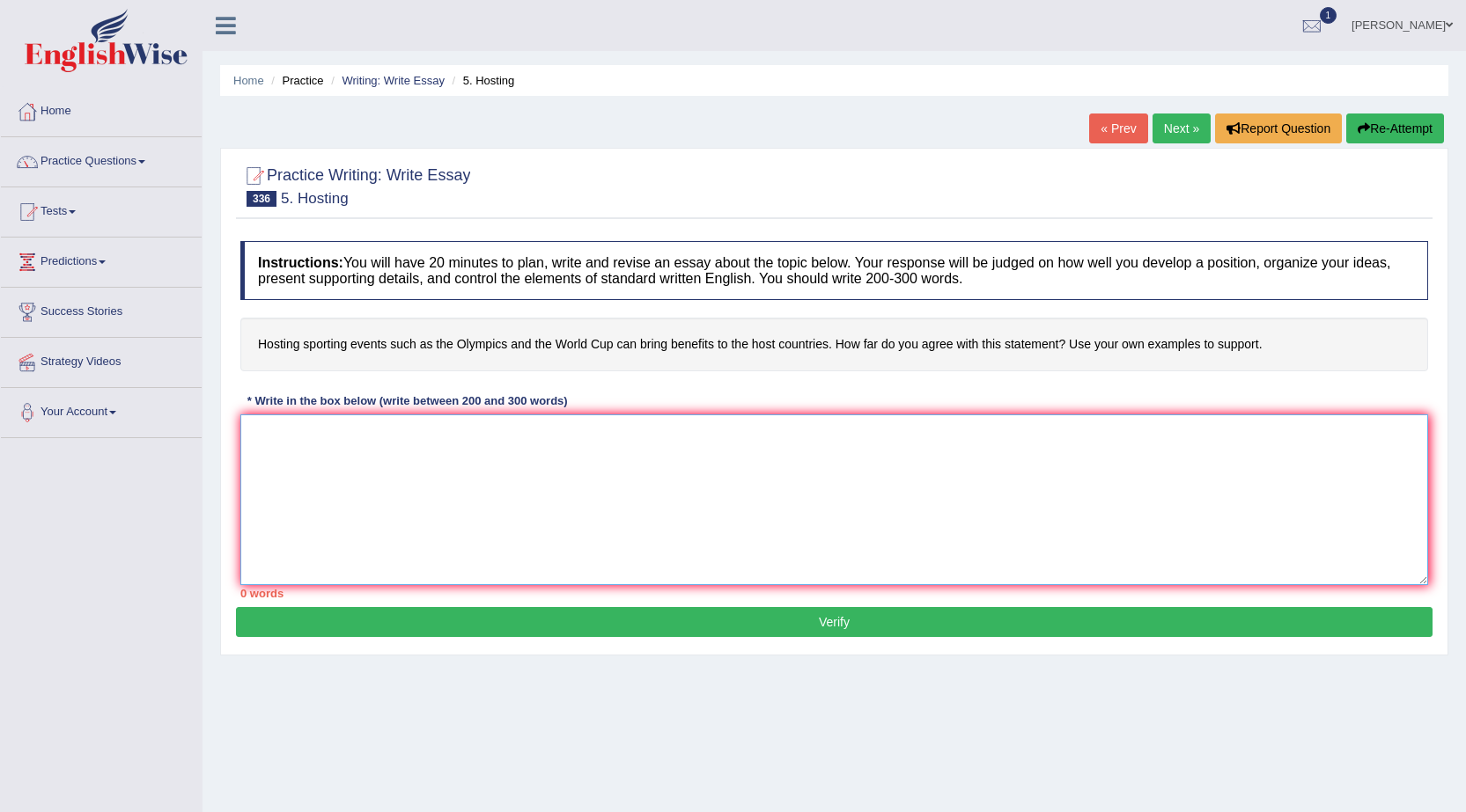
click at [315, 446] on textarea at bounding box center [834, 500] width 1188 height 171
paste textarea "The increasing influence of hosting events on our lives has ignited numerous di…"
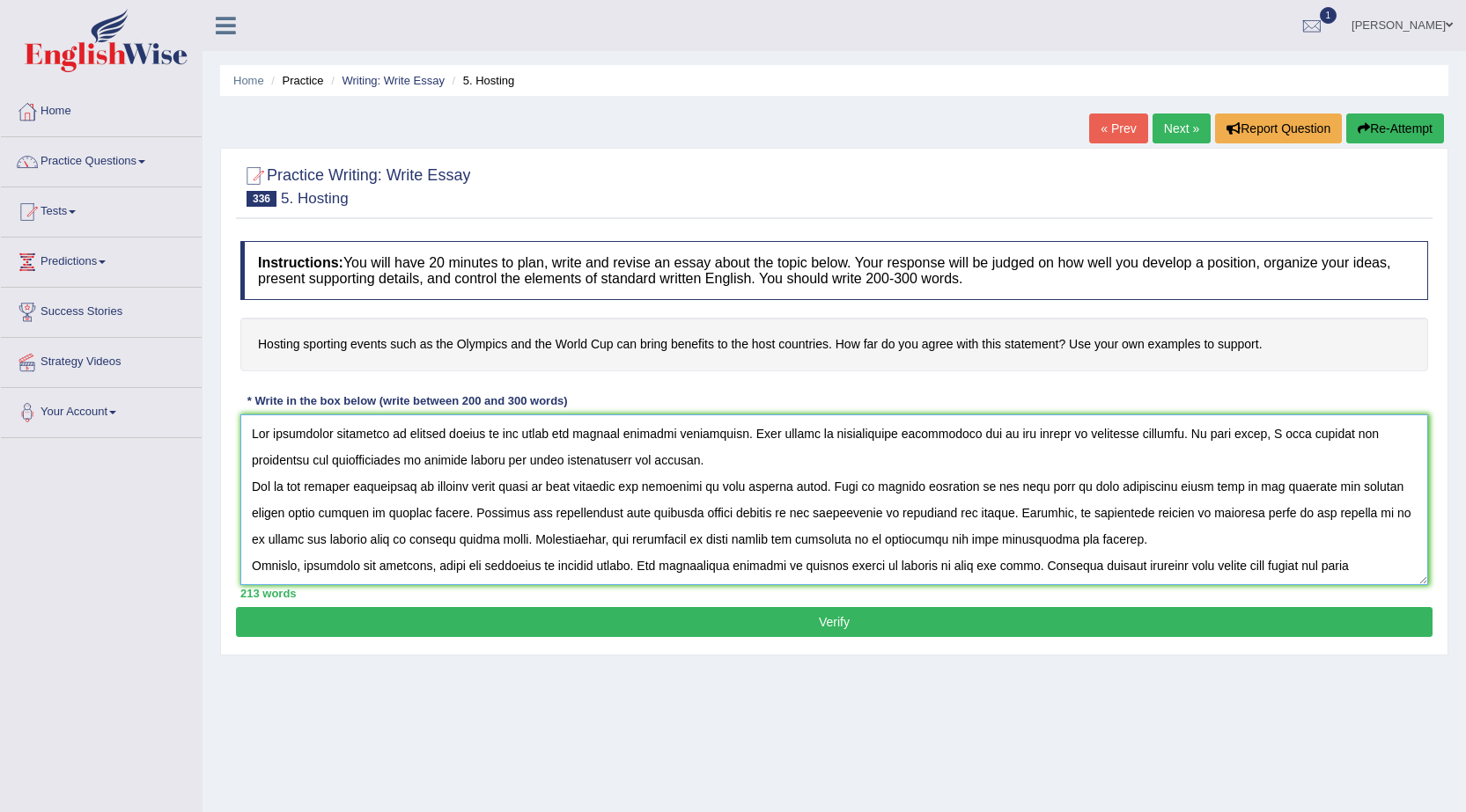
scroll to position [69, 0]
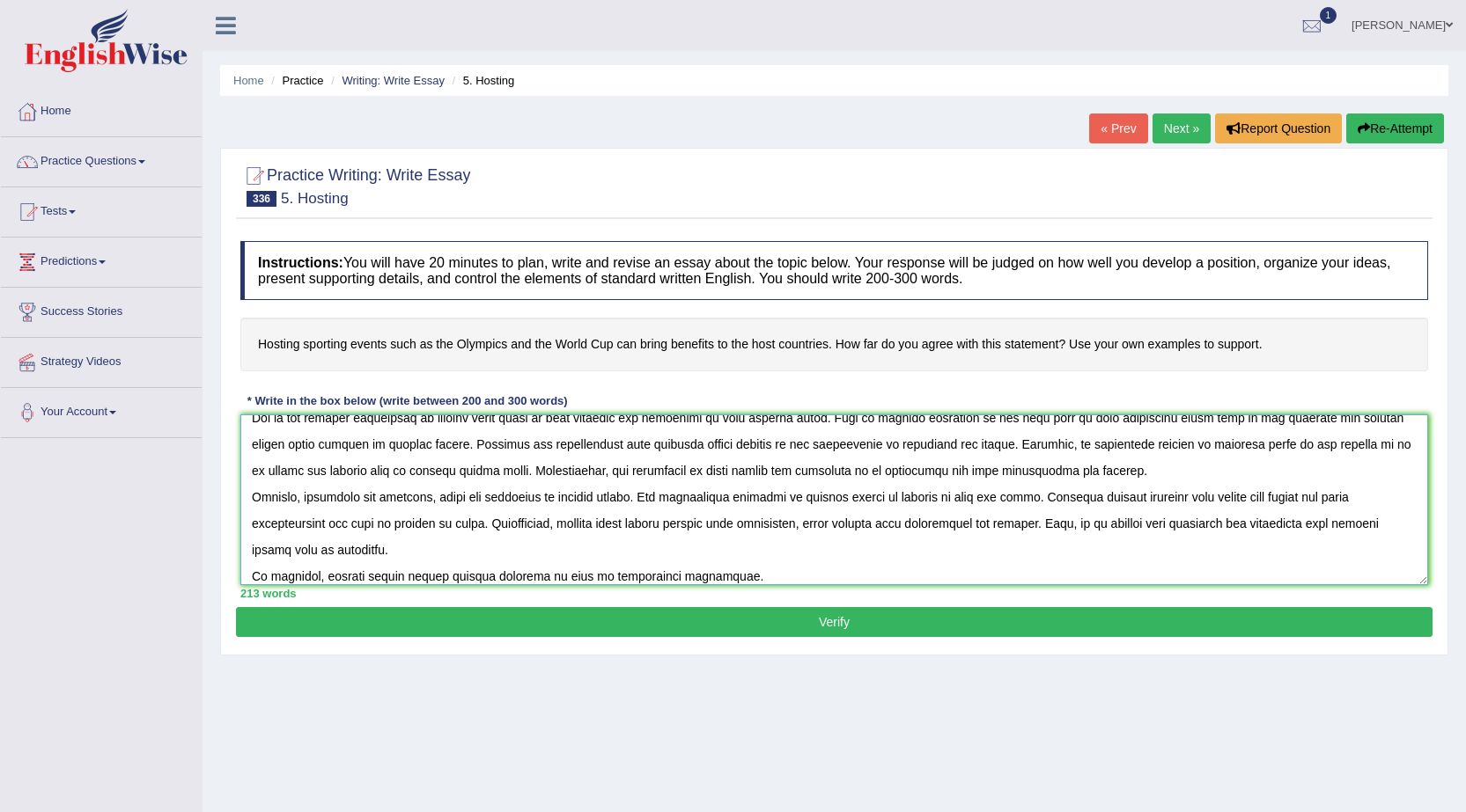
type textarea "The increasing influence of hosting events on our lives has ignited numerous di…"
click at [792, 626] on button "Verify" at bounding box center [834, 622] width 1196 height 30
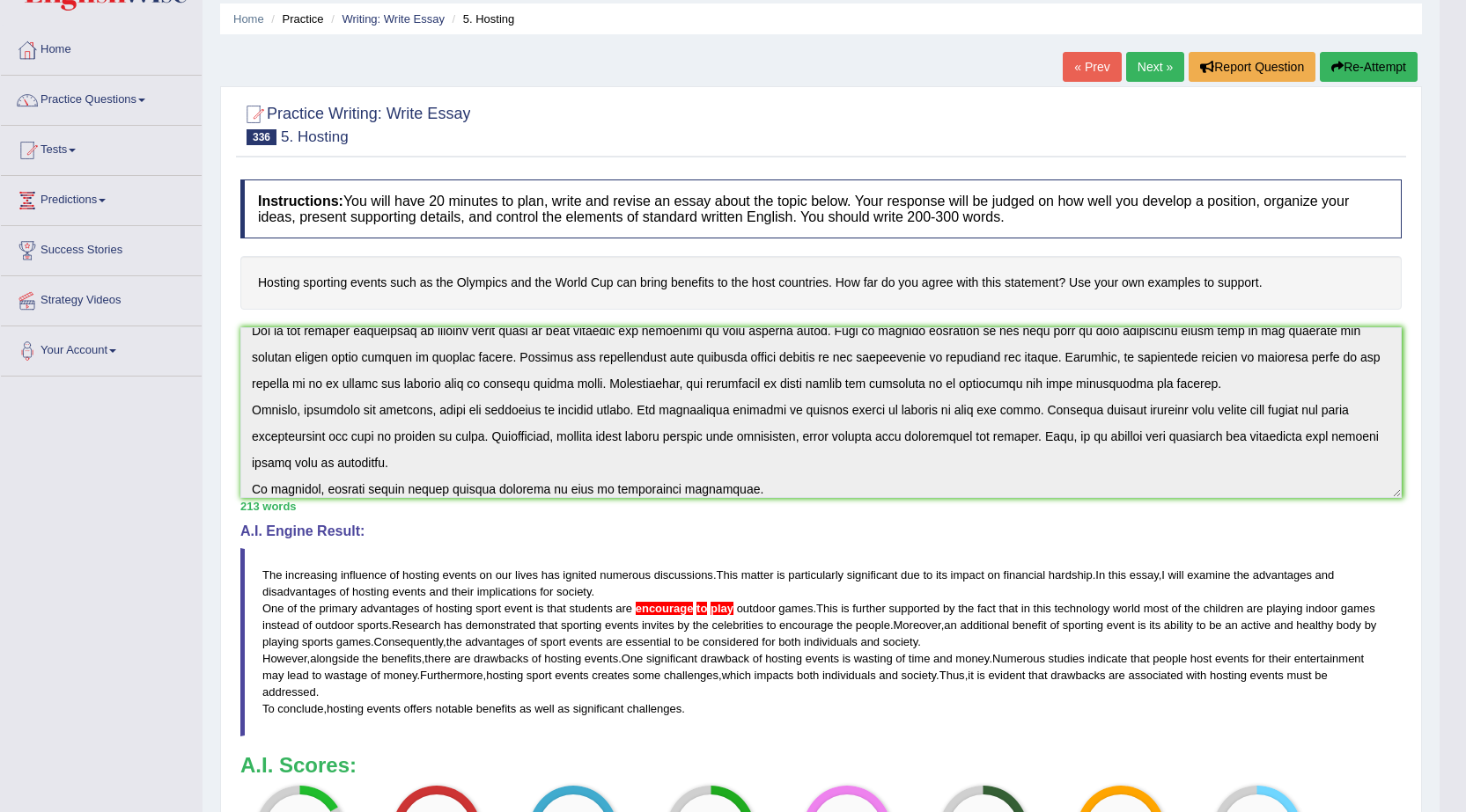
scroll to position [54, 0]
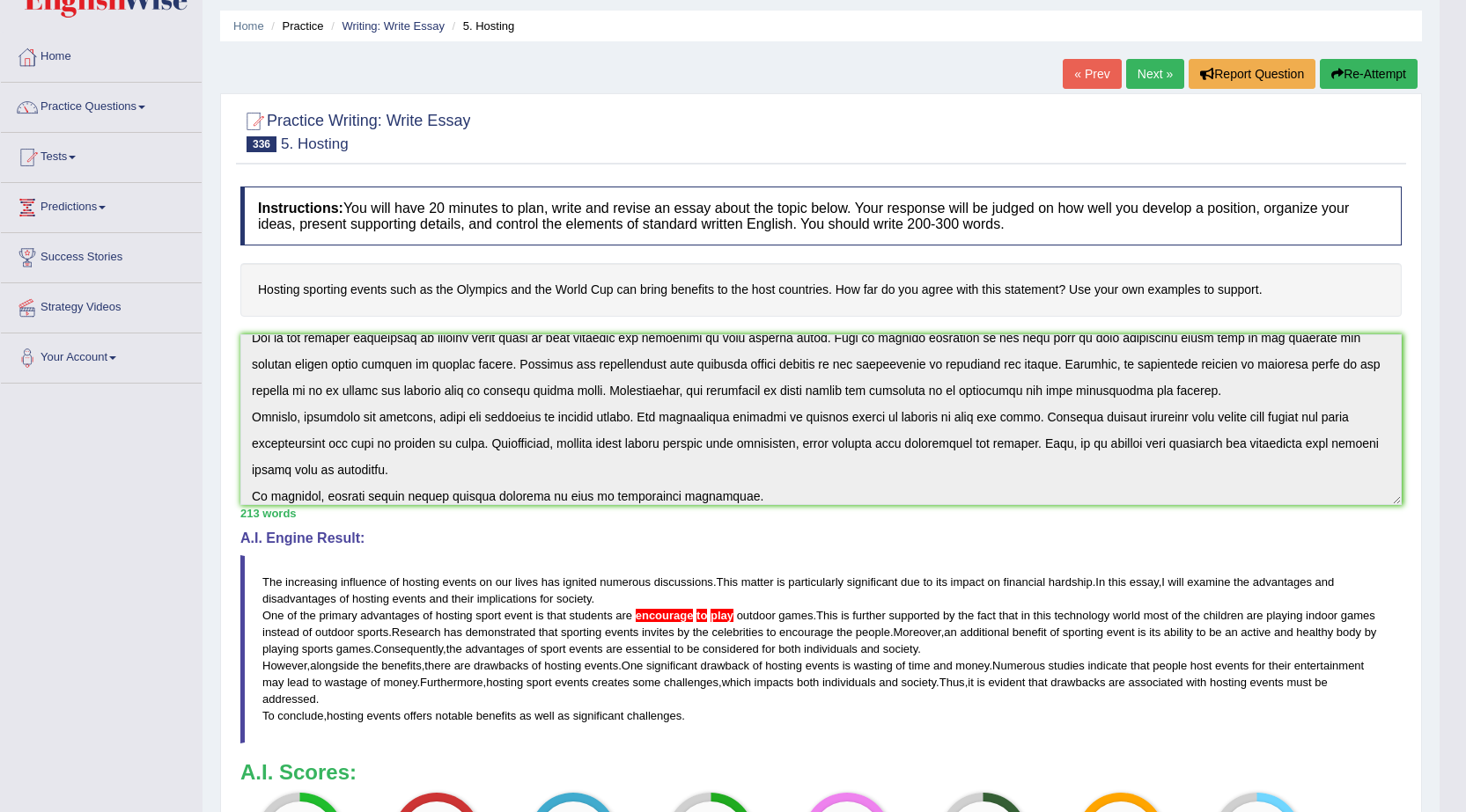
click at [1350, 69] on button "Re-Attempt" at bounding box center [1369, 73] width 98 height 30
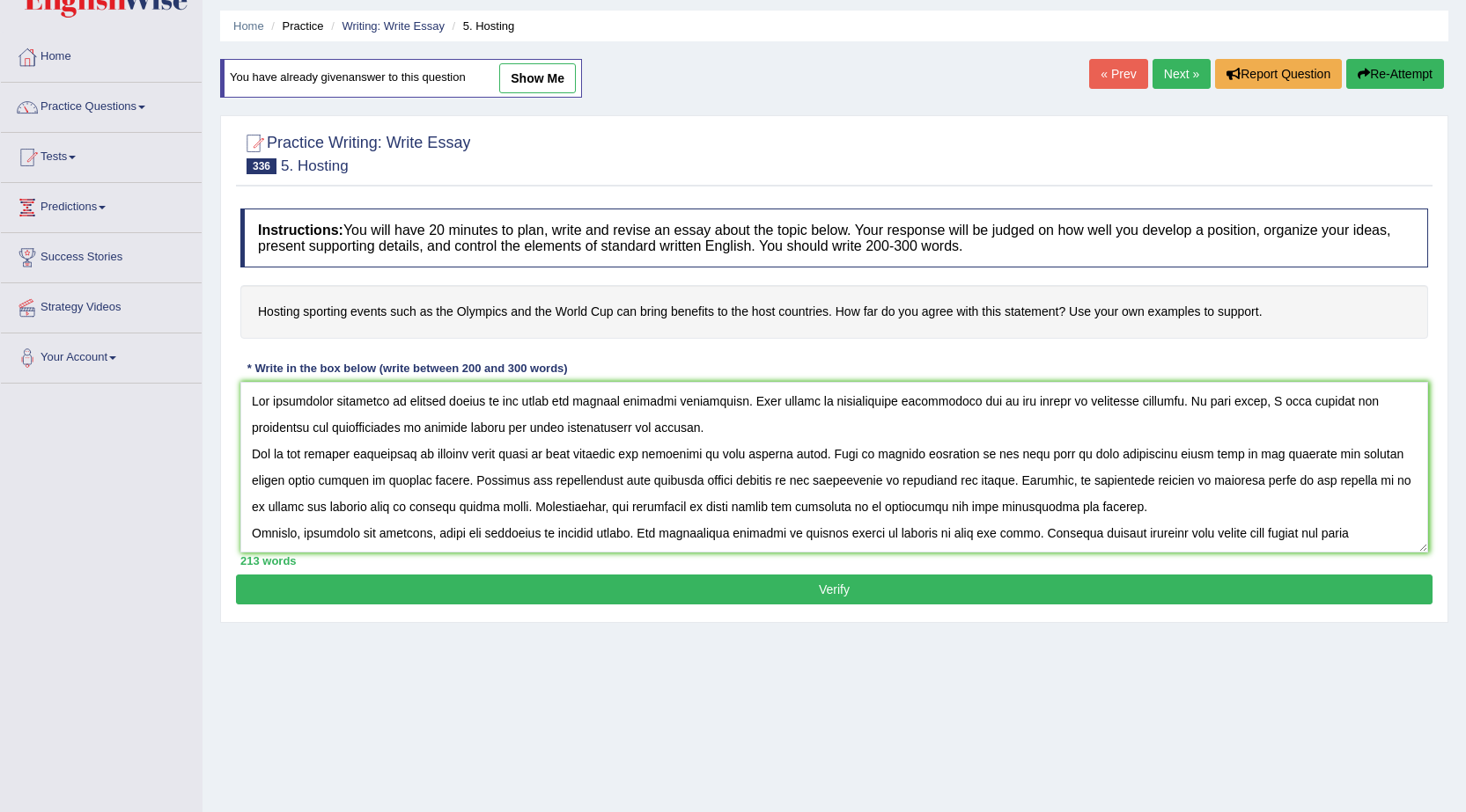
click at [710, 454] on textarea at bounding box center [834, 467] width 1188 height 171
type textarea "The increasing influence of hosting events on our lives has ignited numerous di…"
click at [809, 589] on button "Verify" at bounding box center [834, 589] width 1196 height 30
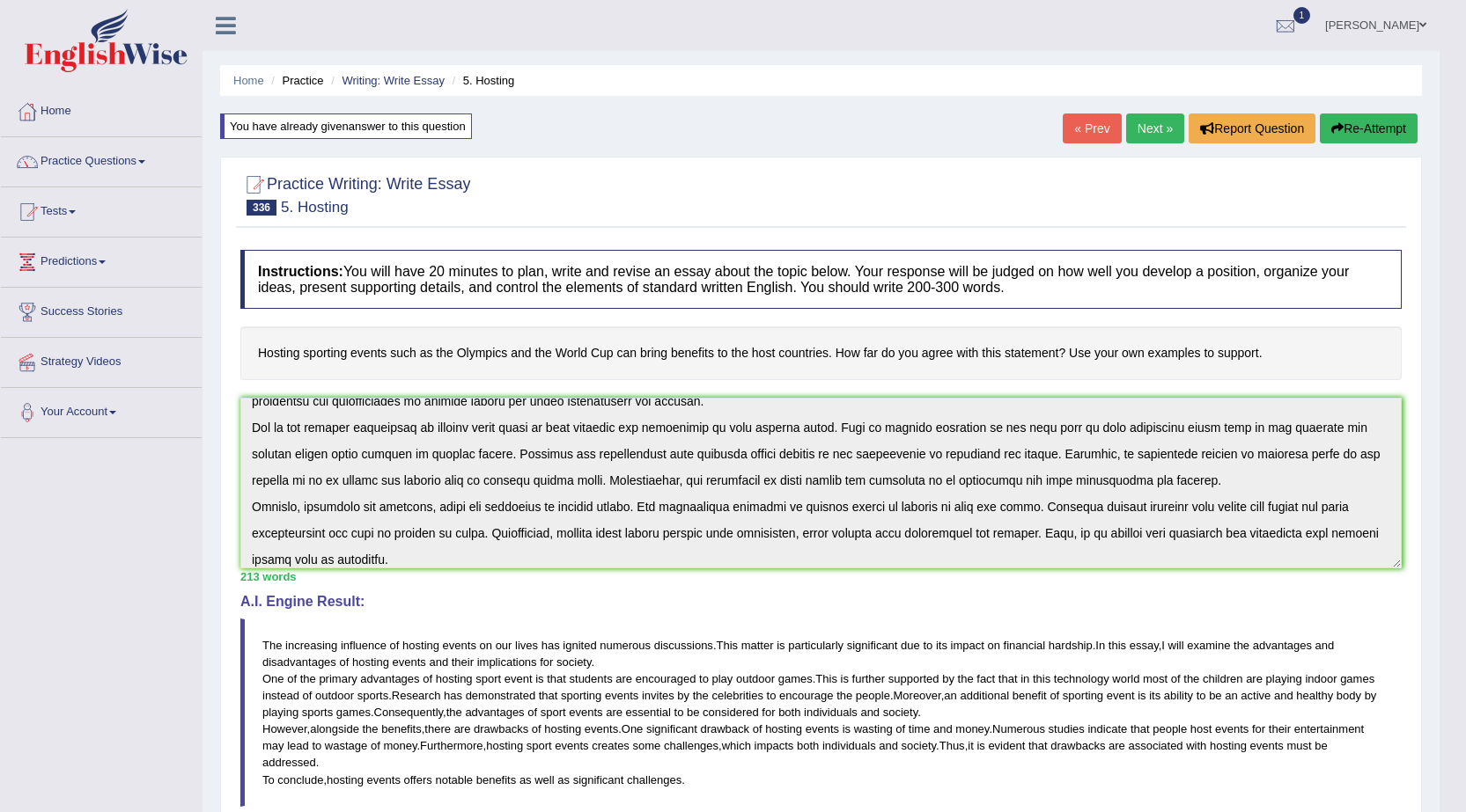
scroll to position [80, 0]
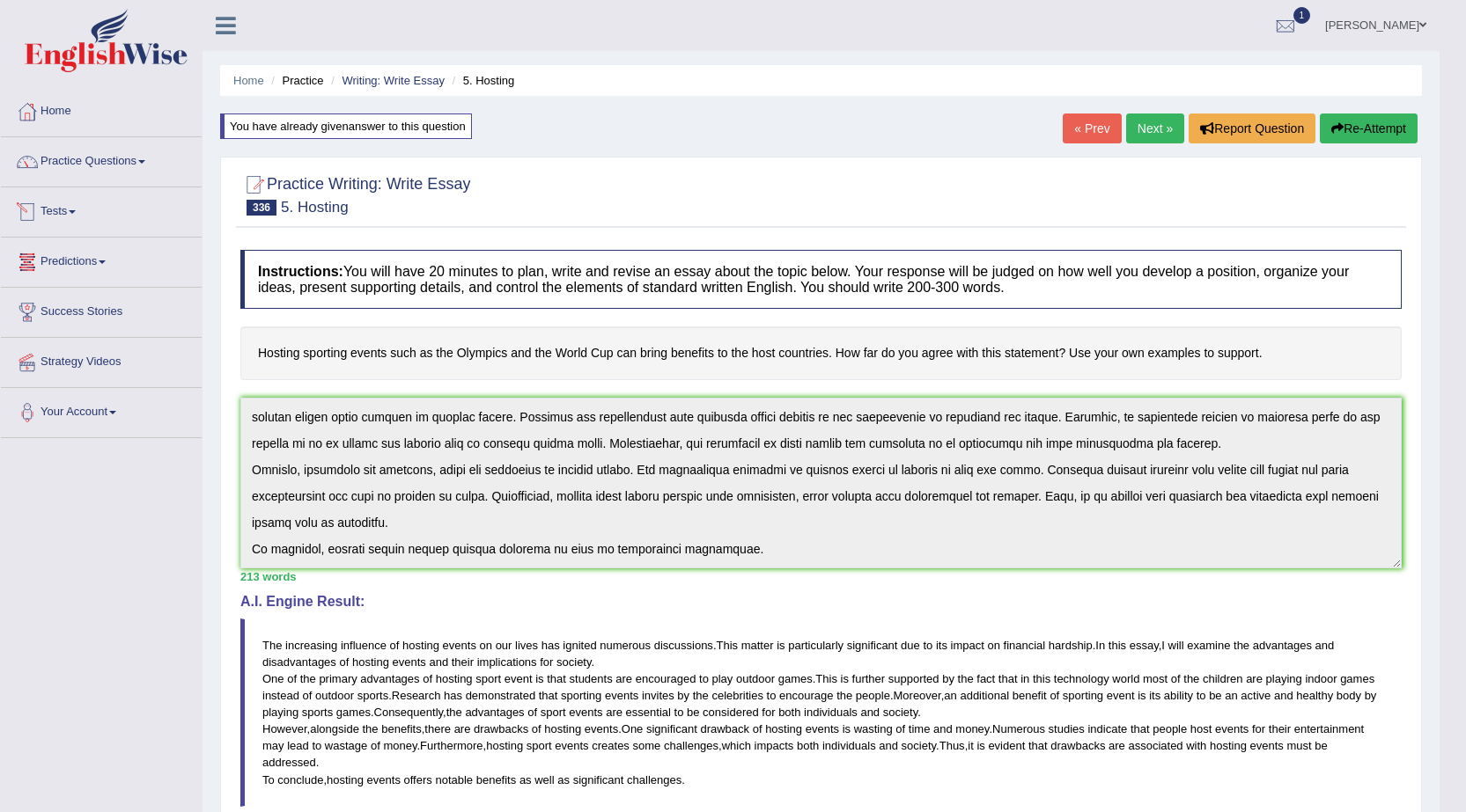
click at [74, 213] on link "Tests" at bounding box center [101, 209] width 201 height 44
click at [43, 312] on link "History" at bounding box center [115, 315] width 165 height 32
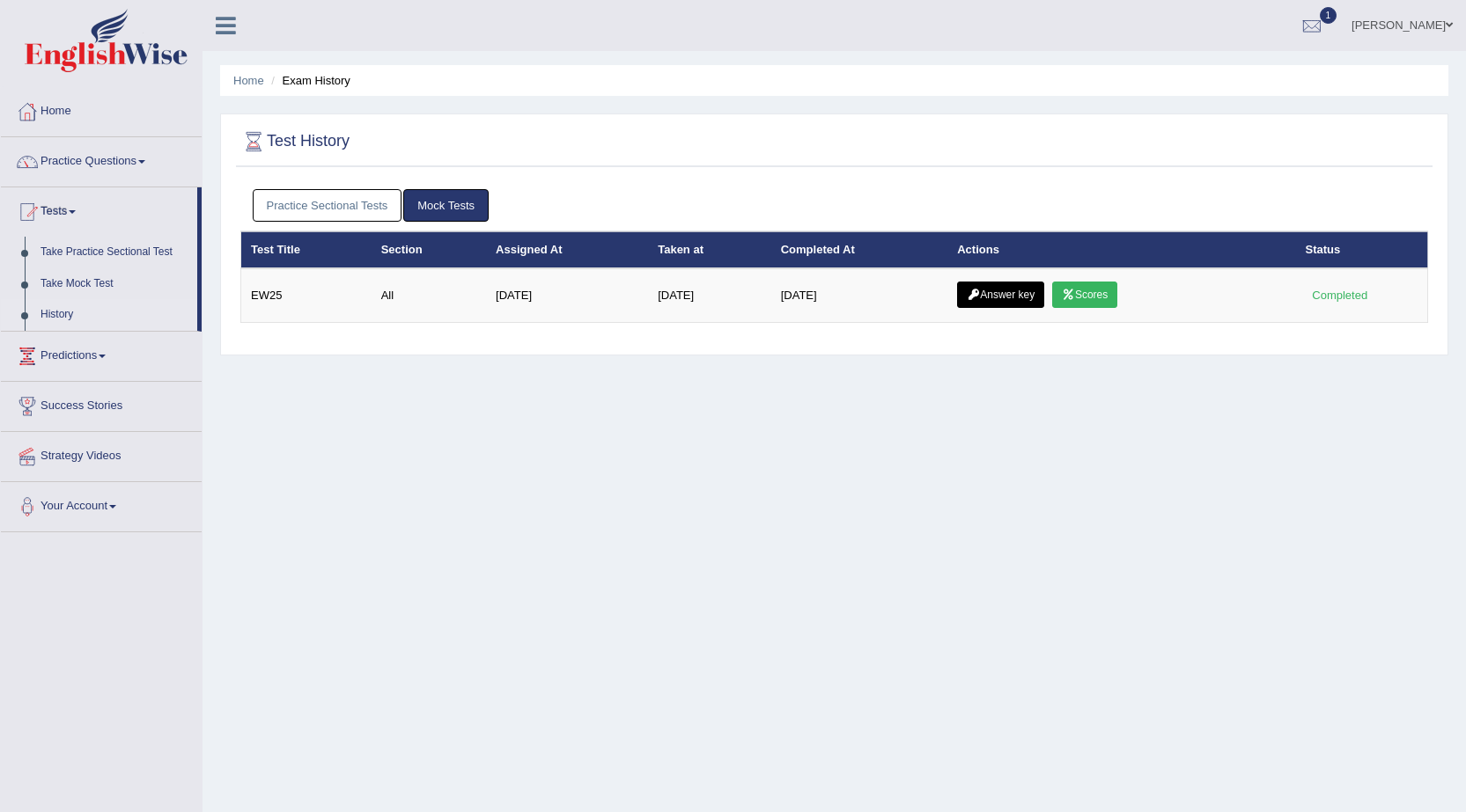
click at [333, 206] on link "Practice Sectional Tests" at bounding box center [327, 205] width 149 height 33
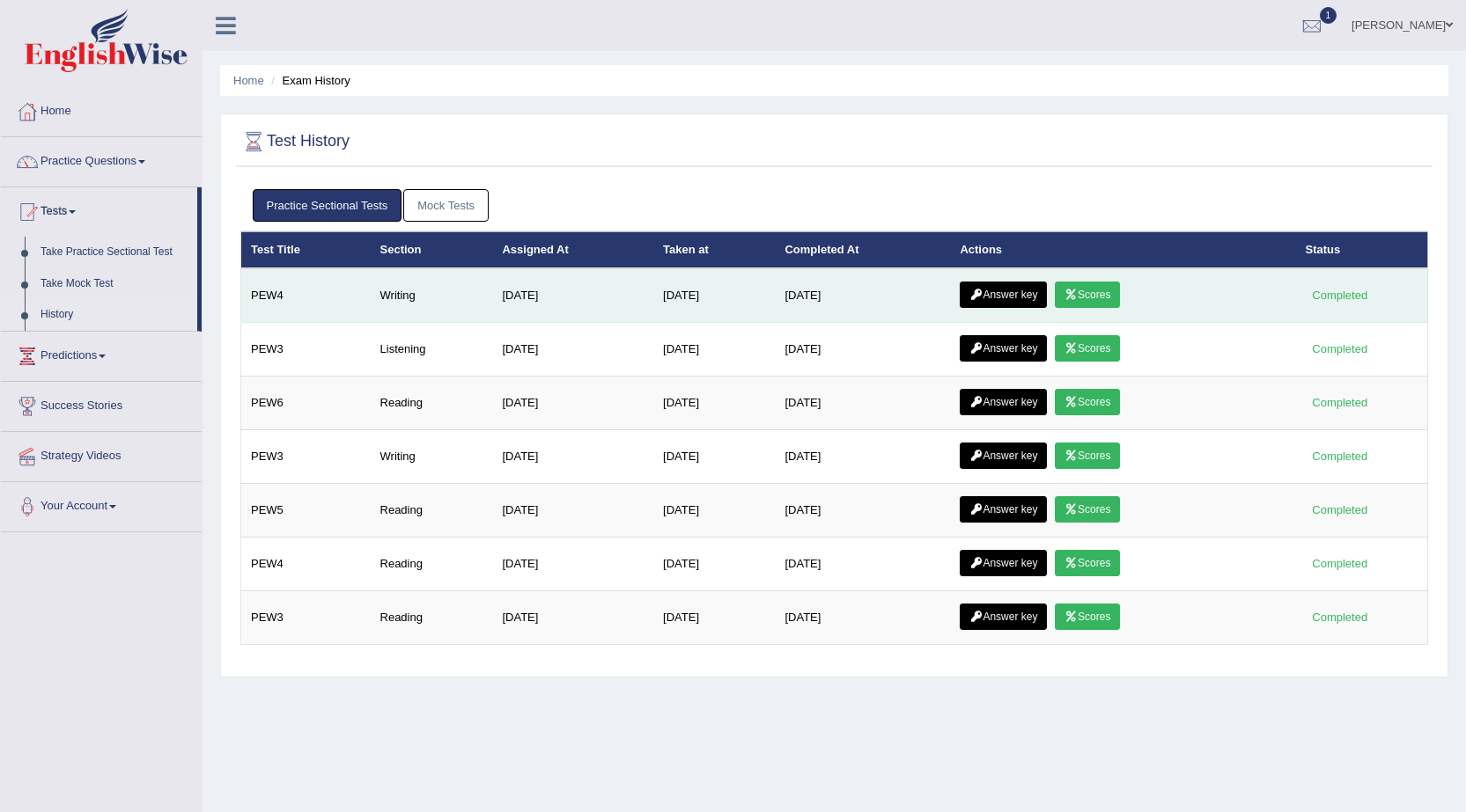
click at [1092, 294] on link "Scores" at bounding box center [1088, 294] width 65 height 26
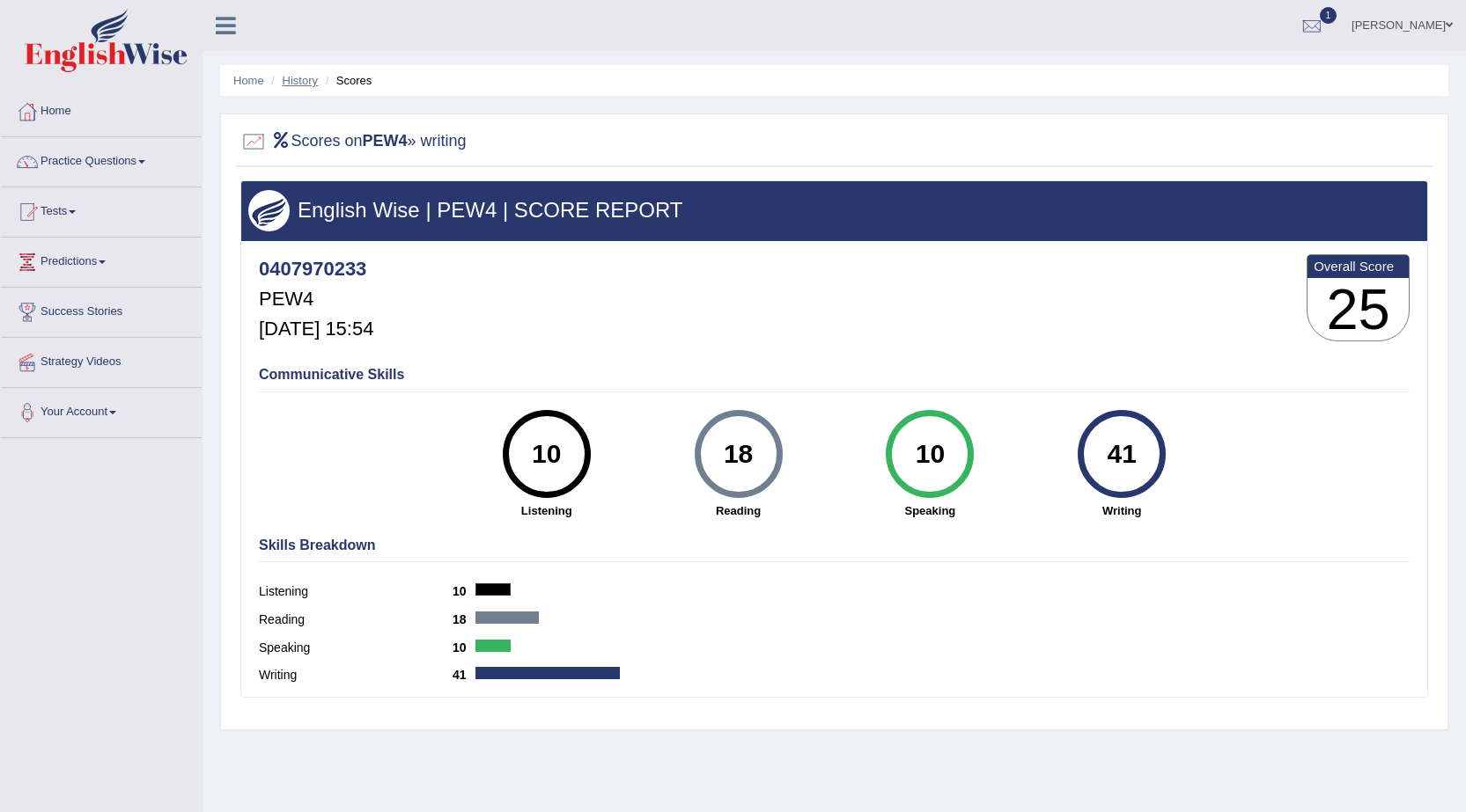
click at [298, 81] on link "History" at bounding box center [300, 81] width 35 height 14
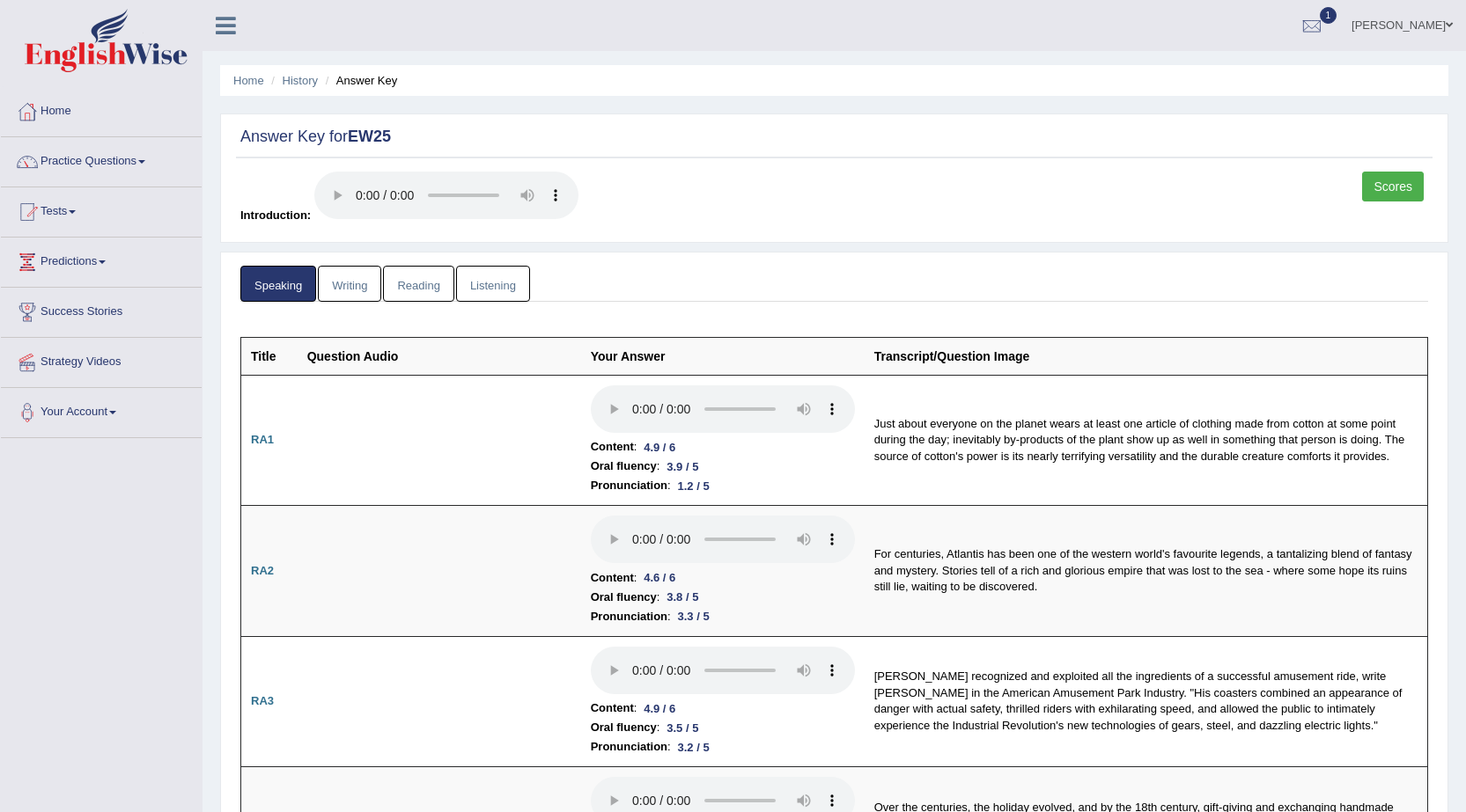
click at [292, 84] on link "History" at bounding box center [300, 81] width 35 height 14
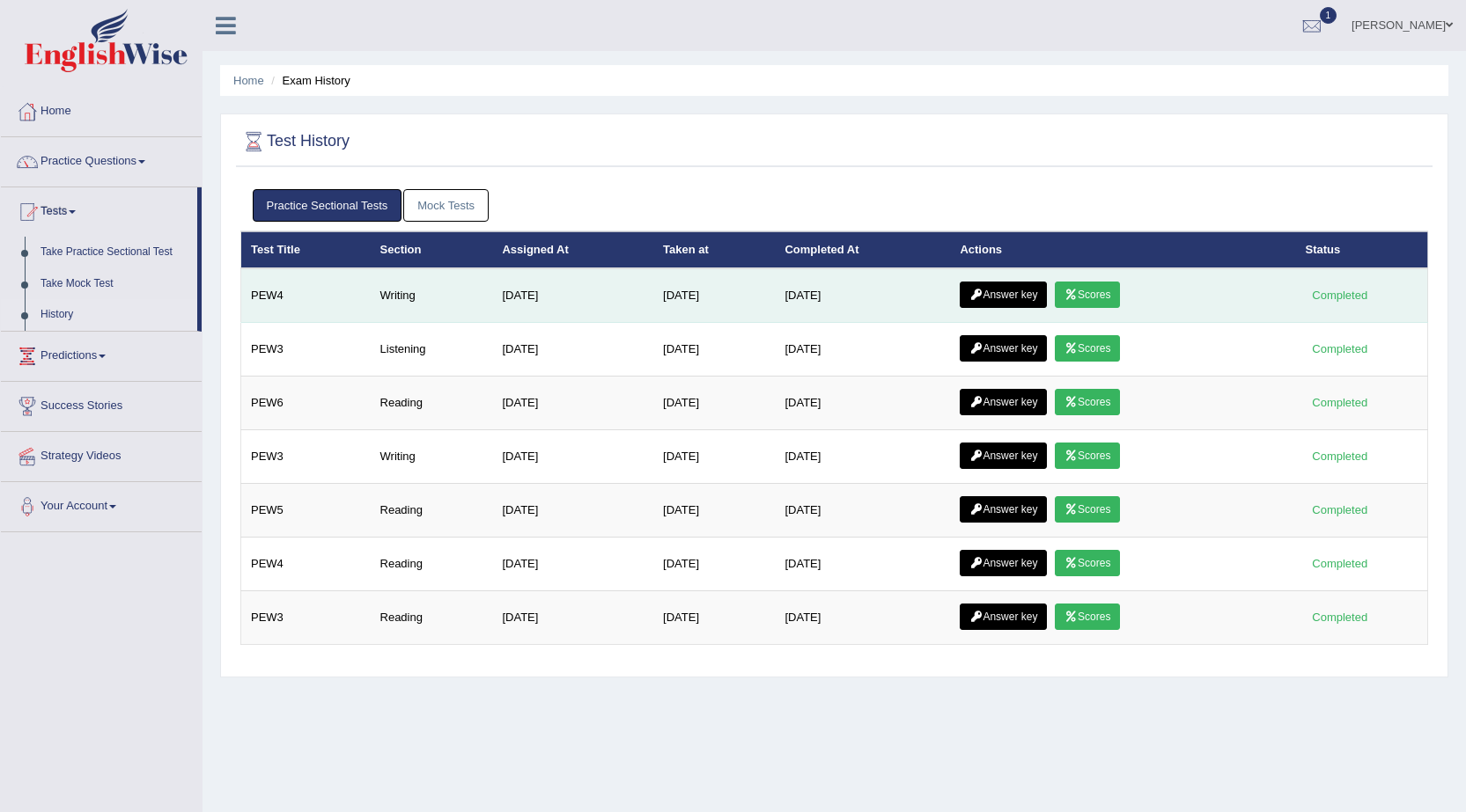
click at [1021, 293] on link "Answer key" at bounding box center [1003, 294] width 87 height 26
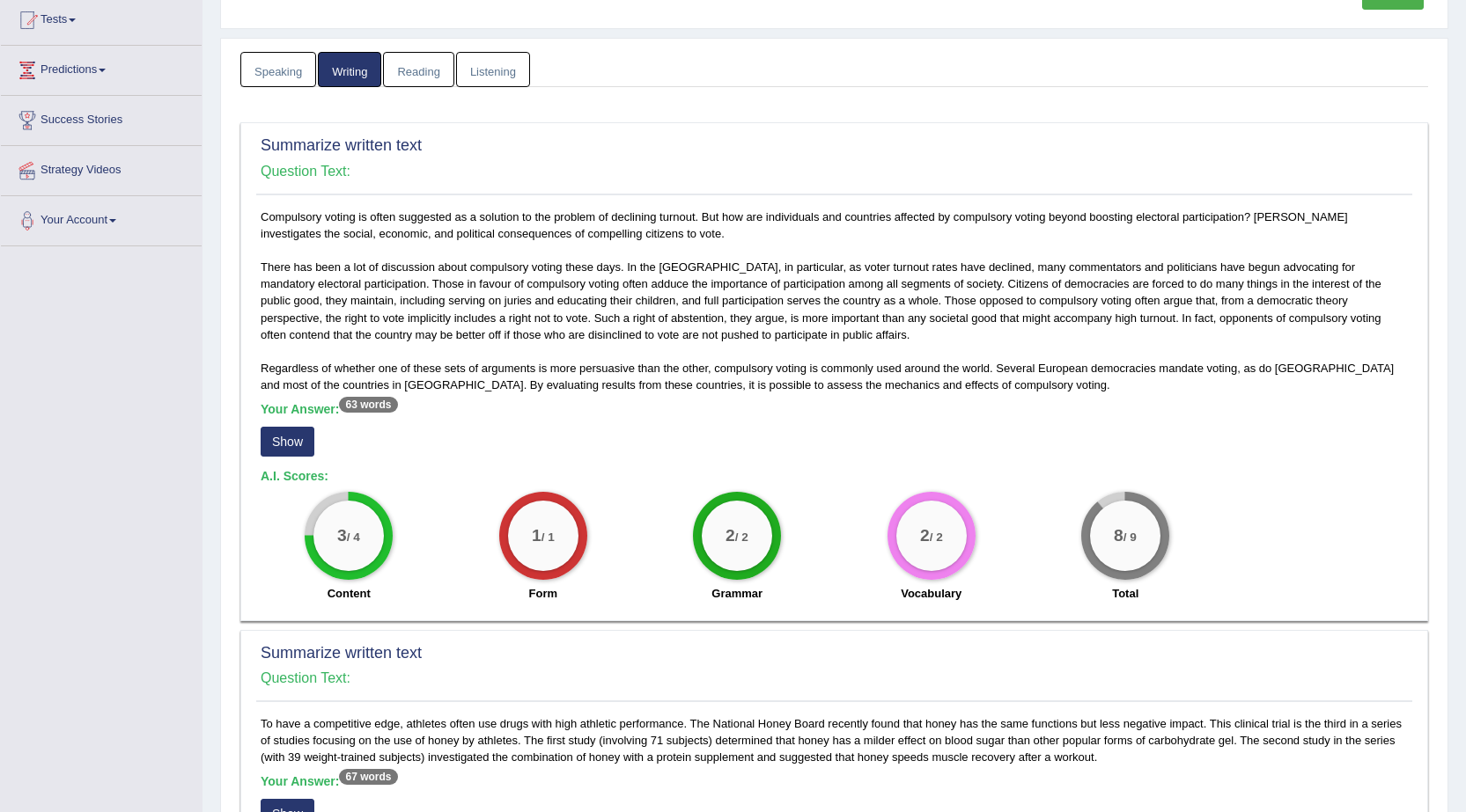
scroll to position [264, 0]
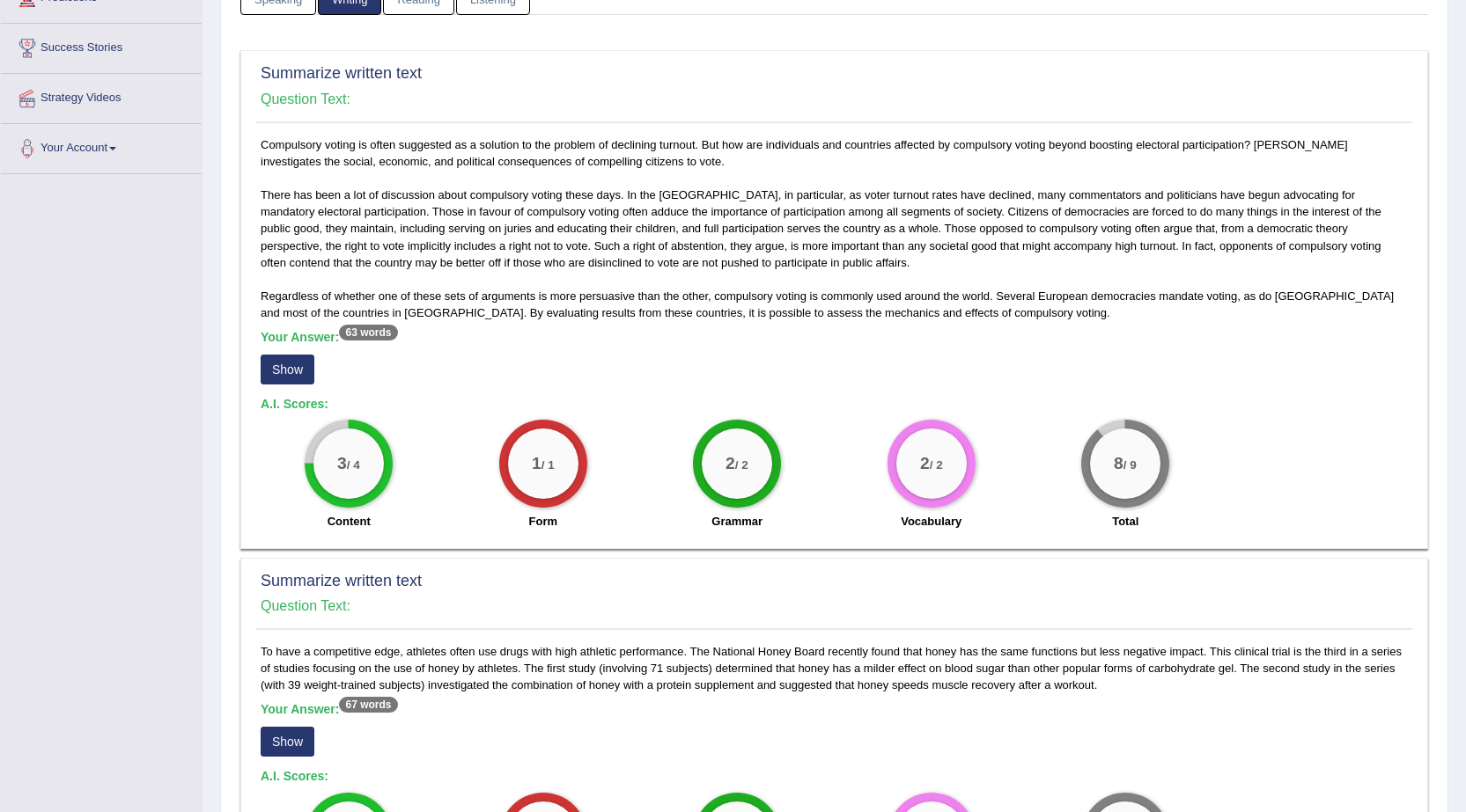
click at [294, 374] on button "Show" at bounding box center [287, 369] width 53 height 30
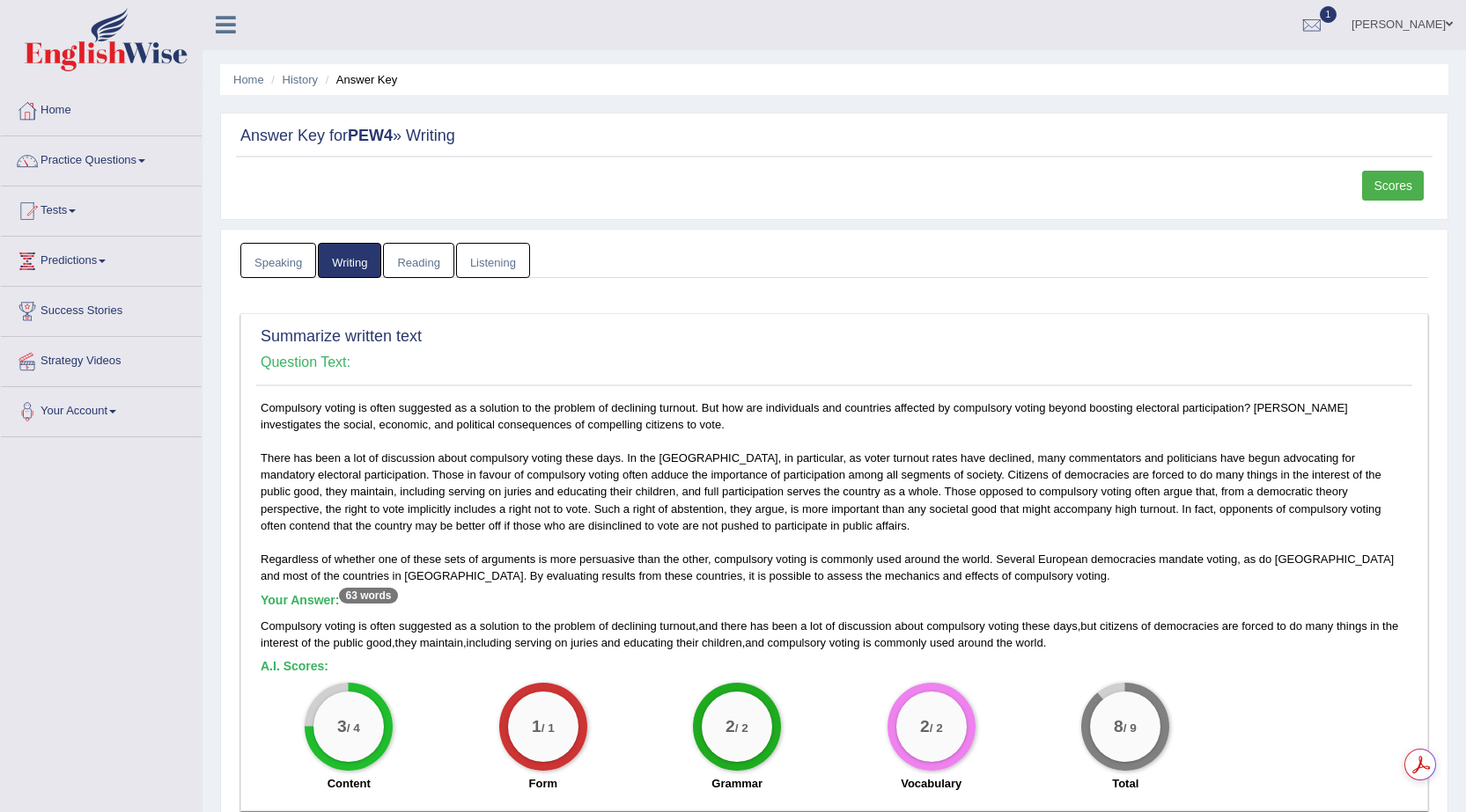
scroll to position [0, 0]
click at [302, 77] on link "History" at bounding box center [300, 81] width 35 height 14
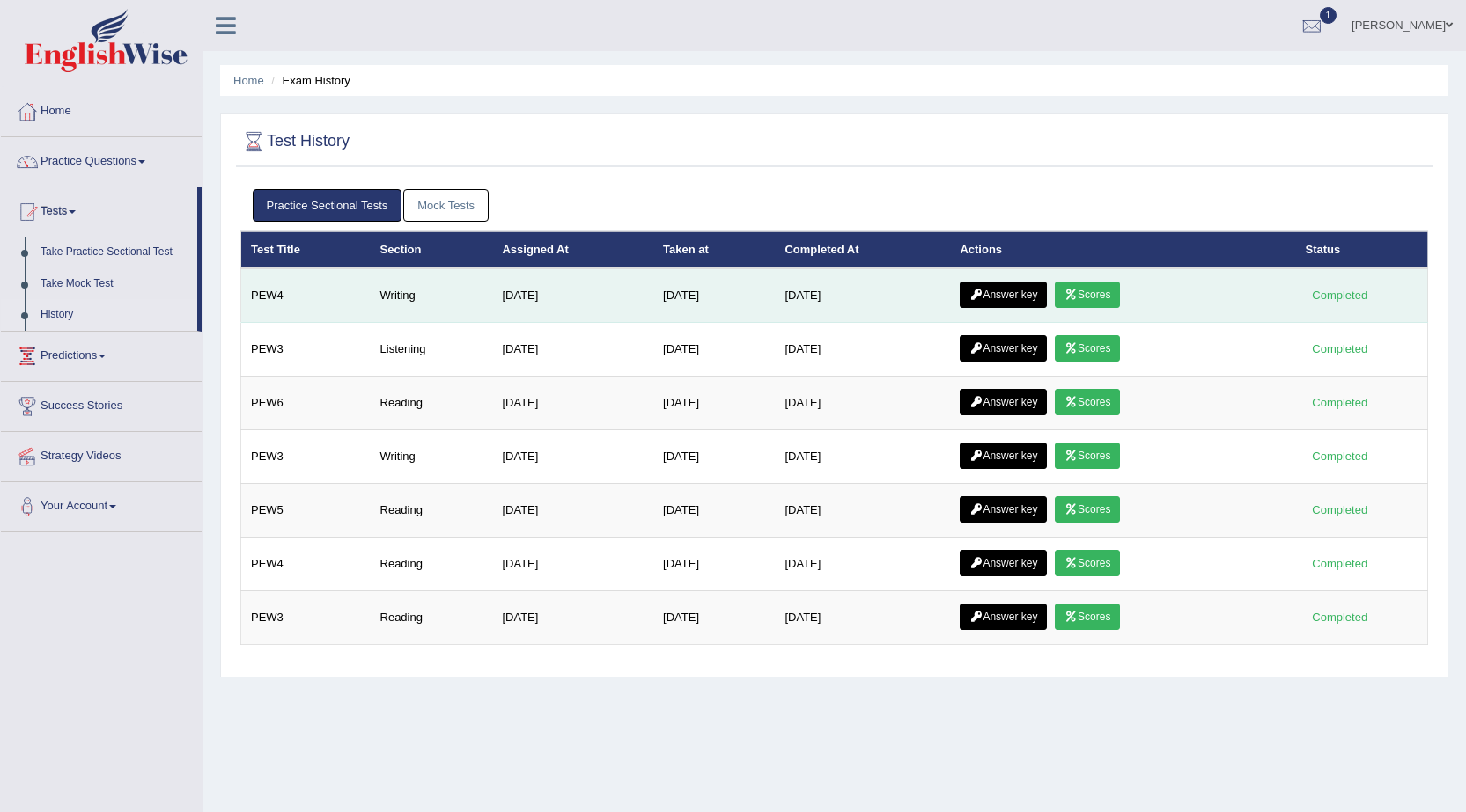
click at [1119, 291] on link "Scores" at bounding box center [1088, 294] width 65 height 26
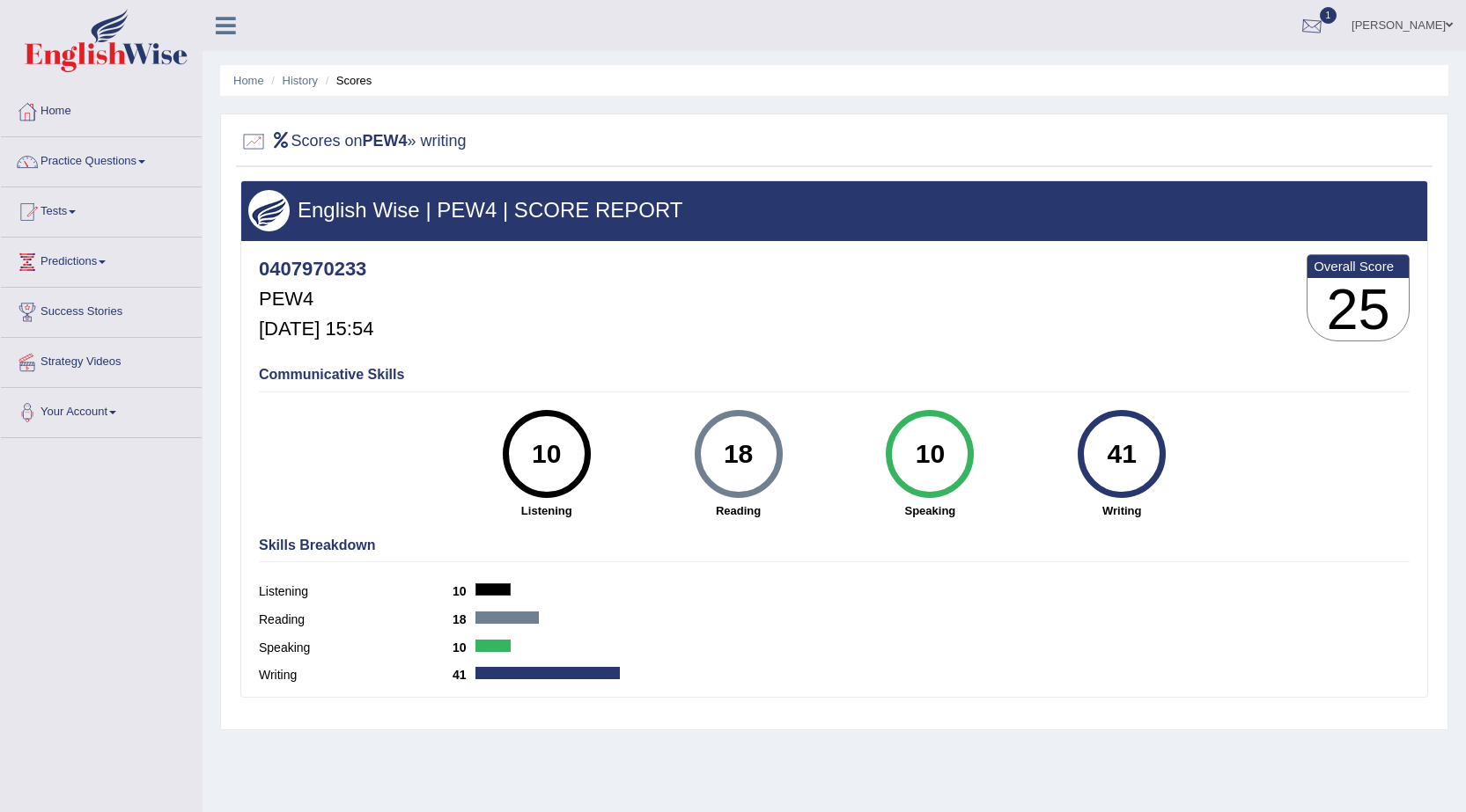
click at [1320, 24] on div at bounding box center [1311, 26] width 26 height 26
click at [1135, 84] on span "Exam evaluated" at bounding box center [1206, 88] width 235 height 14
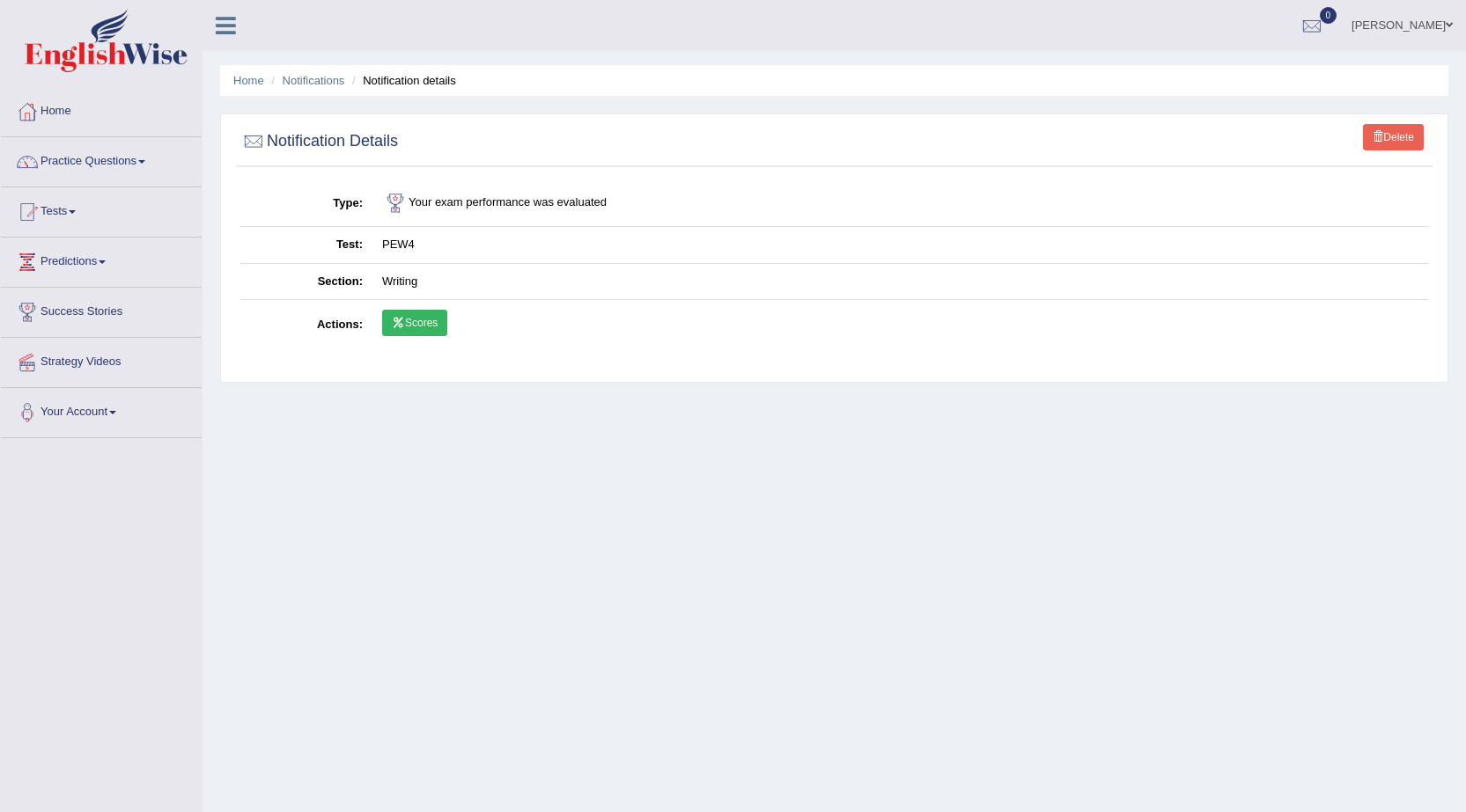
click at [415, 324] on link "Scores" at bounding box center [415, 322] width 65 height 26
click at [1375, 27] on link "Gunwant Kumar" at bounding box center [1402, 23] width 128 height 46
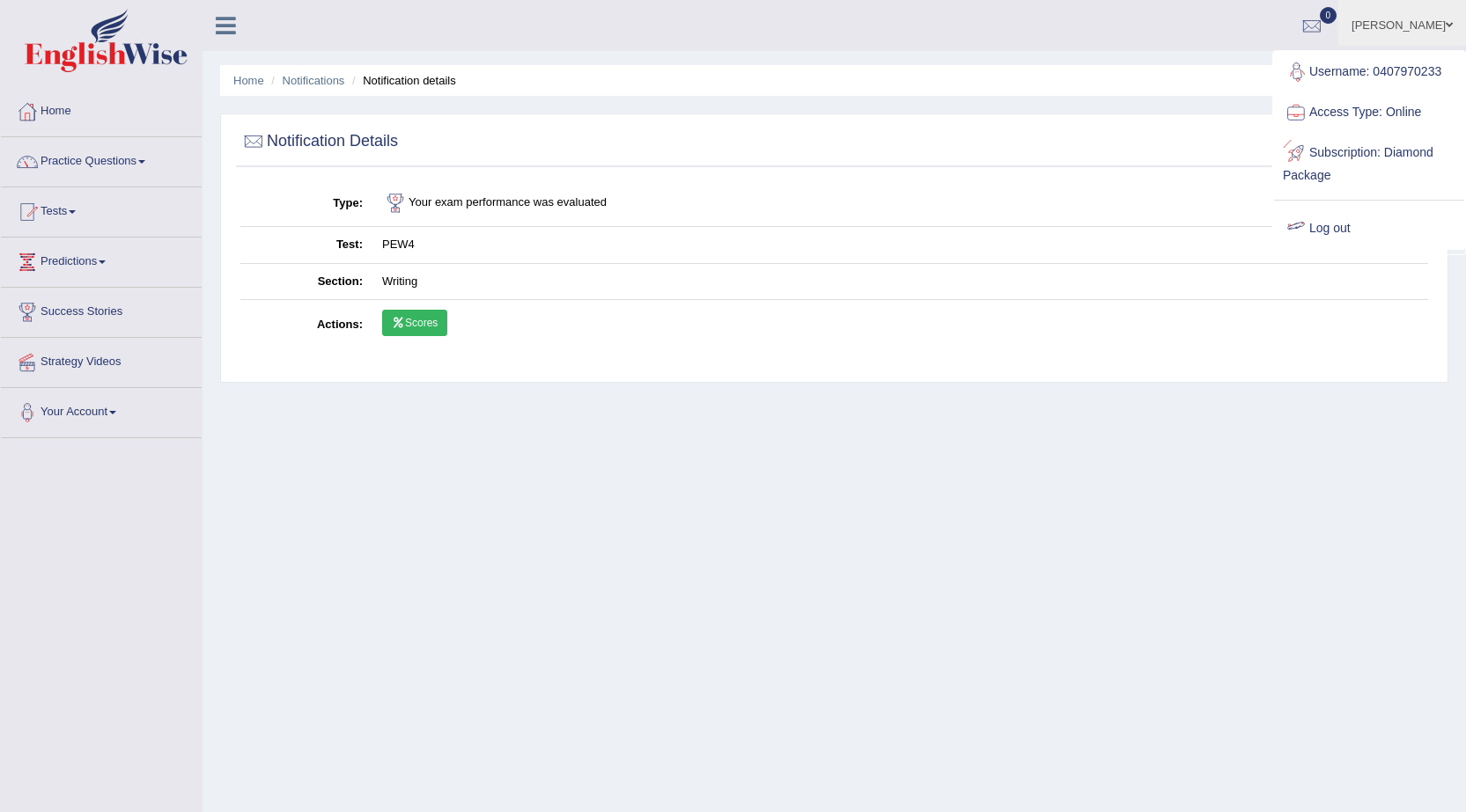
click at [1321, 225] on link "Log out" at bounding box center [1369, 228] width 190 height 41
